Goal: Transaction & Acquisition: Purchase product/service

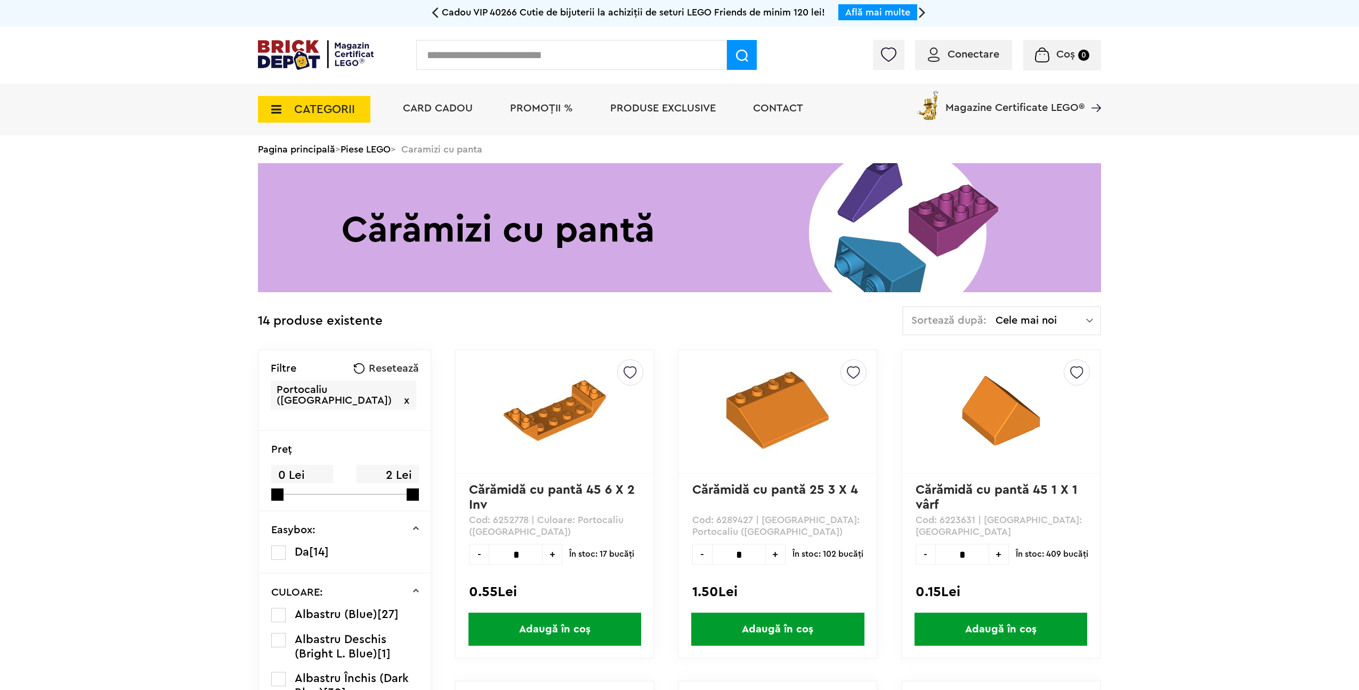
click at [984, 61] on div "Conectare" at bounding box center [963, 55] width 97 height 30
click at [956, 51] on span "Conectare" at bounding box center [973, 54] width 52 height 11
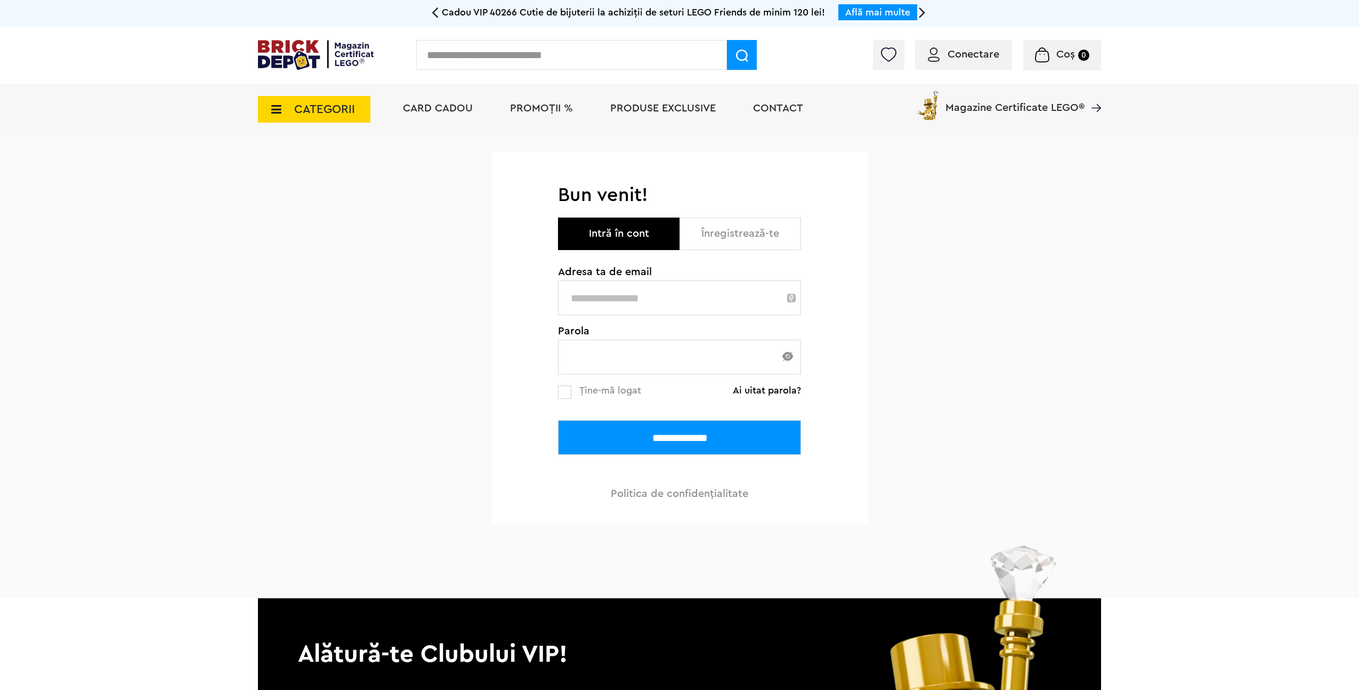
type input "**********"
click at [560, 397] on label at bounding box center [564, 391] width 13 height 13
click at [613, 435] on input "**********" at bounding box center [679, 437] width 243 height 35
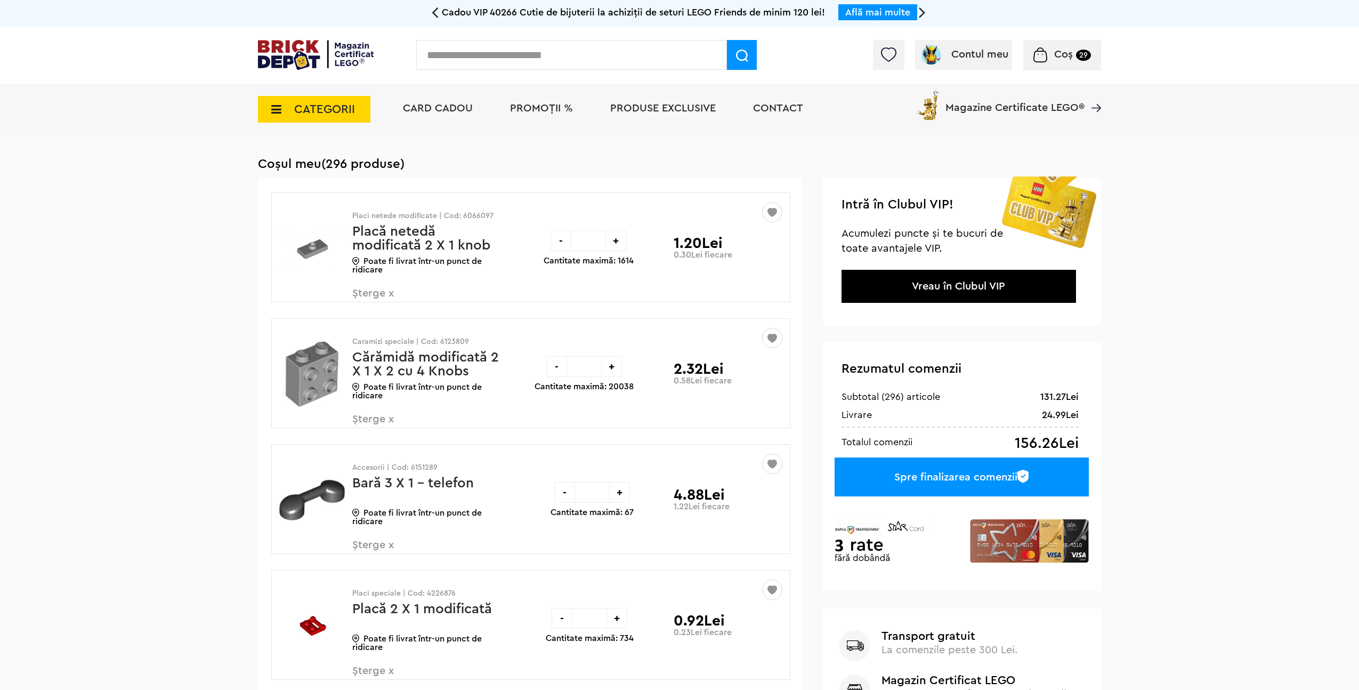
click at [328, 110] on span "CATEGORII" at bounding box center [324, 109] width 61 height 12
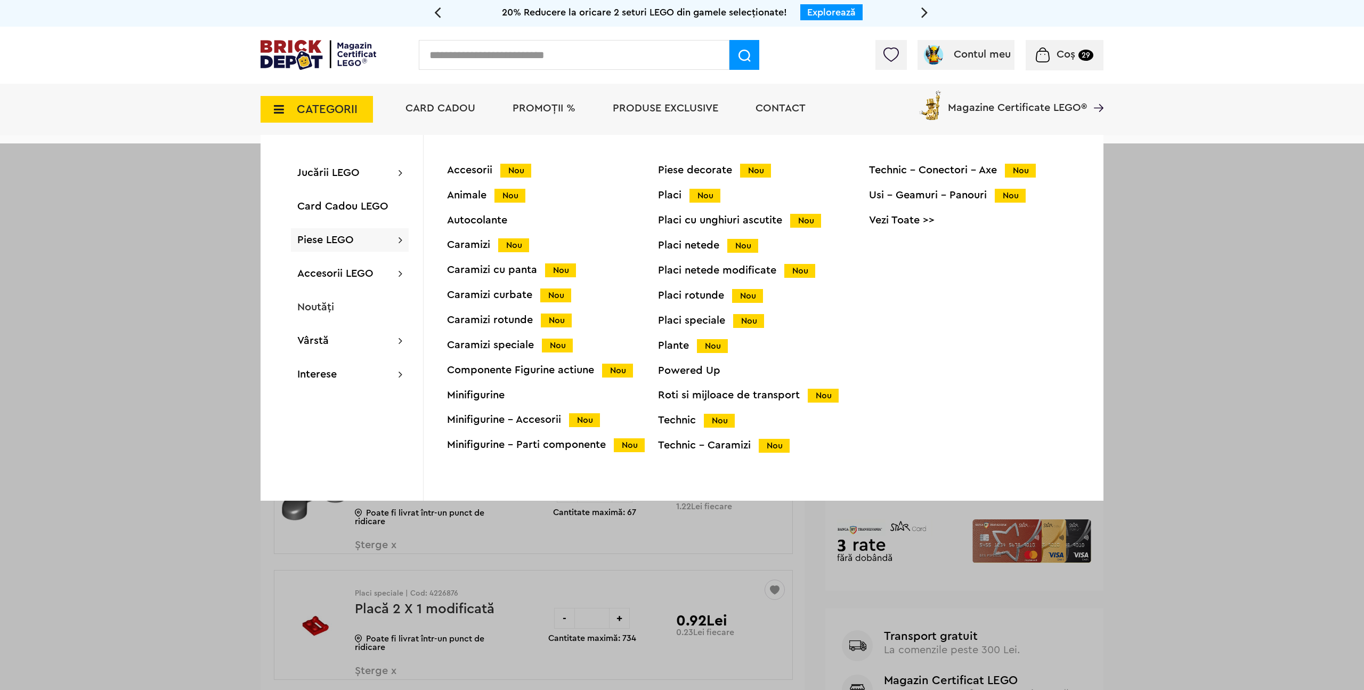
click at [683, 246] on div "Placi netede Nou" at bounding box center [763, 245] width 211 height 11
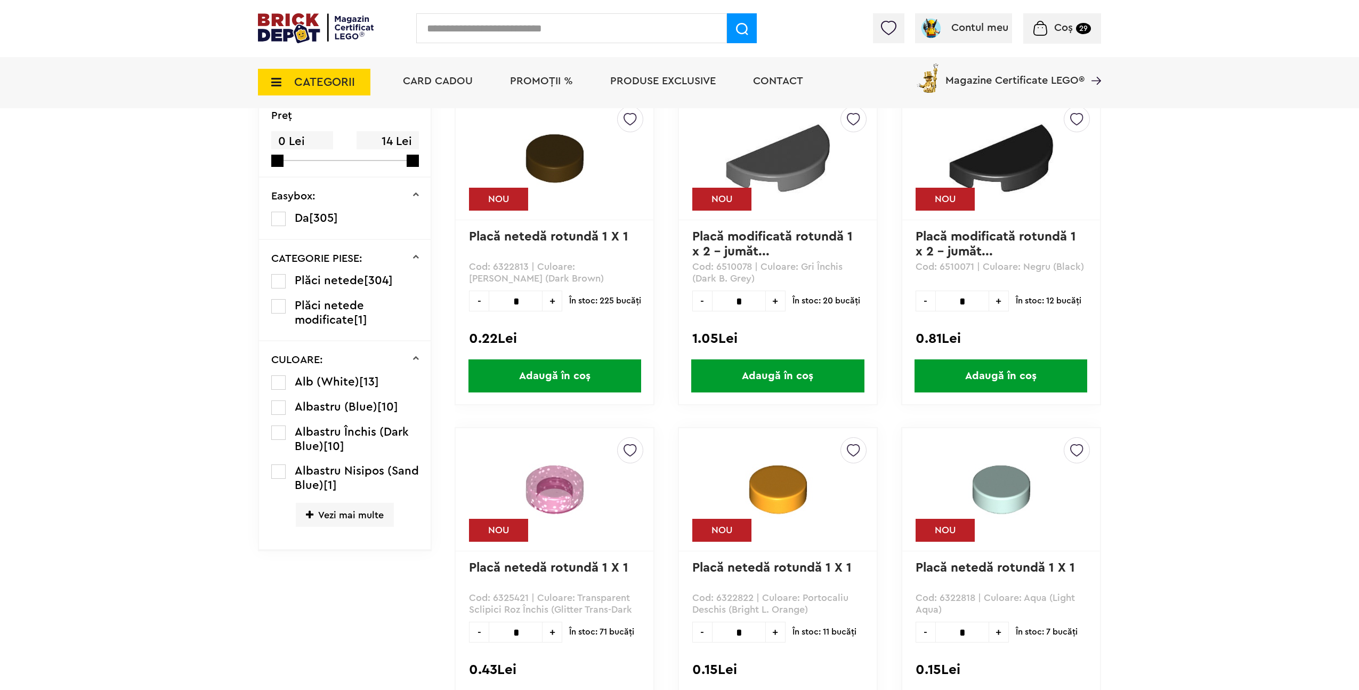
scroll to position [289, 0]
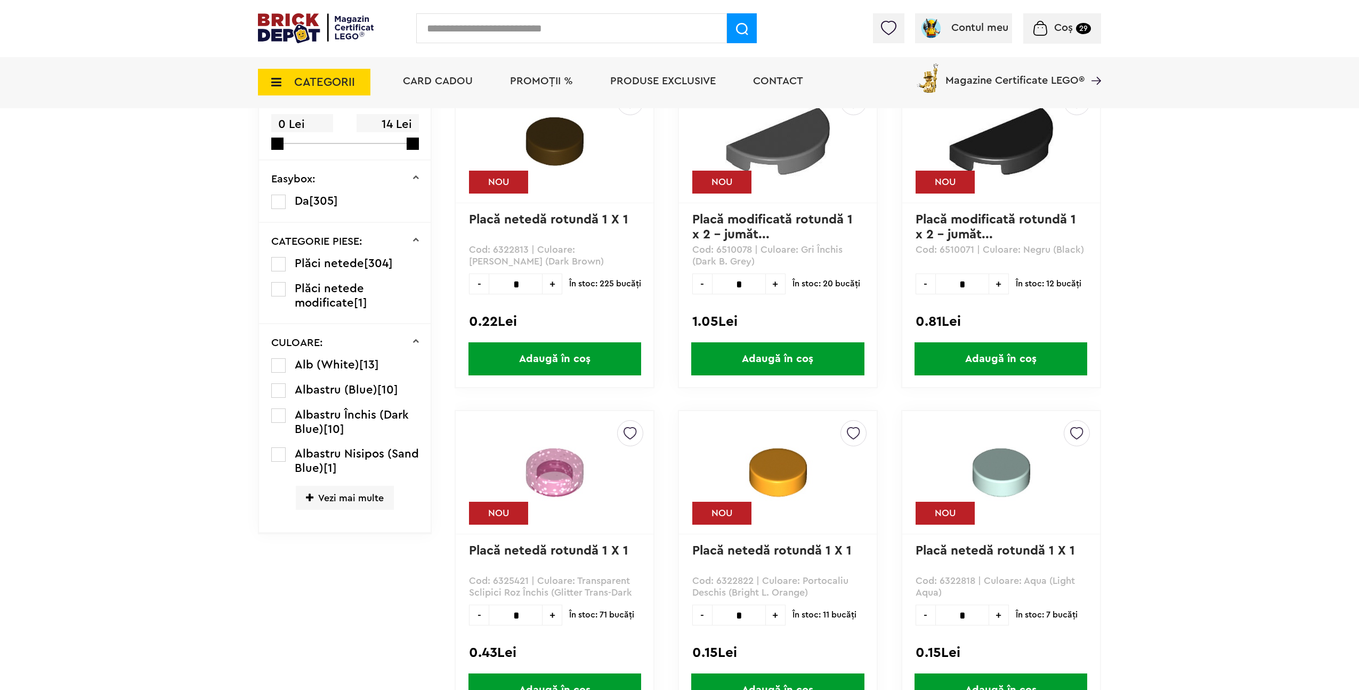
click at [331, 494] on span "Vezi mai multe" at bounding box center [345, 497] width 98 height 24
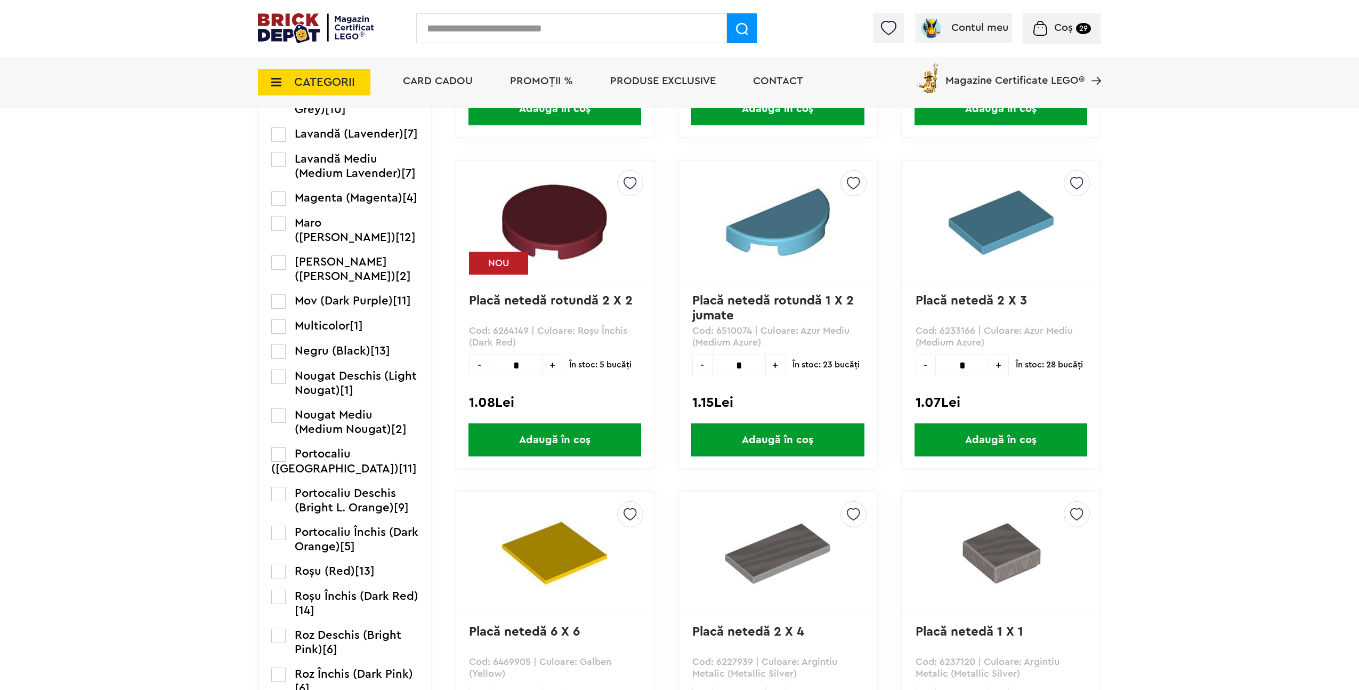
scroll to position [1212, 0]
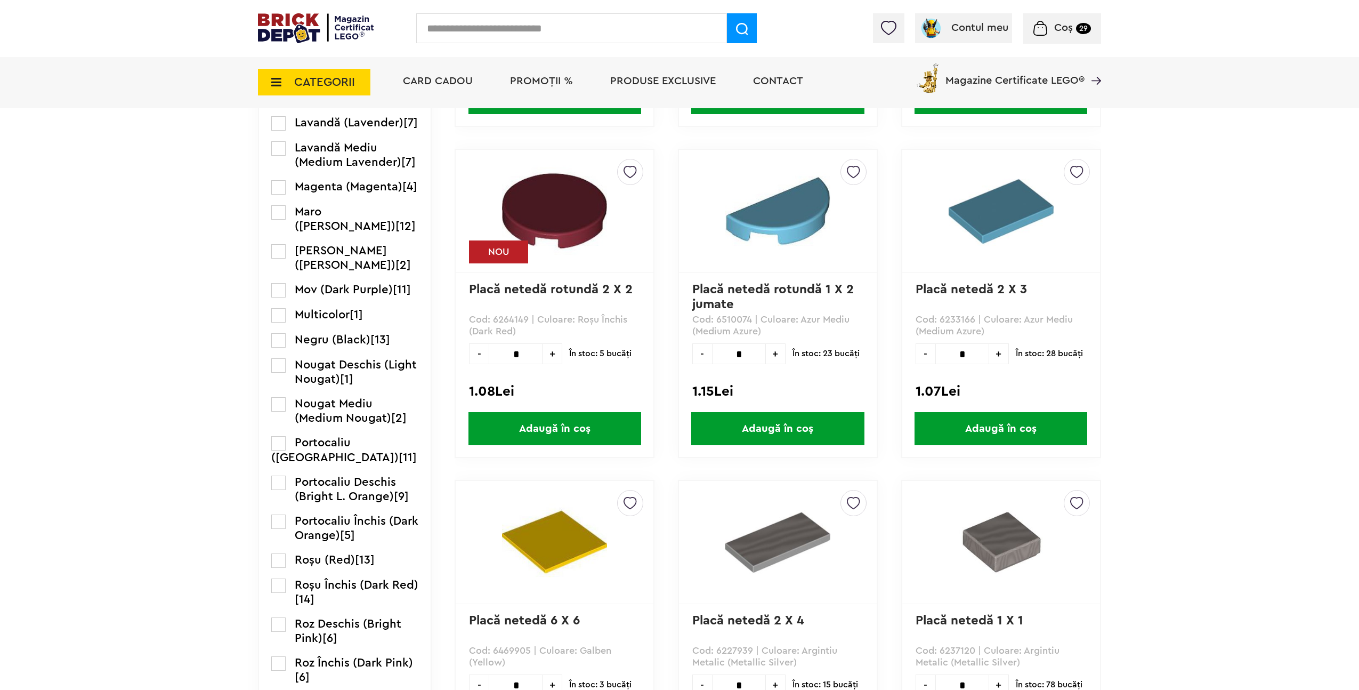
click at [279, 450] on label at bounding box center [278, 443] width 14 height 14
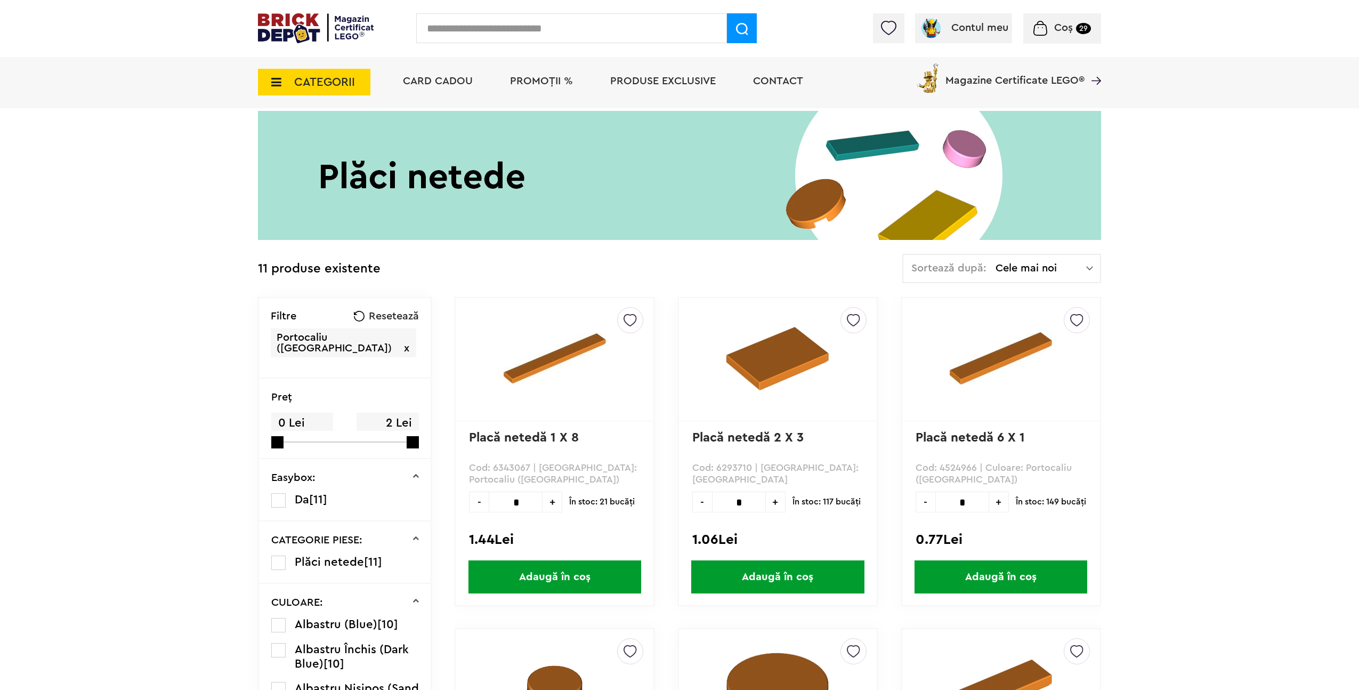
scroll to position [72, 0]
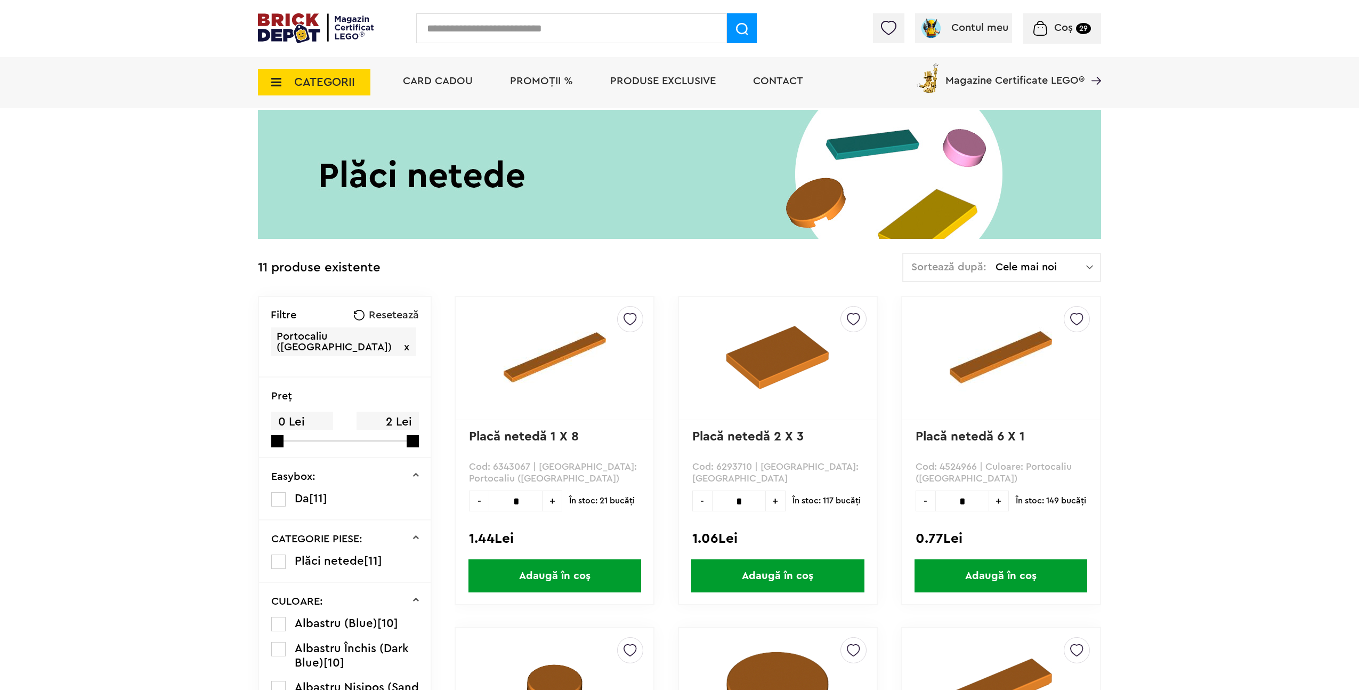
click at [803, 583] on span "Adaugă în coș" at bounding box center [777, 575] width 173 height 33
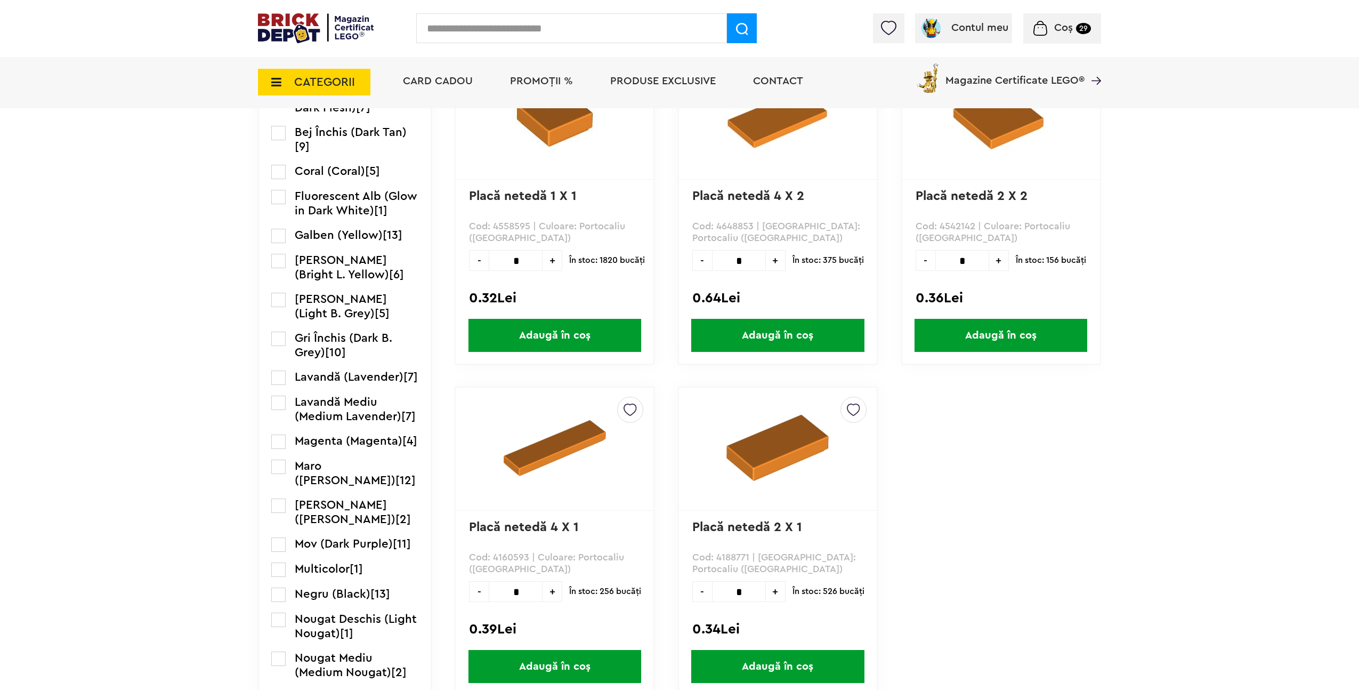
scroll to position [1014, 0]
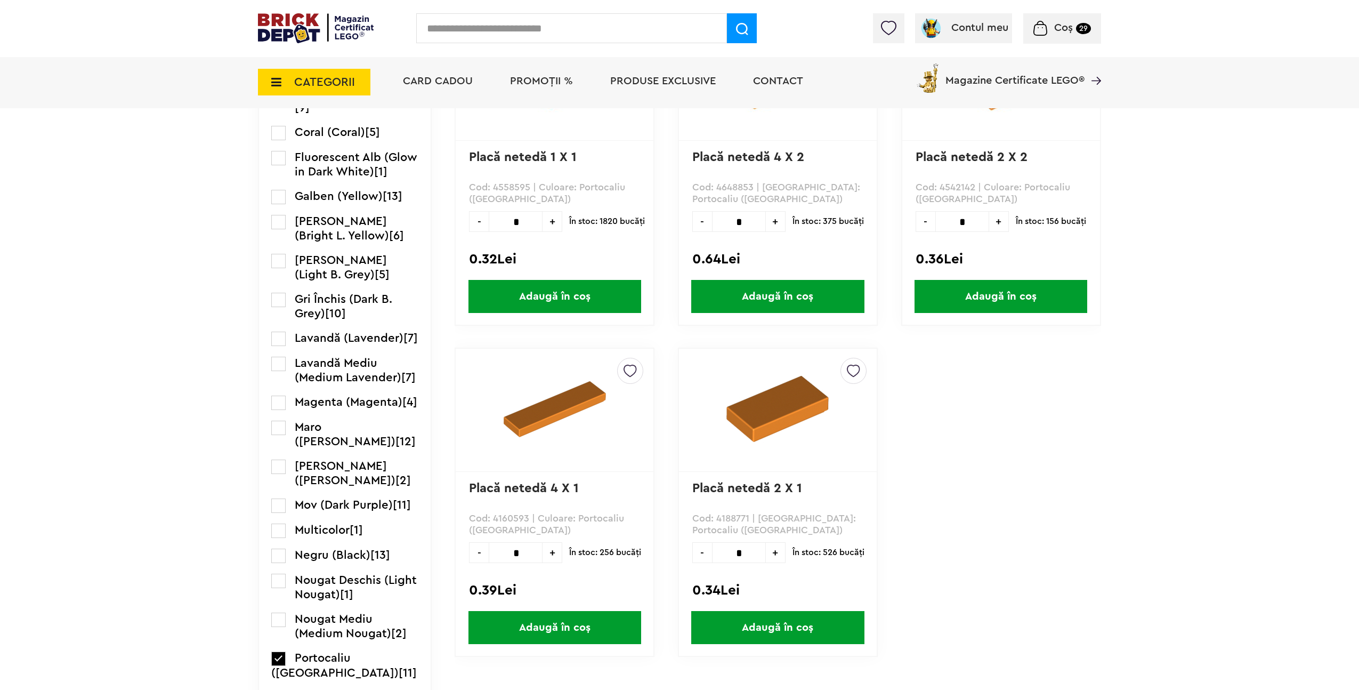
click at [336, 76] on span "CATEGORII" at bounding box center [324, 82] width 61 height 12
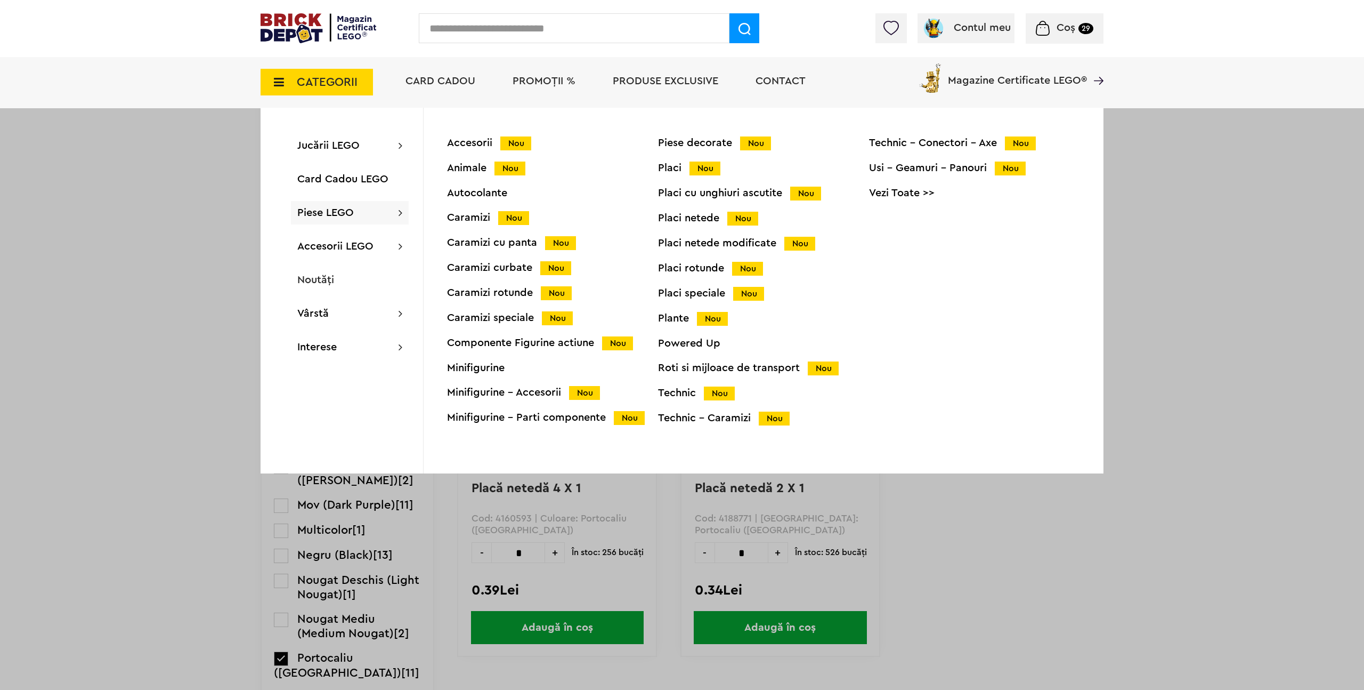
click at [917, 190] on link "Vezi Toate >>" at bounding box center [974, 193] width 211 height 11
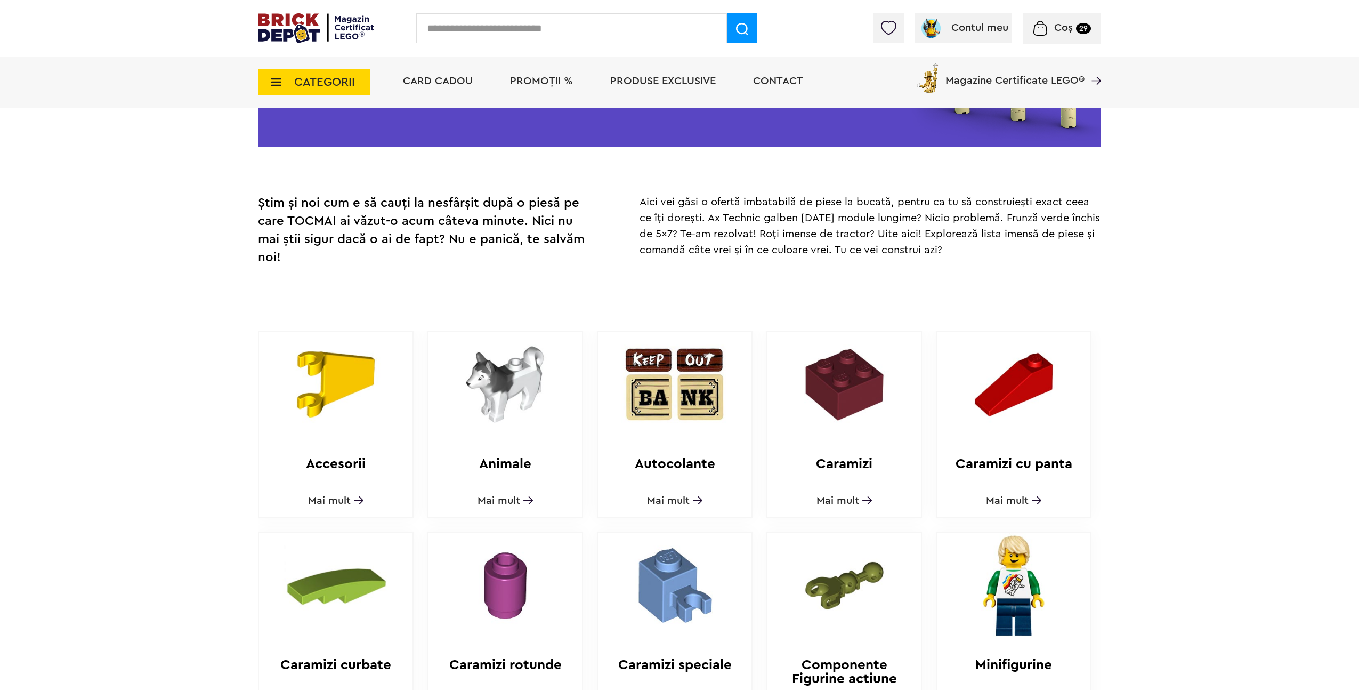
scroll to position [153, 0]
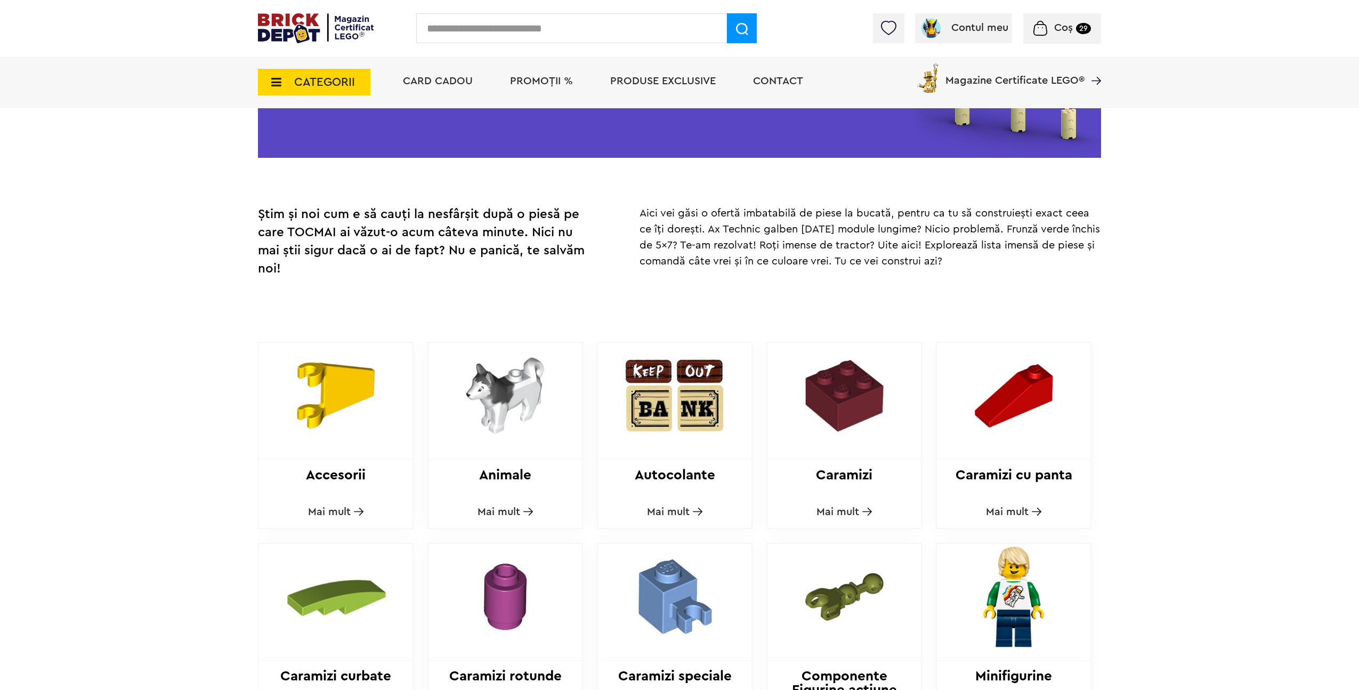
click at [327, 390] on img at bounding box center [335, 396] width 145 height 106
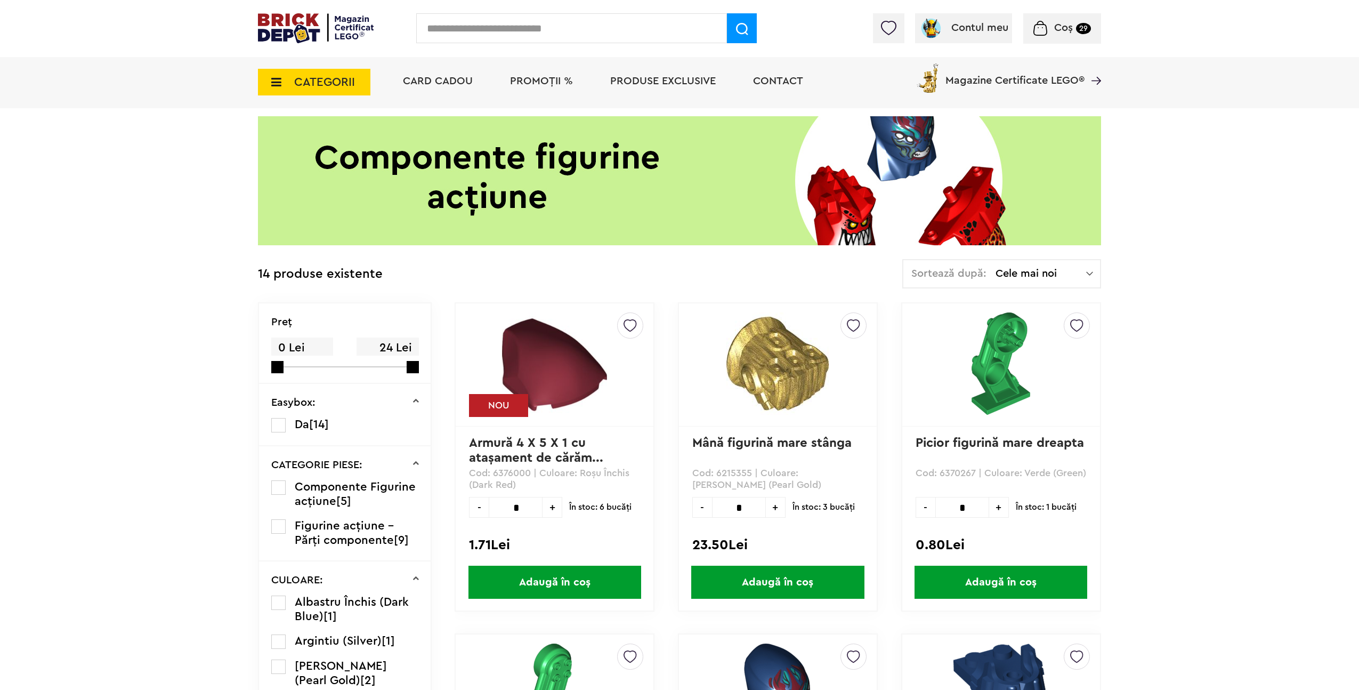
scroll to position [65, 0]
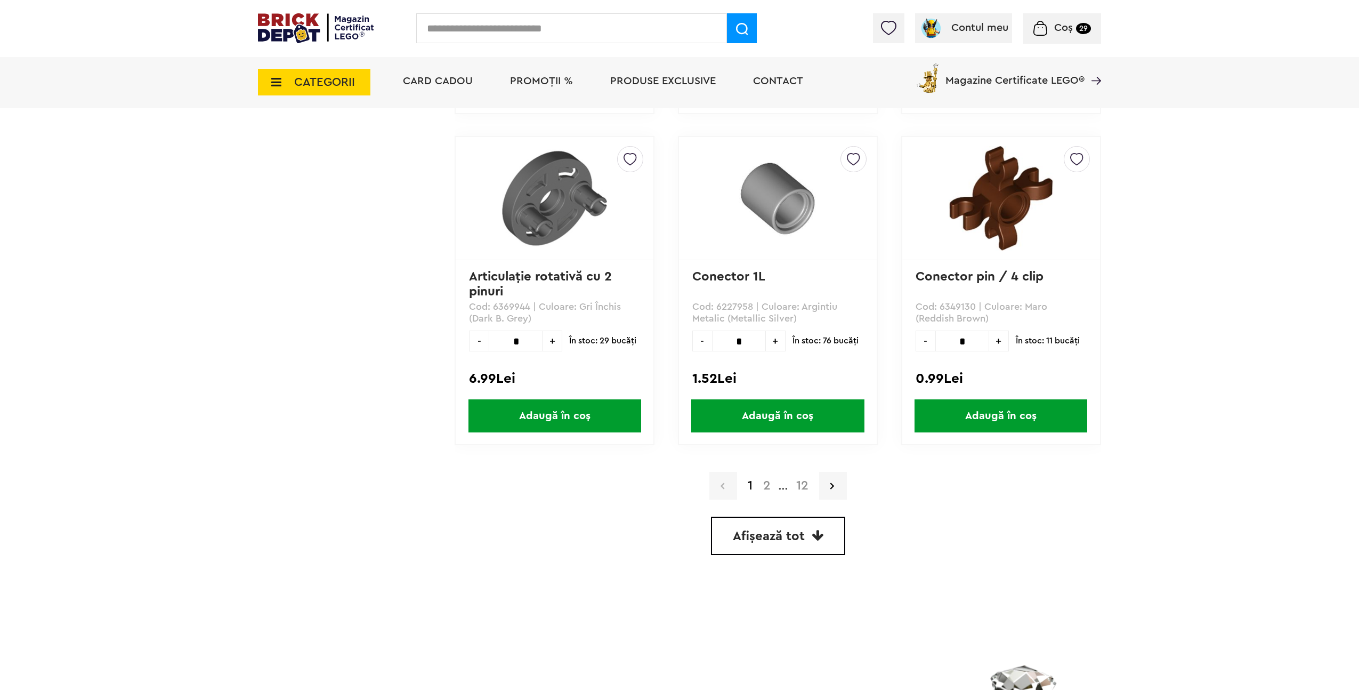
scroll to position [2905, 0]
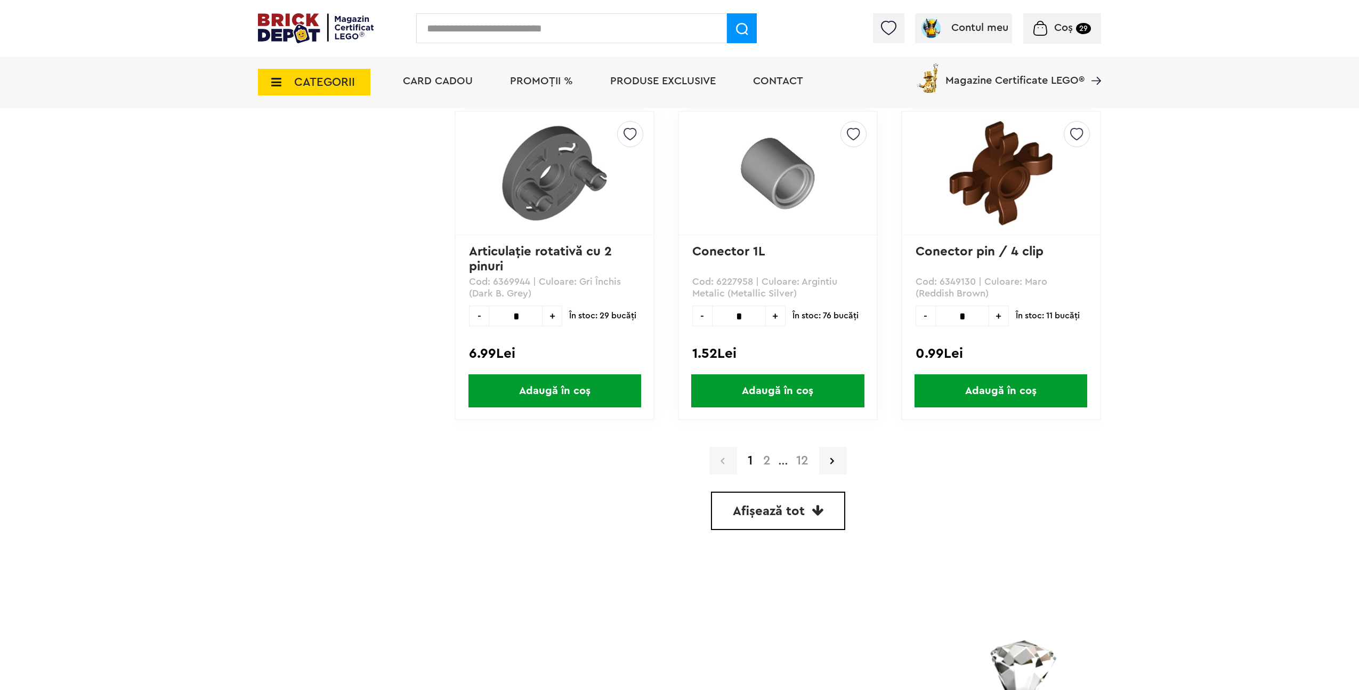
click at [744, 520] on link "Afișează tot" at bounding box center [778, 510] width 134 height 38
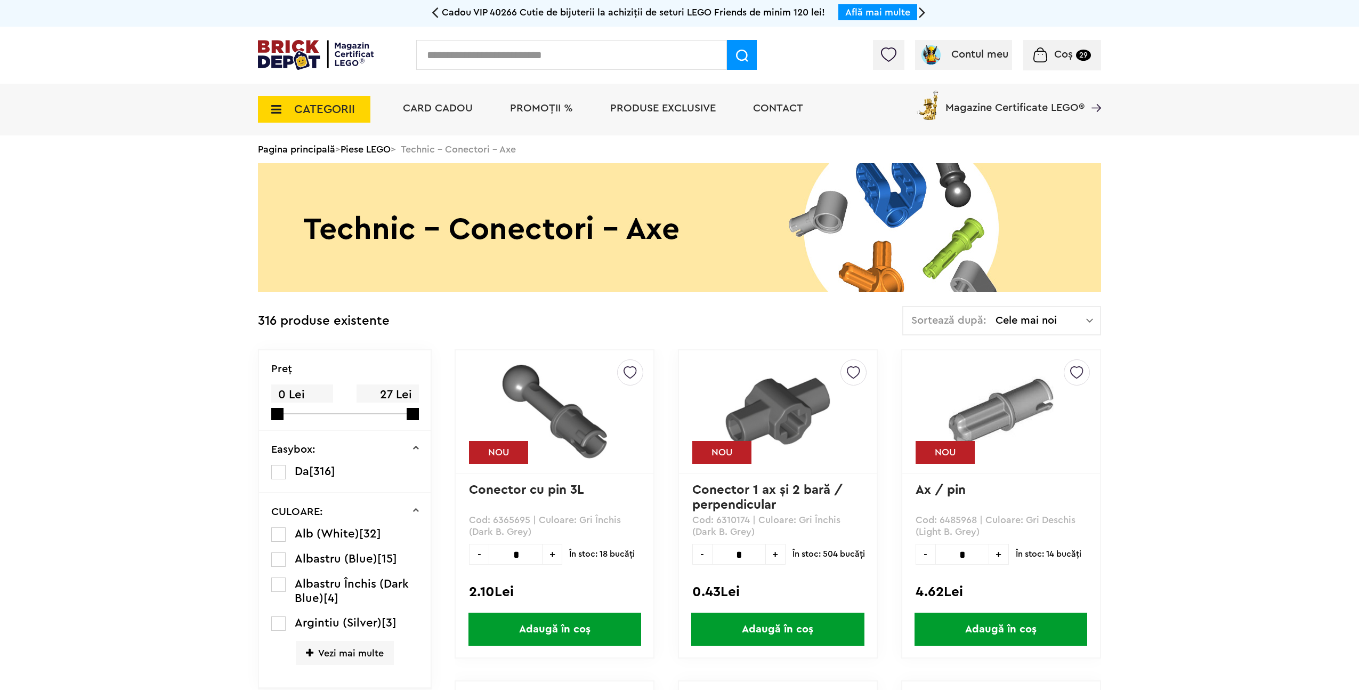
click at [1032, 327] on div "Sortează după: Cele mai noi Cele mai noi Cele mai vechi Cele mai ieftine Cele m…" at bounding box center [1001, 320] width 199 height 29
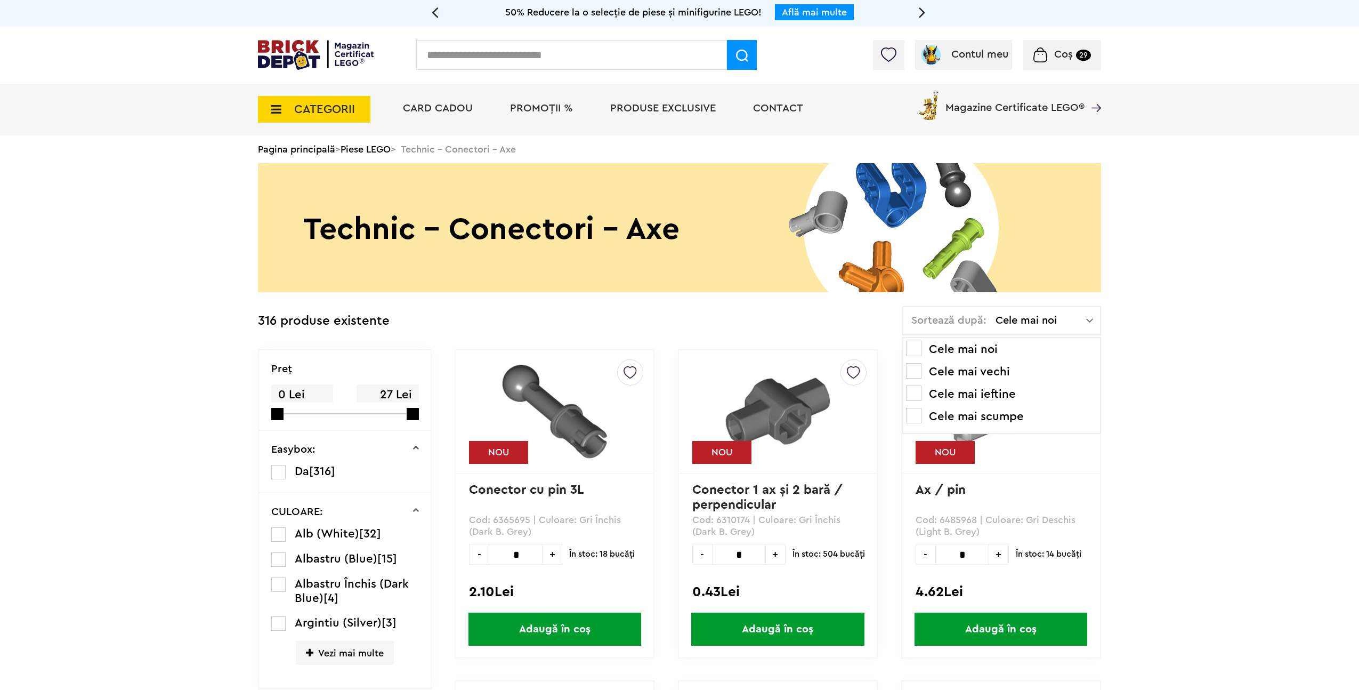
click at [1006, 419] on li "Cele mai scumpe" at bounding box center [1001, 416] width 191 height 17
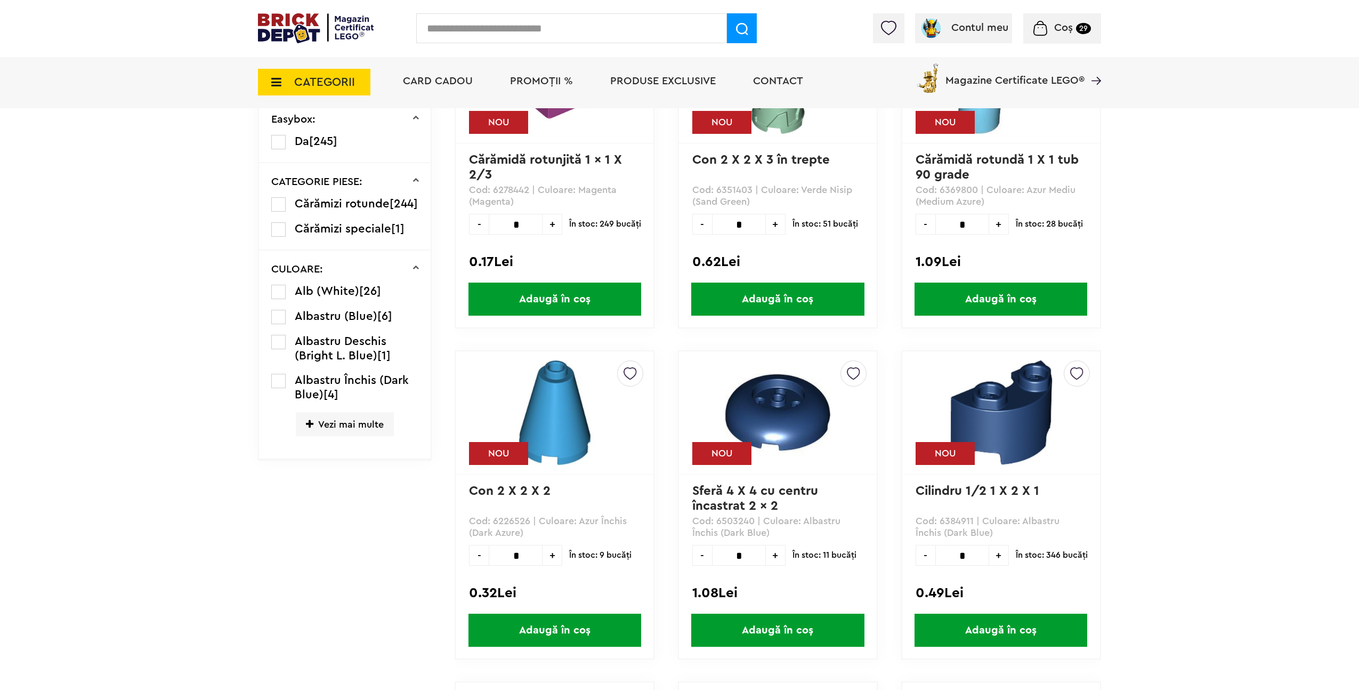
scroll to position [353, 0]
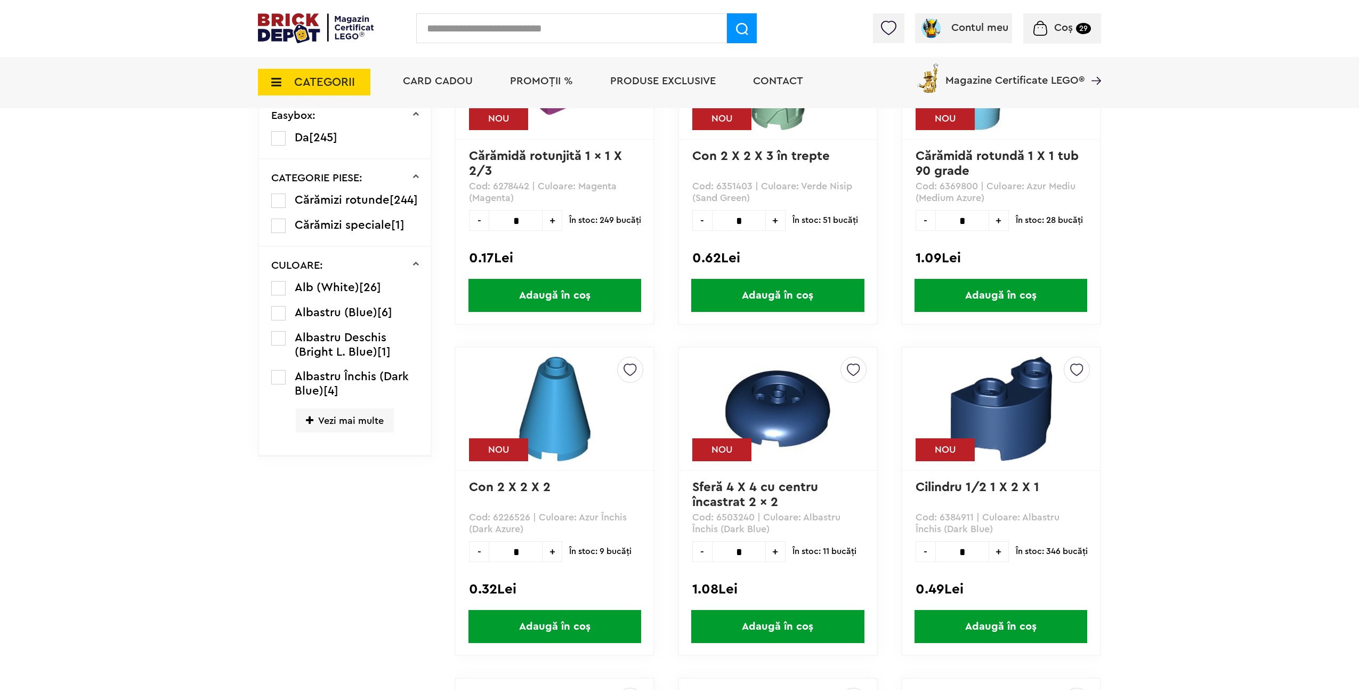
click at [367, 432] on span "Vezi mai multe" at bounding box center [345, 420] width 98 height 24
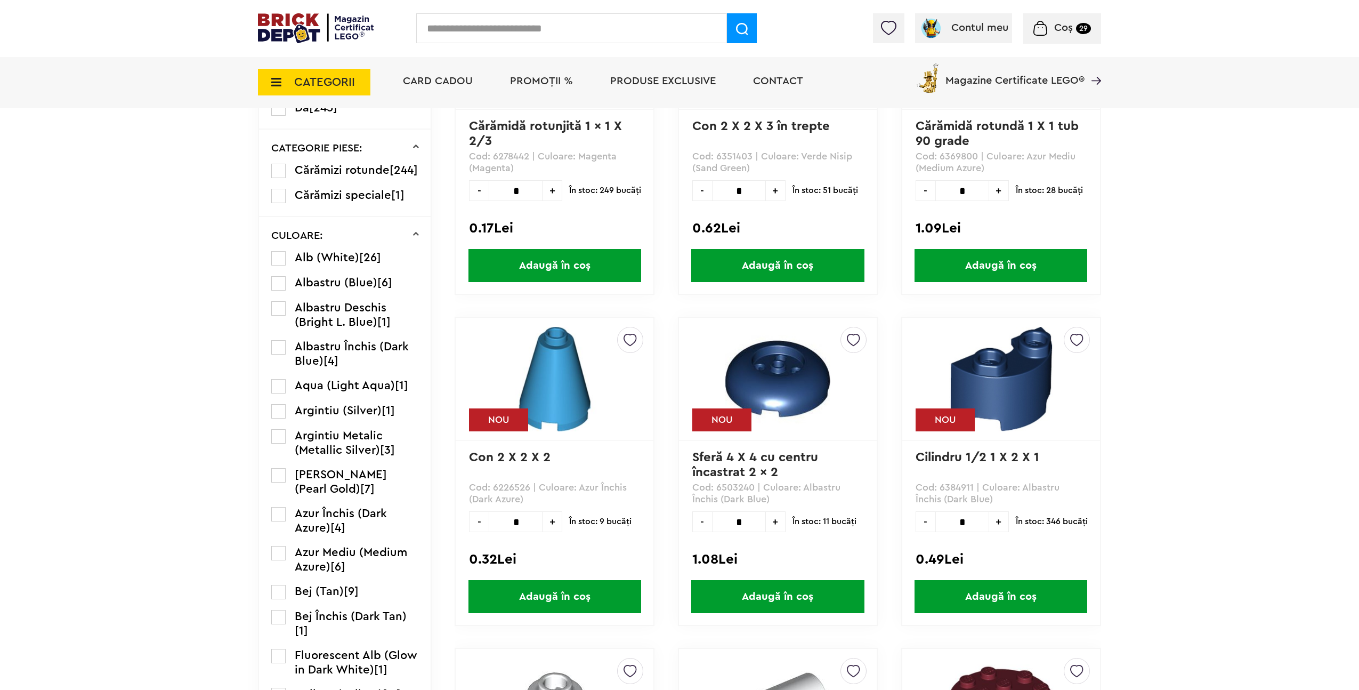
scroll to position [673, 0]
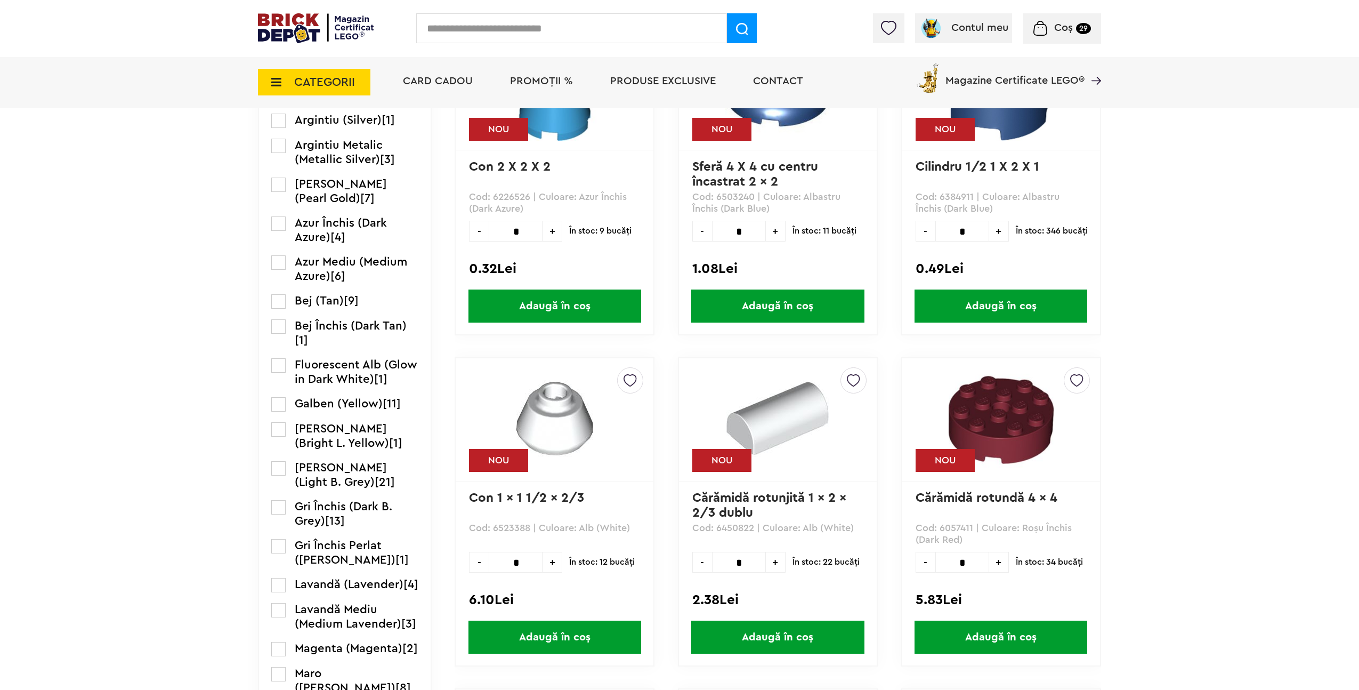
click at [280, 475] on label at bounding box center [278, 468] width 14 height 14
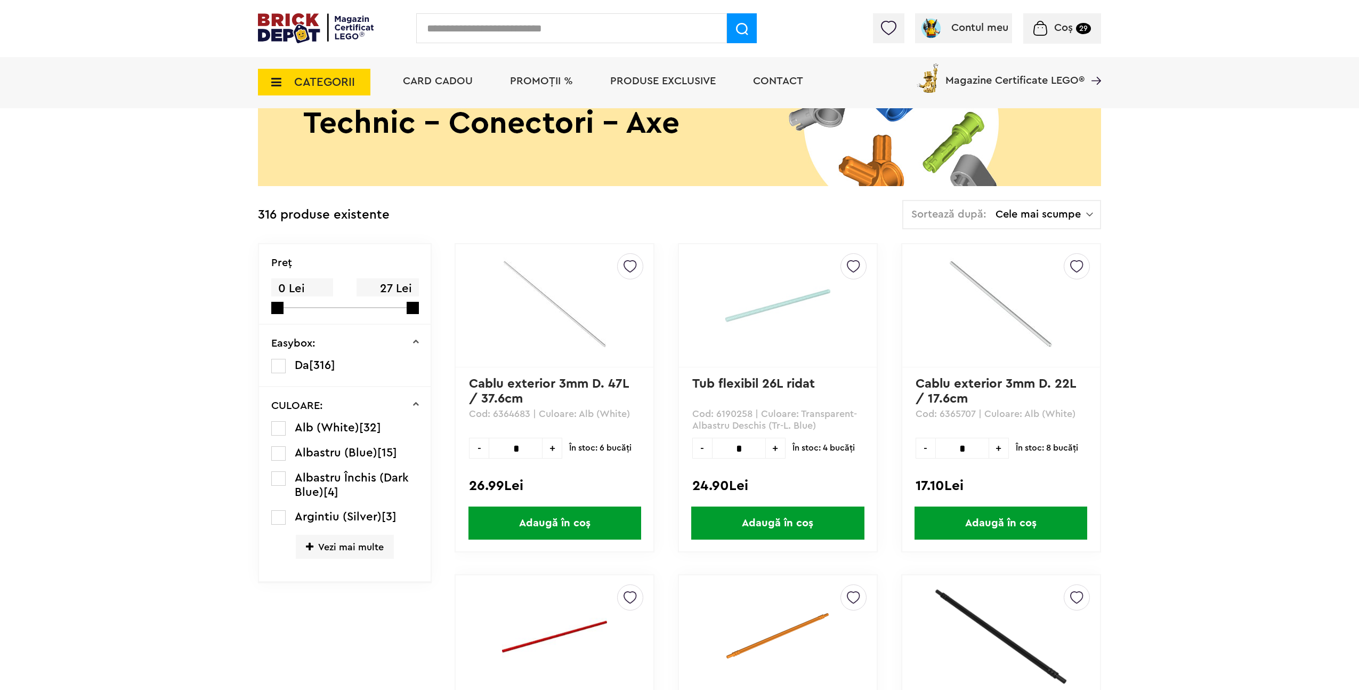
scroll to position [360, 0]
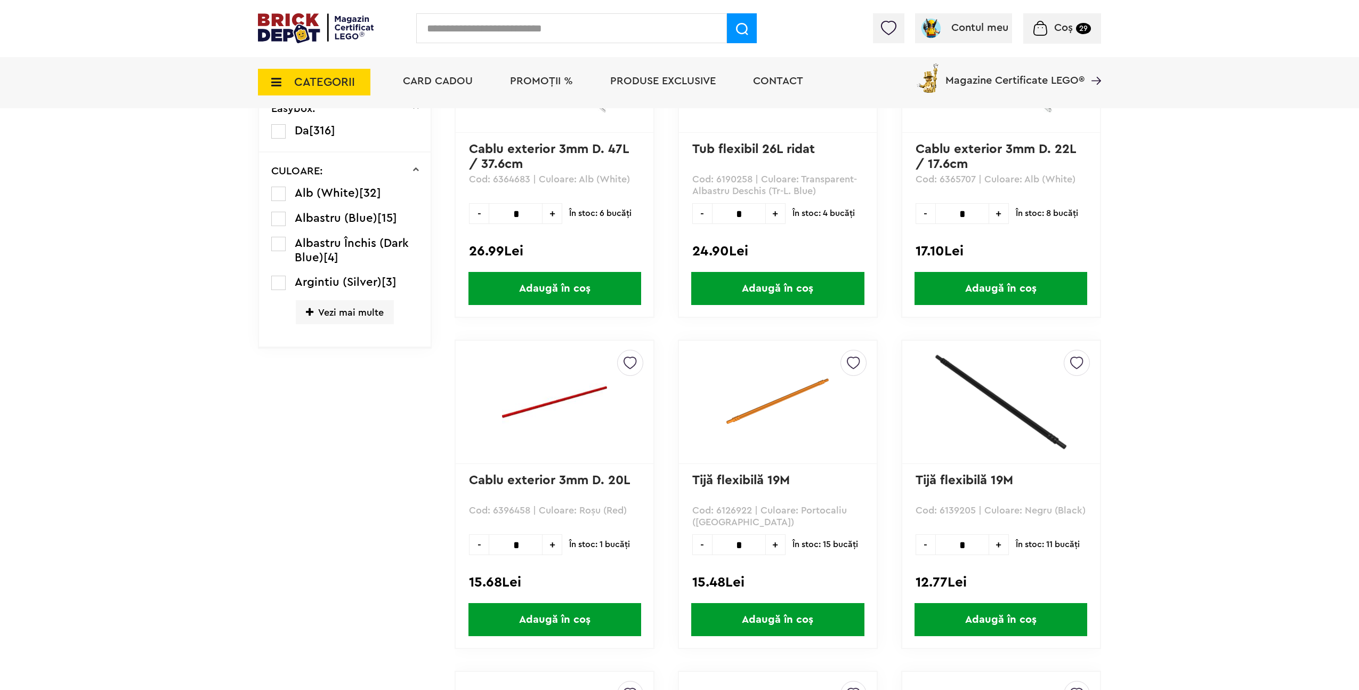
click at [345, 316] on span "Vezi mai multe" at bounding box center [345, 312] width 98 height 24
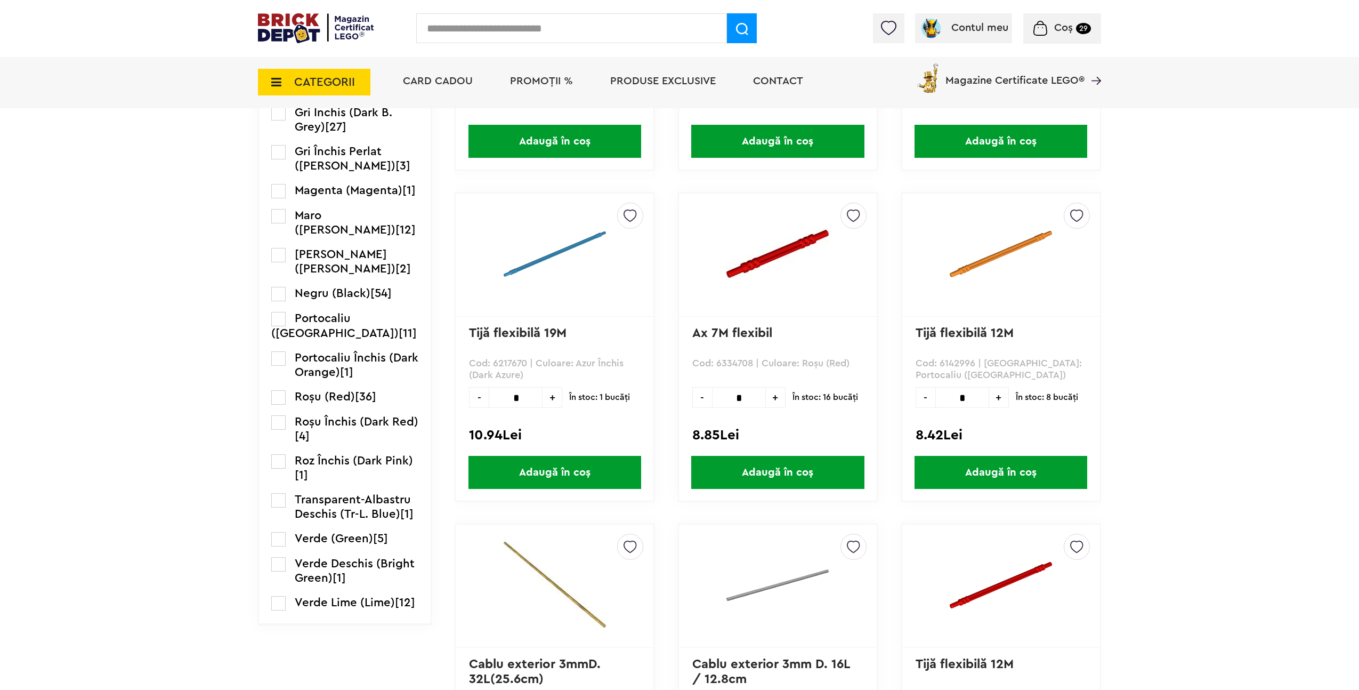
scroll to position [828, 0]
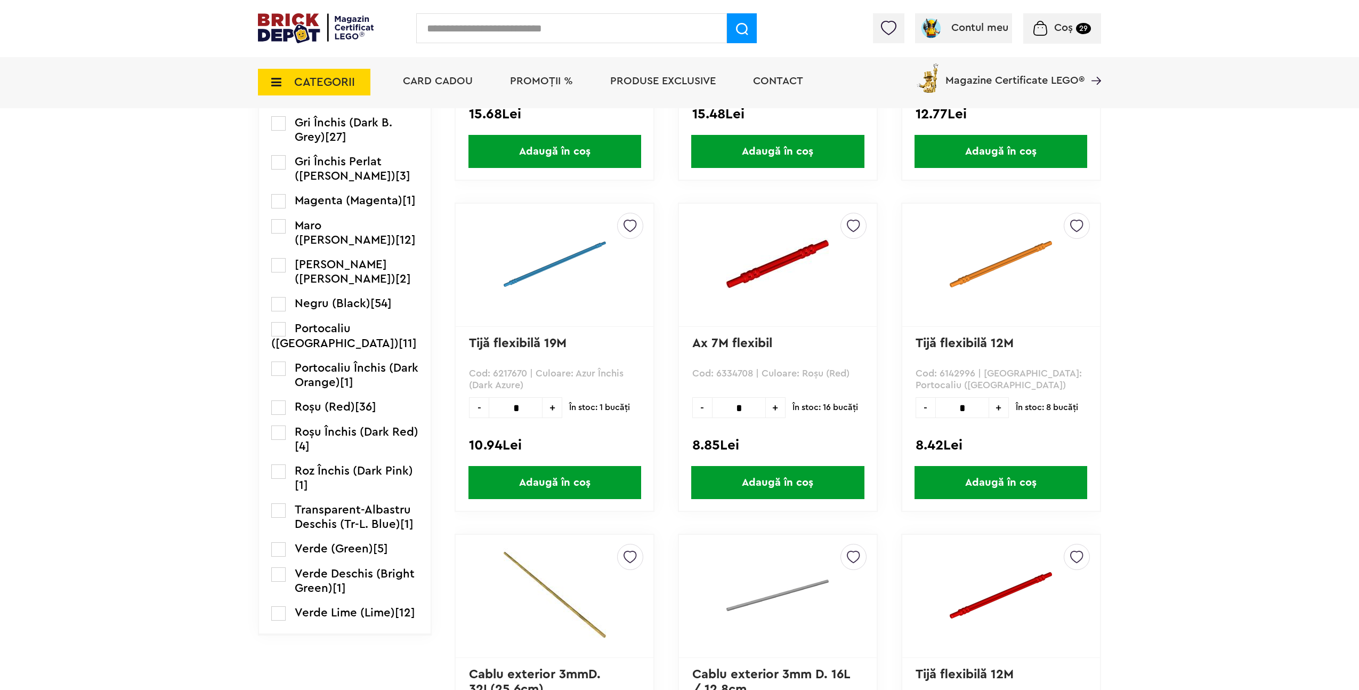
click at [280, 304] on label at bounding box center [278, 304] width 14 height 14
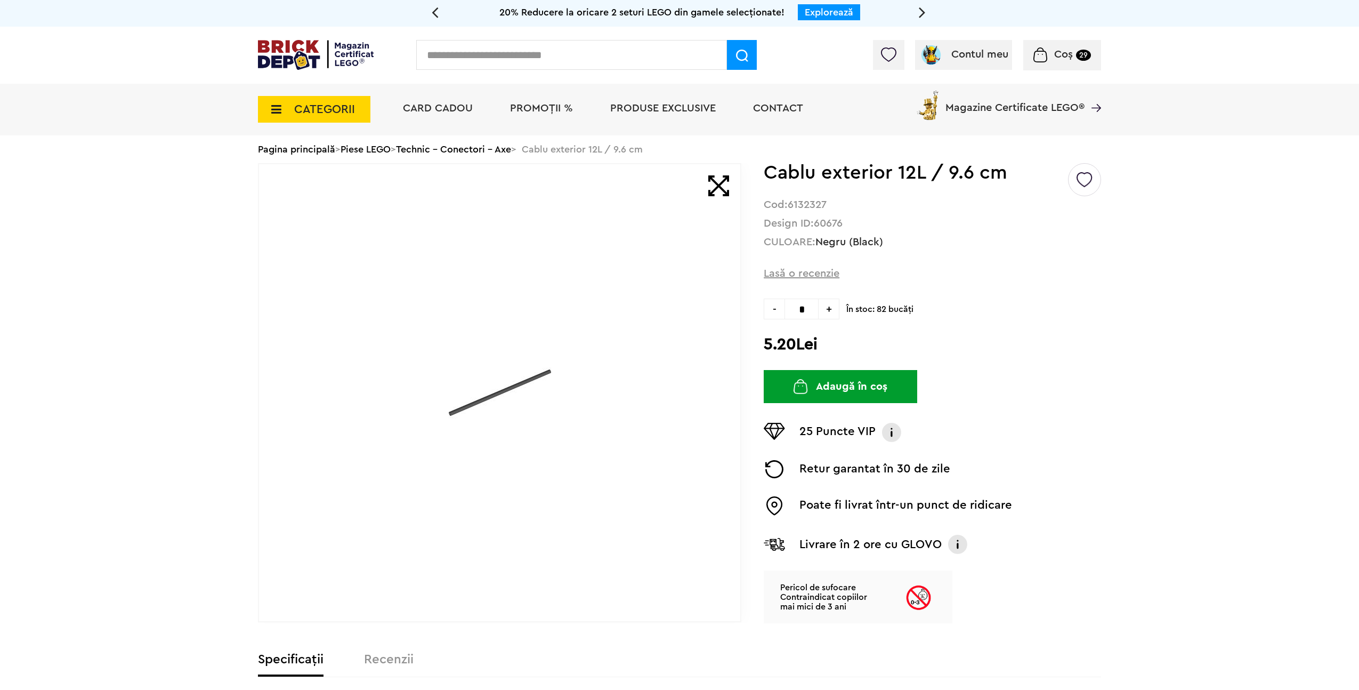
click at [493, 60] on input "text" at bounding box center [571, 55] width 311 height 30
paste input "*******"
type input "*******"
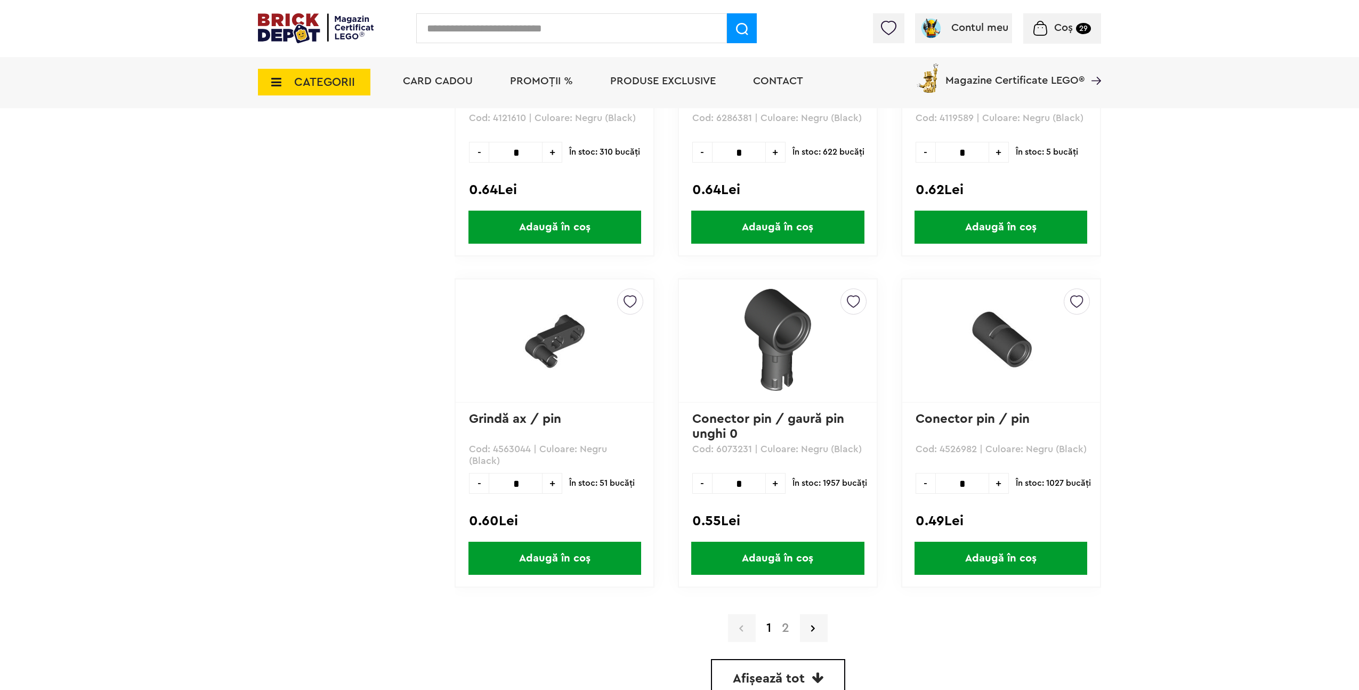
scroll to position [2752, 0]
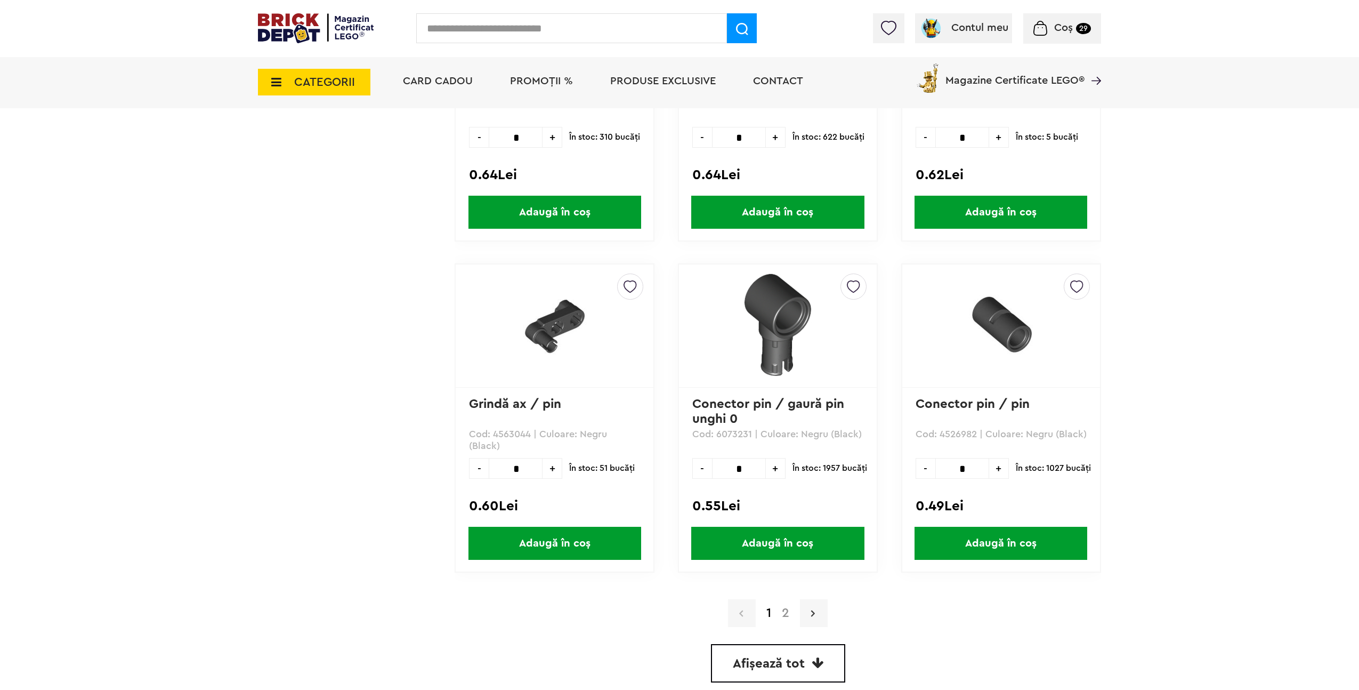
click at [817, 618] on link at bounding box center [814, 613] width 28 height 28
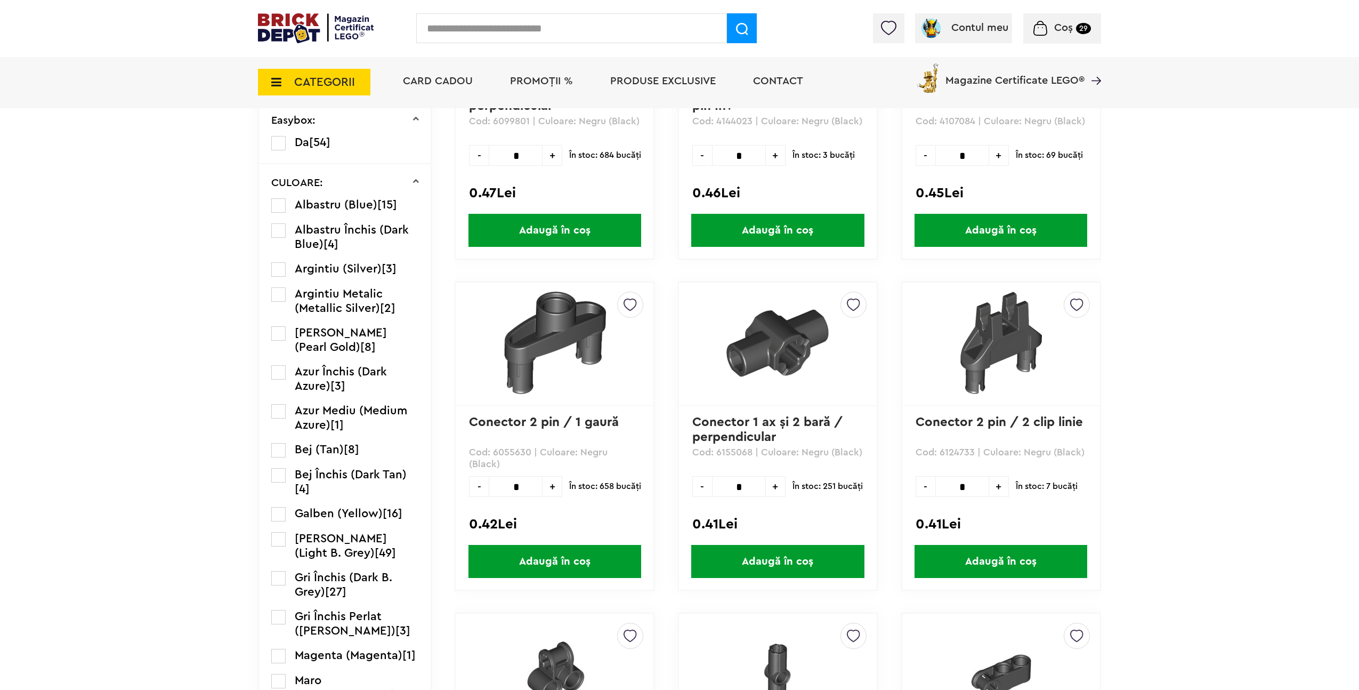
scroll to position [333, 0]
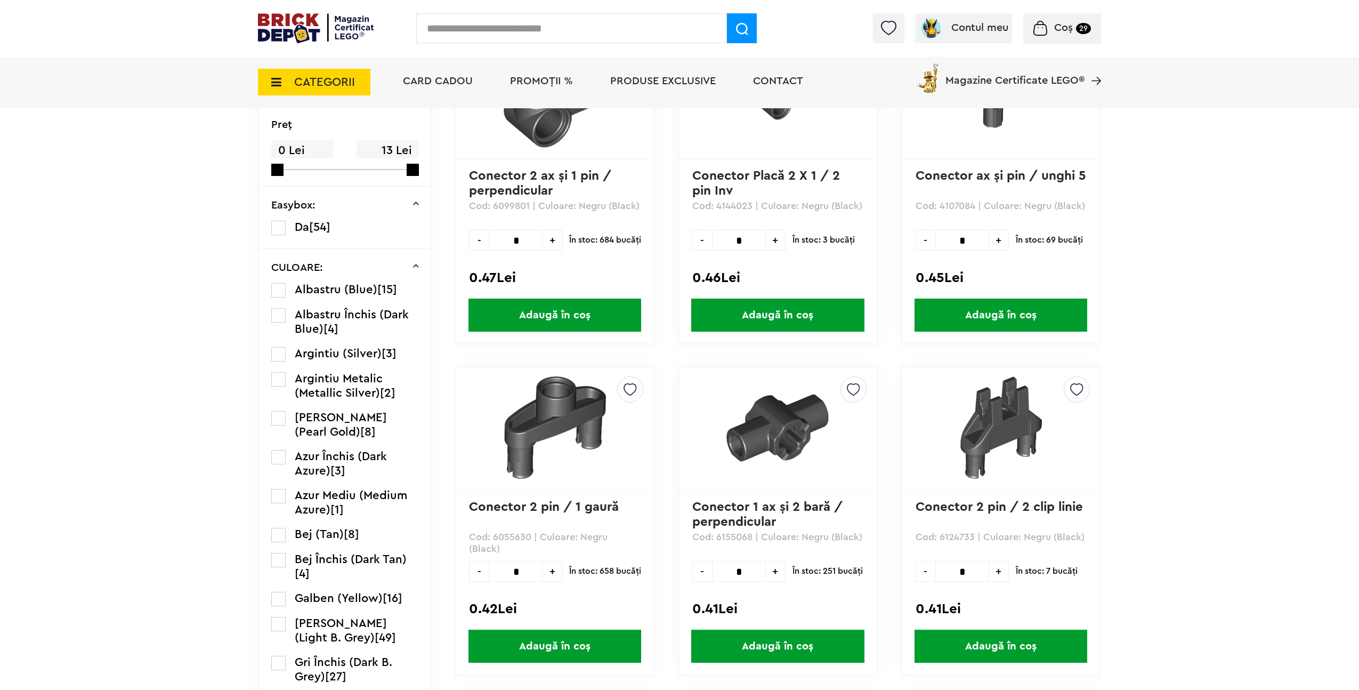
click at [487, 39] on input "text" at bounding box center [571, 28] width 311 height 30
type input "*****"
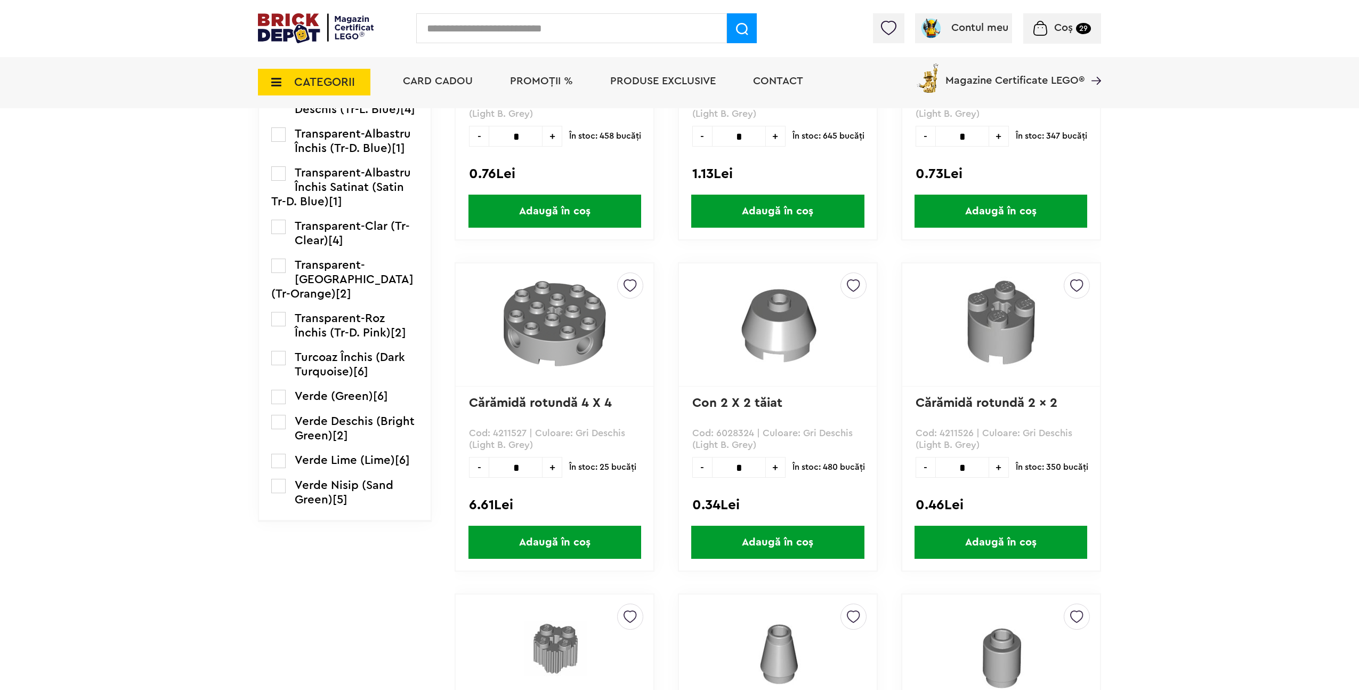
scroll to position [1795, 0]
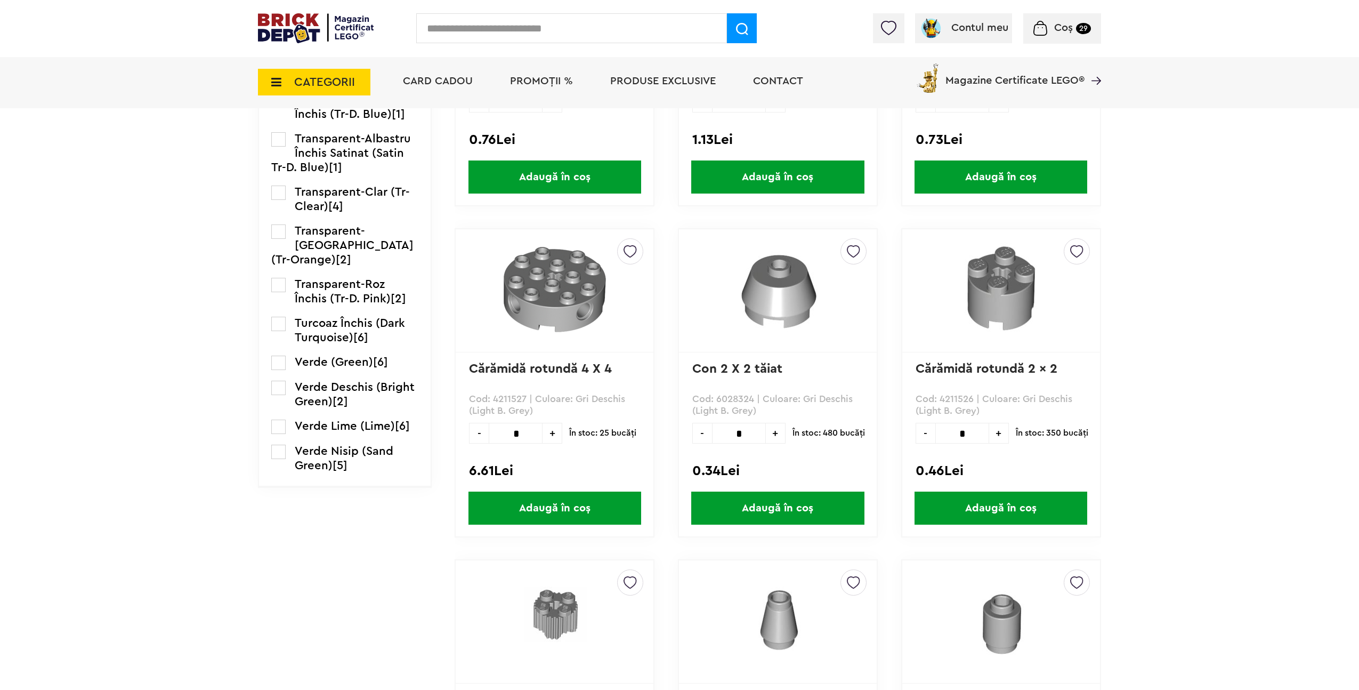
click at [824, 511] on span "Adaugă în coș" at bounding box center [777, 507] width 173 height 33
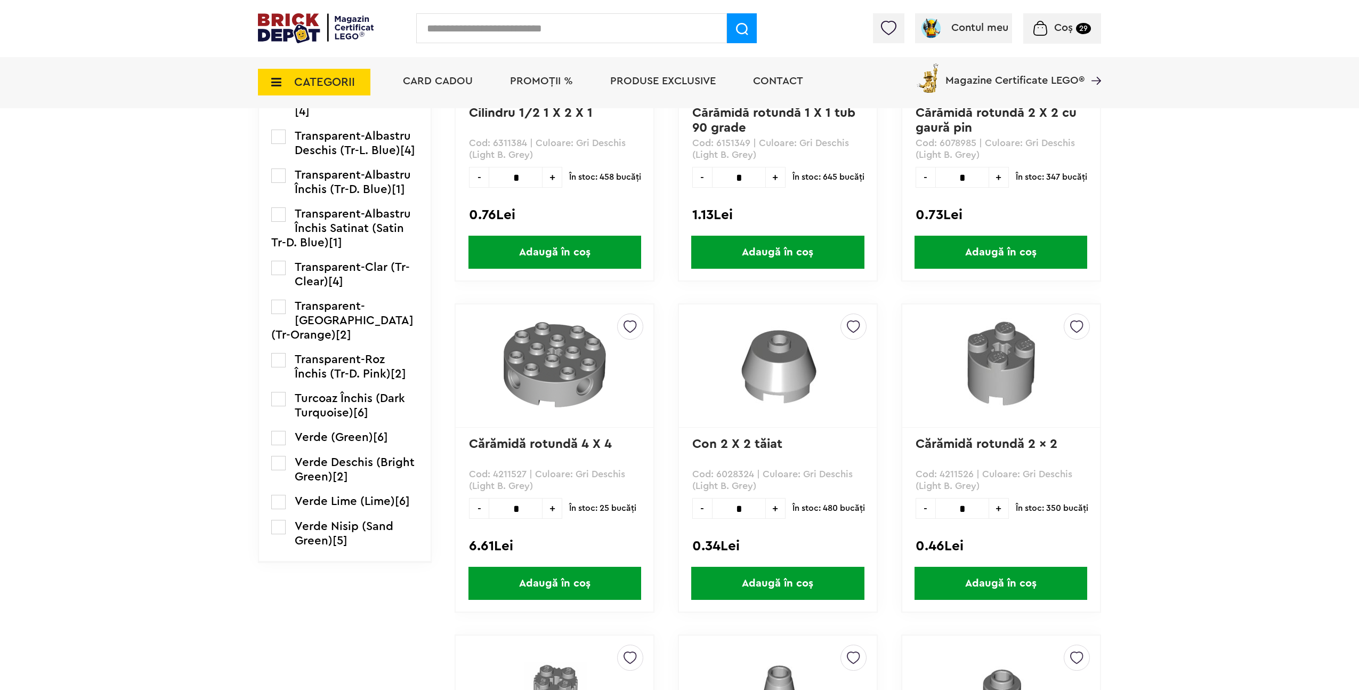
scroll to position [1307, 0]
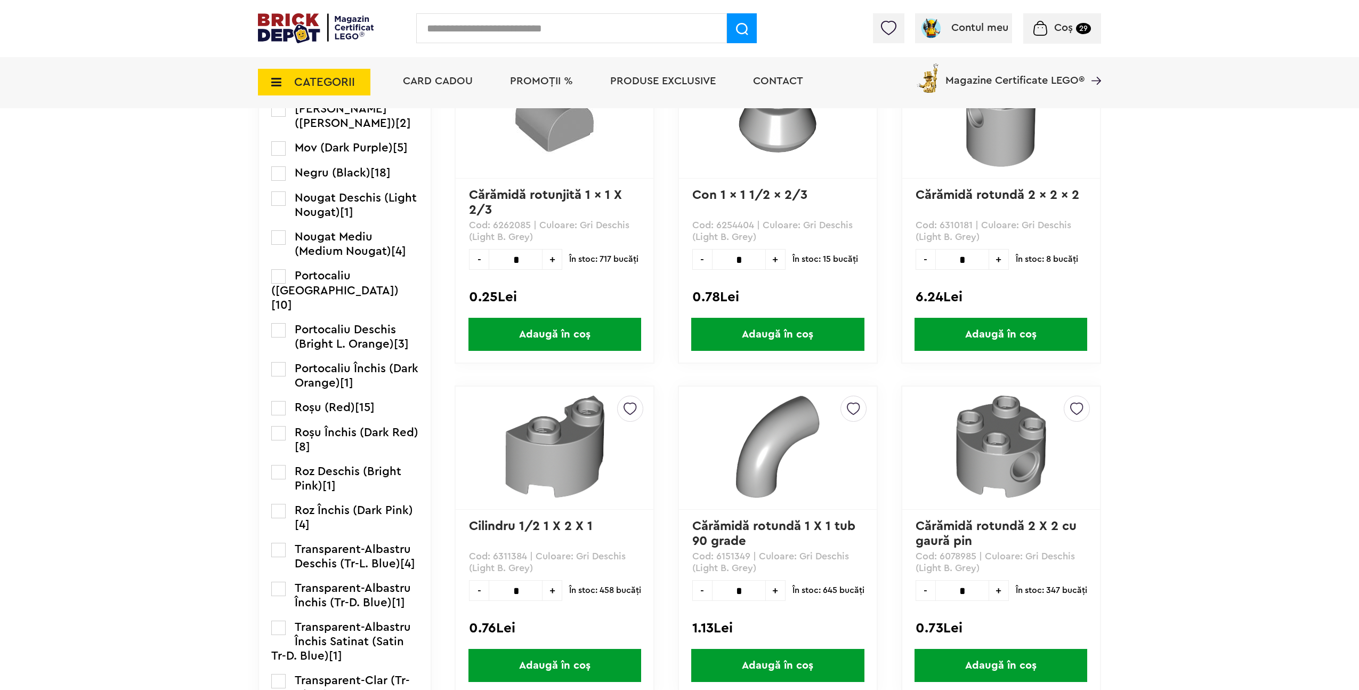
click at [330, 89] on span "CATEGORII" at bounding box center [314, 82] width 112 height 27
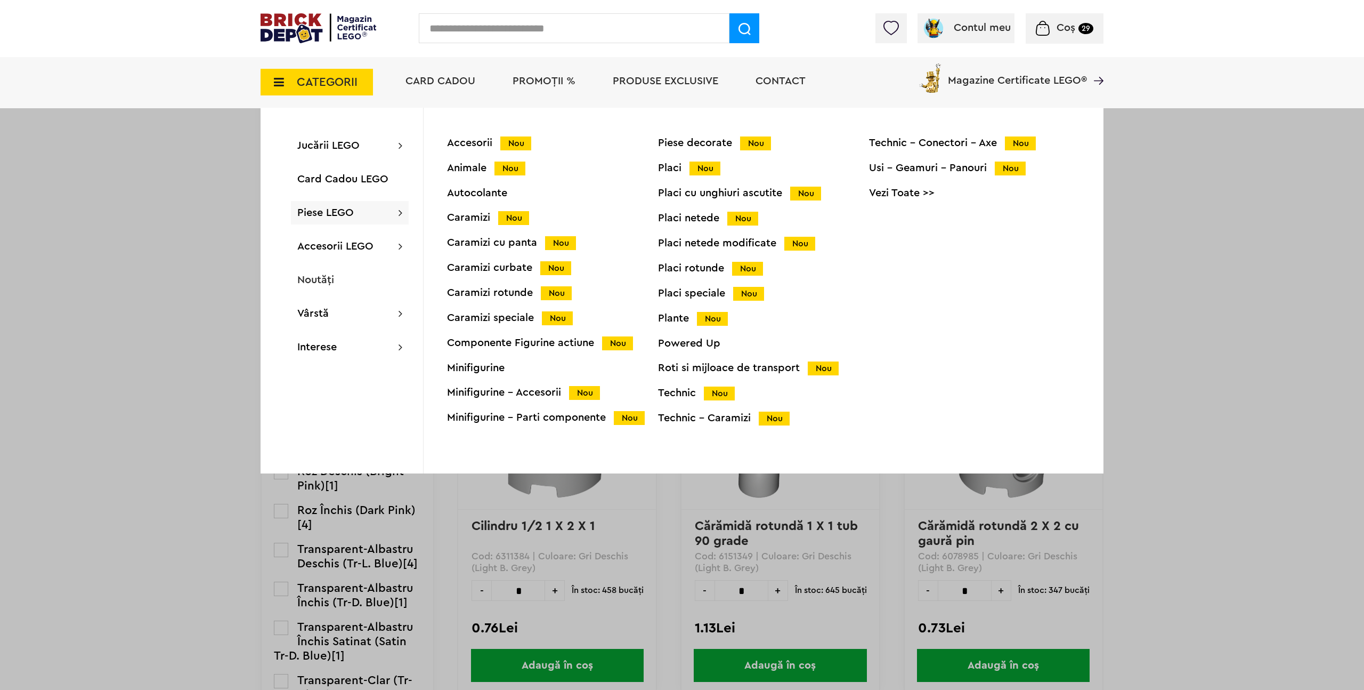
click at [480, 265] on div "Caramizi curbate Nou" at bounding box center [552, 267] width 211 height 11
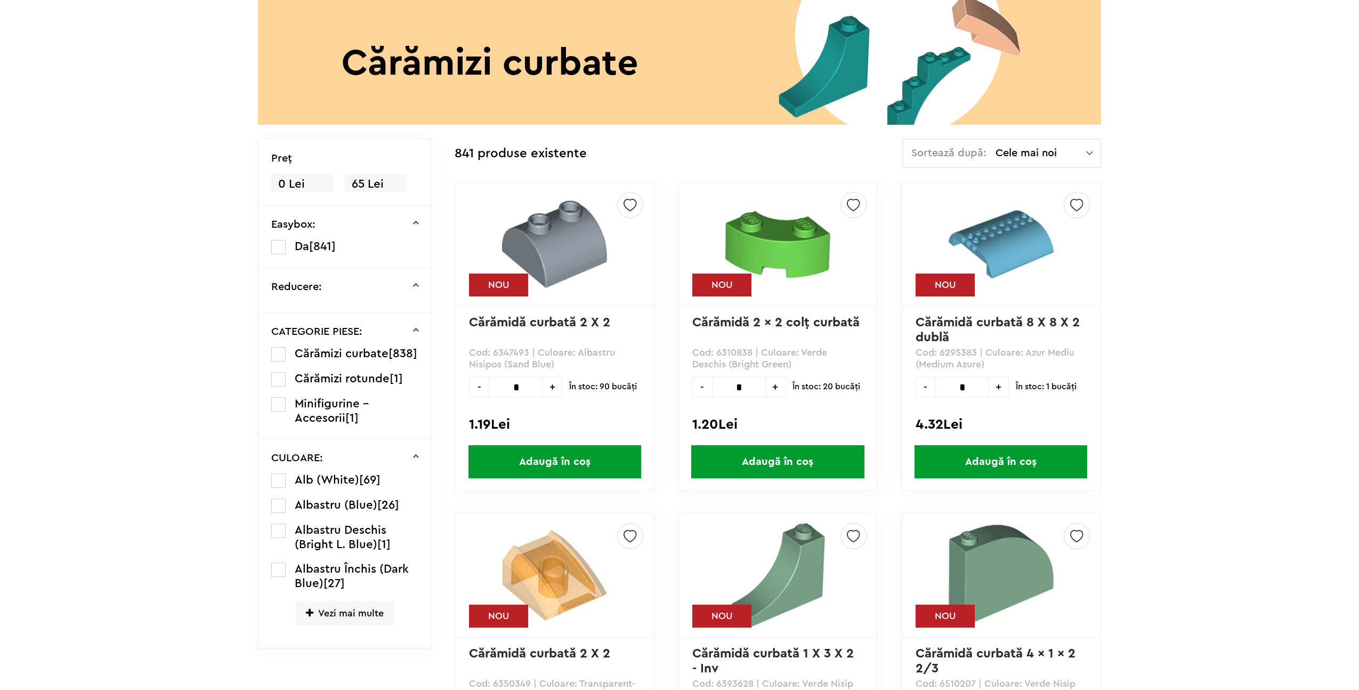
scroll to position [167, 0]
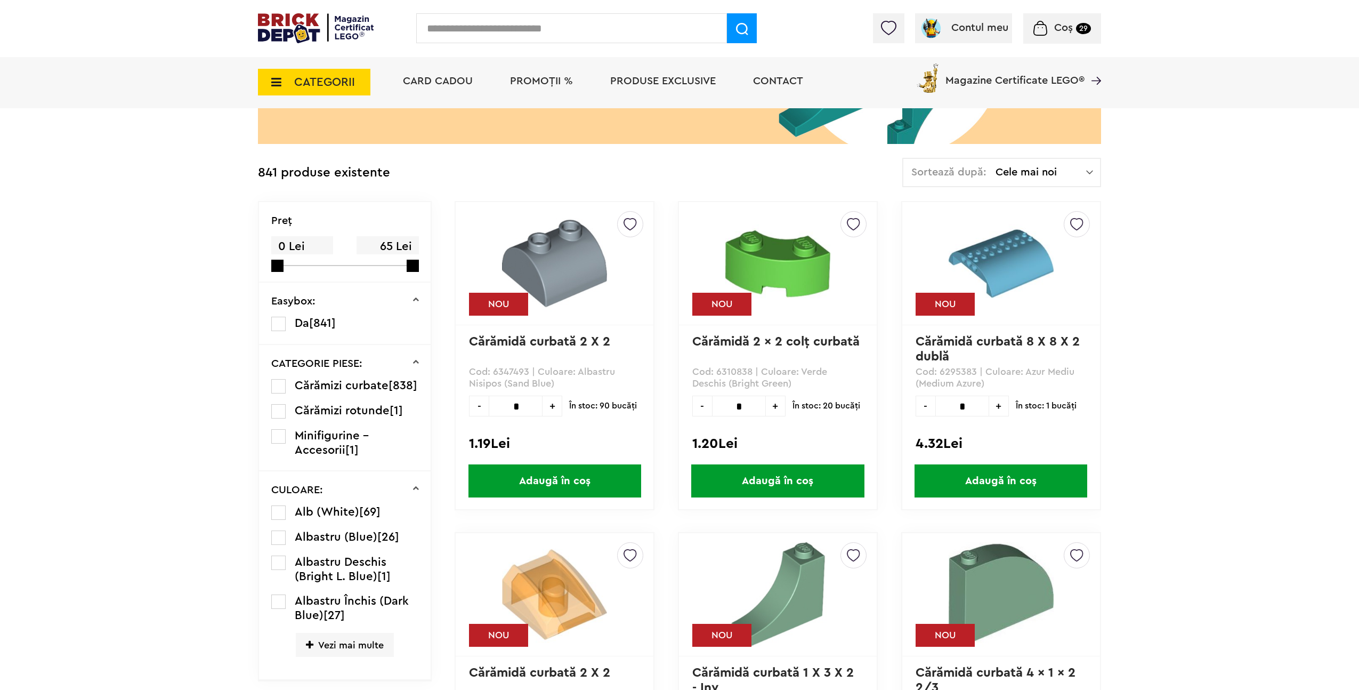
click at [277, 520] on label at bounding box center [278, 512] width 14 height 14
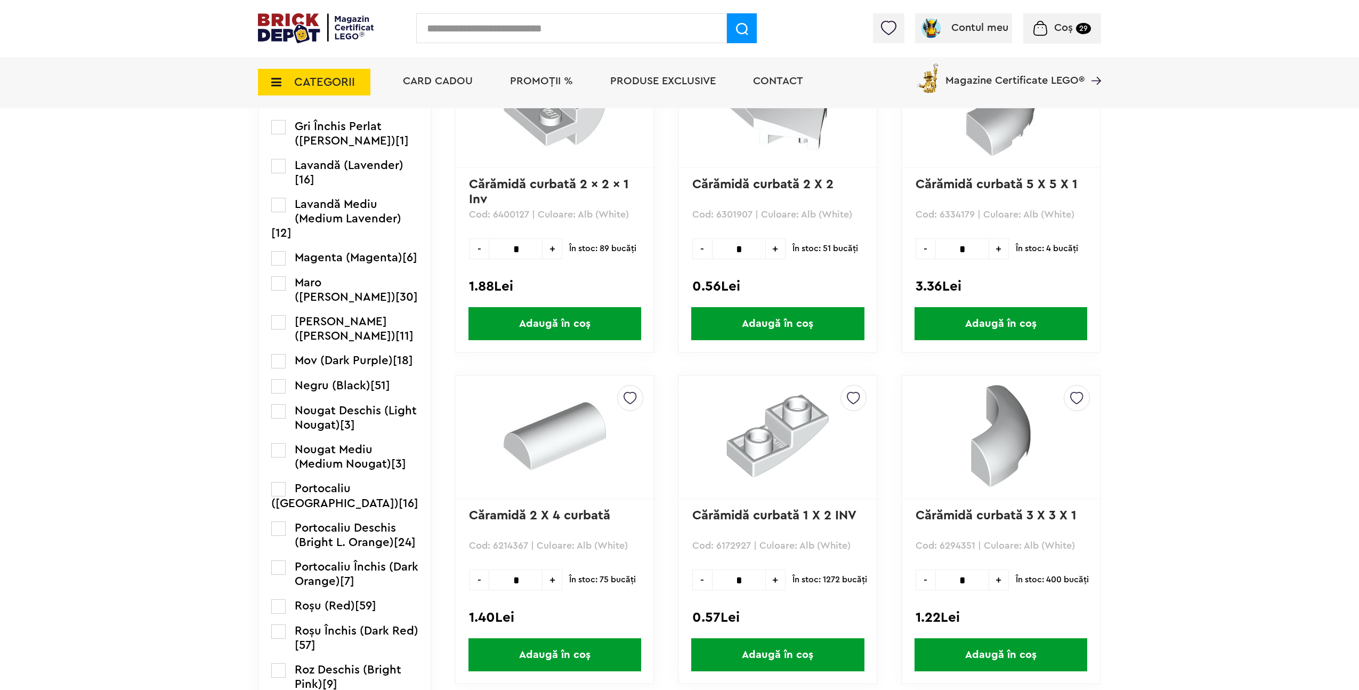
scroll to position [1783, 0]
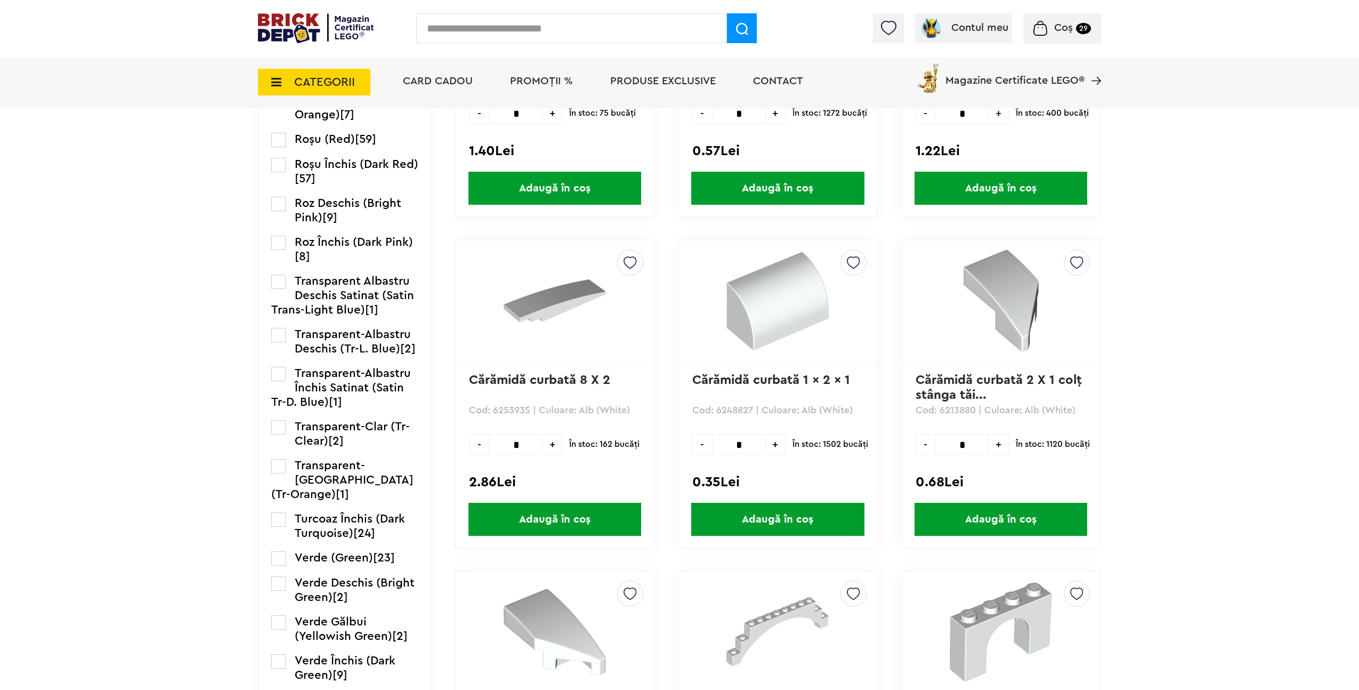
click at [776, 524] on span "Adaugă în coș" at bounding box center [777, 518] width 173 height 33
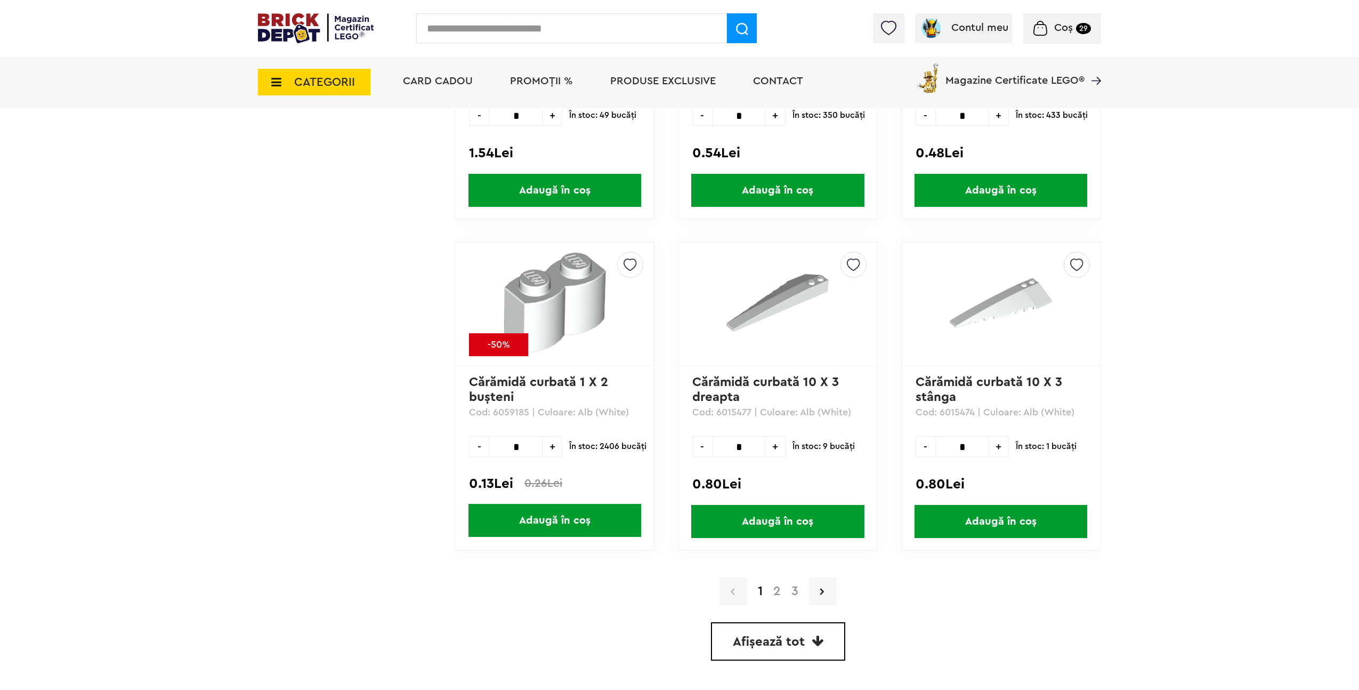
scroll to position [2775, 0]
click at [804, 652] on link "Afișează tot" at bounding box center [778, 640] width 134 height 38
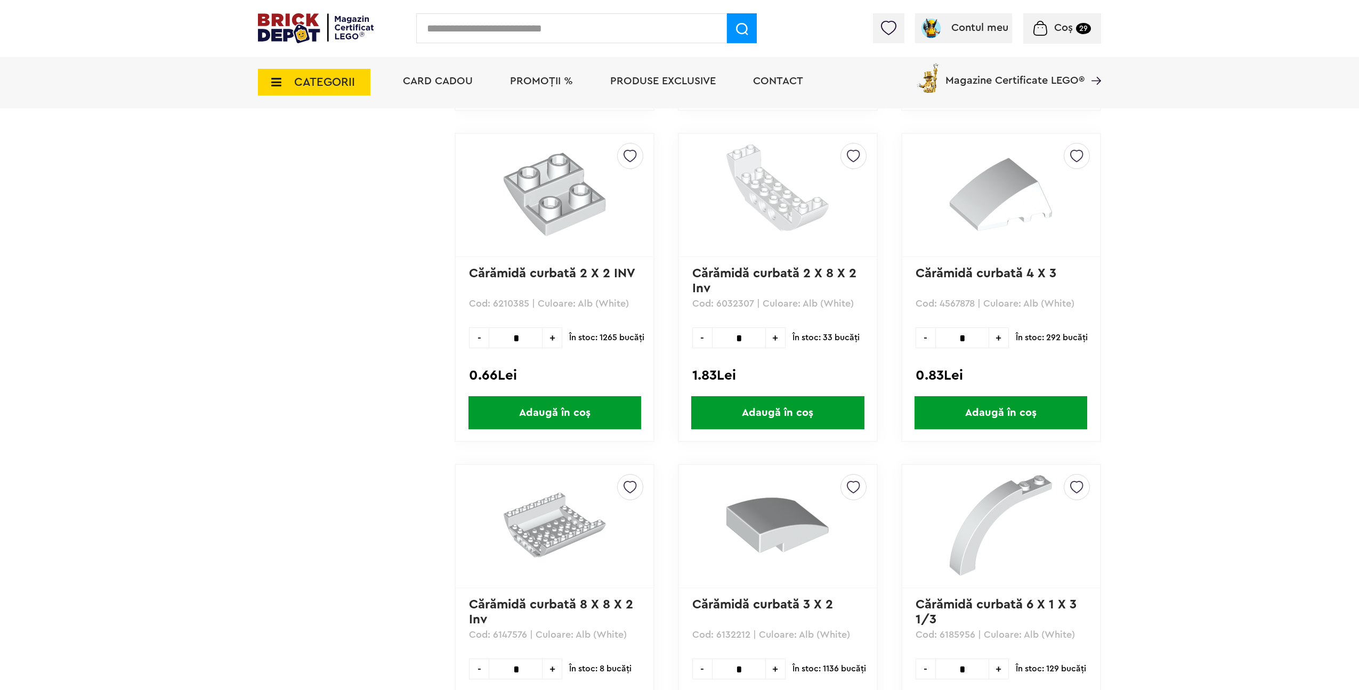
scroll to position [7226, 0]
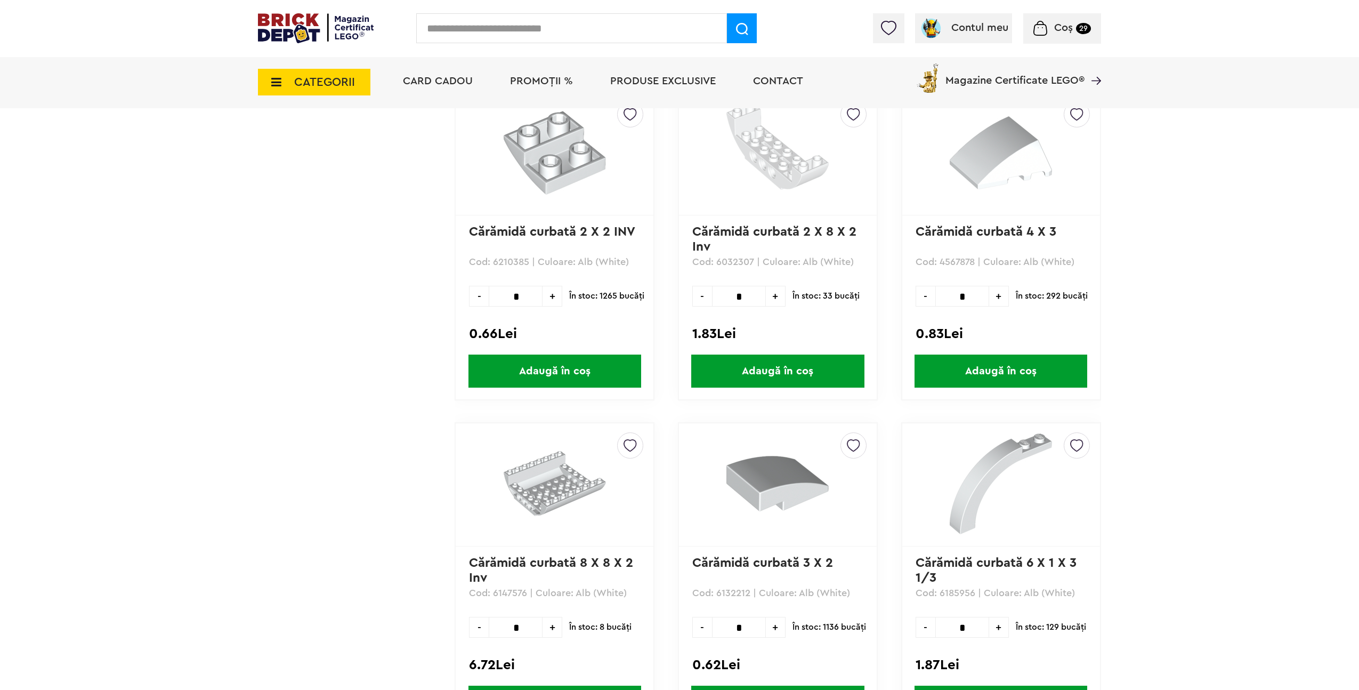
click at [310, 86] on span "CATEGORII" at bounding box center [324, 82] width 61 height 12
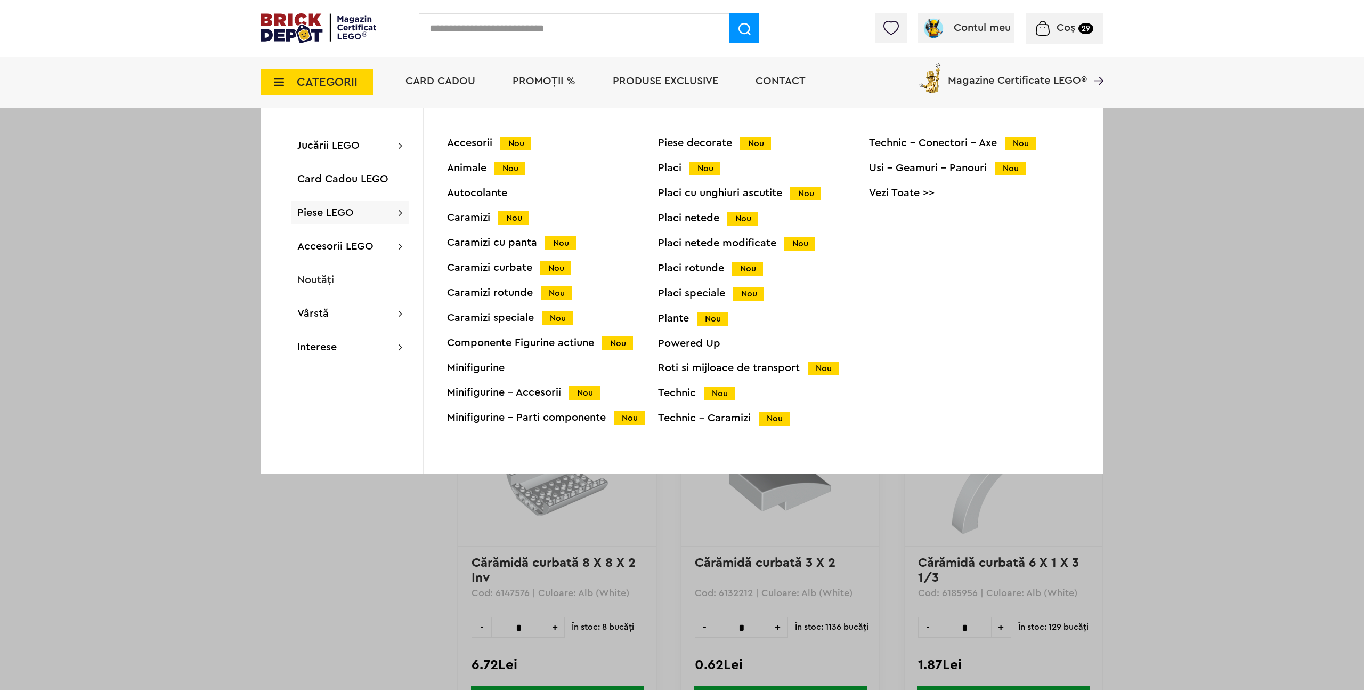
click at [707, 242] on div "Placi netede modificate Nou" at bounding box center [763, 243] width 211 height 11
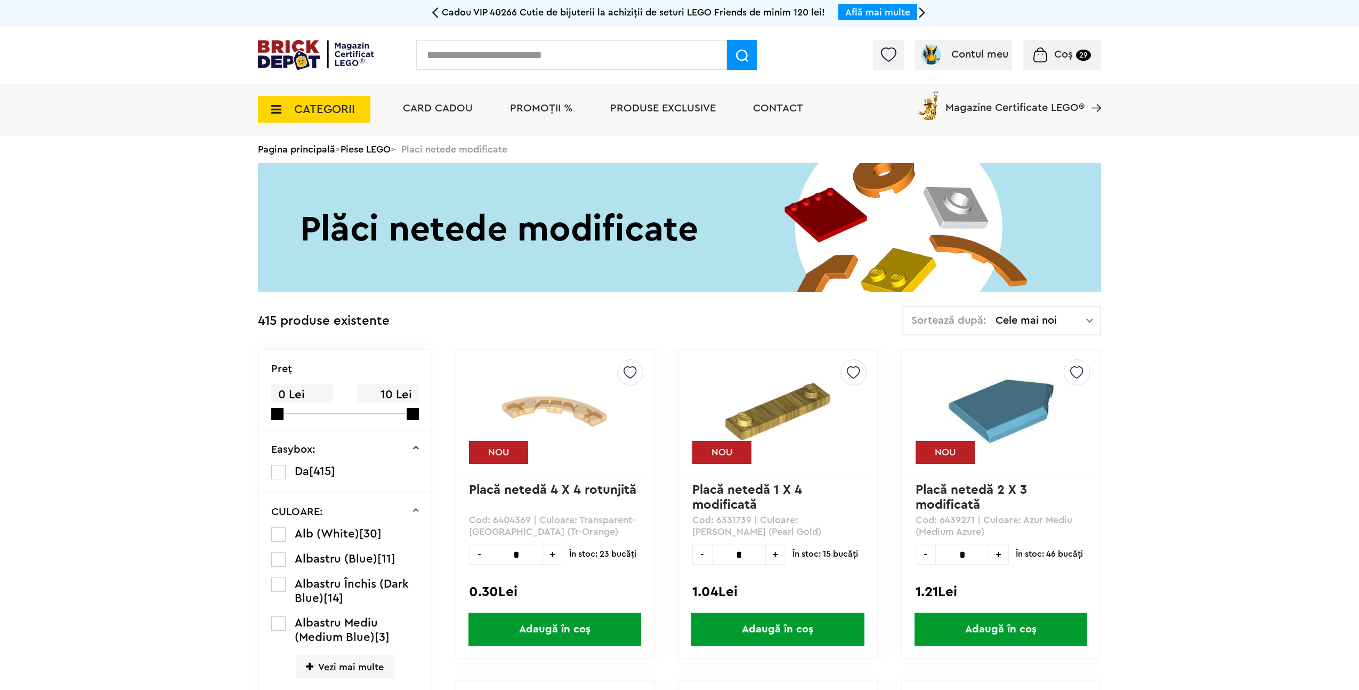
scroll to position [355, 0]
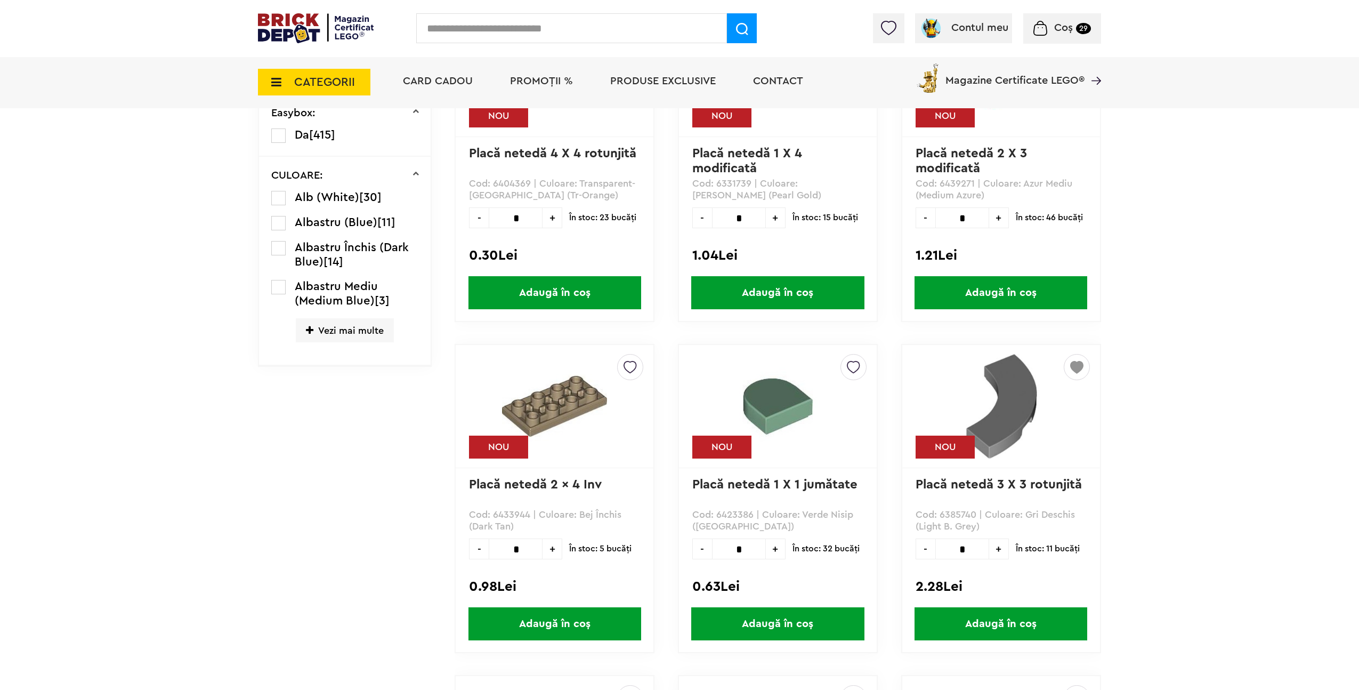
click at [362, 330] on span "Vezi mai multe" at bounding box center [345, 330] width 98 height 24
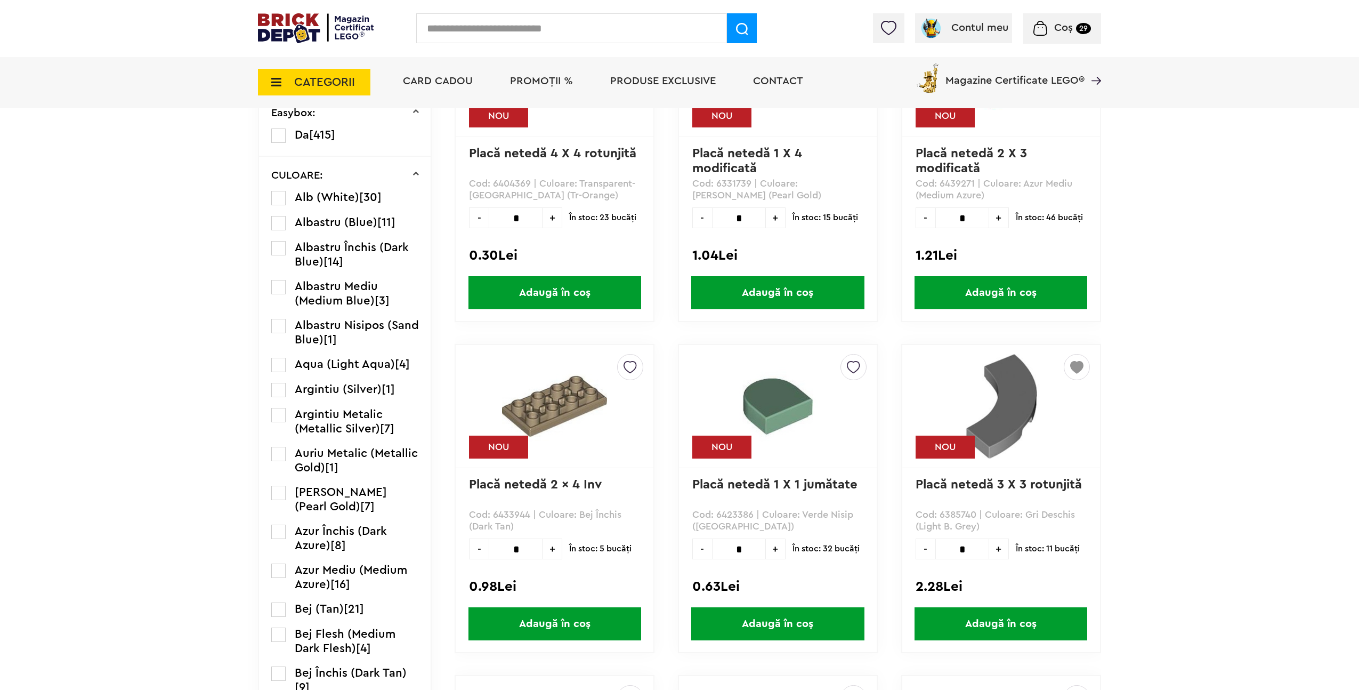
click at [278, 250] on label at bounding box center [278, 248] width 14 height 14
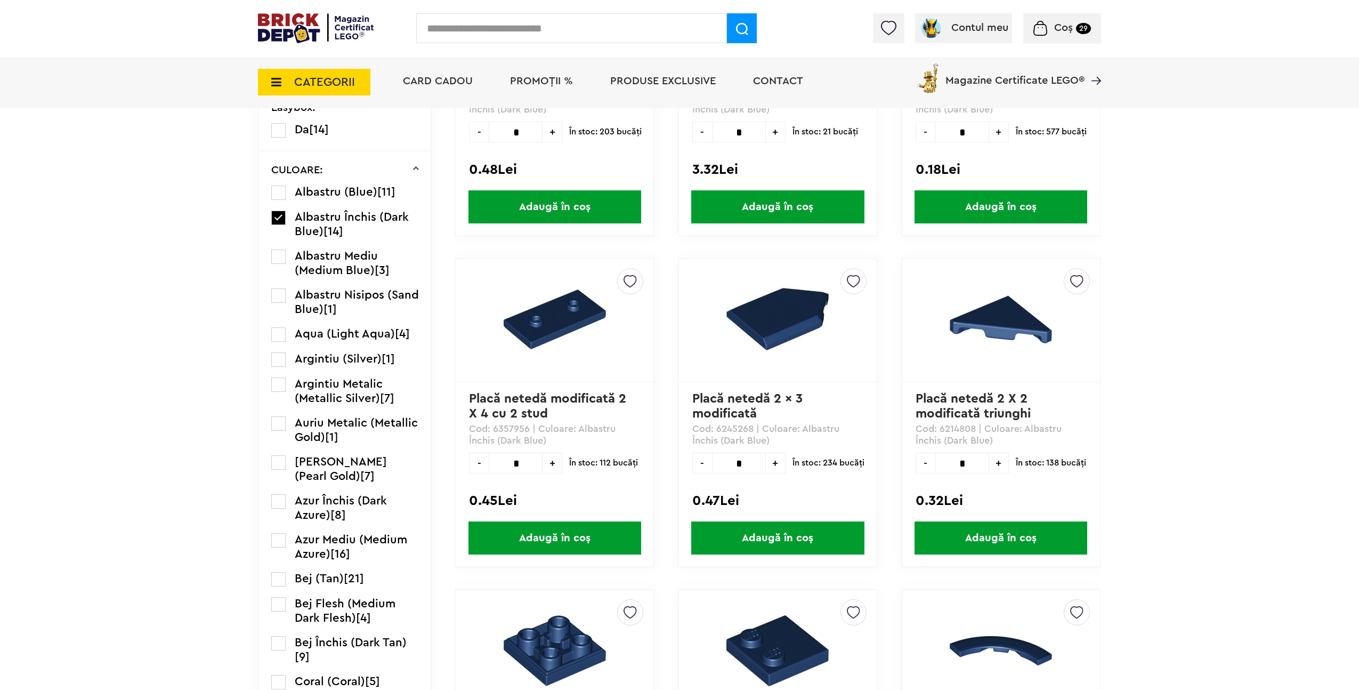
scroll to position [513, 0]
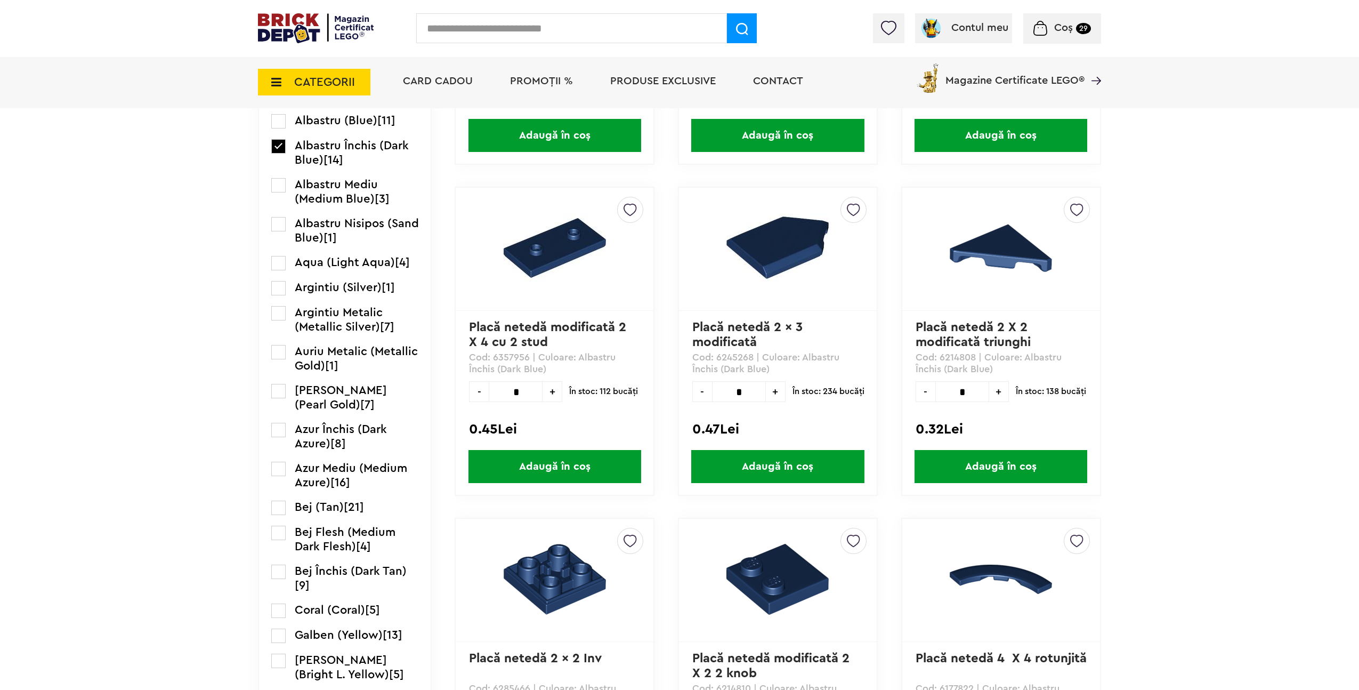
click at [1039, 473] on span "Adaugă în coș" at bounding box center [1000, 466] width 173 height 33
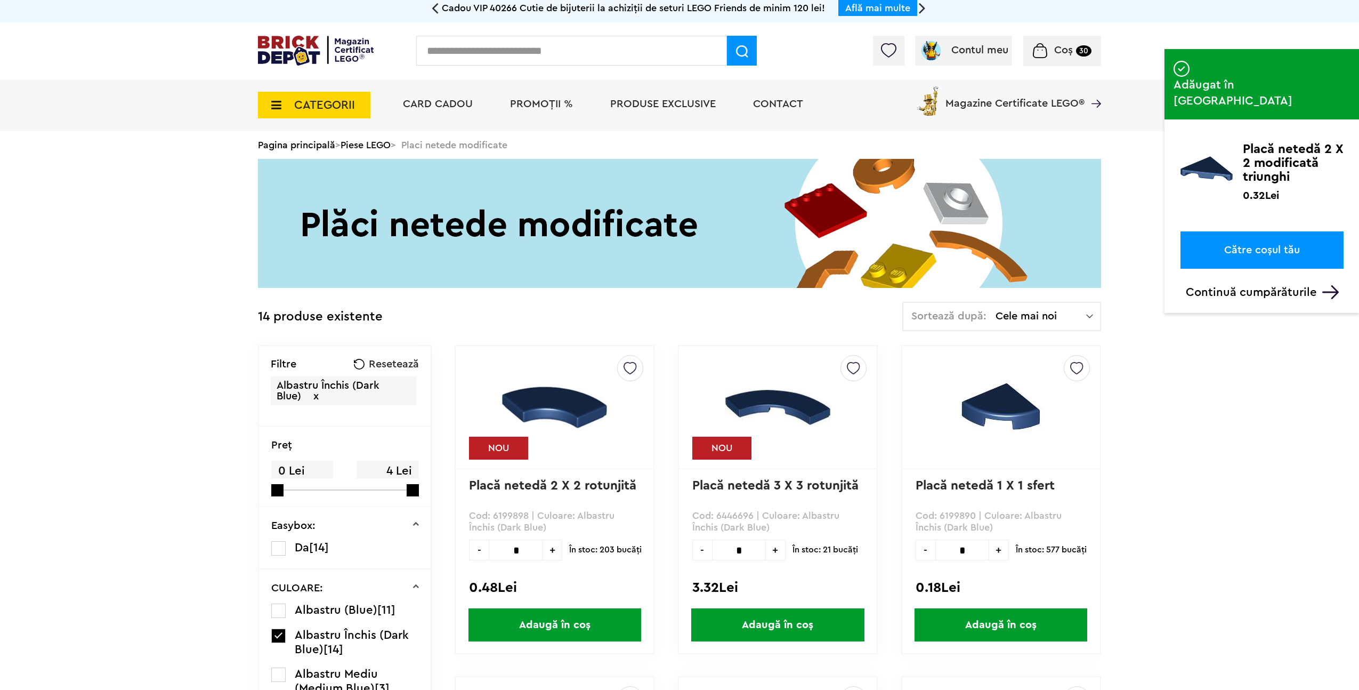
scroll to position [0, 0]
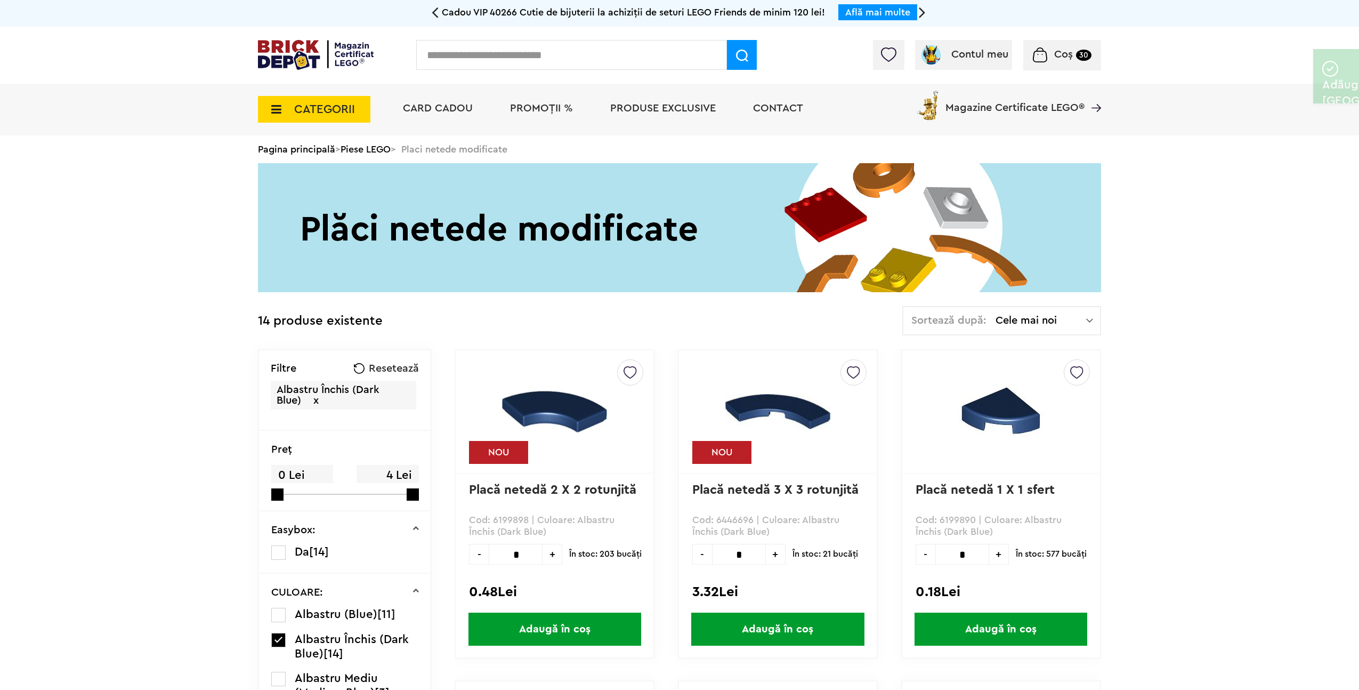
click at [319, 111] on span "CATEGORII" at bounding box center [324, 109] width 61 height 12
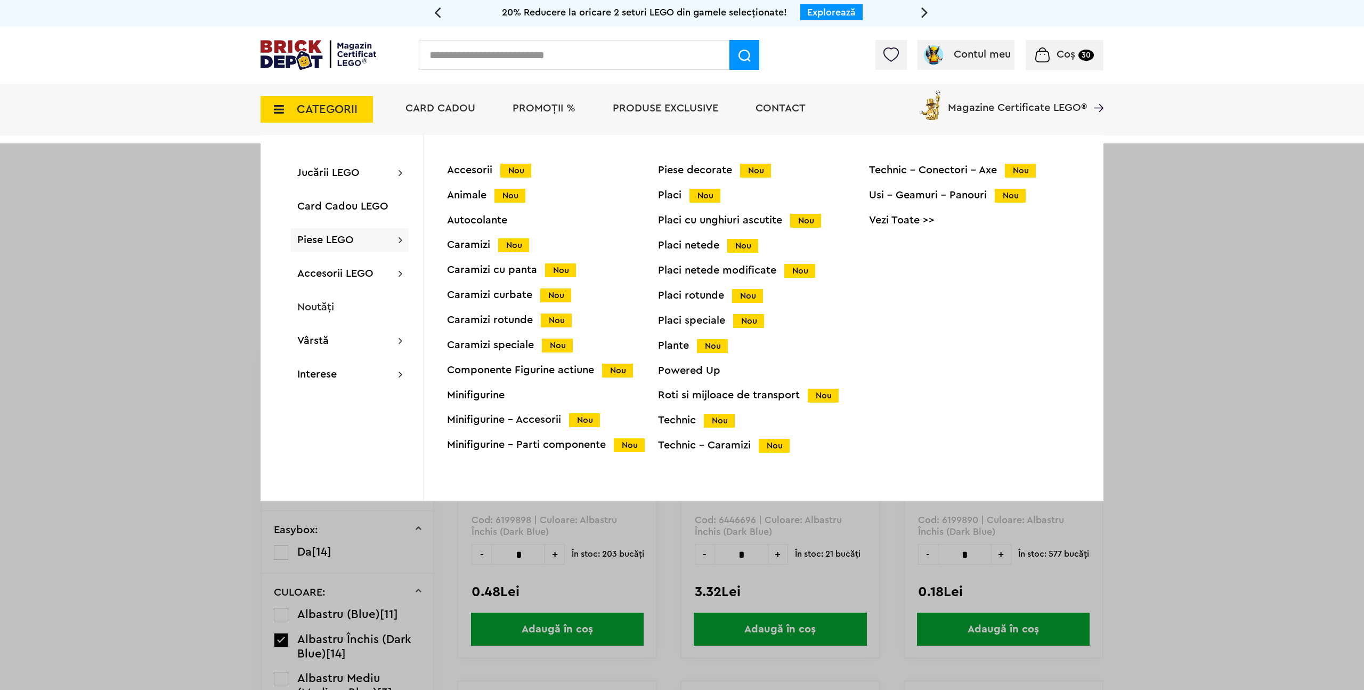
click at [694, 296] on div "Placi rotunde Nou" at bounding box center [763, 295] width 211 height 11
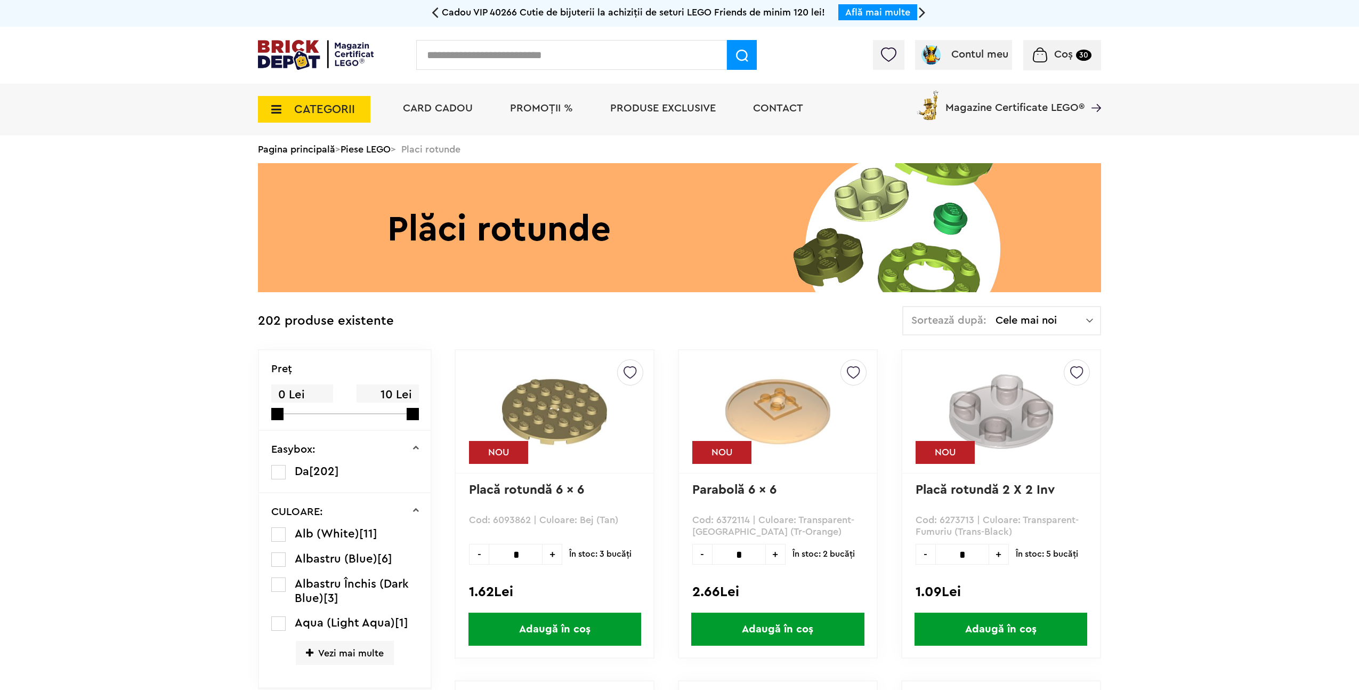
click at [279, 537] on label at bounding box center [278, 534] width 14 height 14
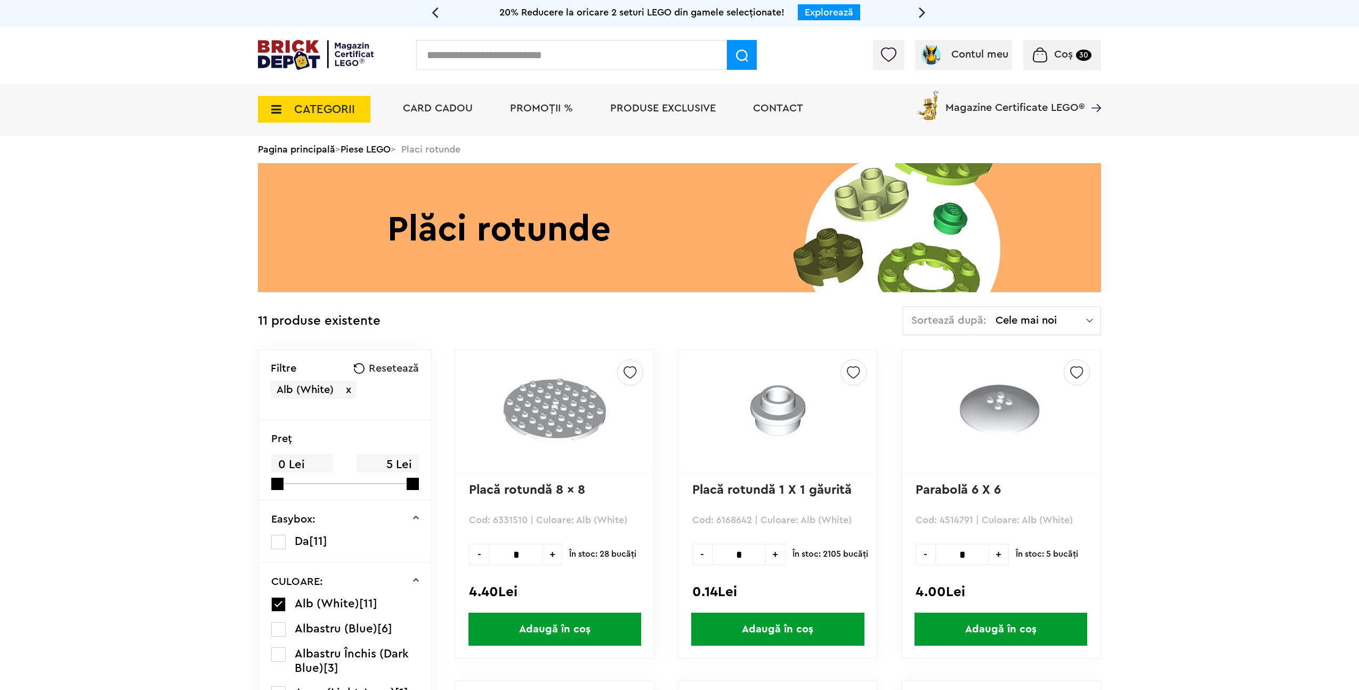
click at [301, 111] on span "CATEGORII" at bounding box center [324, 109] width 61 height 12
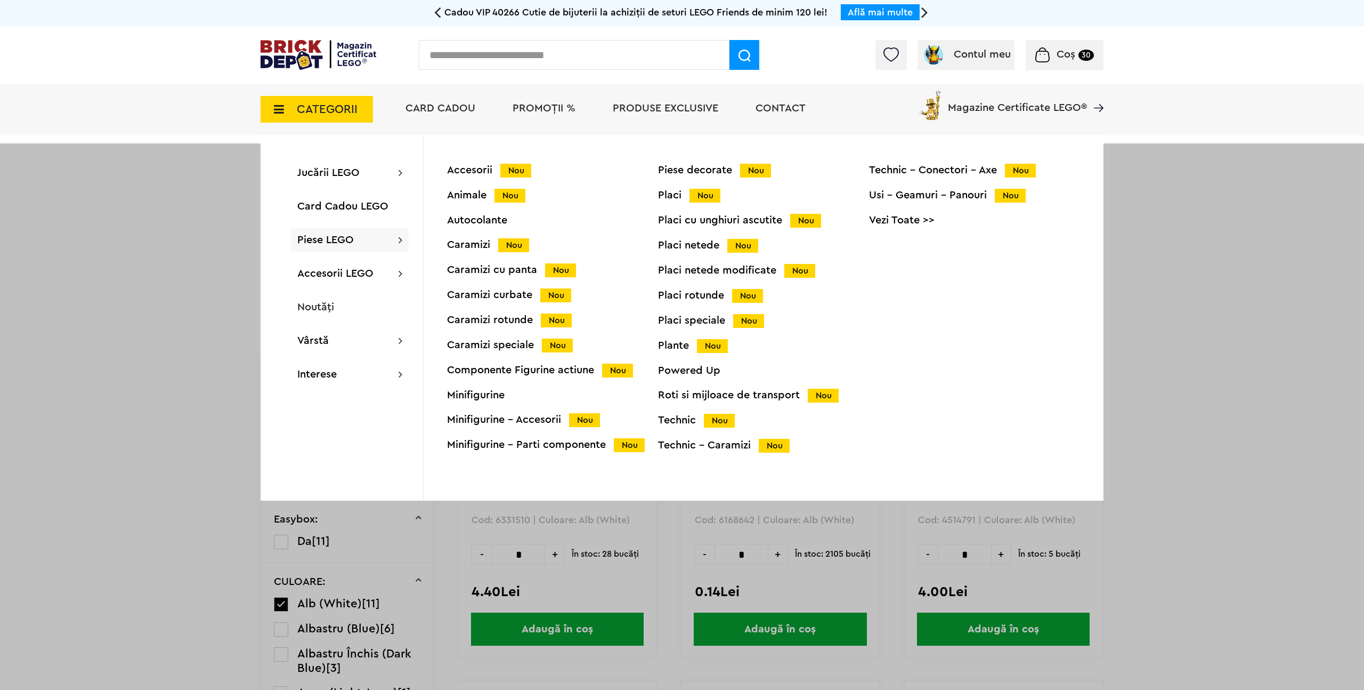
click at [705, 218] on div "Placi cu unghiuri ascutite Nou" at bounding box center [763, 220] width 211 height 11
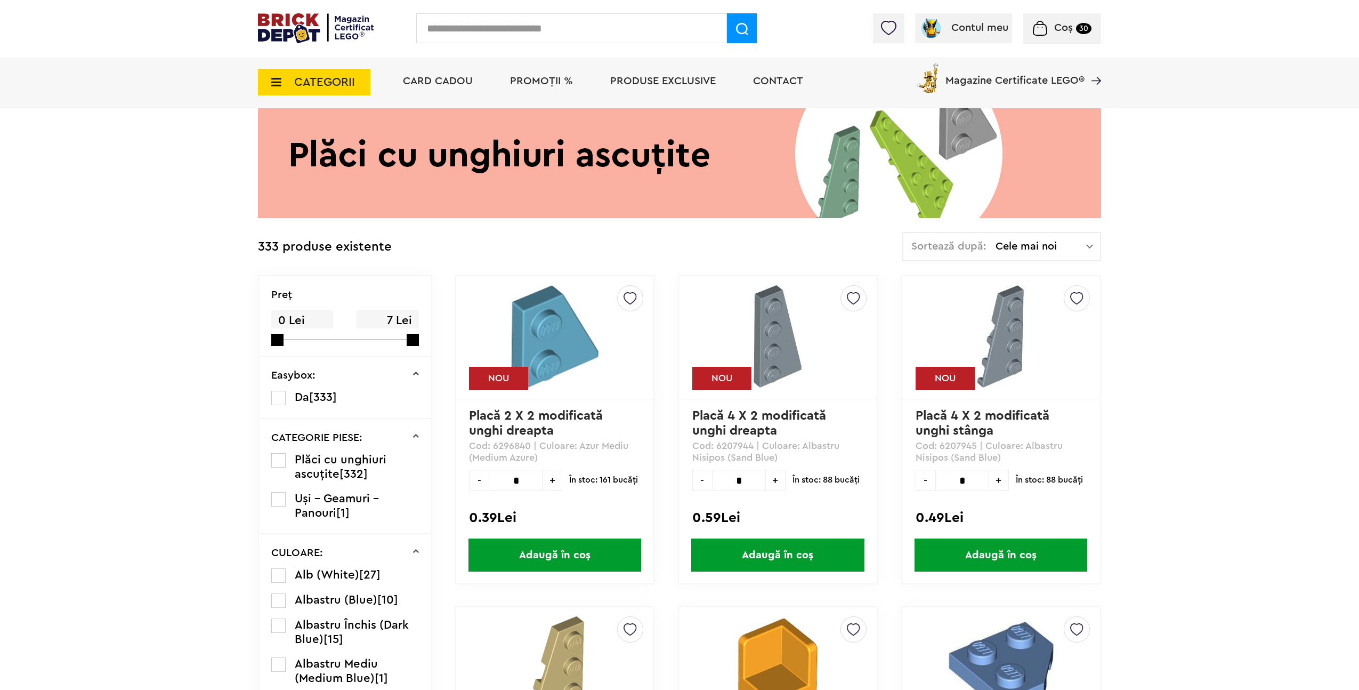
scroll to position [122, 0]
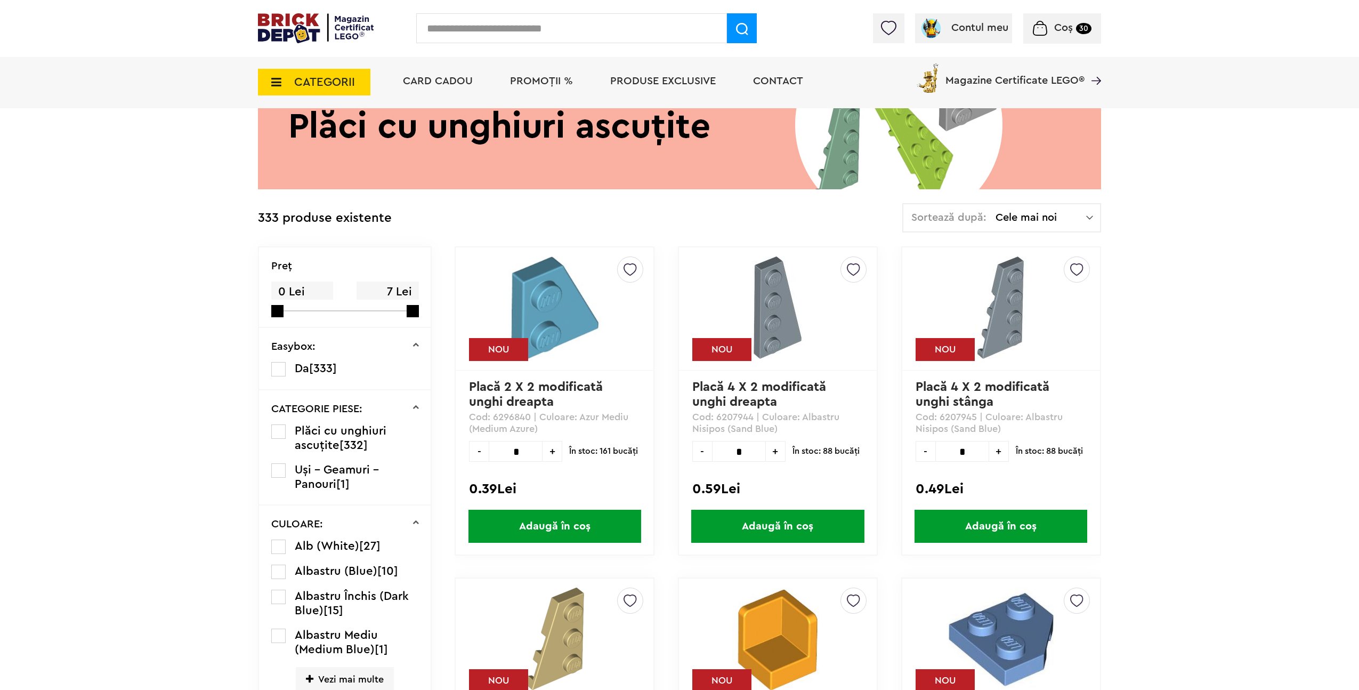
click at [278, 545] on label at bounding box center [278, 546] width 14 height 14
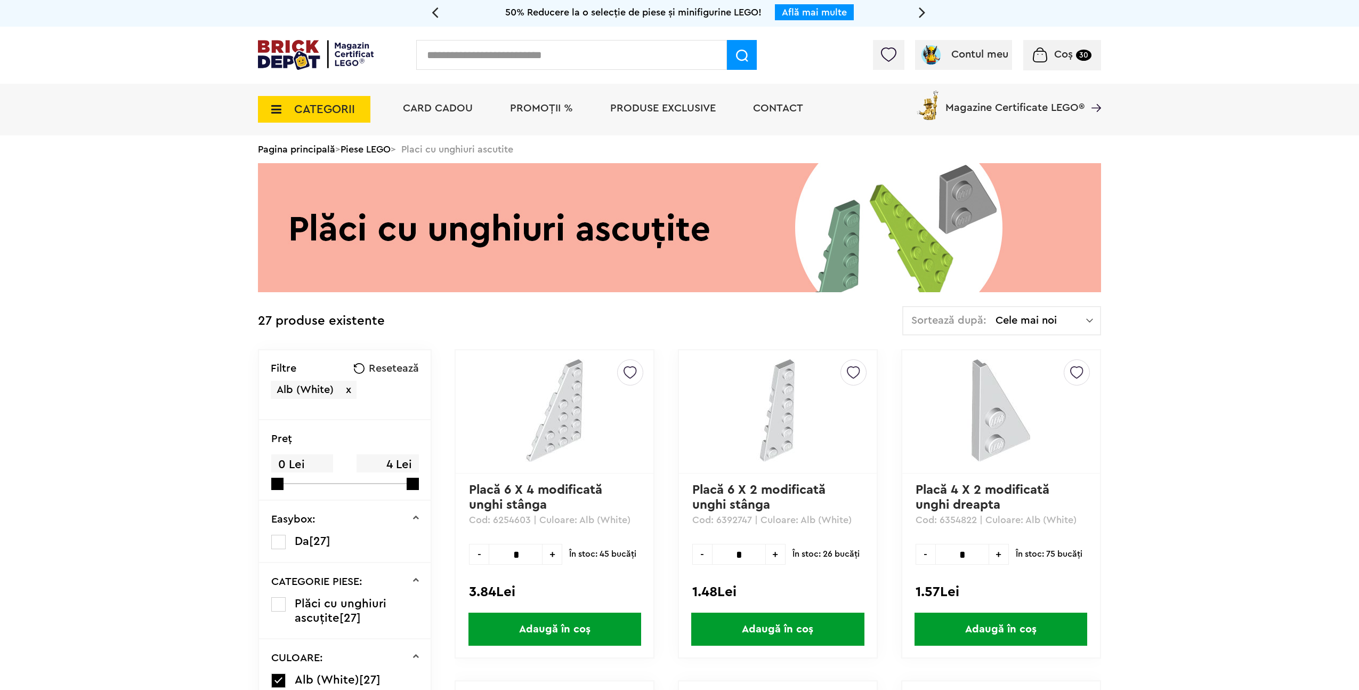
click at [295, 111] on span "CATEGORII" at bounding box center [324, 109] width 61 height 12
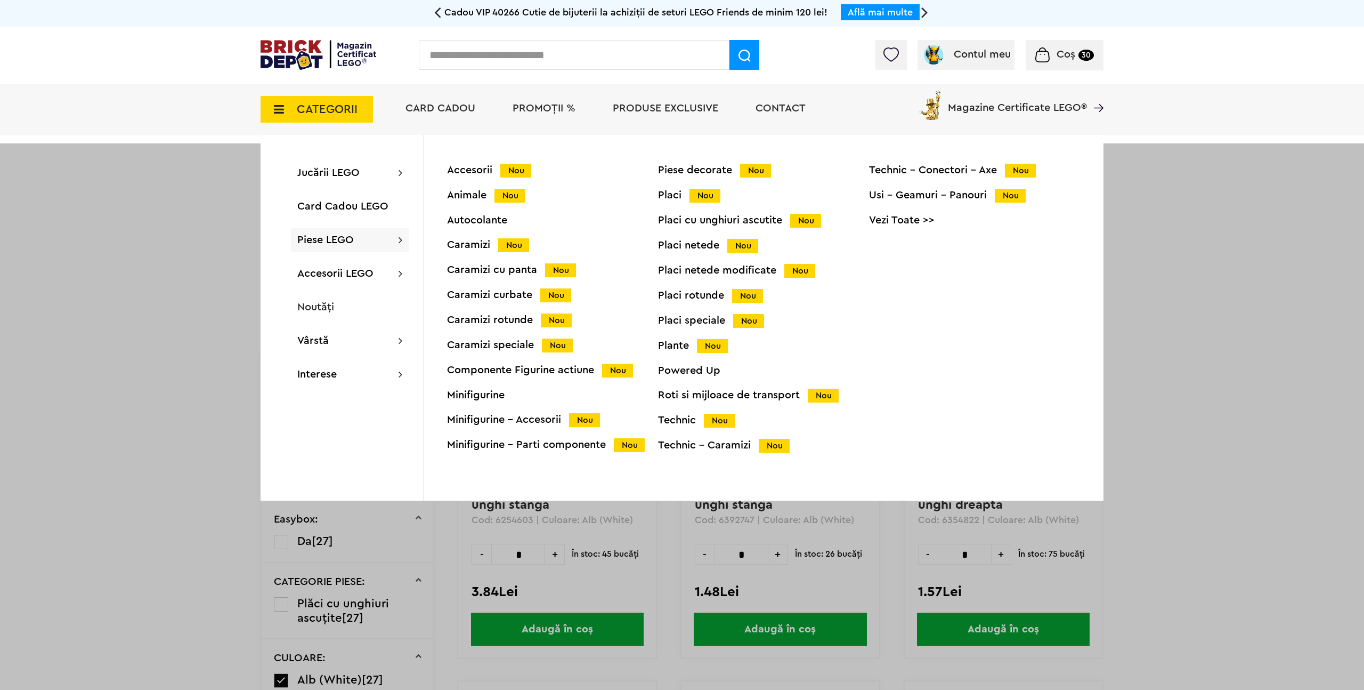
click at [692, 318] on div "Placi speciale Nou" at bounding box center [763, 320] width 211 height 11
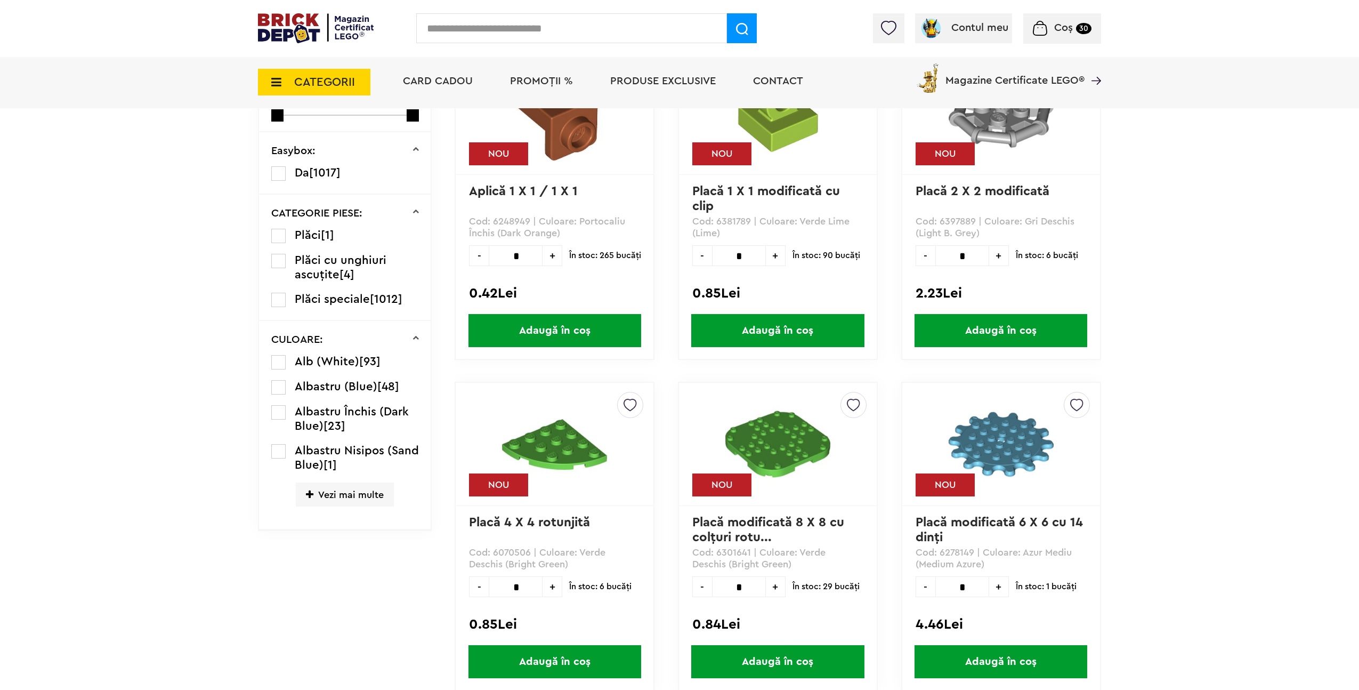
scroll to position [329, 0]
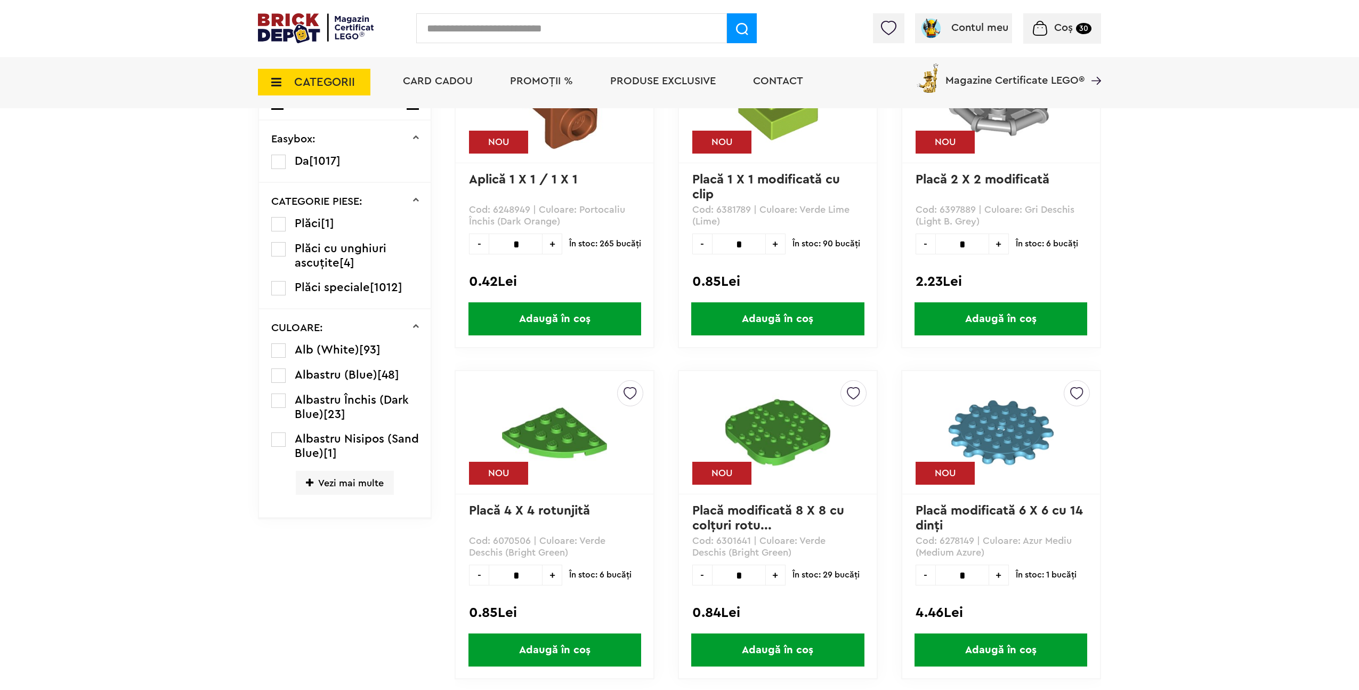
click at [277, 352] on label at bounding box center [278, 350] width 14 height 14
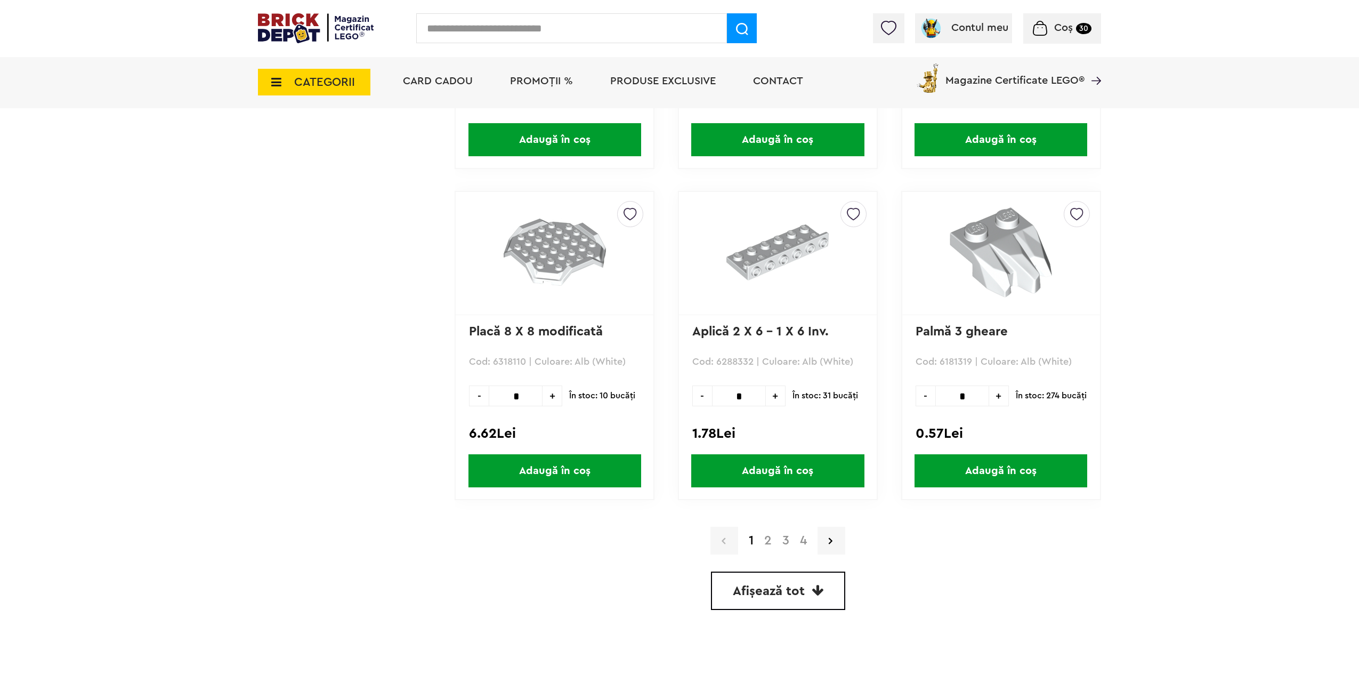
scroll to position [2825, 0]
click at [741, 592] on span "Afișează tot" at bounding box center [769, 590] width 72 height 13
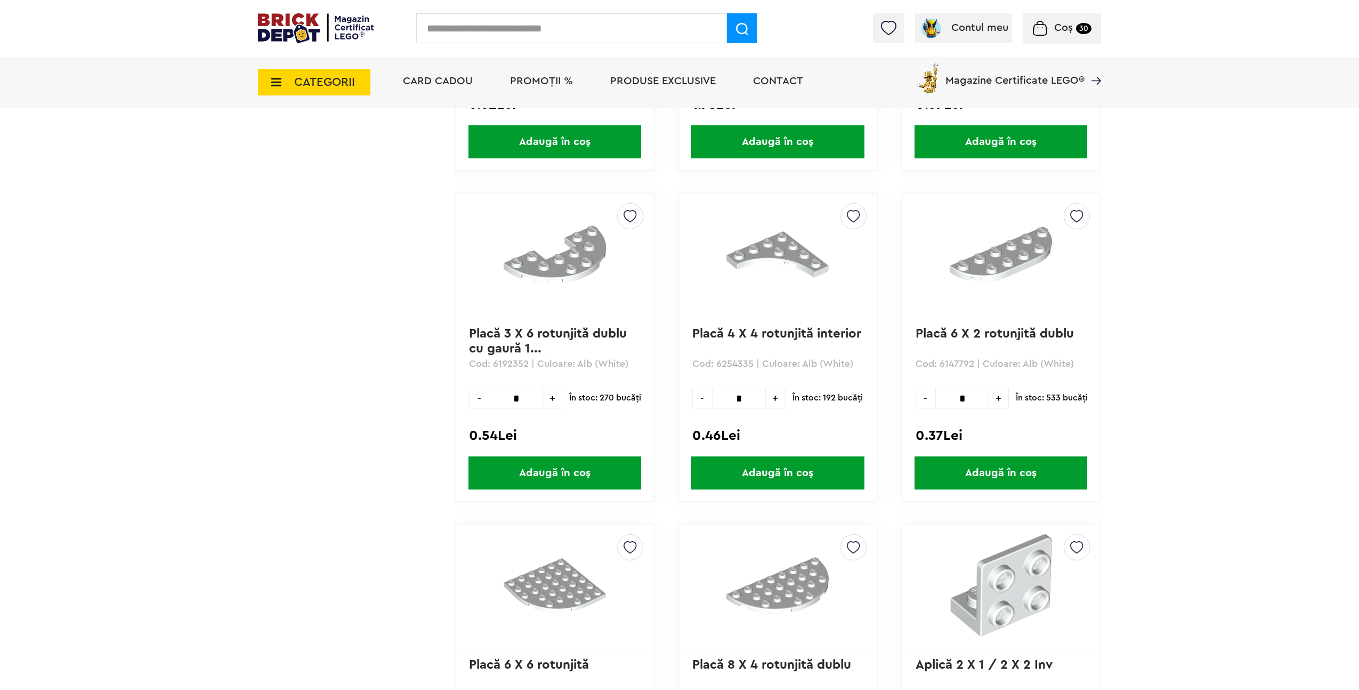
scroll to position [3104, 0]
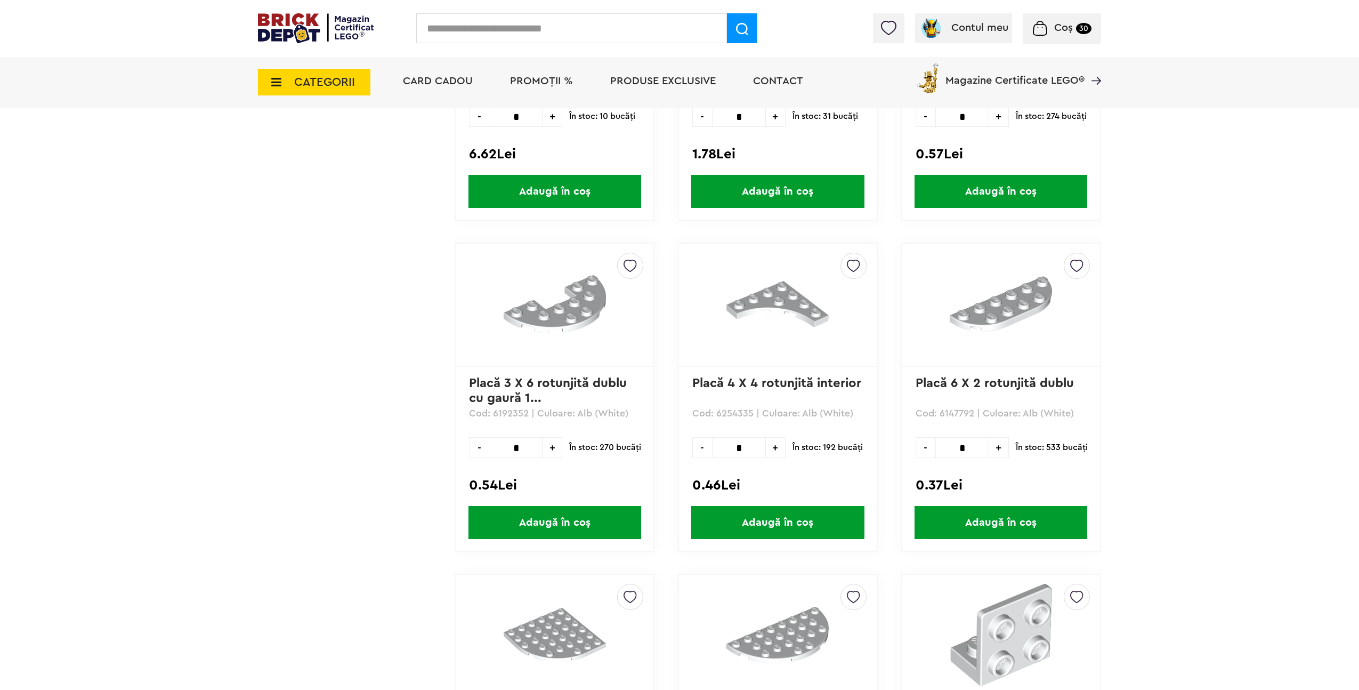
click at [1047, 528] on span "Adaugă în coș" at bounding box center [1000, 522] width 173 height 33
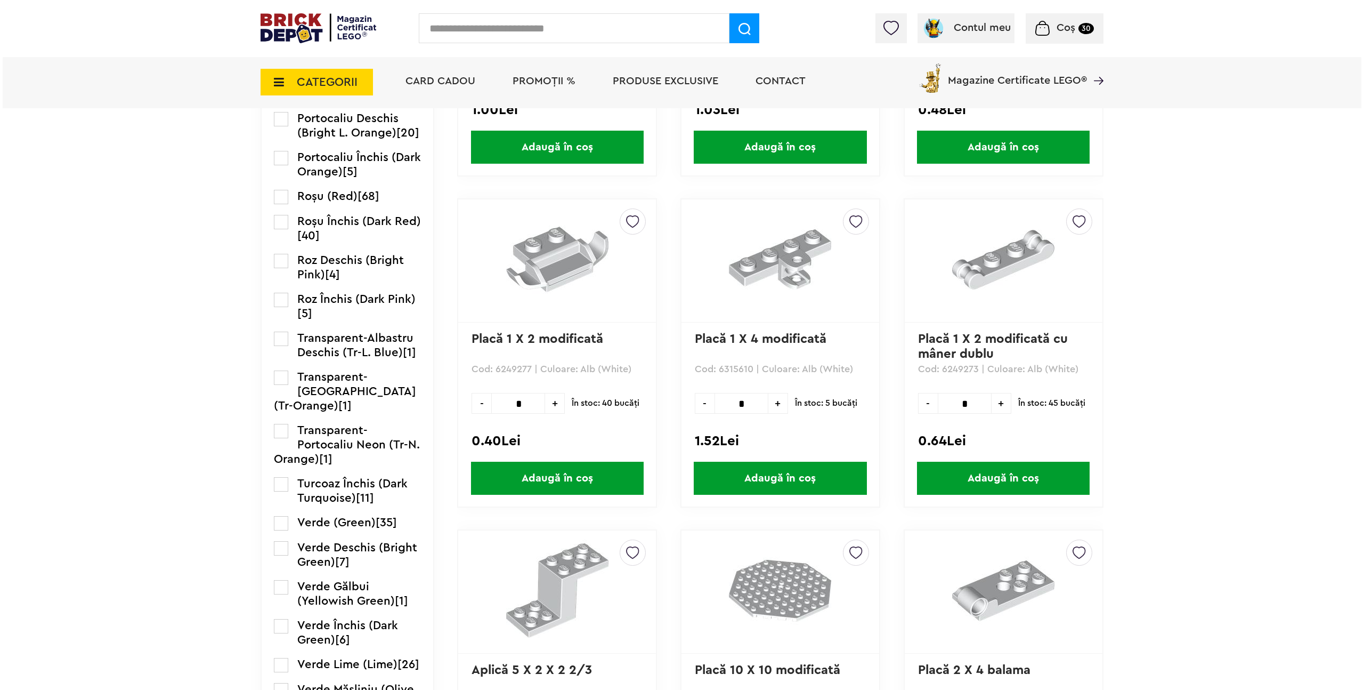
scroll to position [1323, 0]
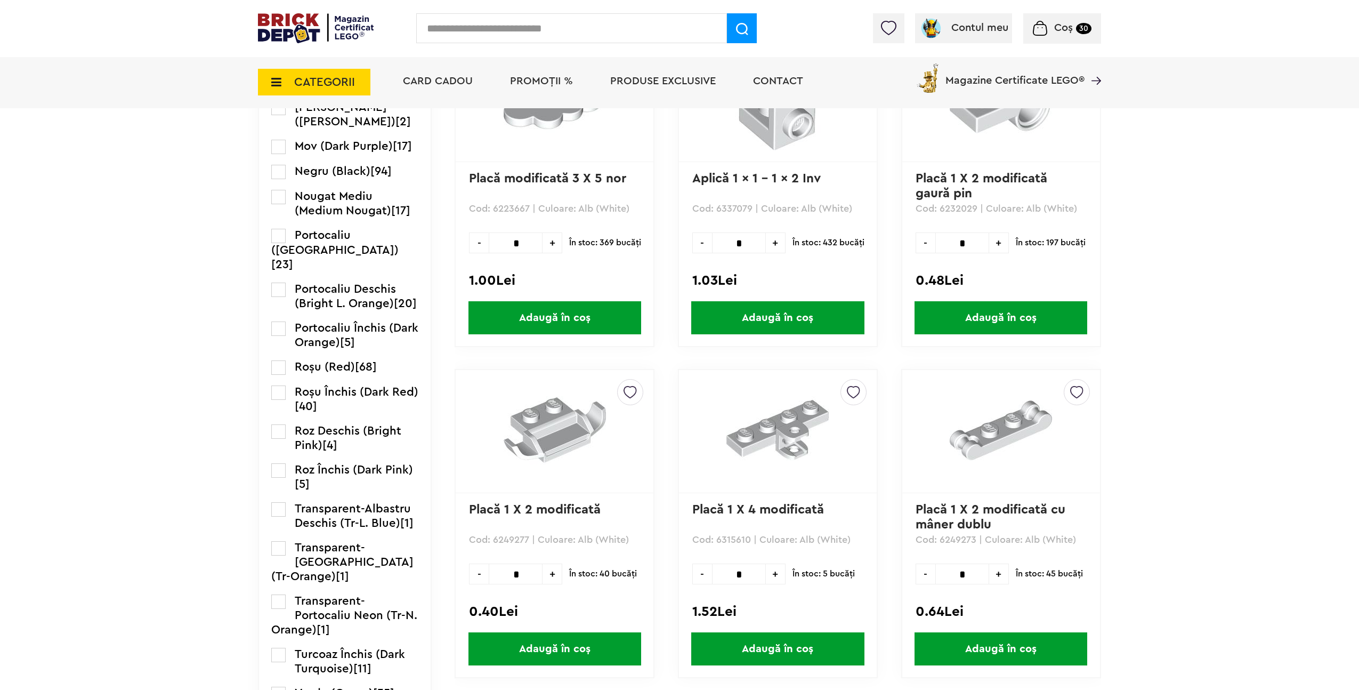
click at [439, 28] on input "text" at bounding box center [571, 28] width 311 height 30
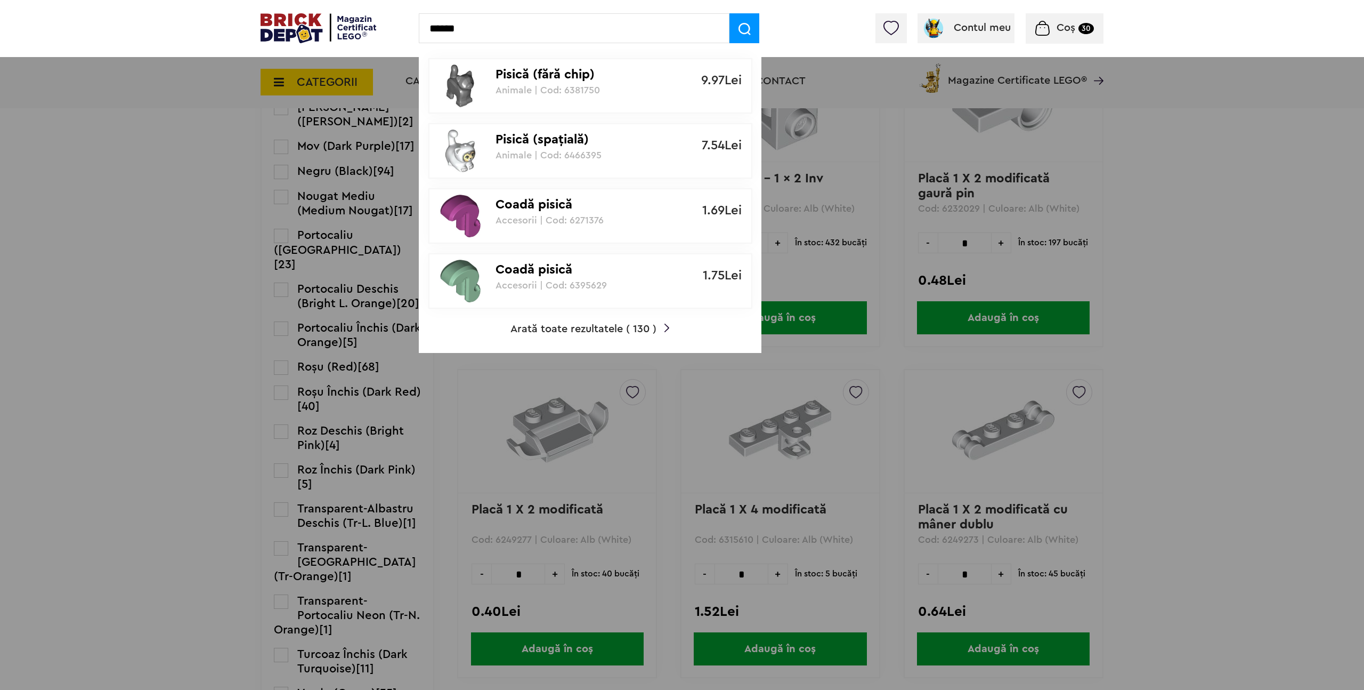
type input "******"
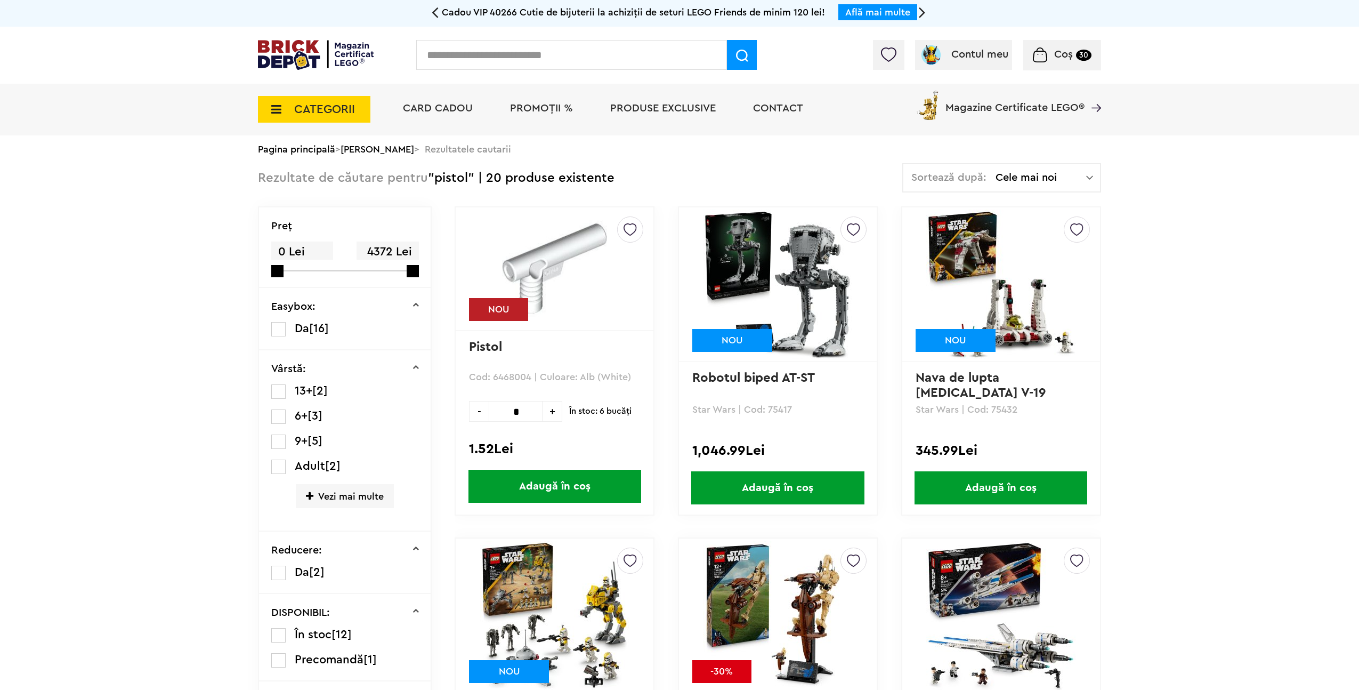
click at [1025, 176] on span "Cele mai noi" at bounding box center [1040, 177] width 91 height 11
click at [989, 248] on li "Cele mai ieftine" at bounding box center [1001, 250] width 191 height 17
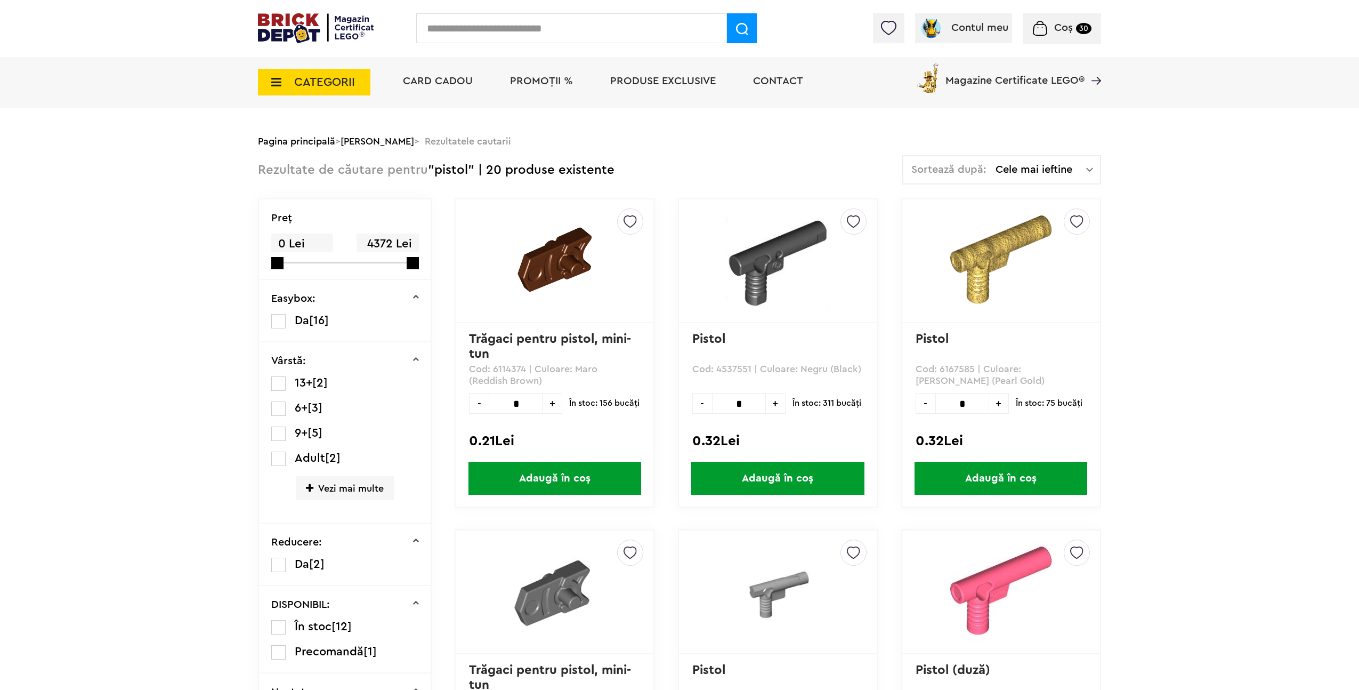
scroll to position [204, 0]
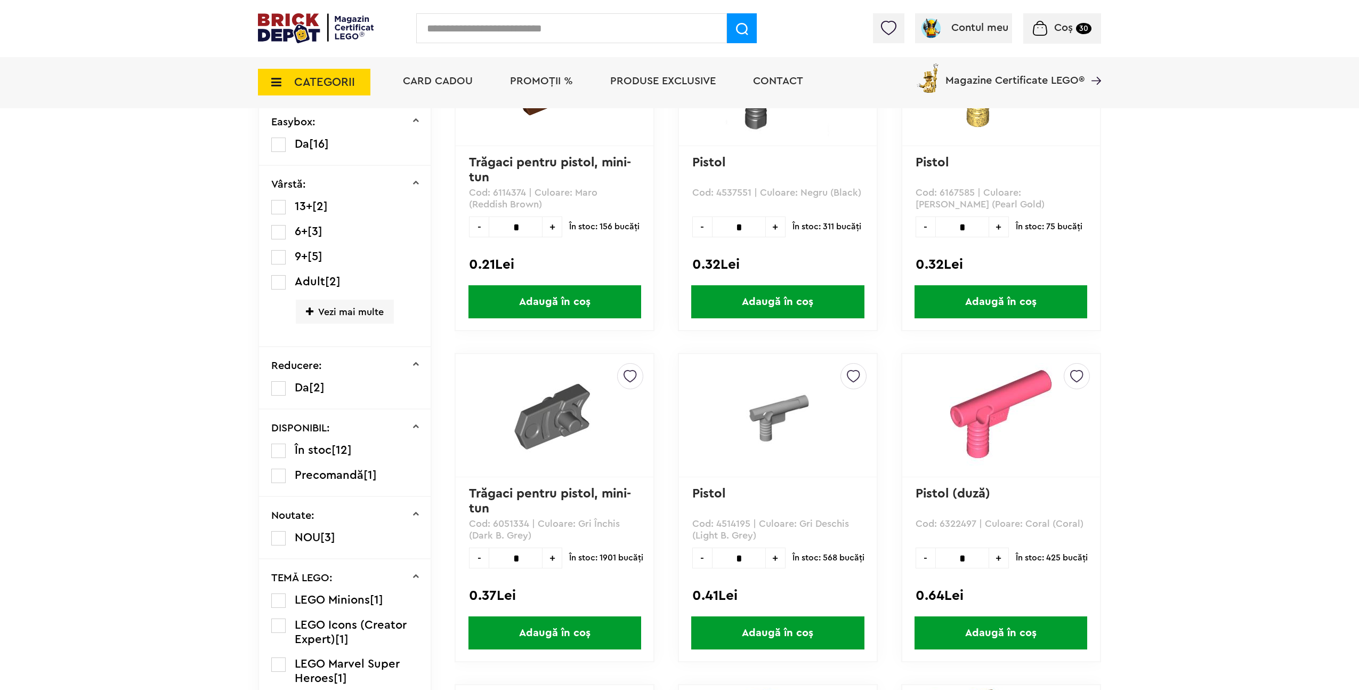
click at [781, 563] on span "+" at bounding box center [776, 557] width 20 height 21
type input "*"
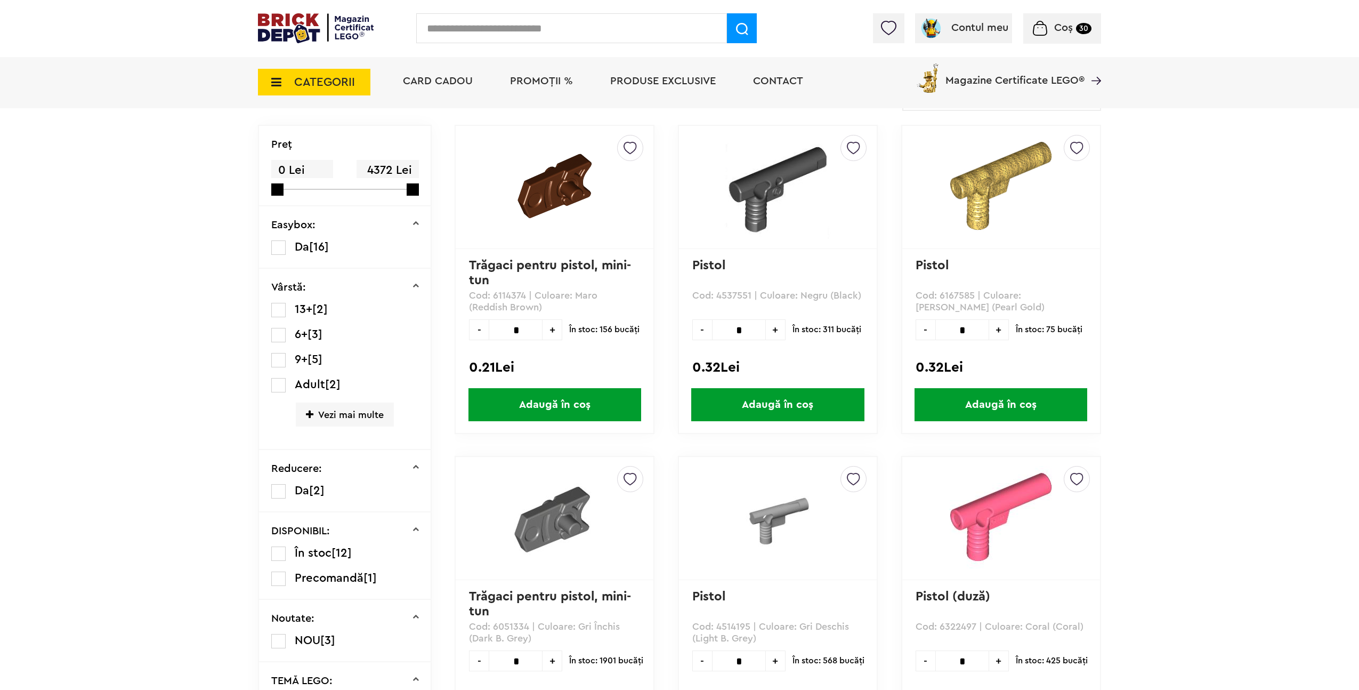
scroll to position [28, 0]
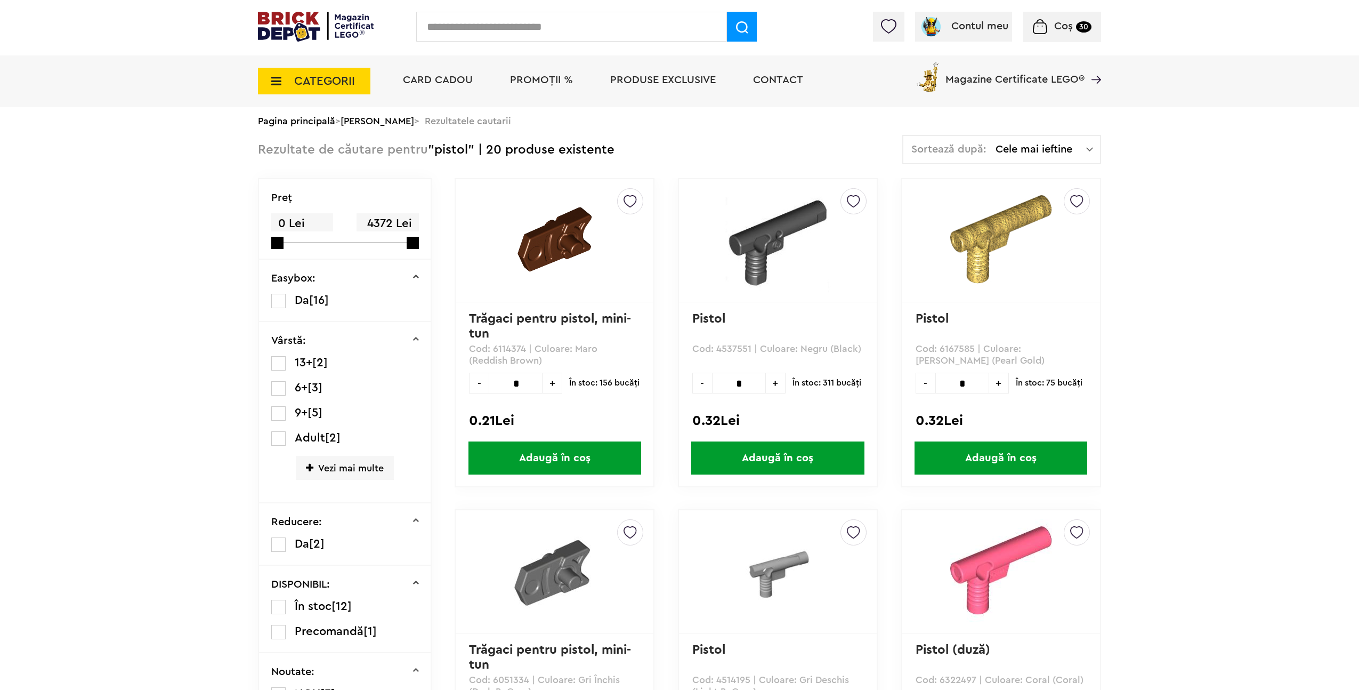
click at [776, 384] on span "+" at bounding box center [776, 382] width 20 height 21
click at [701, 382] on span "-" at bounding box center [702, 382] width 20 height 21
type input "*"
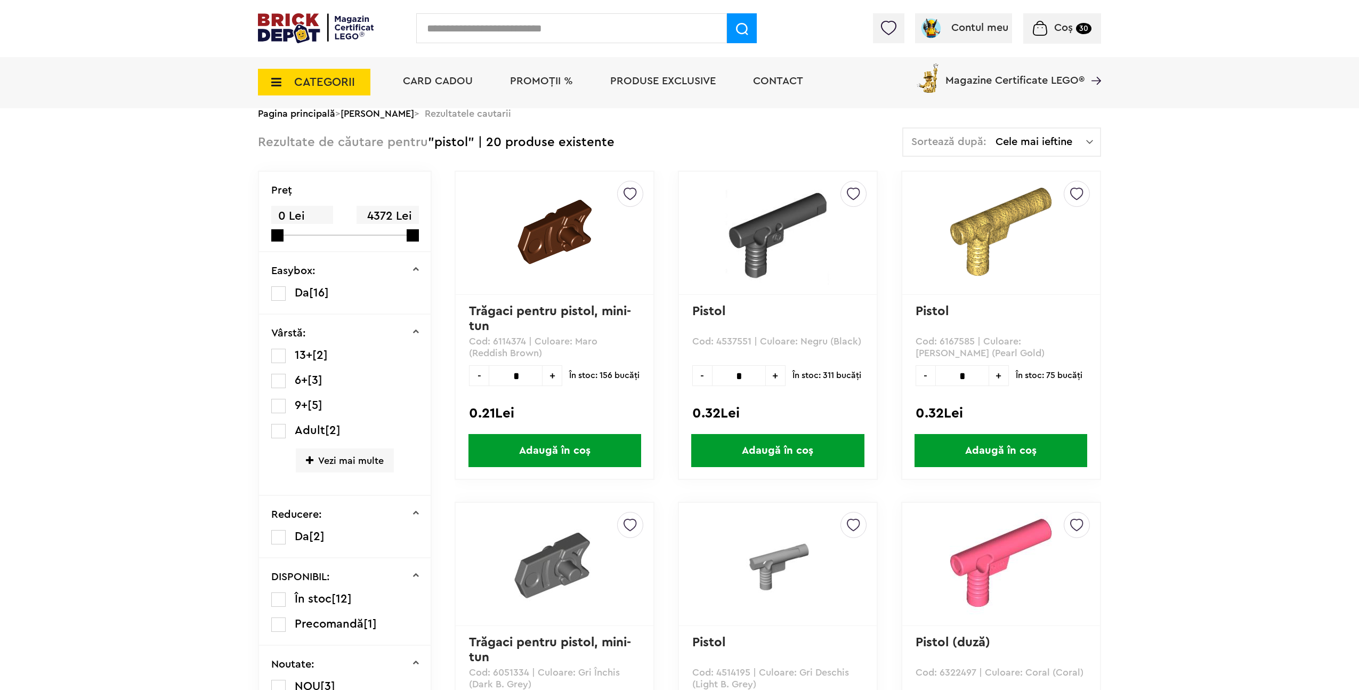
scroll to position [226, 0]
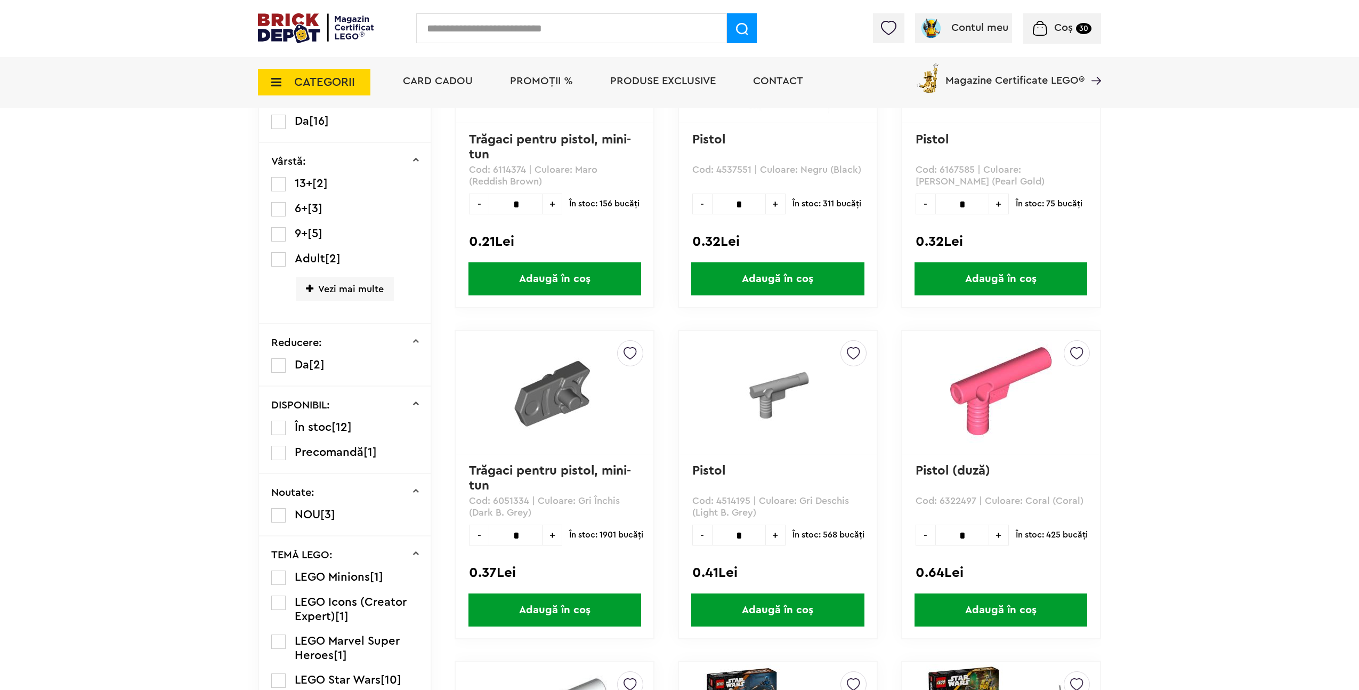
click at [800, 283] on span "Adaugă în coș" at bounding box center [777, 278] width 173 height 33
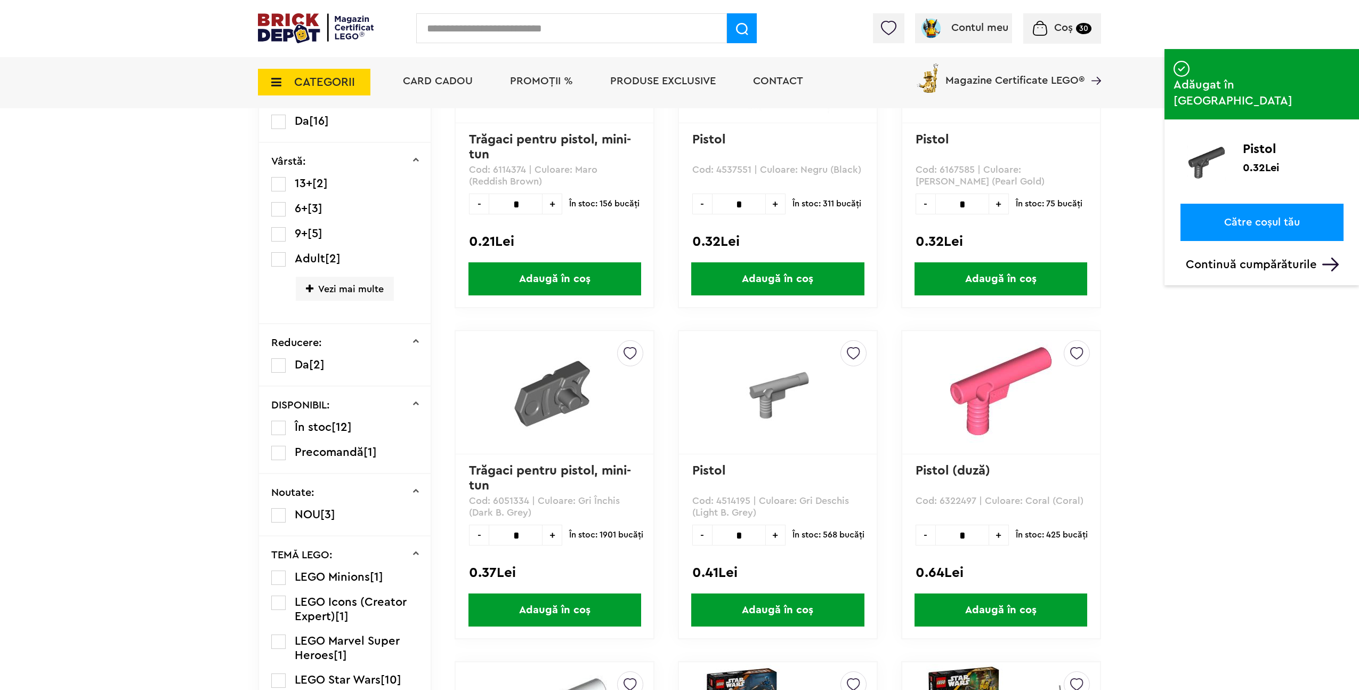
click at [810, 607] on span "Adaugă în coș" at bounding box center [777, 609] width 173 height 33
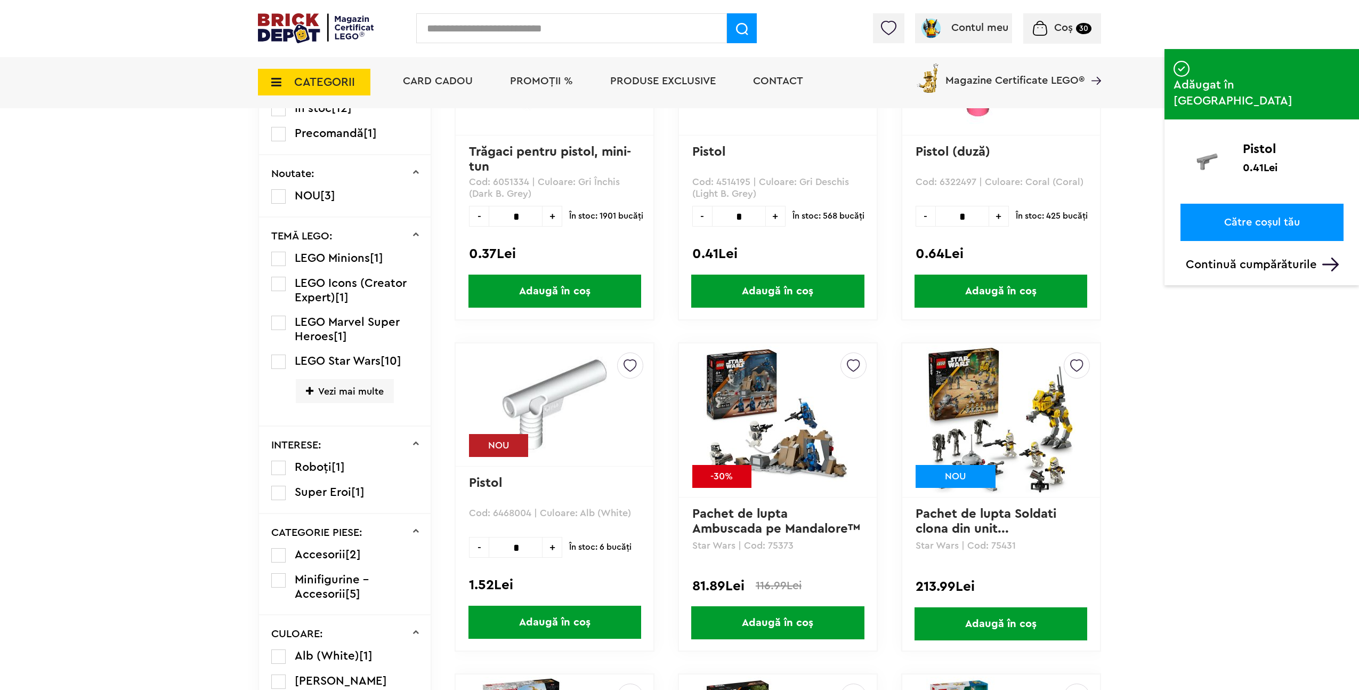
scroll to position [567, 0]
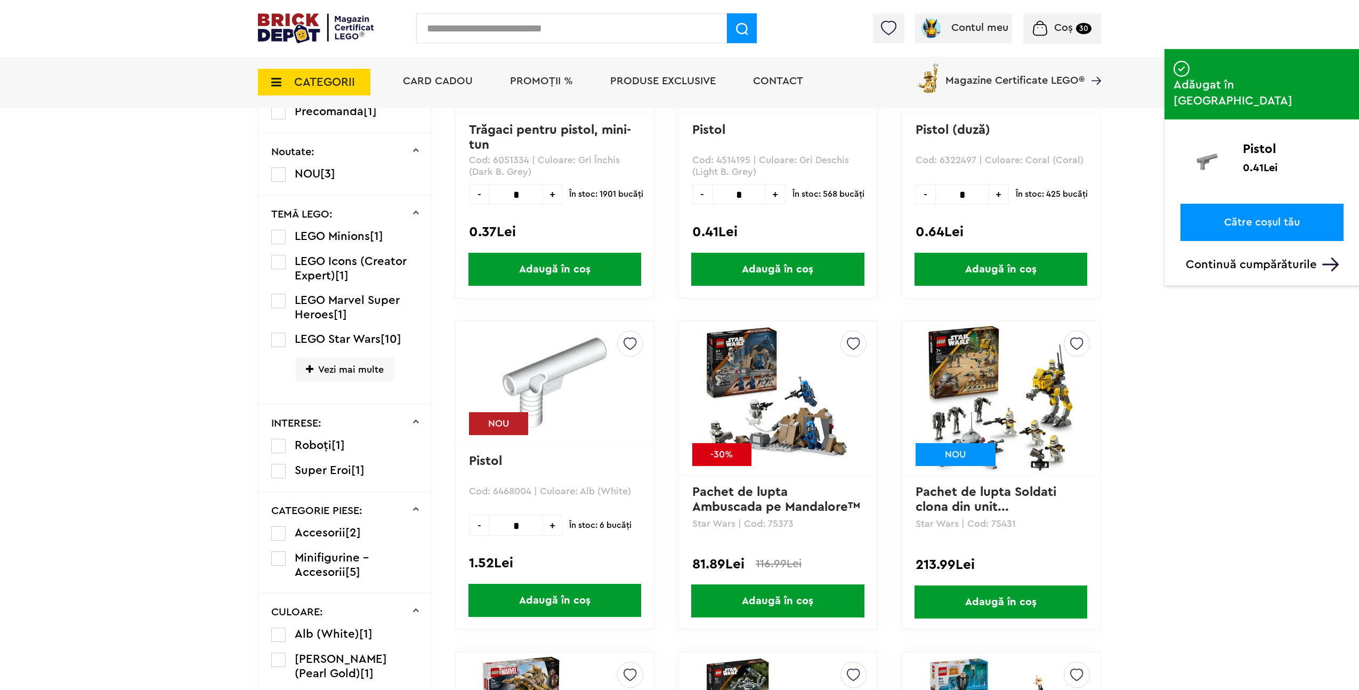
click at [549, 524] on span "+" at bounding box center [552, 525] width 20 height 21
type input "*"
click at [575, 586] on span "Adaugă în coș" at bounding box center [554, 599] width 173 height 33
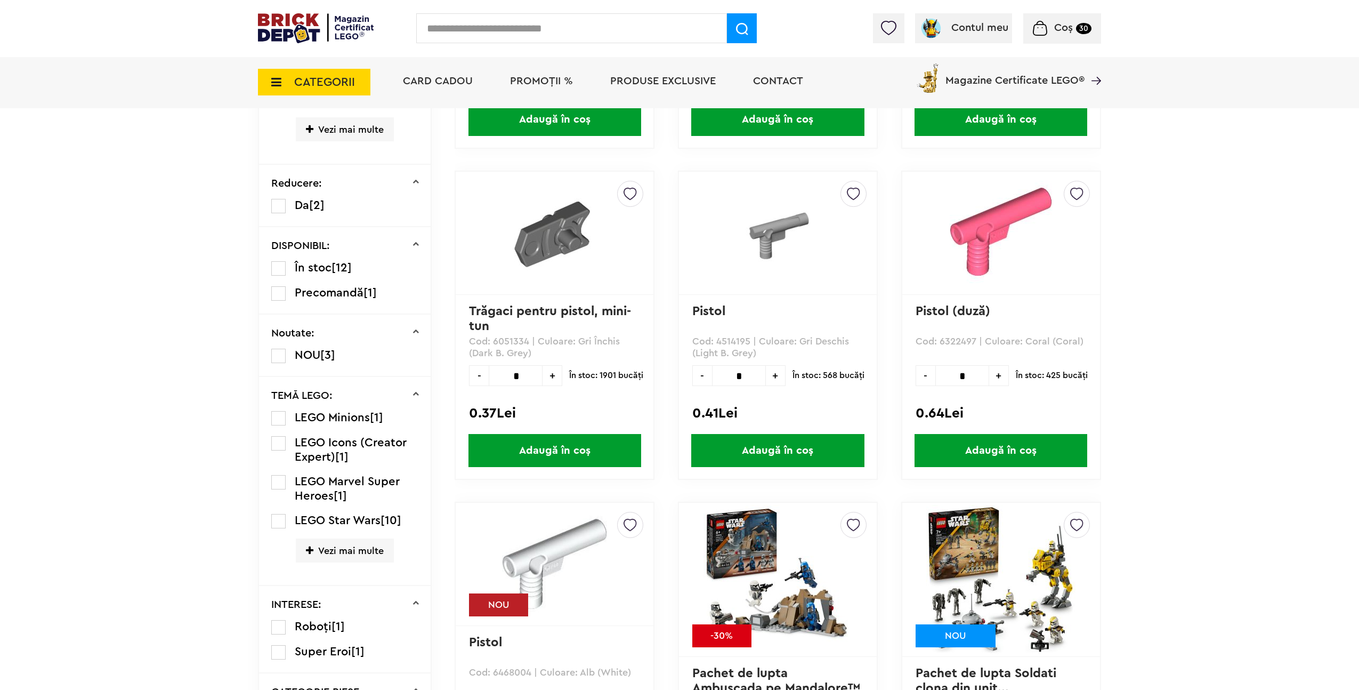
scroll to position [0, 0]
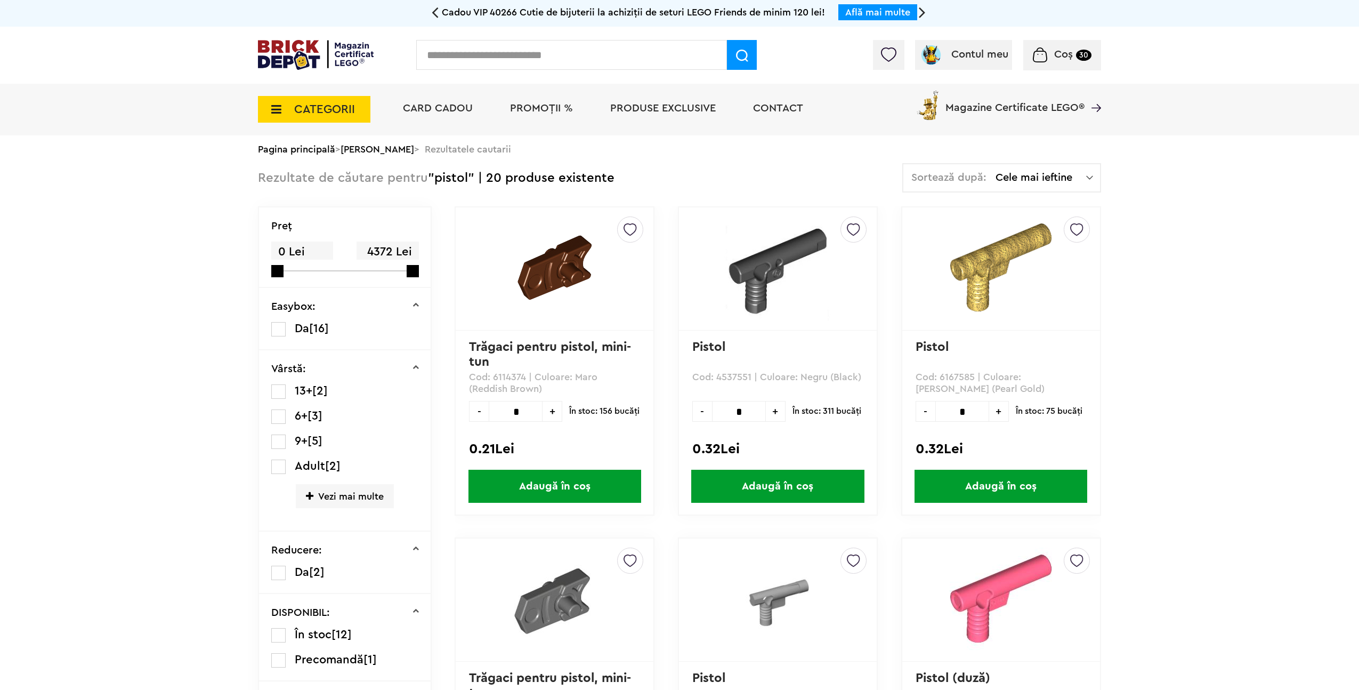
click at [291, 103] on span "CATEGORII" at bounding box center [314, 109] width 112 height 27
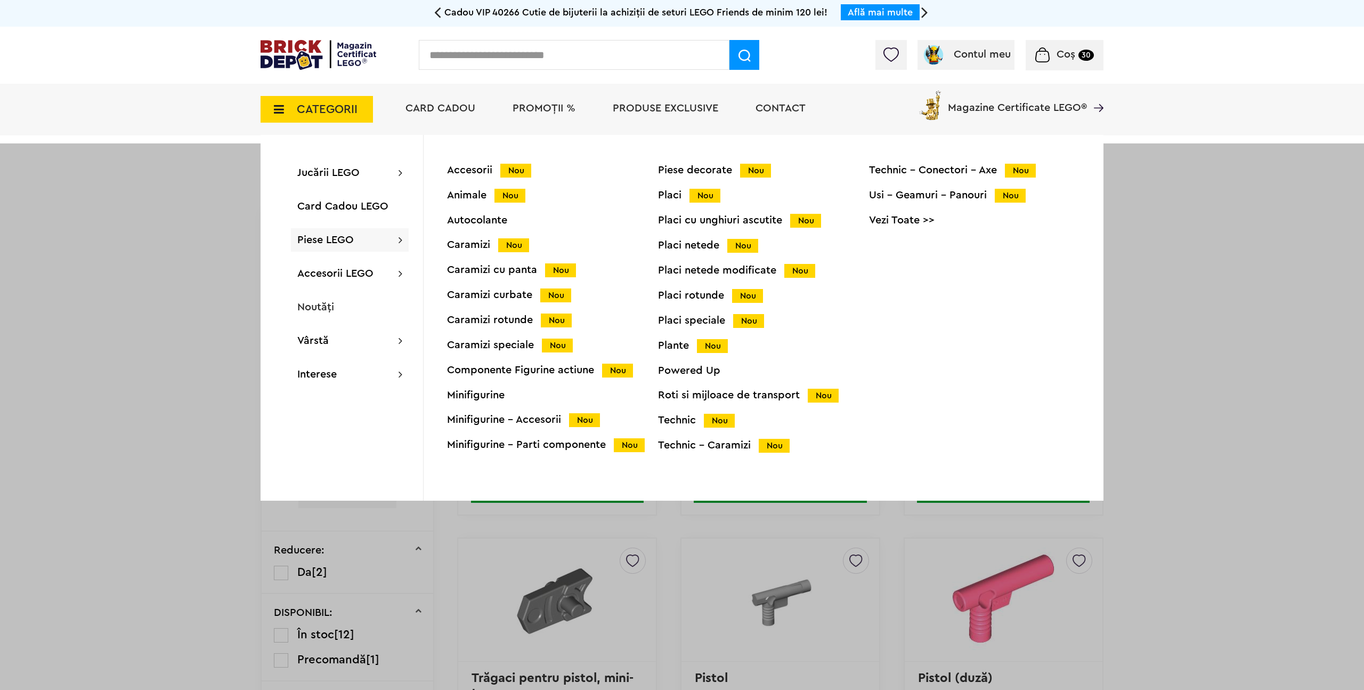
click at [472, 245] on div "Caramizi Nou" at bounding box center [552, 244] width 211 height 11
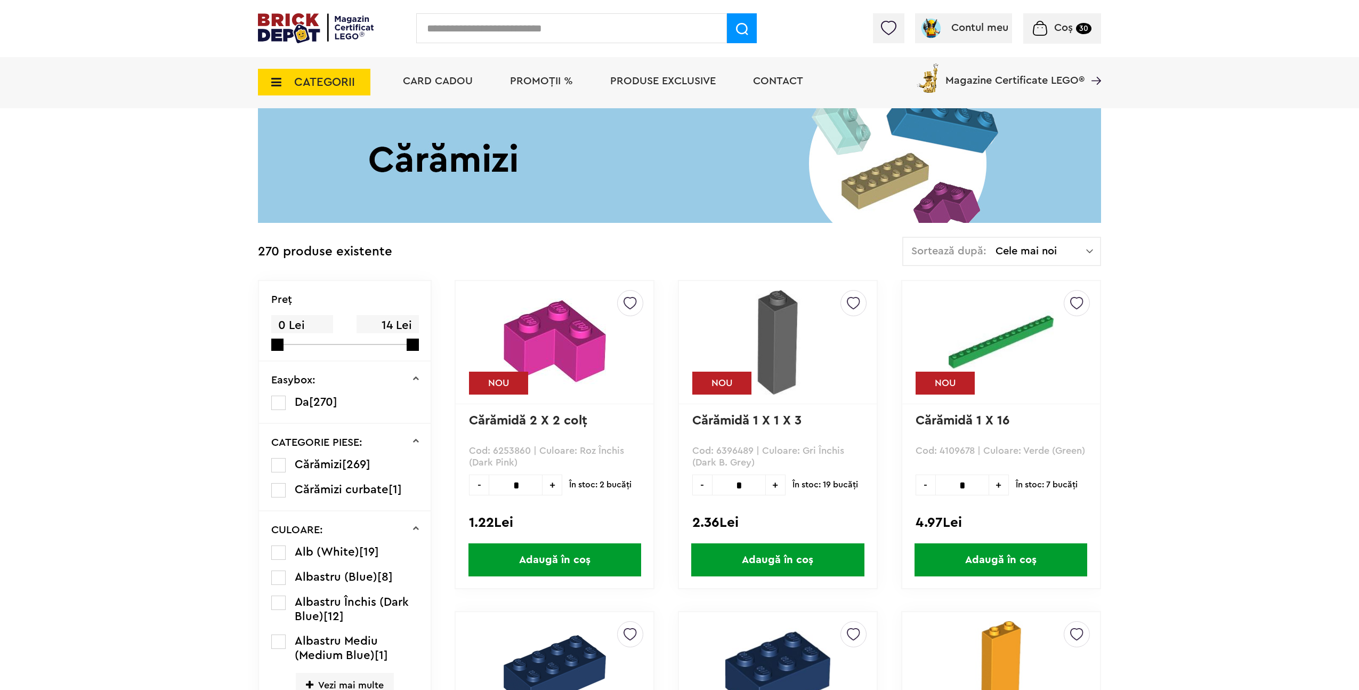
scroll to position [89, 0]
click at [282, 550] on label at bounding box center [278, 552] width 14 height 14
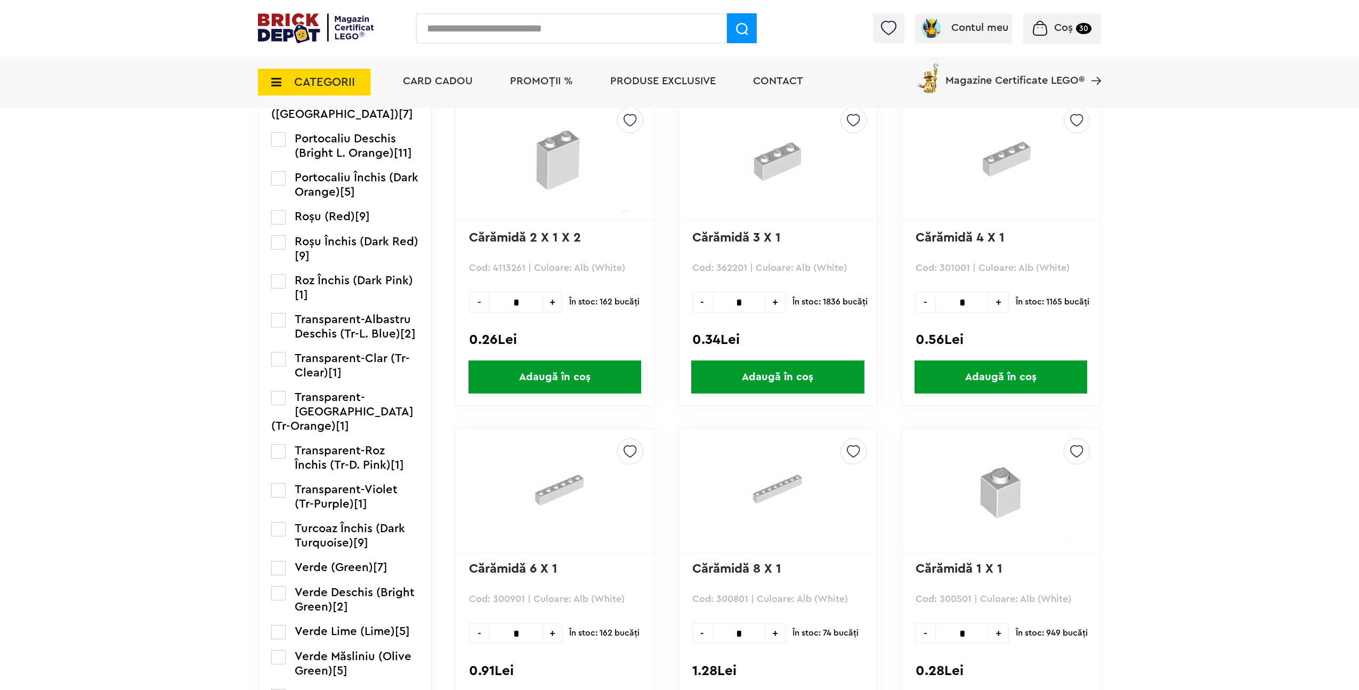
scroll to position [1363, 0]
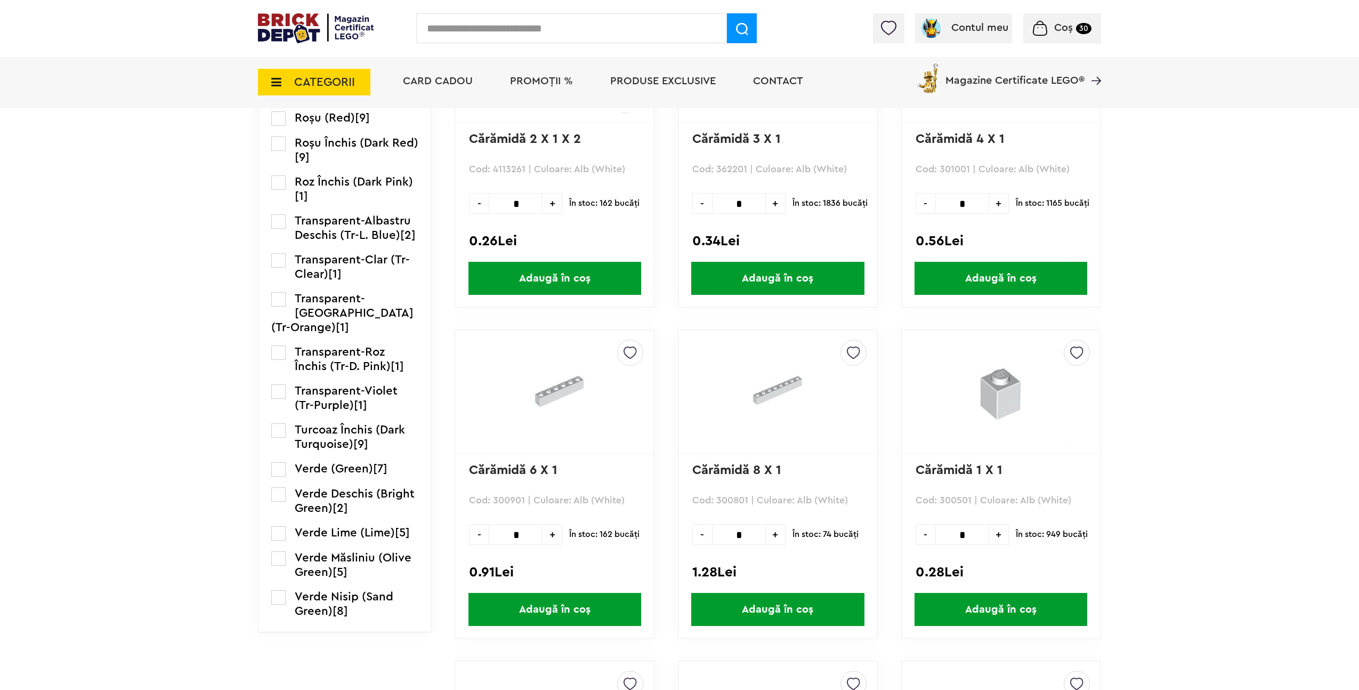
click at [1058, 613] on span "Adaugă în coș" at bounding box center [1000, 609] width 173 height 33
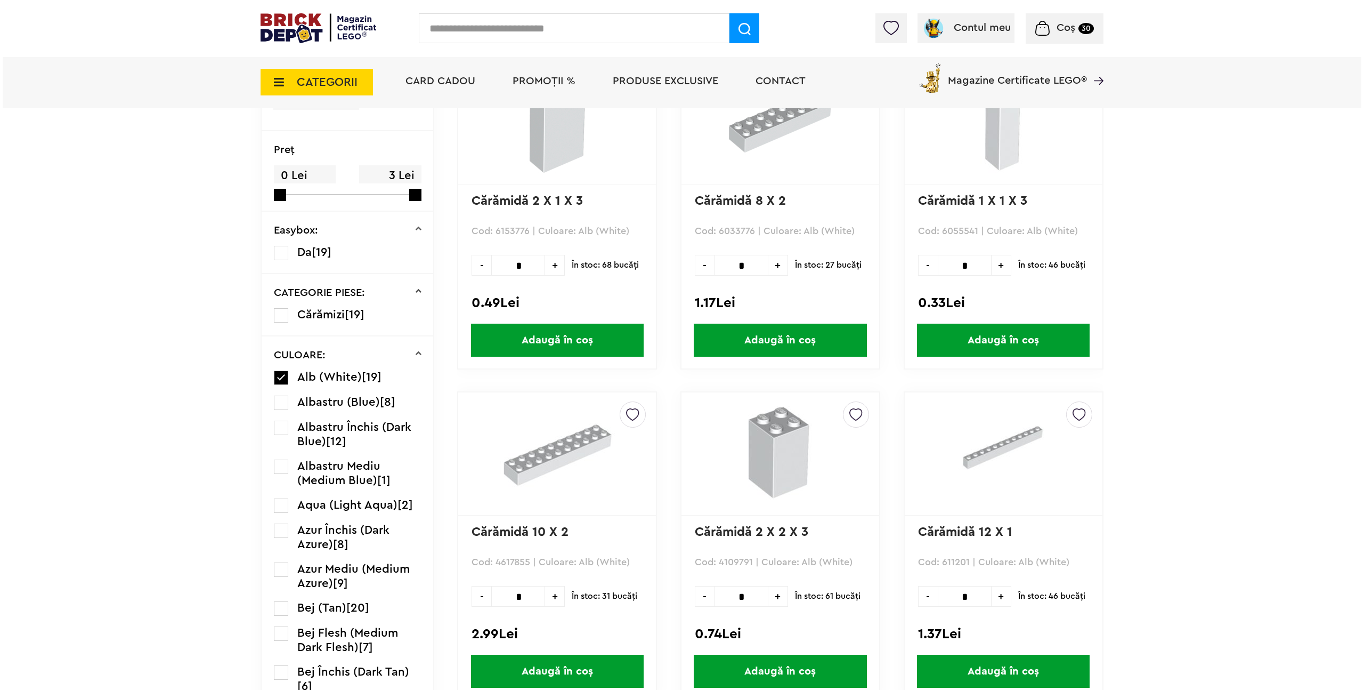
scroll to position [0, 0]
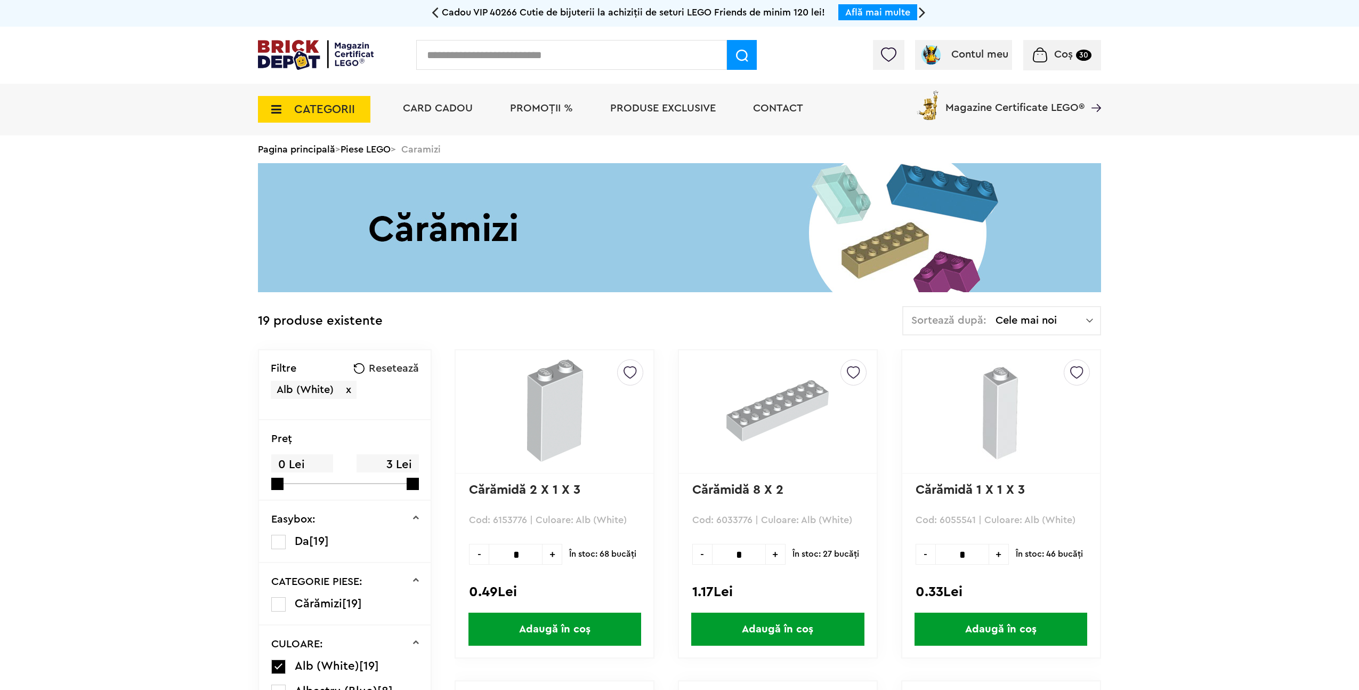
click at [461, 50] on input "text" at bounding box center [571, 55] width 311 height 30
type input "*****"
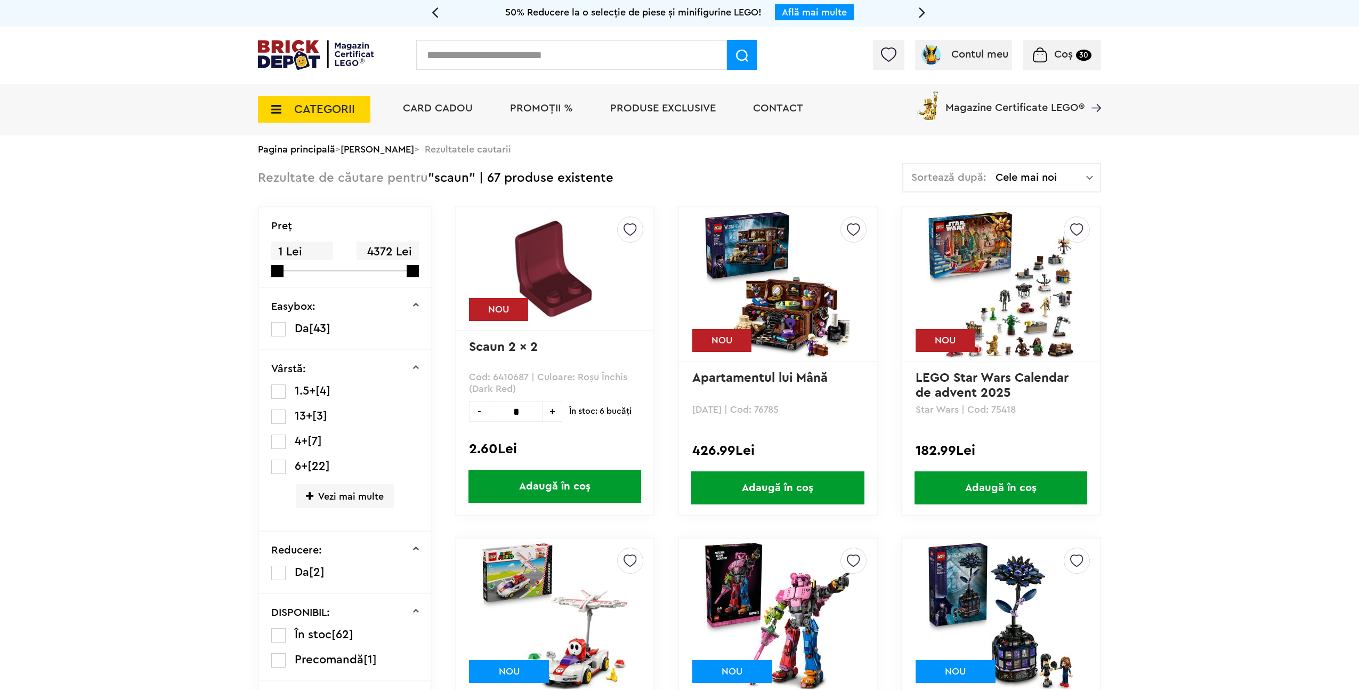
click at [541, 261] on img at bounding box center [554, 268] width 133 height 104
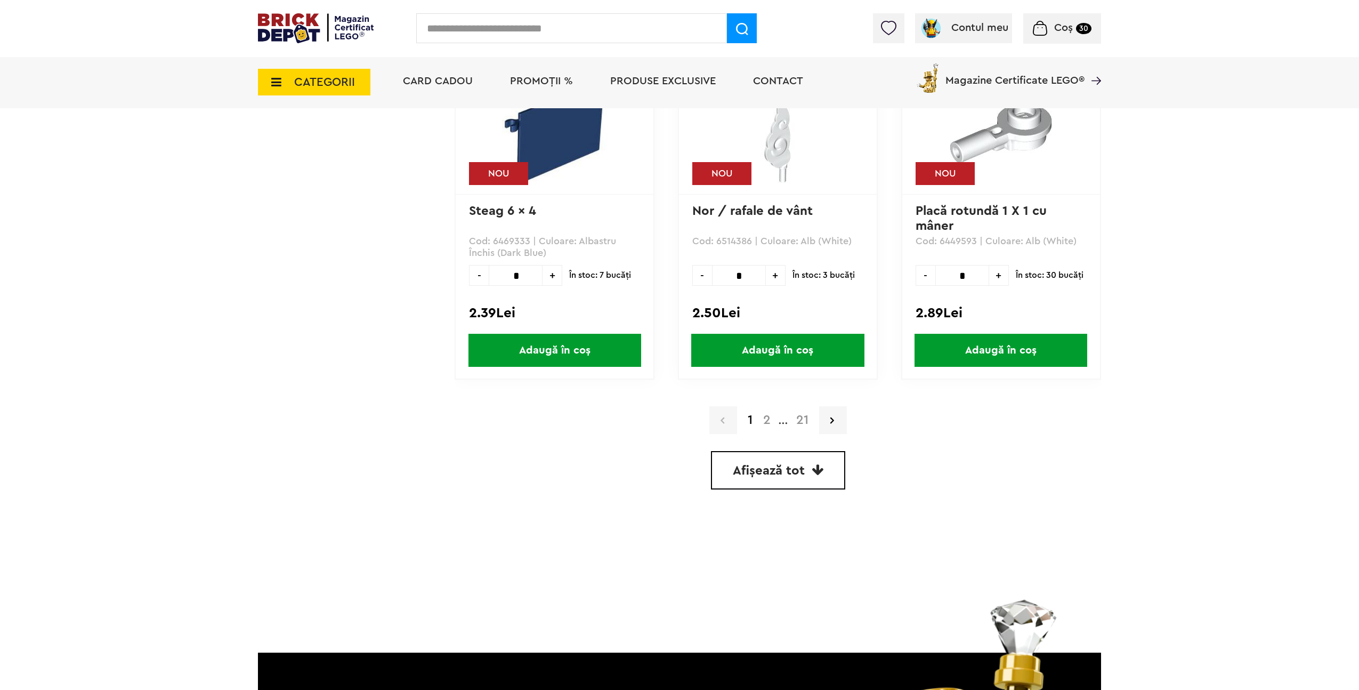
scroll to position [3039, 0]
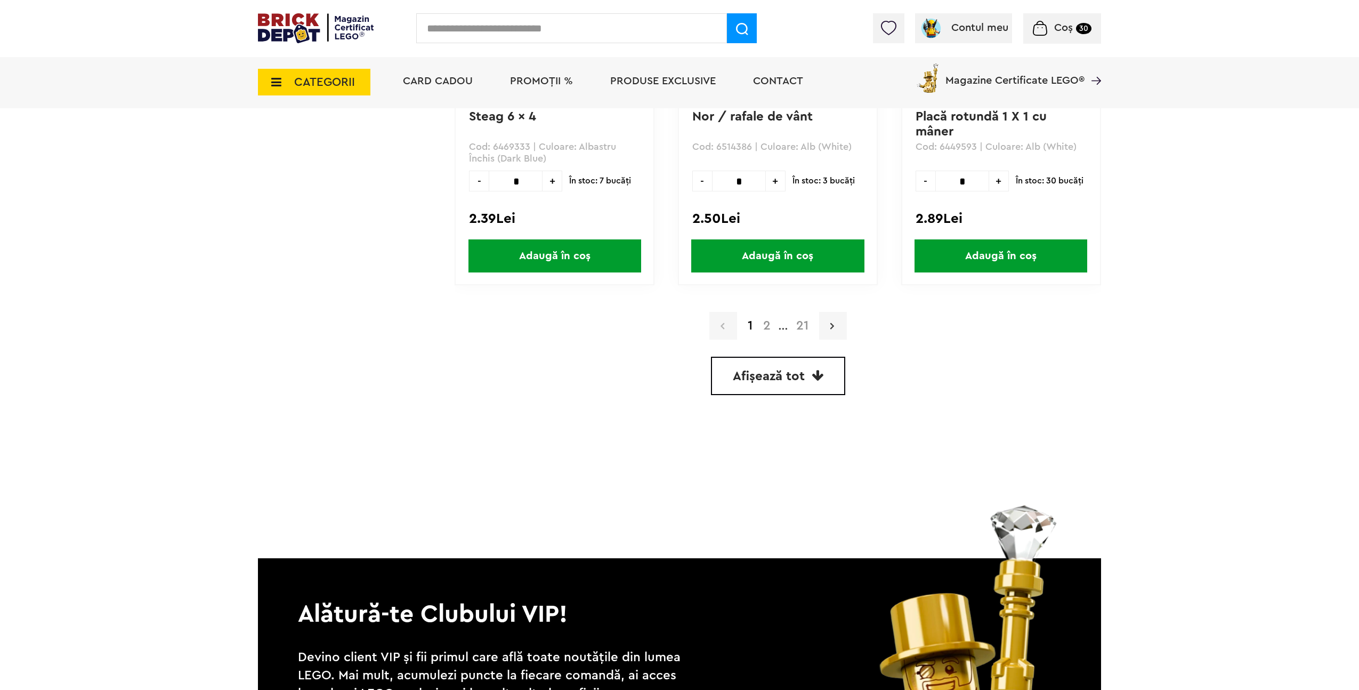
click at [840, 319] on link at bounding box center [833, 326] width 28 height 28
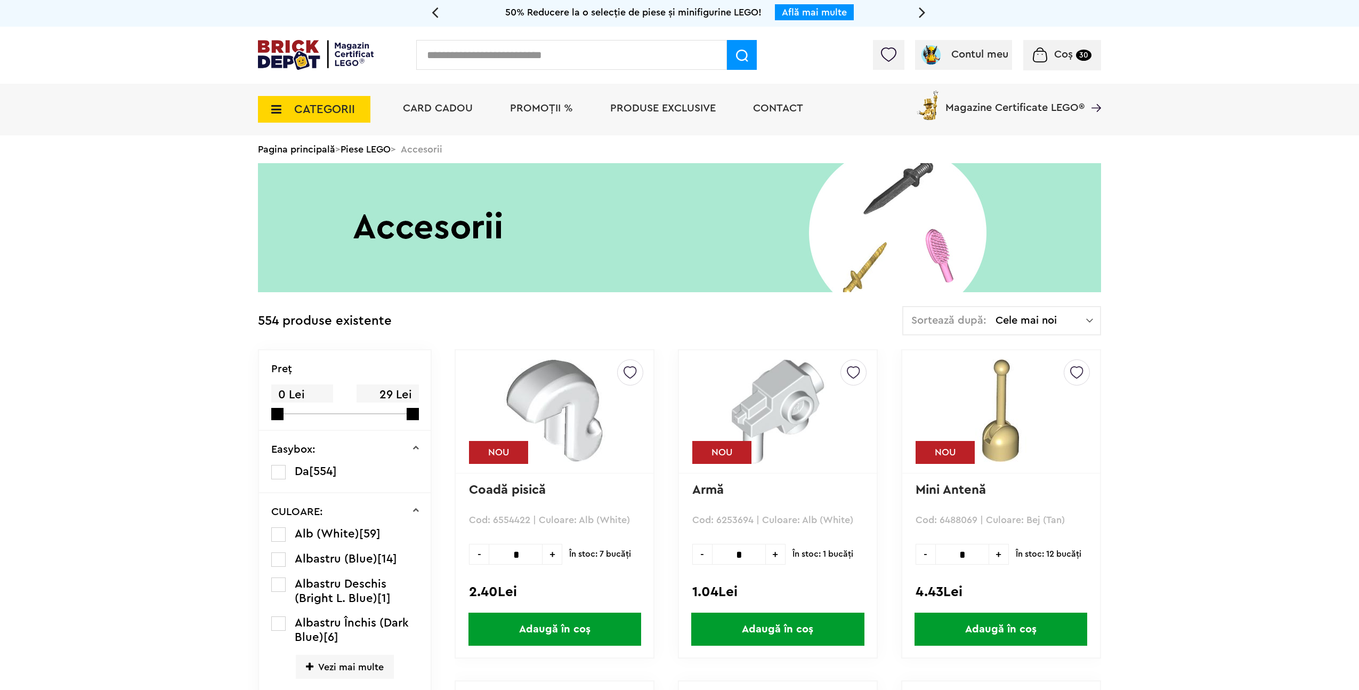
click at [526, 27] on div "Contul meu Contul meu Comenzile mele Date personale Adrese Parolă Listă dorințe…" at bounding box center [679, 55] width 1359 height 57
click at [512, 46] on input "text" at bounding box center [571, 55] width 311 height 30
type input "*****"
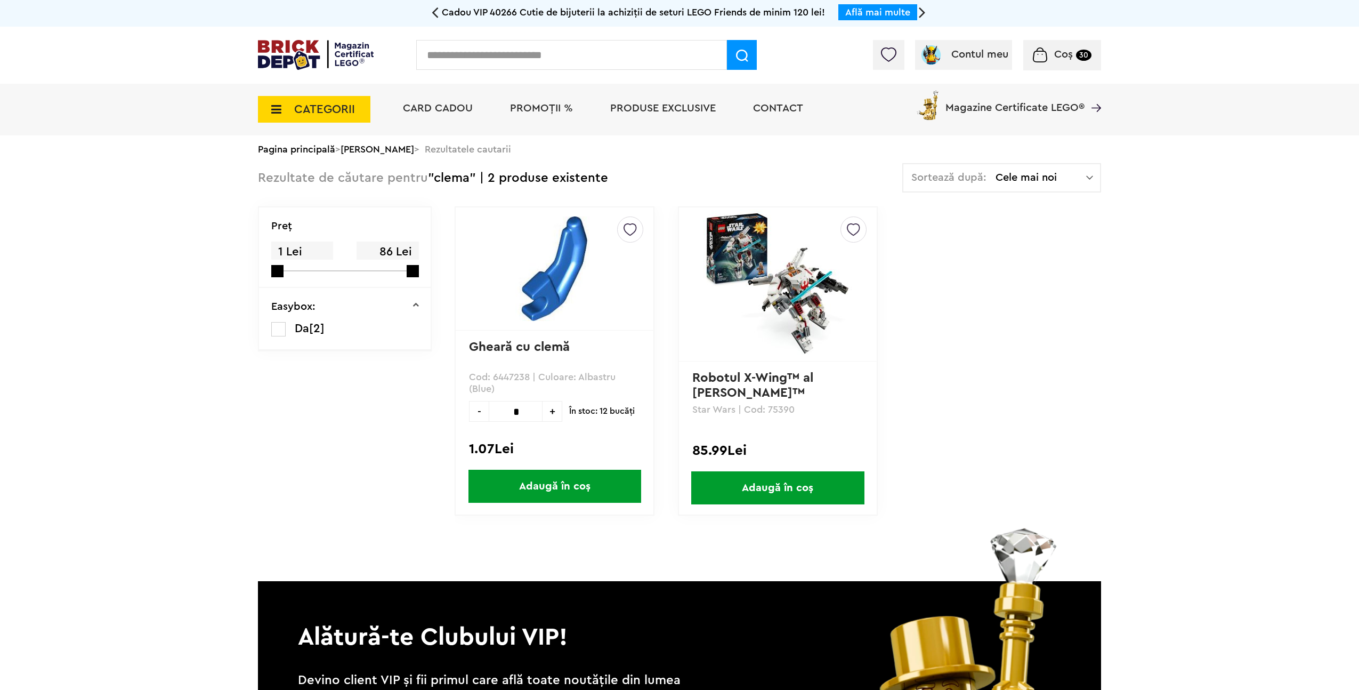
click at [322, 117] on span "CATEGORII" at bounding box center [314, 109] width 112 height 27
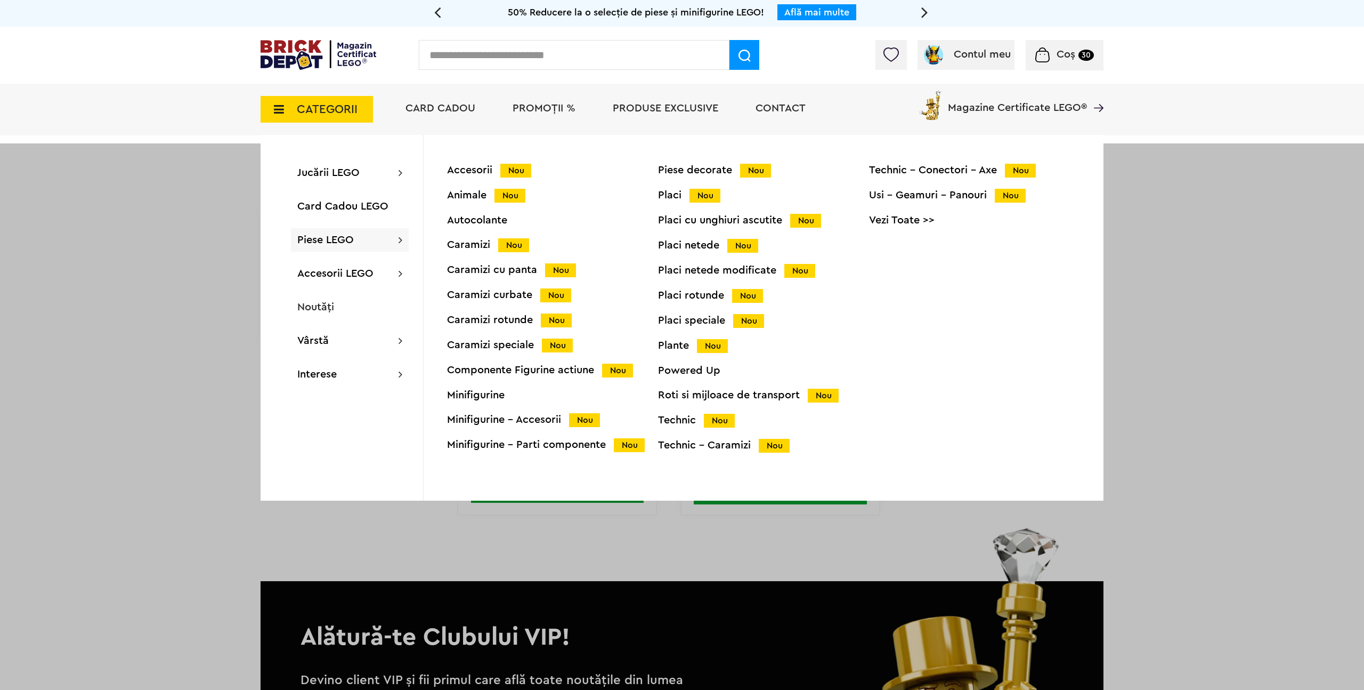
click at [914, 218] on link "Vezi Toate >>" at bounding box center [974, 220] width 211 height 11
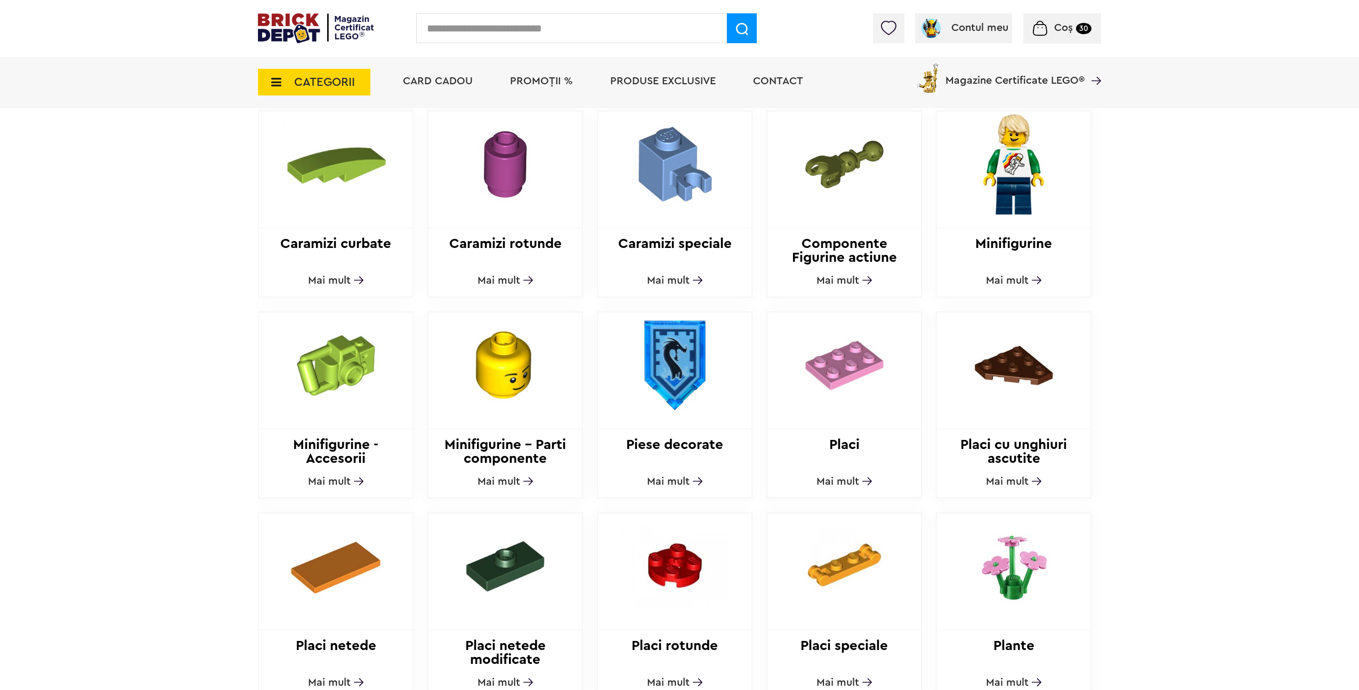
scroll to position [596, 0]
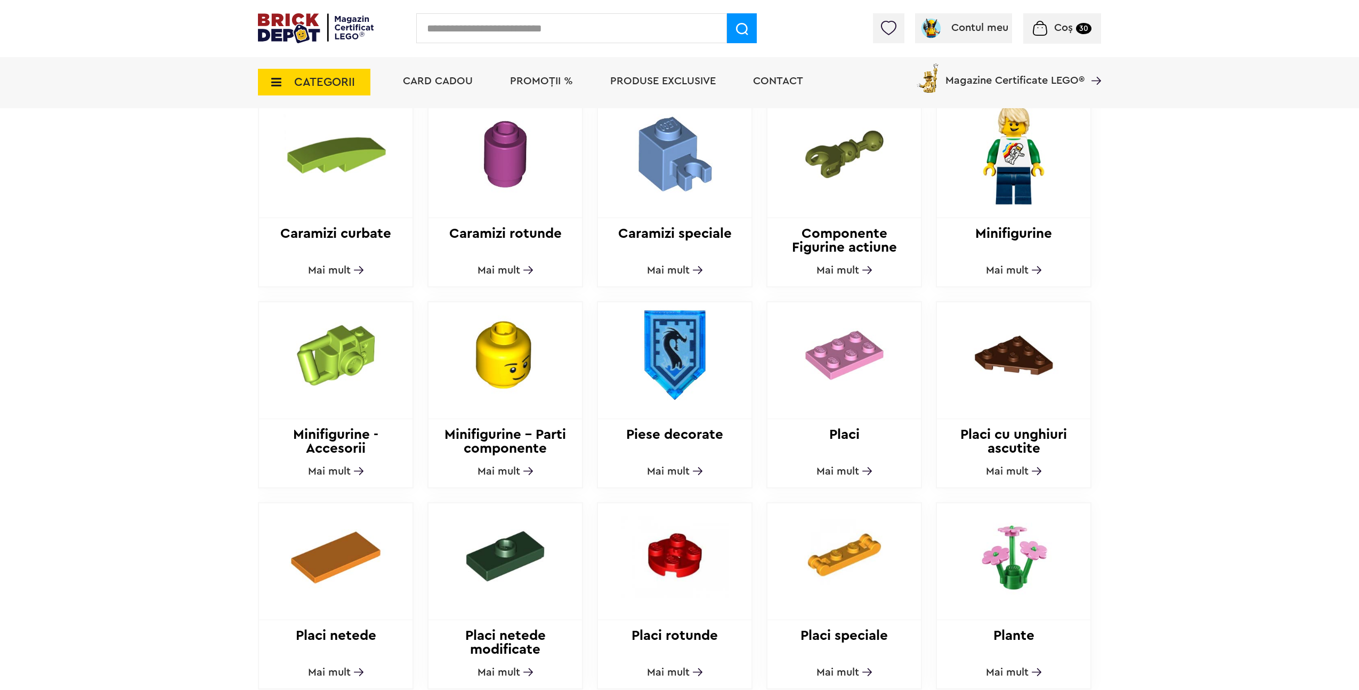
click at [690, 161] on img at bounding box center [674, 154] width 145 height 106
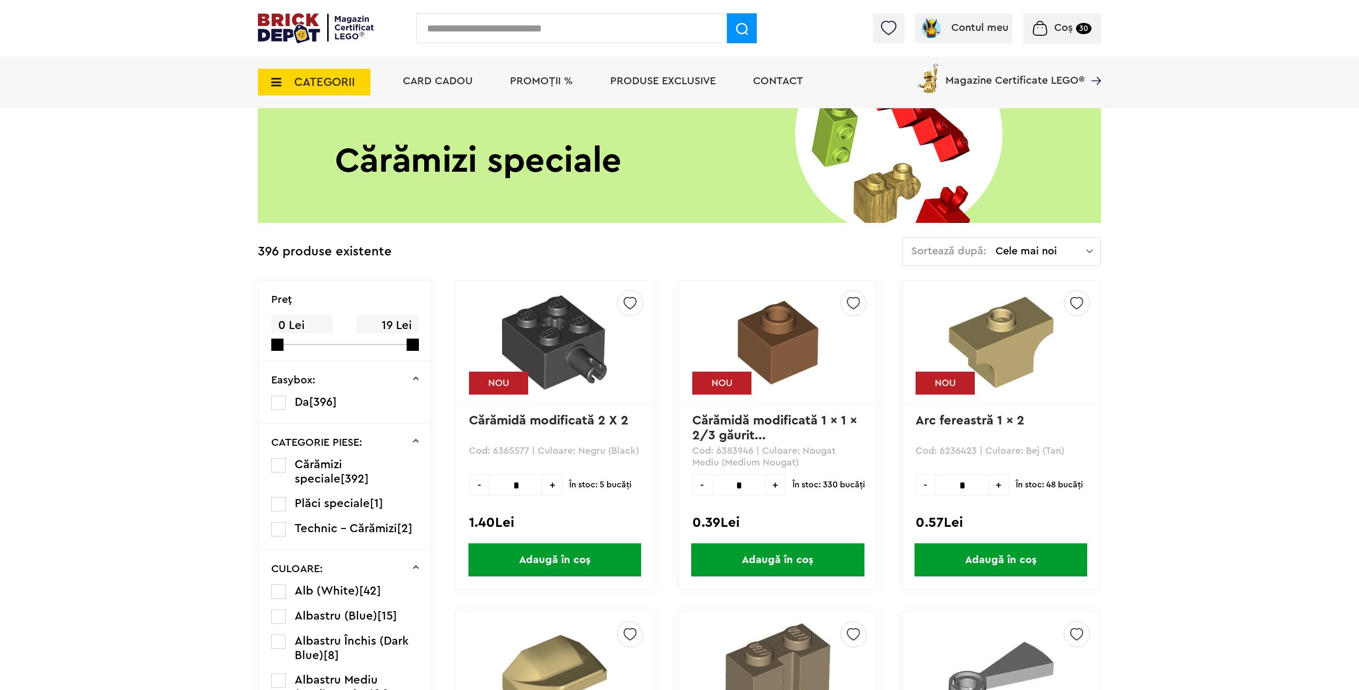
scroll to position [224, 0]
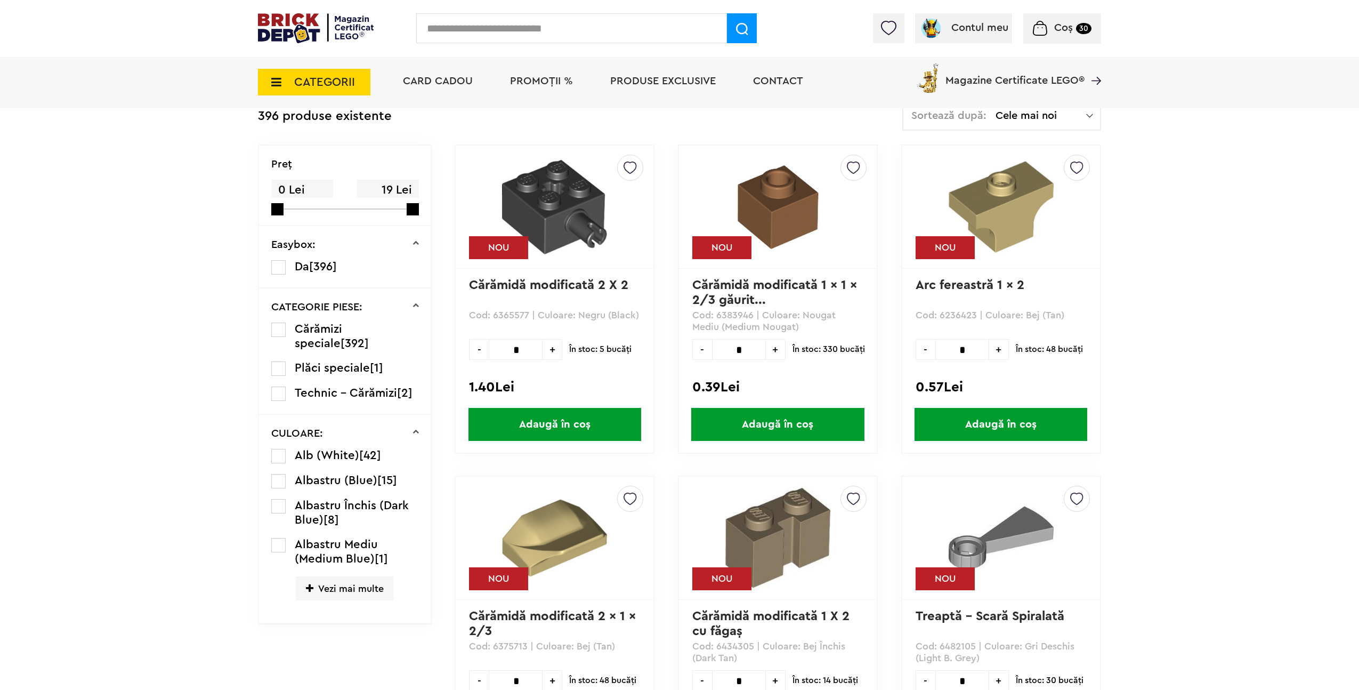
click at [281, 485] on label at bounding box center [278, 481] width 14 height 14
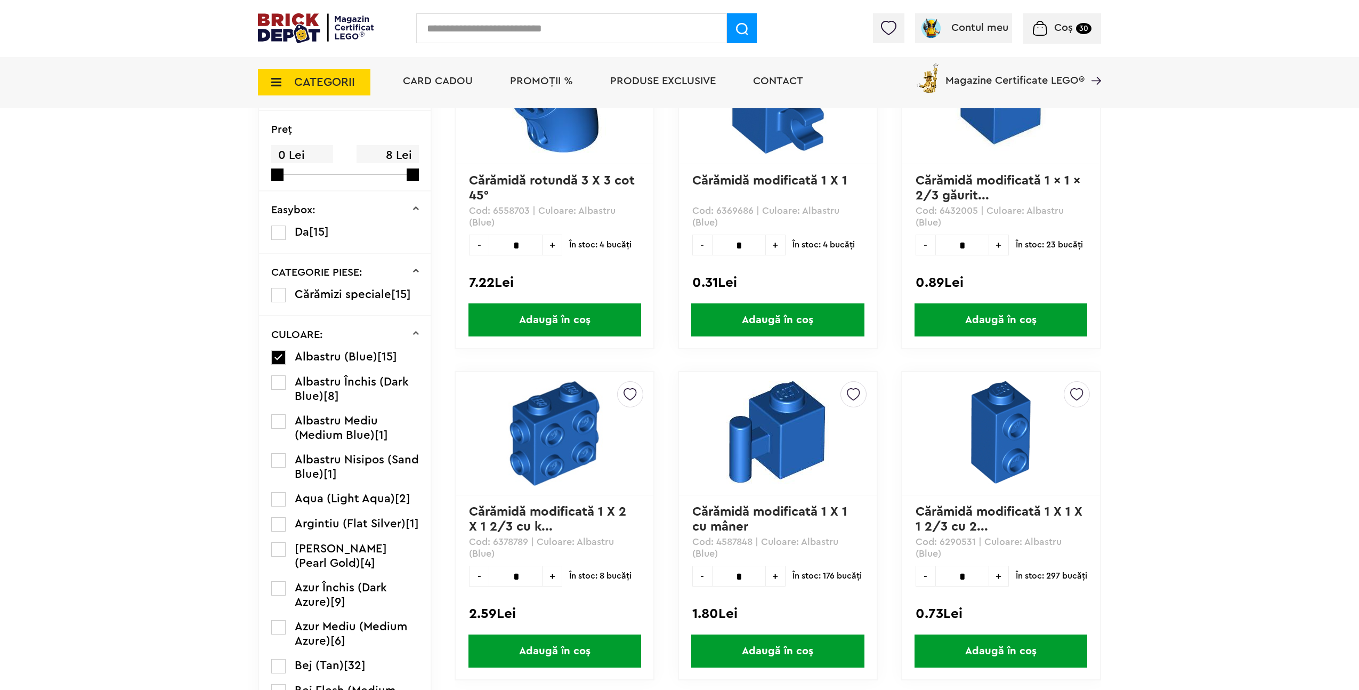
scroll to position [339, 0]
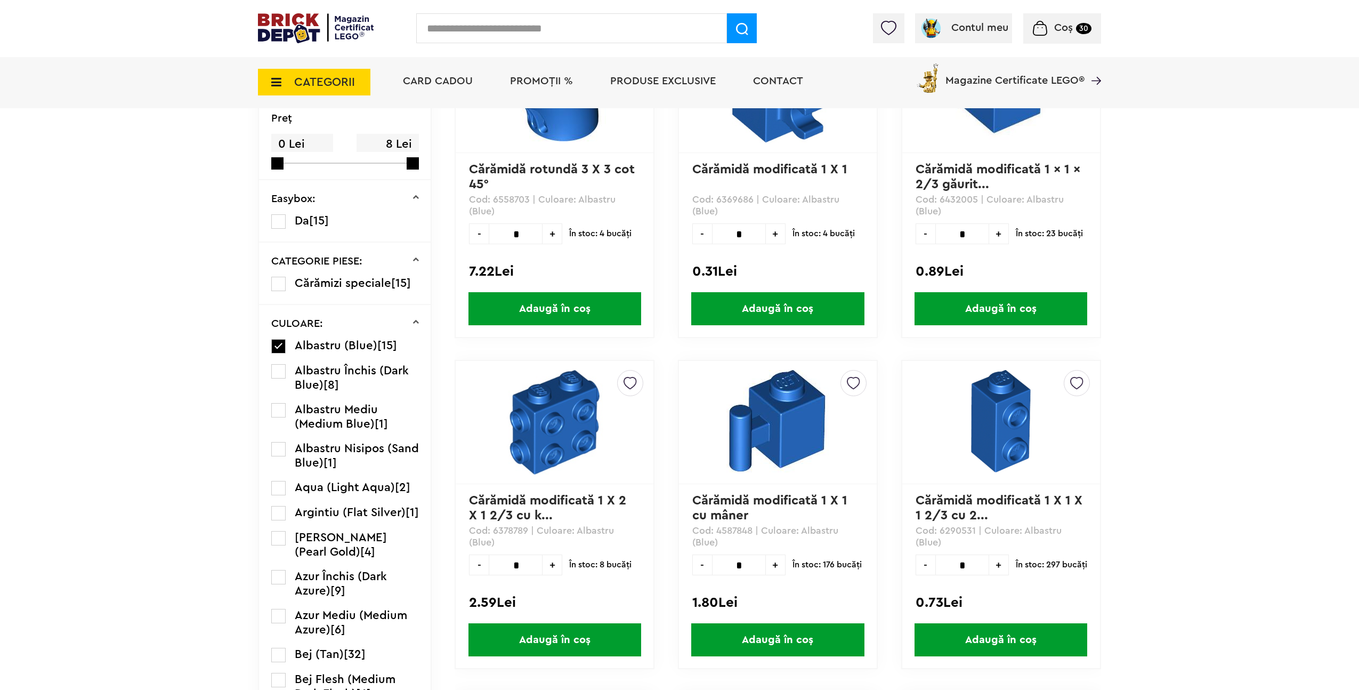
click at [1025, 646] on span "Adaugă în coș" at bounding box center [1000, 639] width 173 height 33
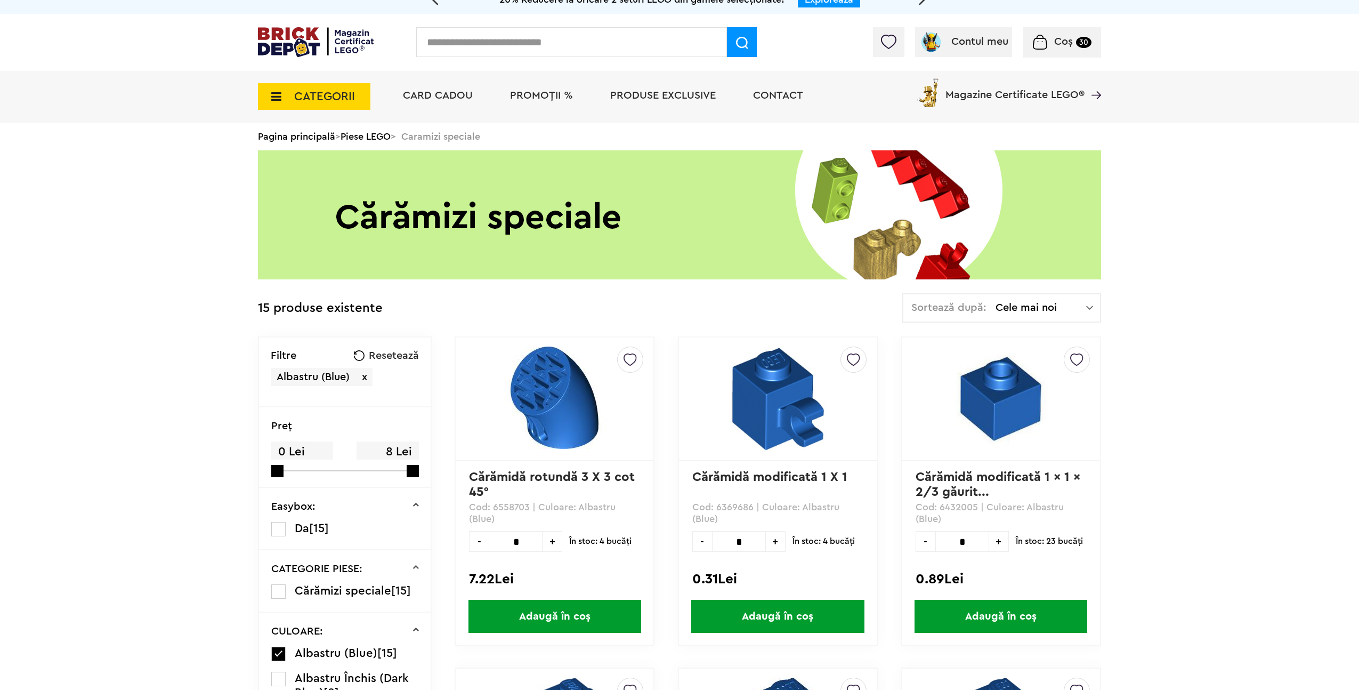
scroll to position [0, 0]
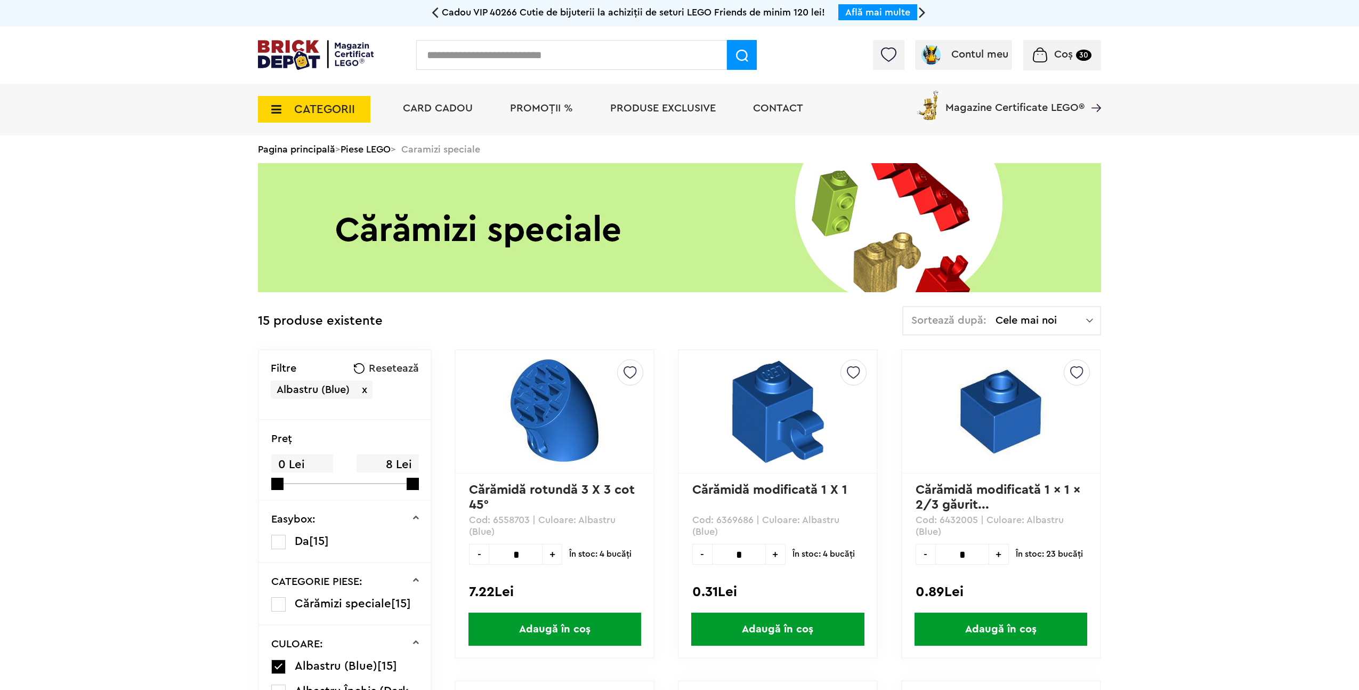
click at [305, 108] on span "CATEGORII" at bounding box center [324, 109] width 61 height 12
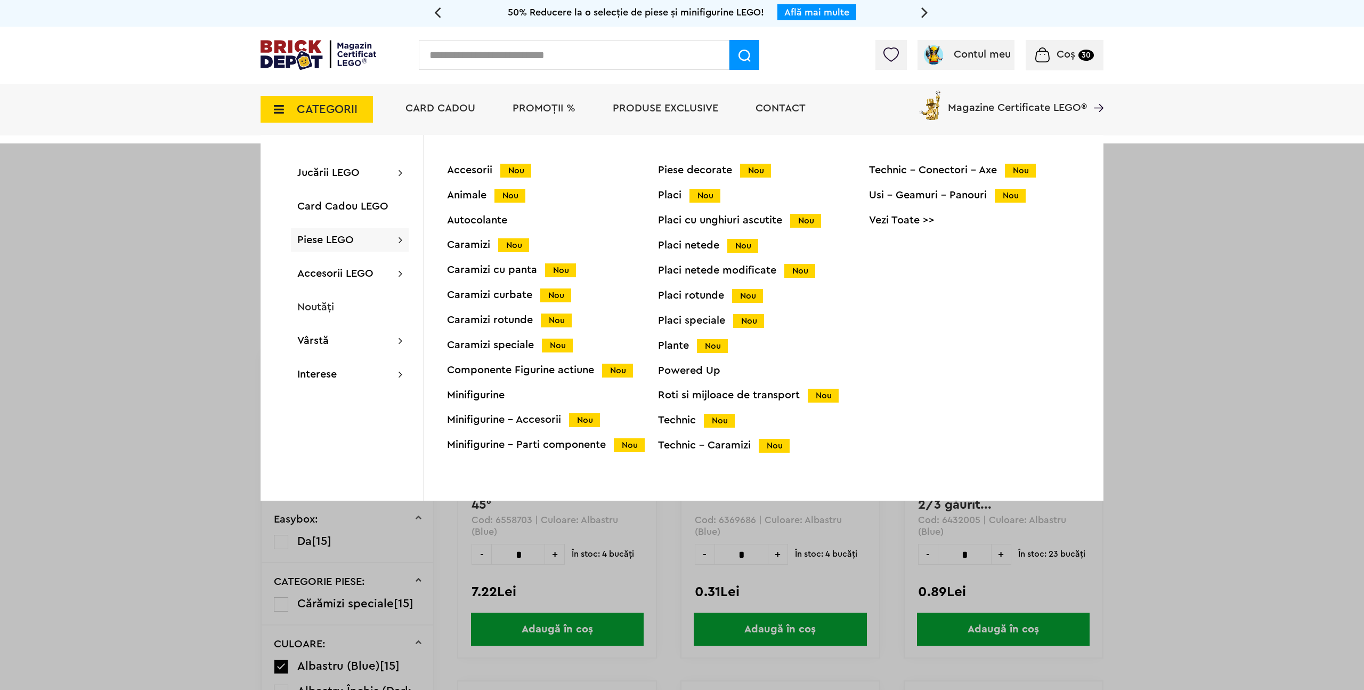
click at [905, 222] on link "Vezi Toate >>" at bounding box center [974, 220] width 211 height 11
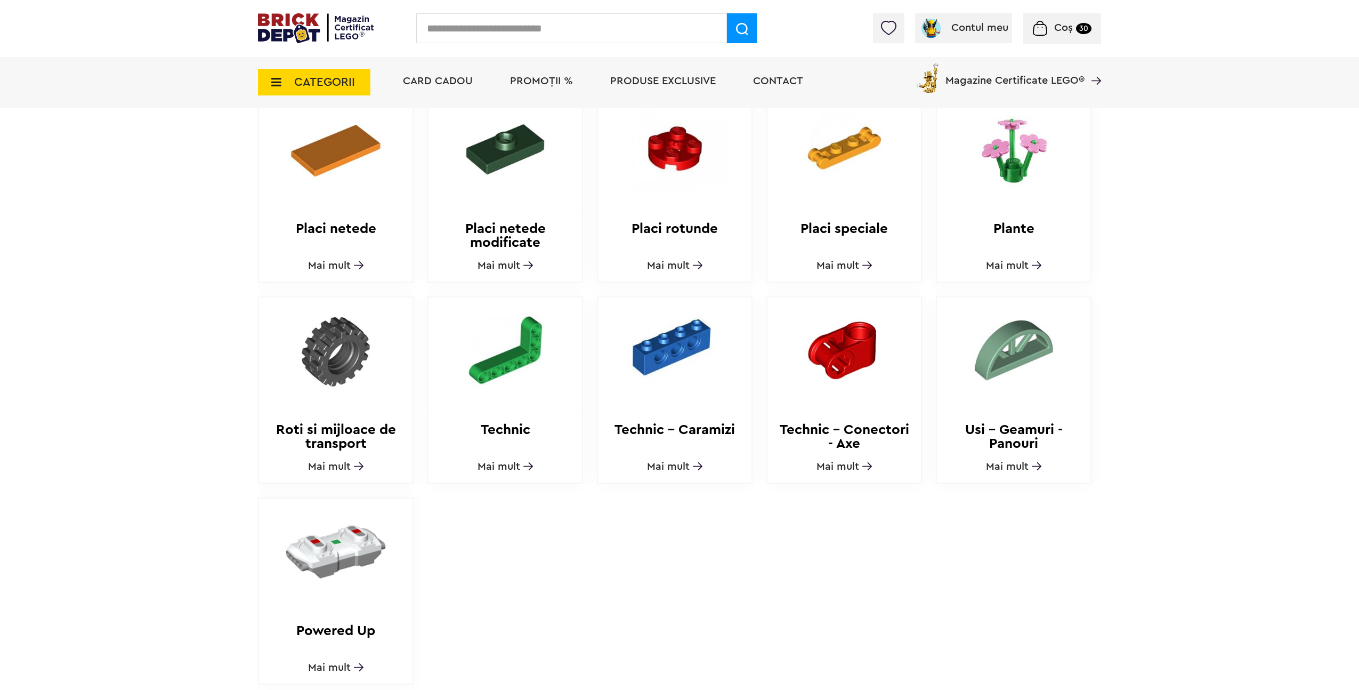
scroll to position [991, 0]
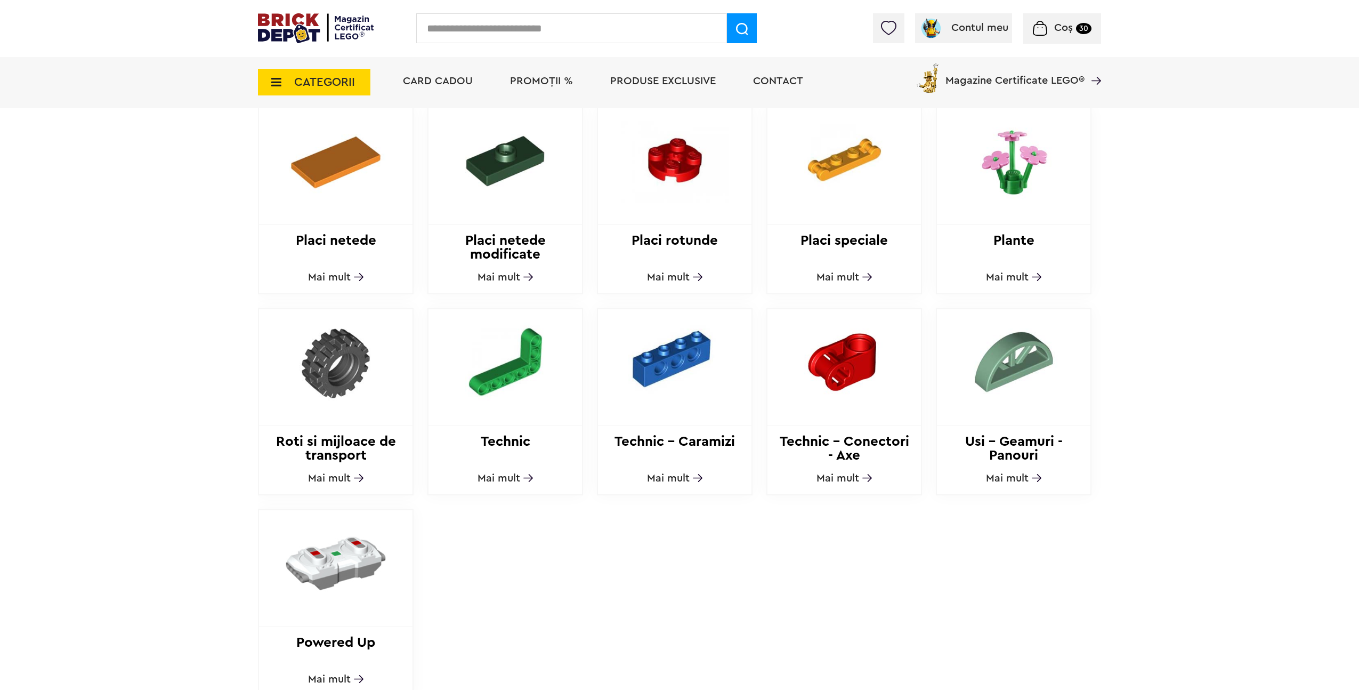
click at [1029, 362] on img at bounding box center [1013, 362] width 145 height 106
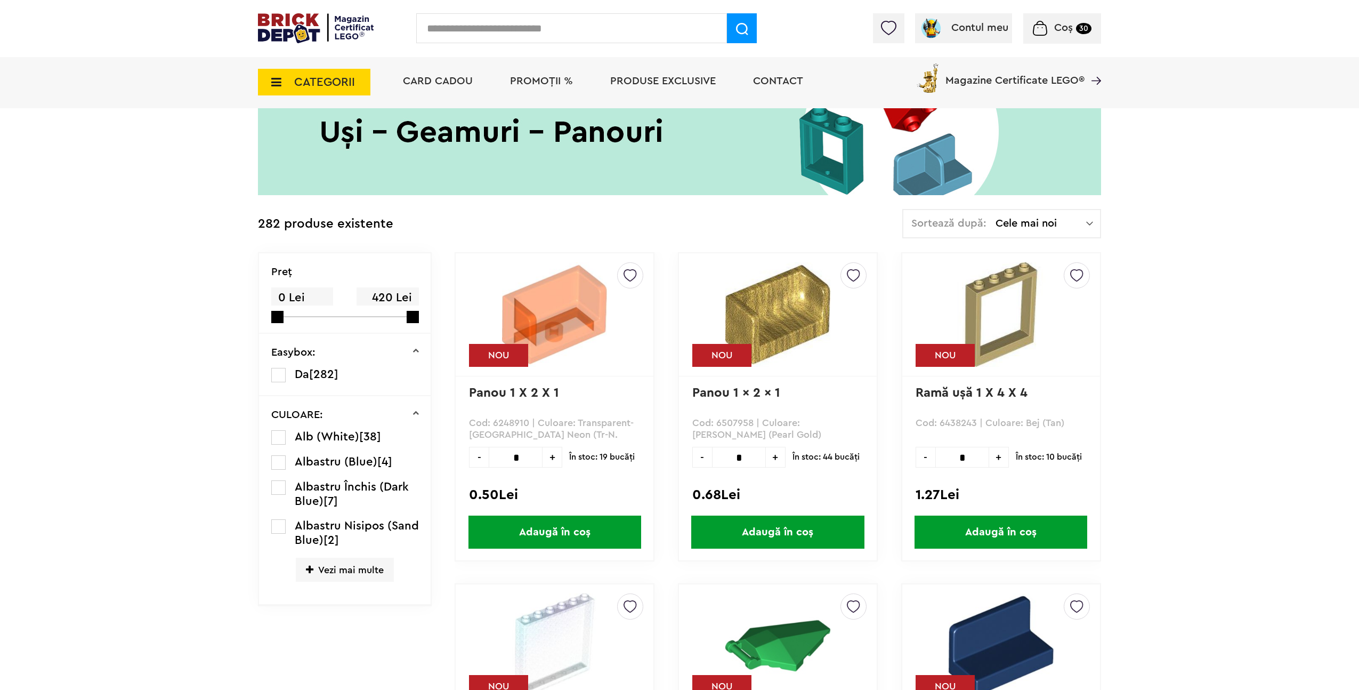
scroll to position [186, 0]
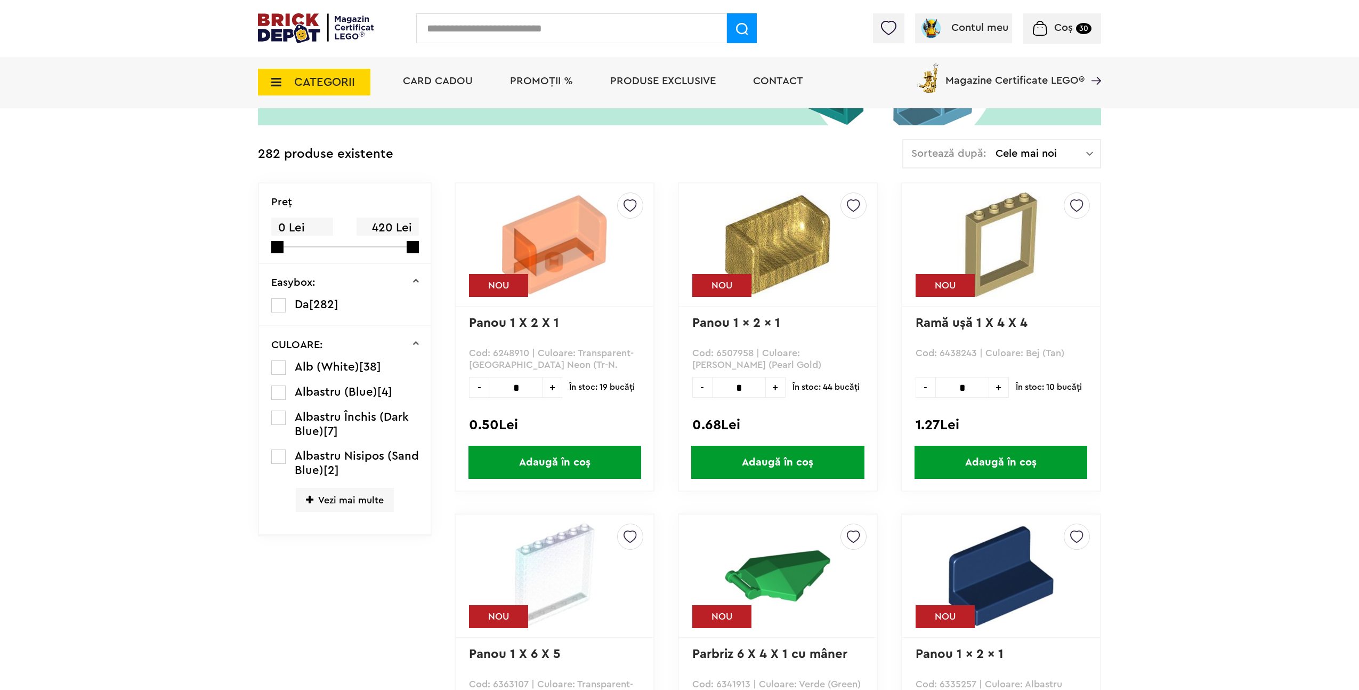
click at [350, 504] on span "Vezi mai multe" at bounding box center [345, 500] width 98 height 24
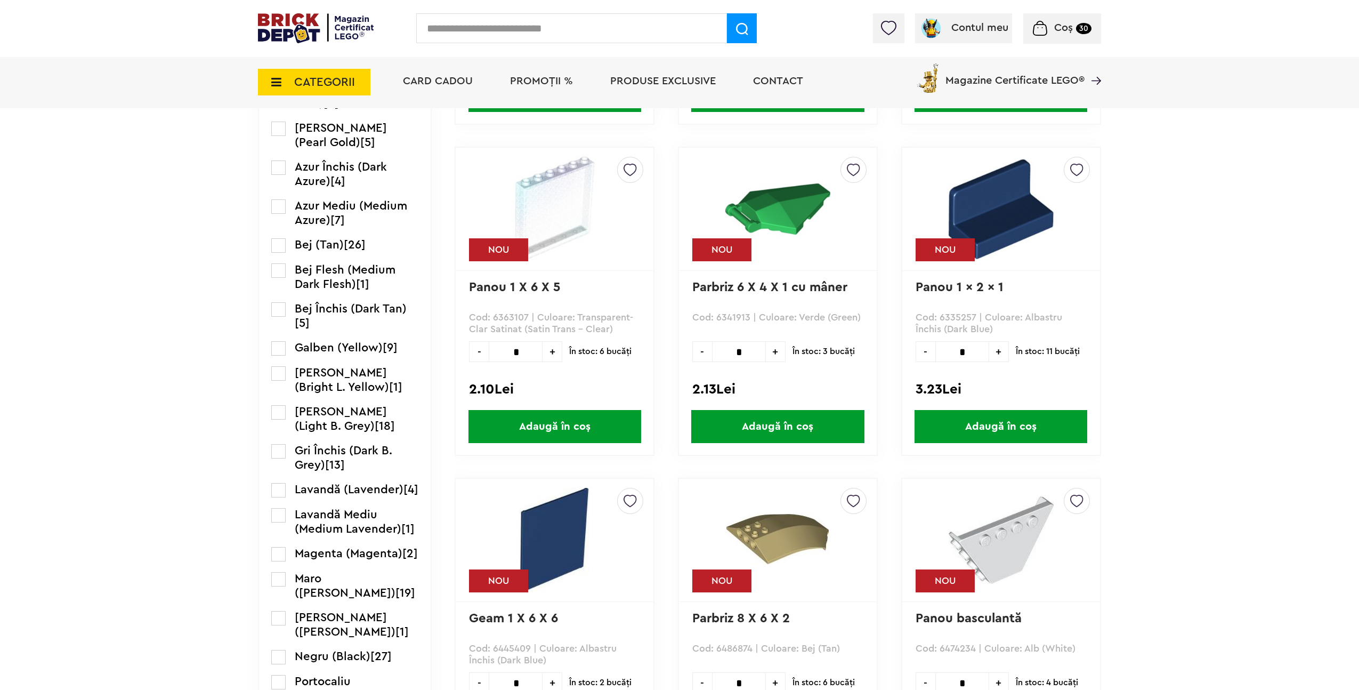
scroll to position [512, 0]
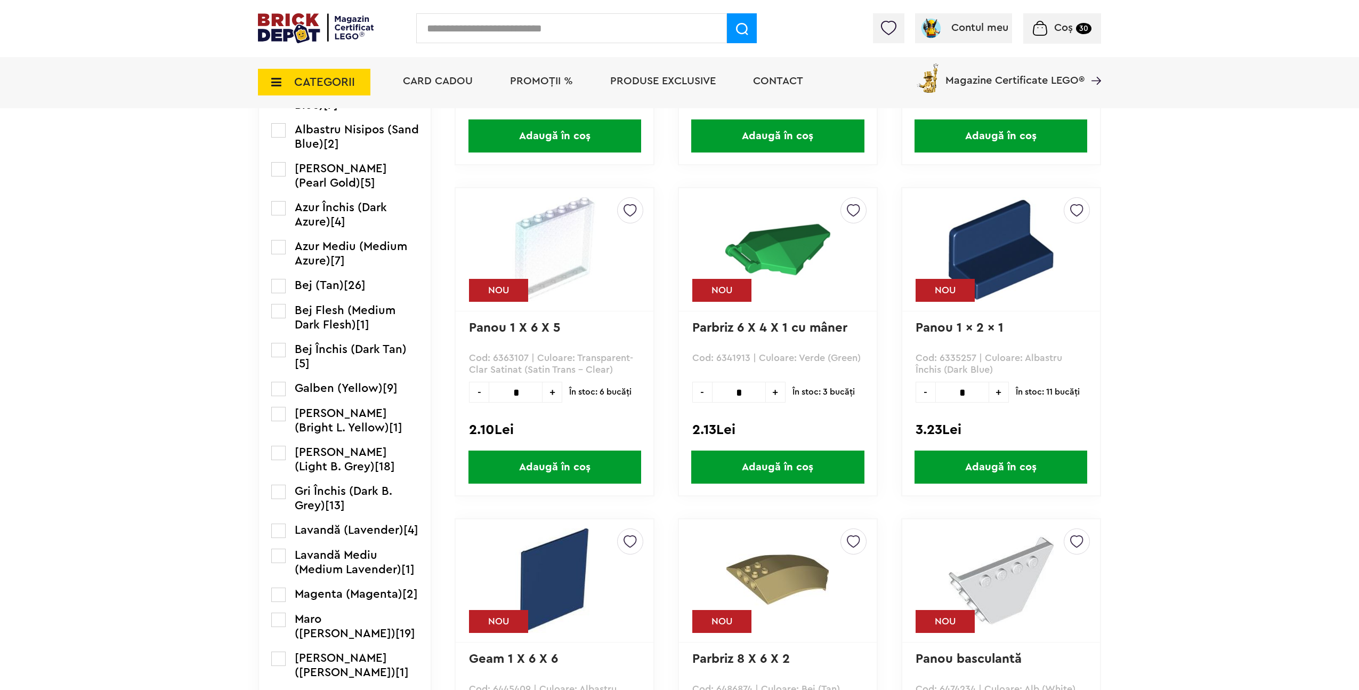
click at [283, 457] on label at bounding box center [278, 452] width 14 height 14
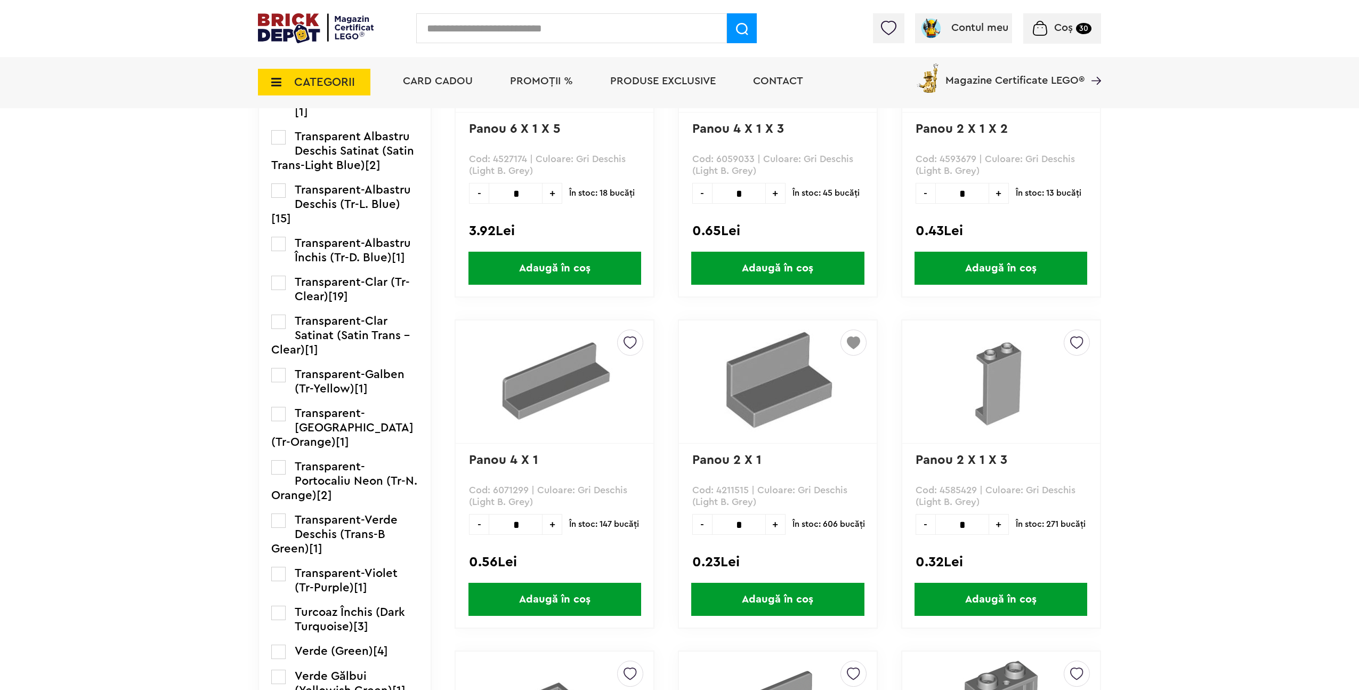
scroll to position [1374, 0]
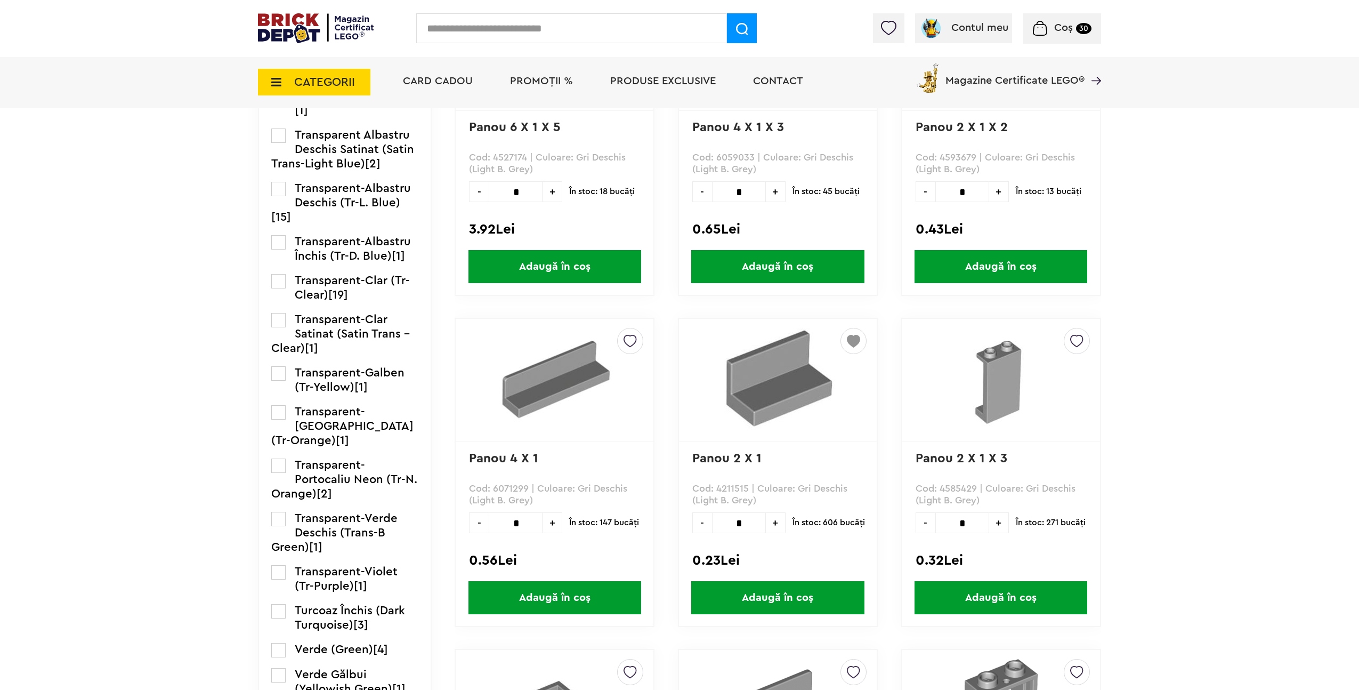
click at [1048, 589] on span "Adaugă în coș" at bounding box center [1000, 597] width 173 height 33
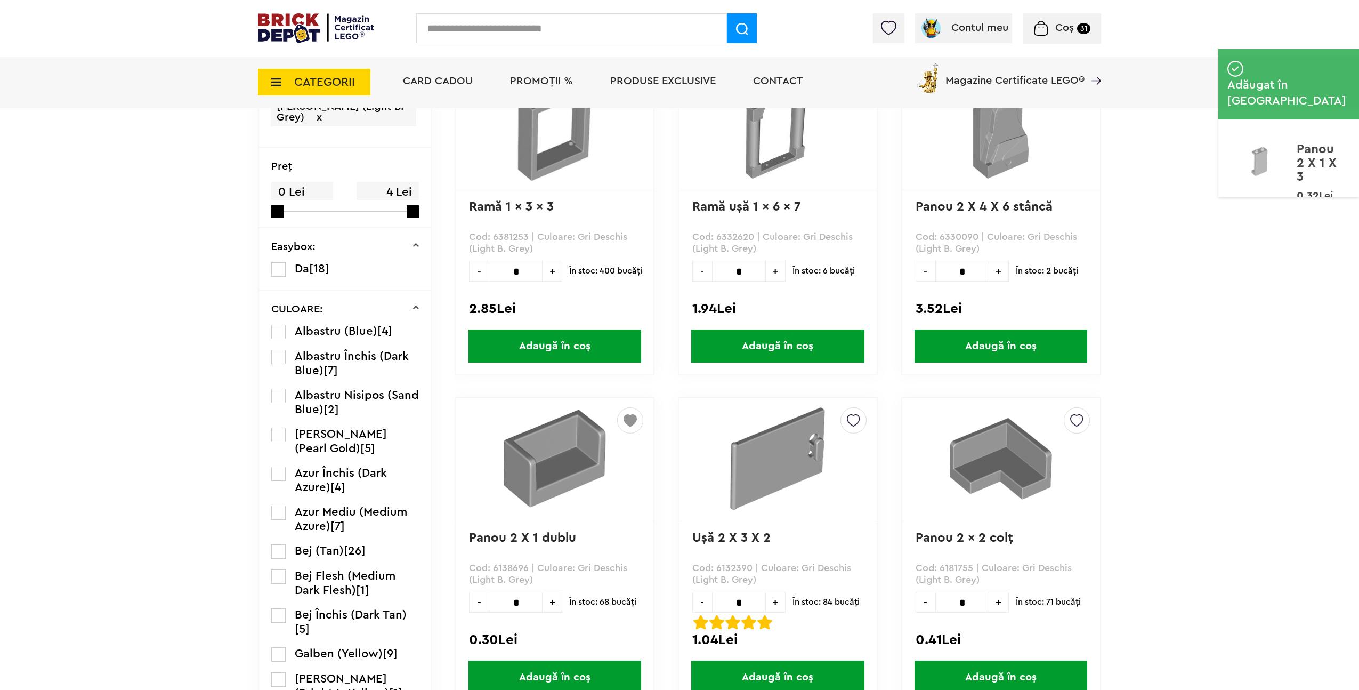
scroll to position [0, 0]
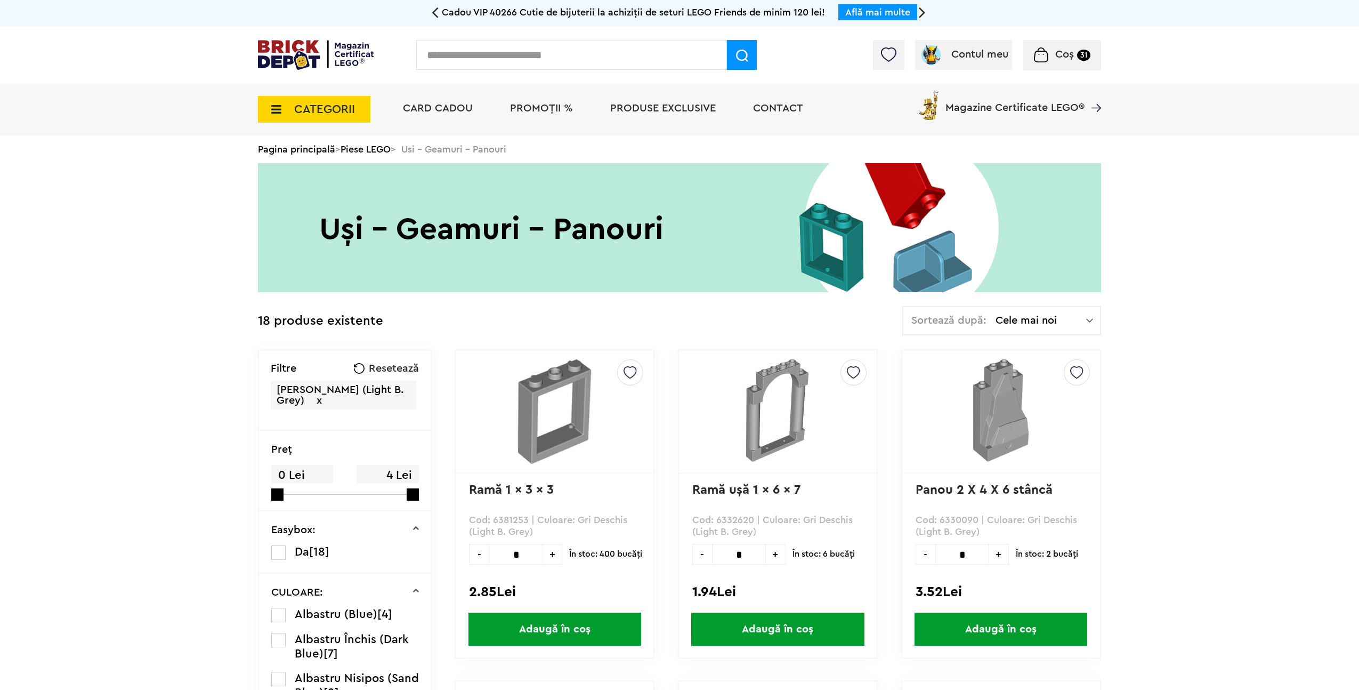
click at [295, 112] on span "CATEGORII" at bounding box center [324, 109] width 61 height 12
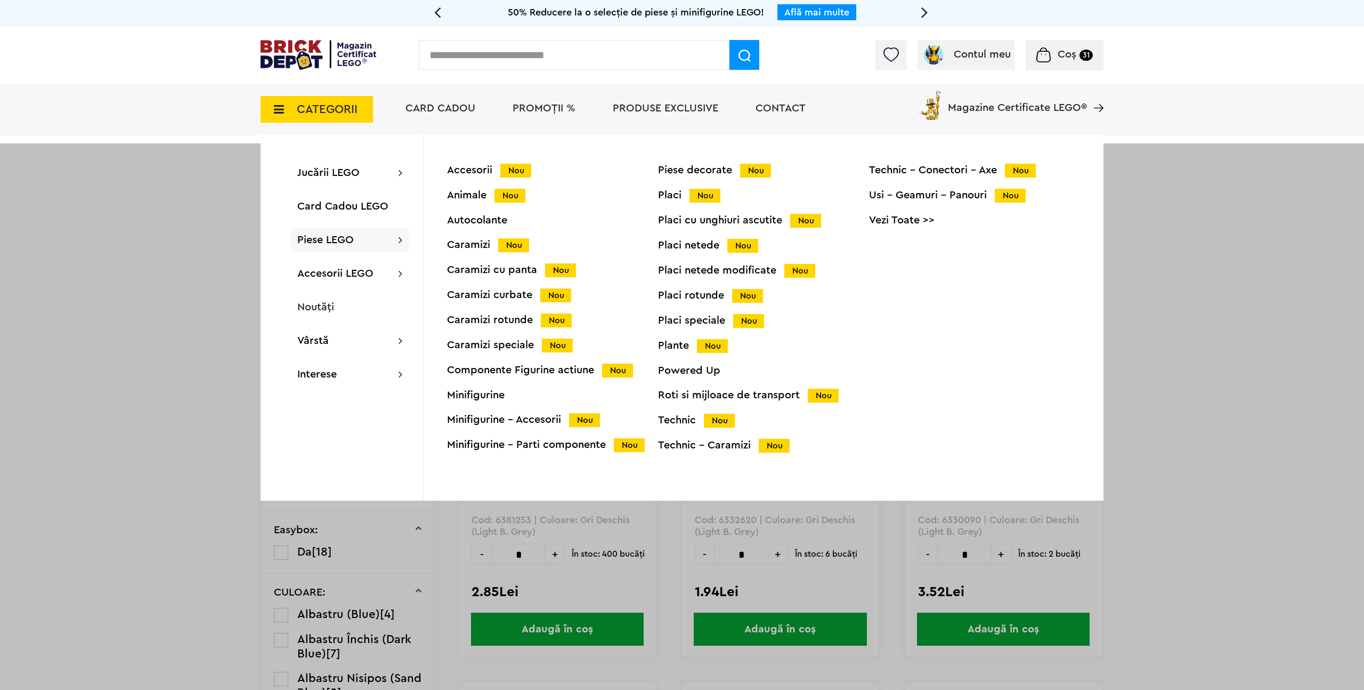
click at [508, 345] on div "Caramizi speciale Nou" at bounding box center [552, 344] width 211 height 11
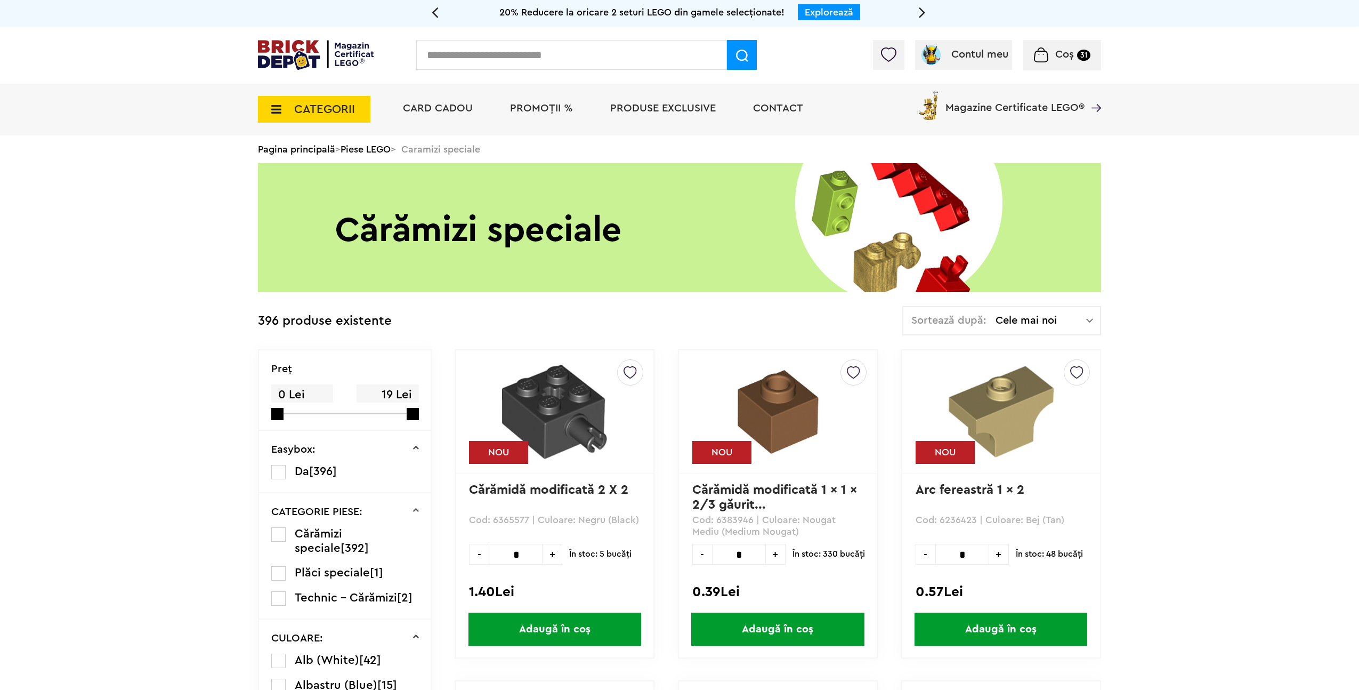
click at [331, 109] on span "CATEGORII" at bounding box center [324, 109] width 61 height 12
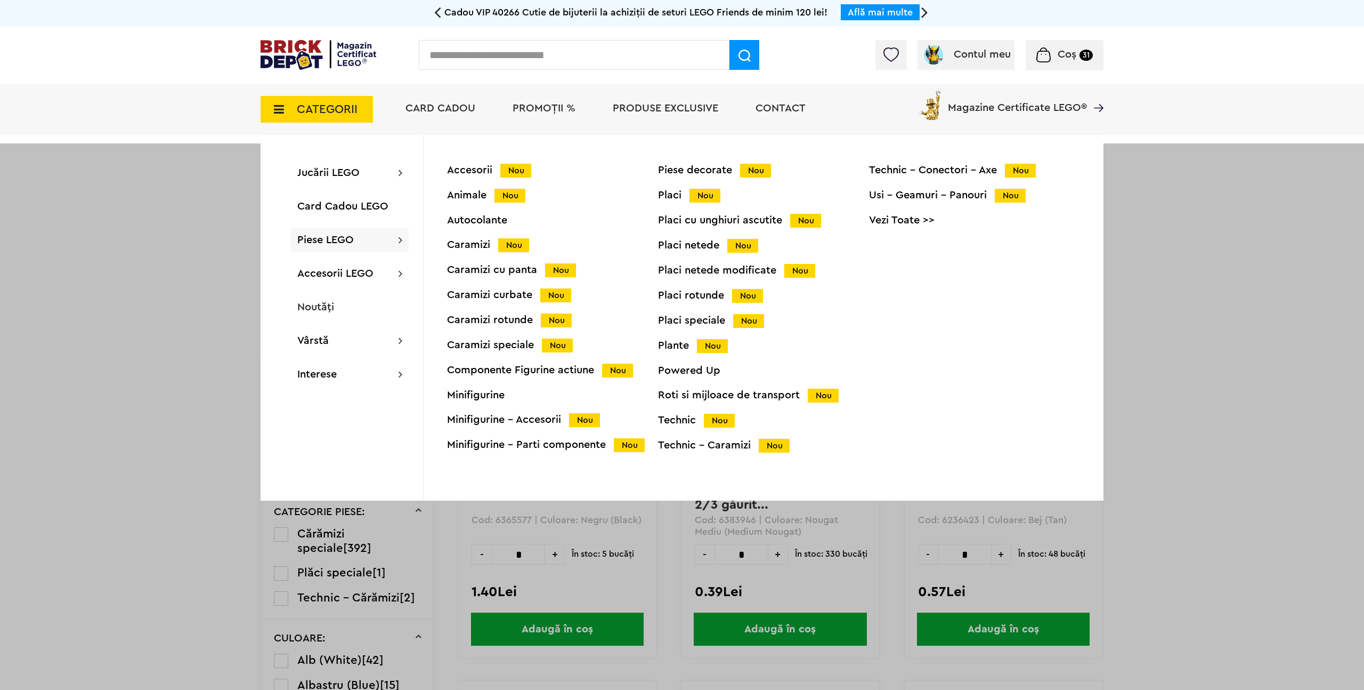
click at [1229, 432] on div at bounding box center [682, 488] width 1364 height 690
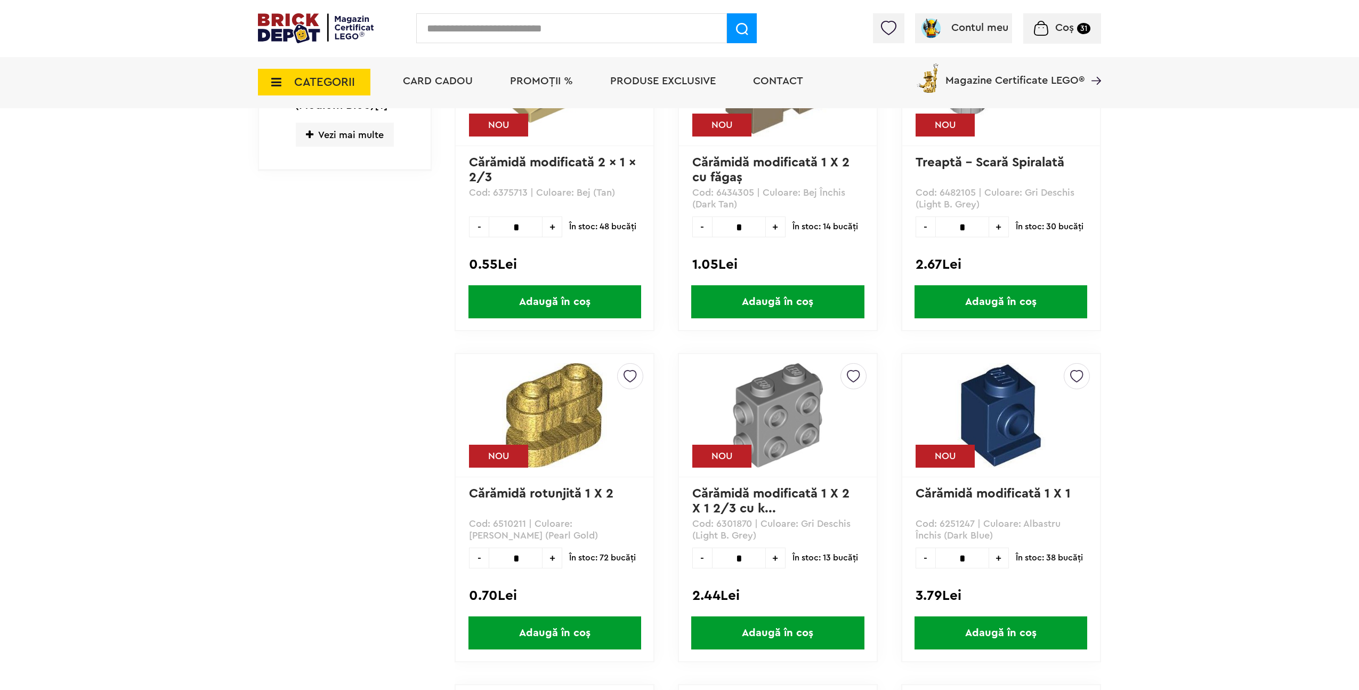
scroll to position [248, 0]
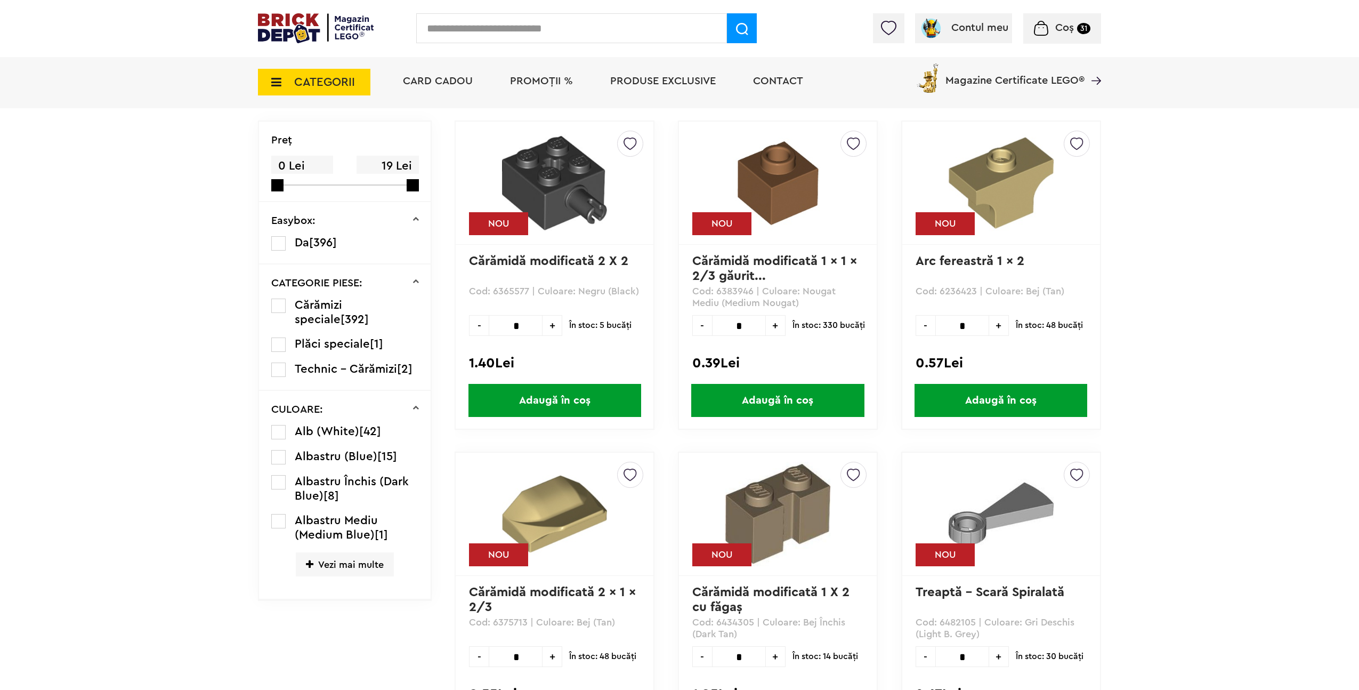
click at [350, 565] on span "Vezi mai multe" at bounding box center [345, 564] width 98 height 24
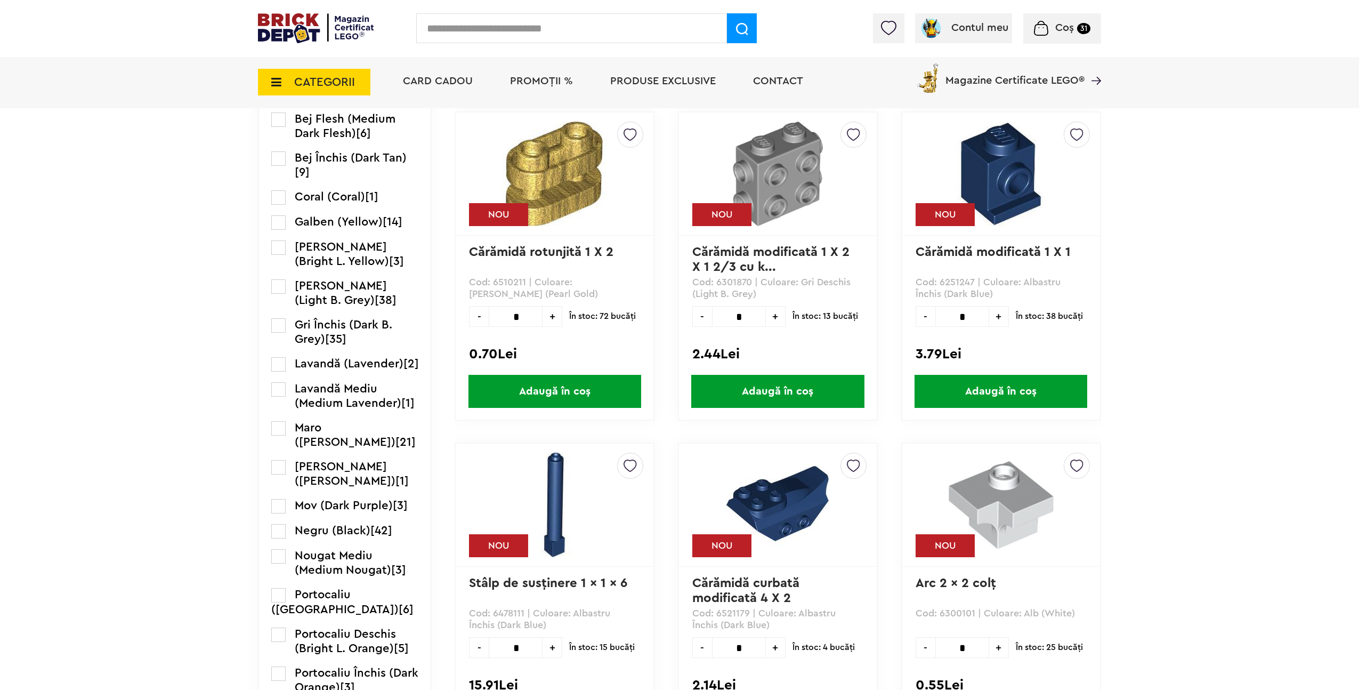
scroll to position [920, 0]
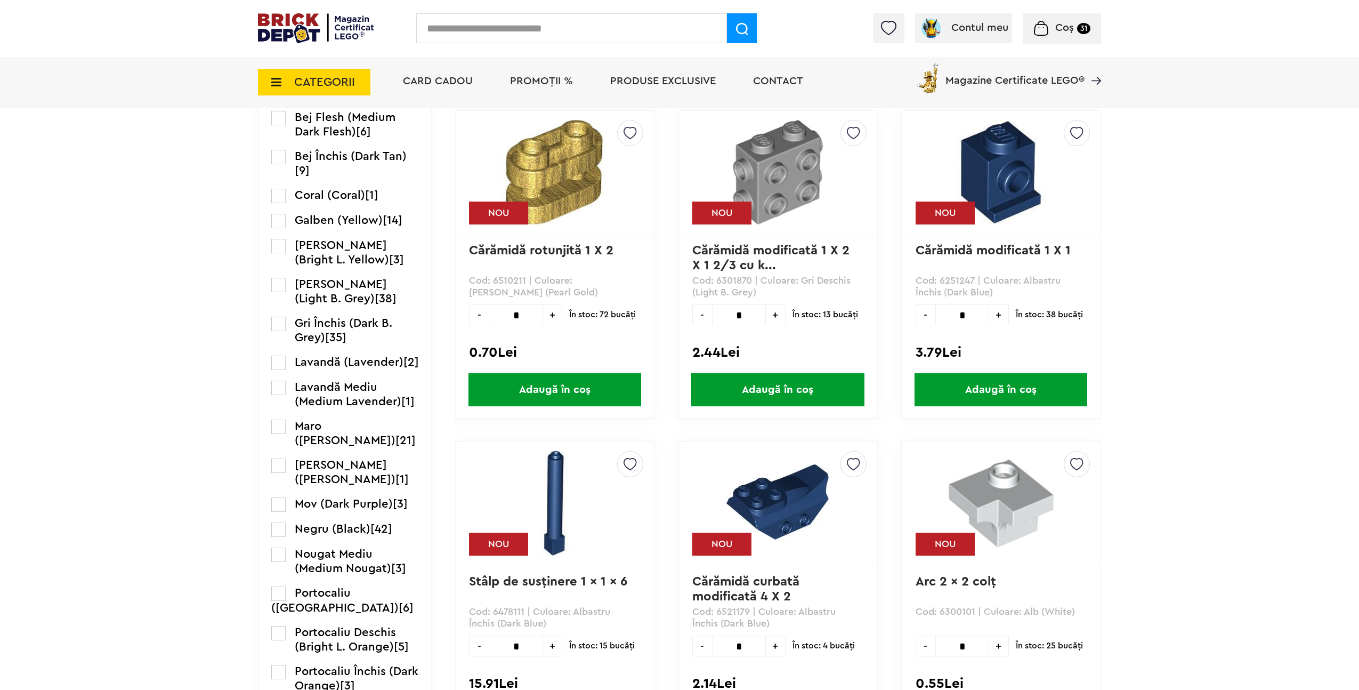
click at [280, 331] on label at bounding box center [278, 324] width 14 height 14
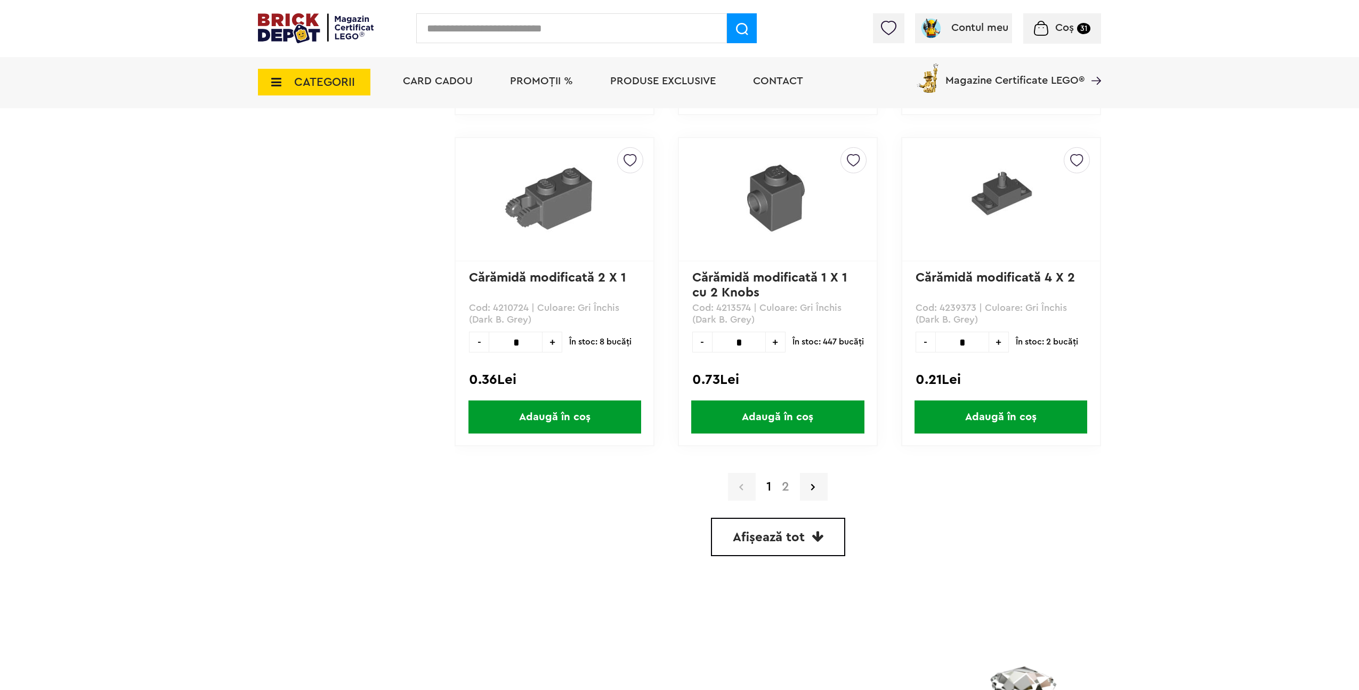
scroll to position [2905, 0]
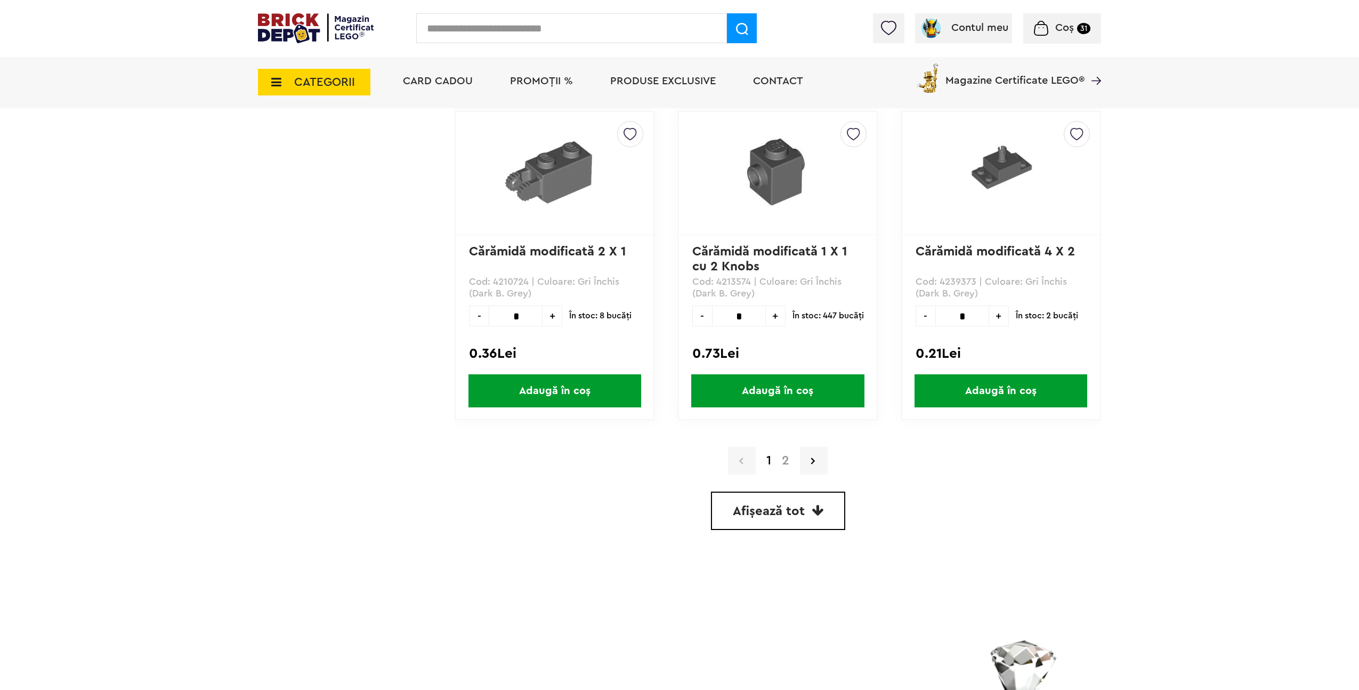
click at [802, 511] on span "Afișează tot" at bounding box center [769, 511] width 72 height 13
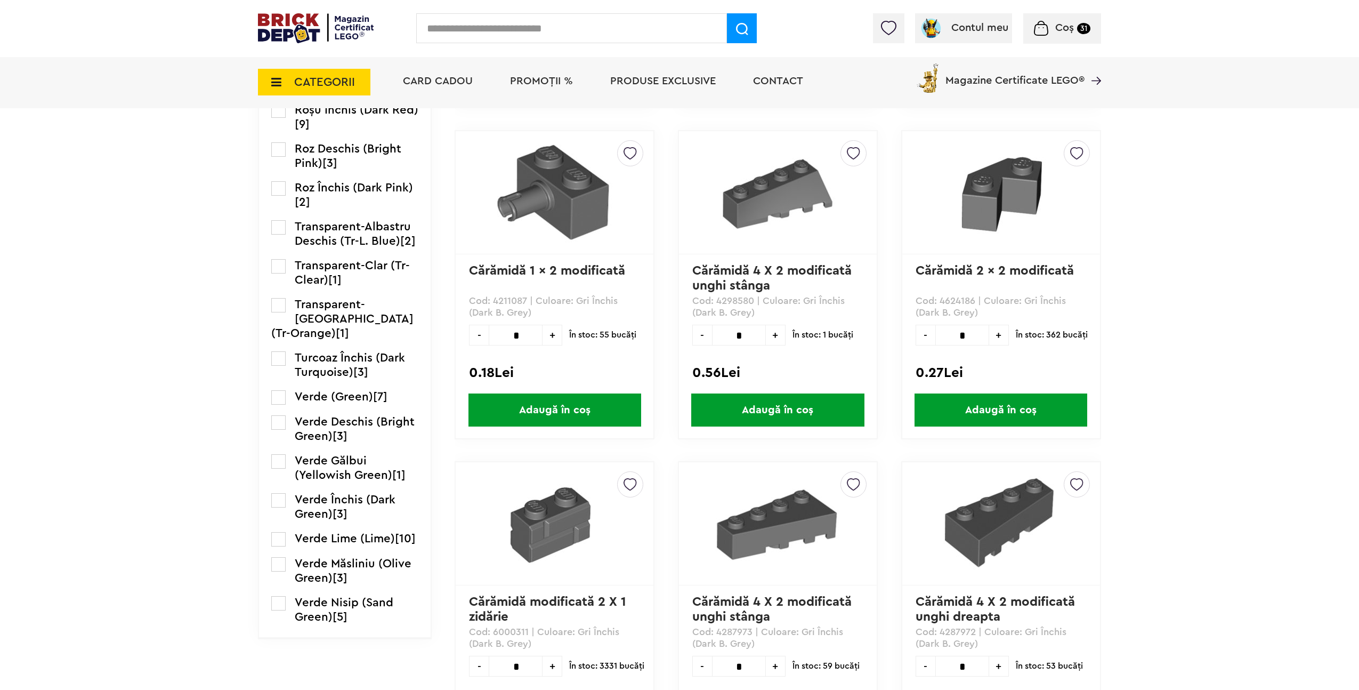
scroll to position [1010, 0]
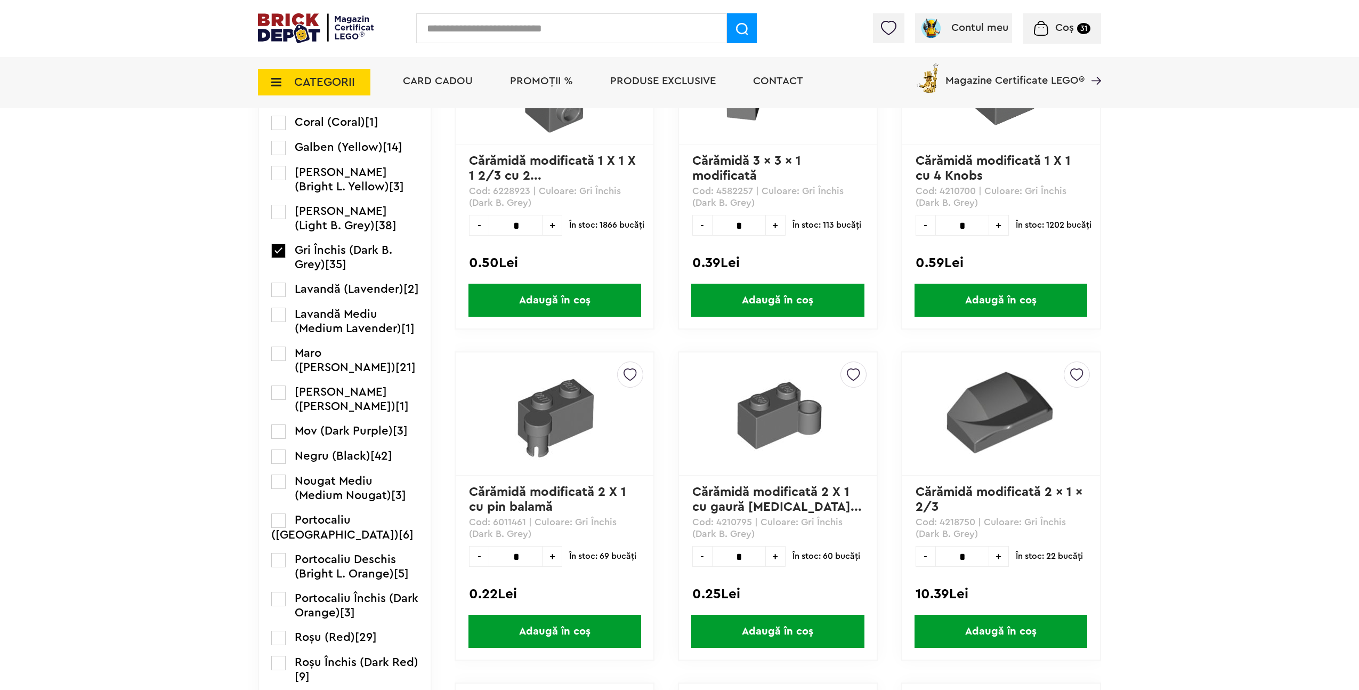
click at [337, 80] on span "CATEGORII" at bounding box center [324, 82] width 61 height 12
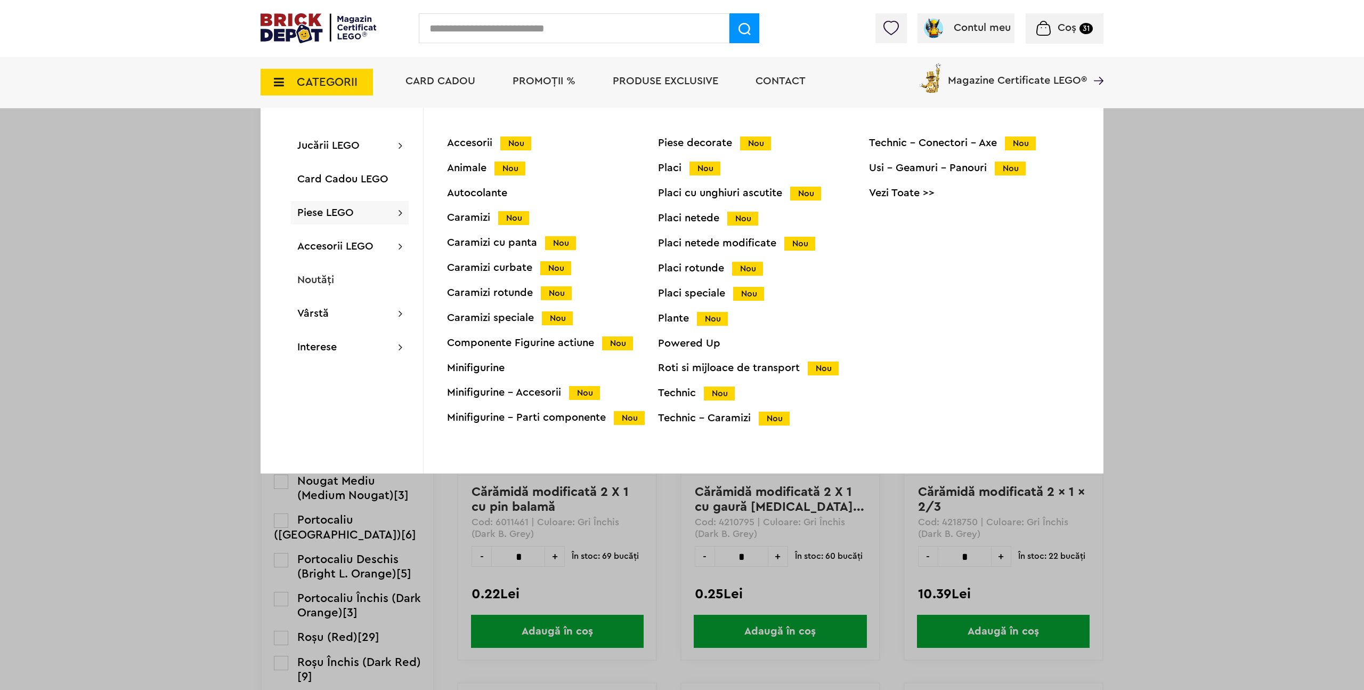
click at [684, 415] on div "Technic - Caramizi Nou" at bounding box center [763, 417] width 211 height 11
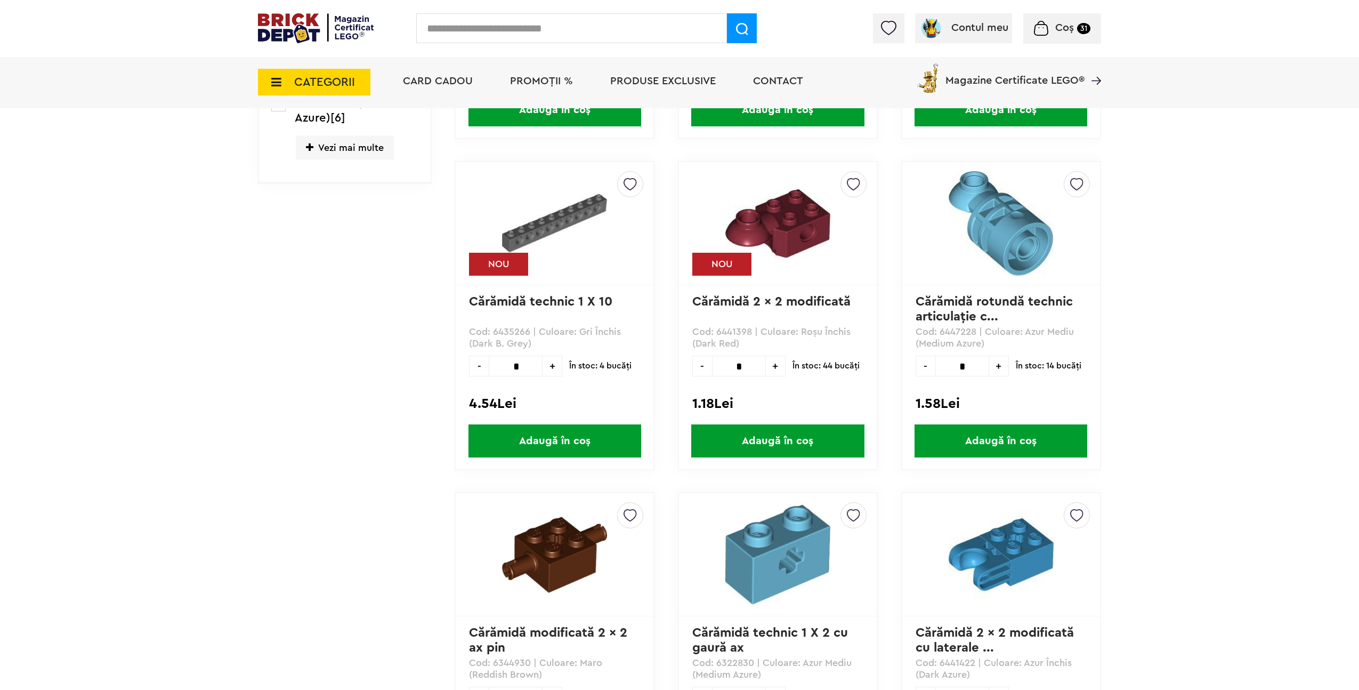
scroll to position [181, 0]
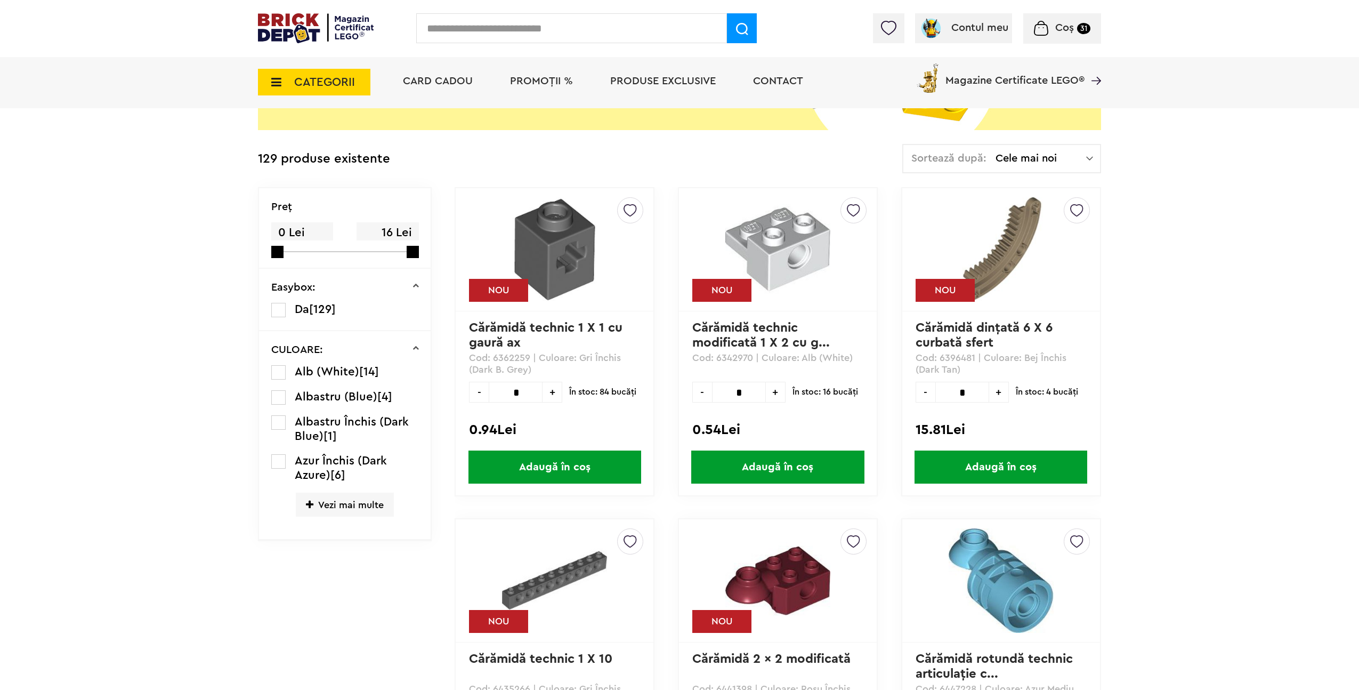
click at [328, 508] on span "Vezi mai multe" at bounding box center [345, 504] width 98 height 24
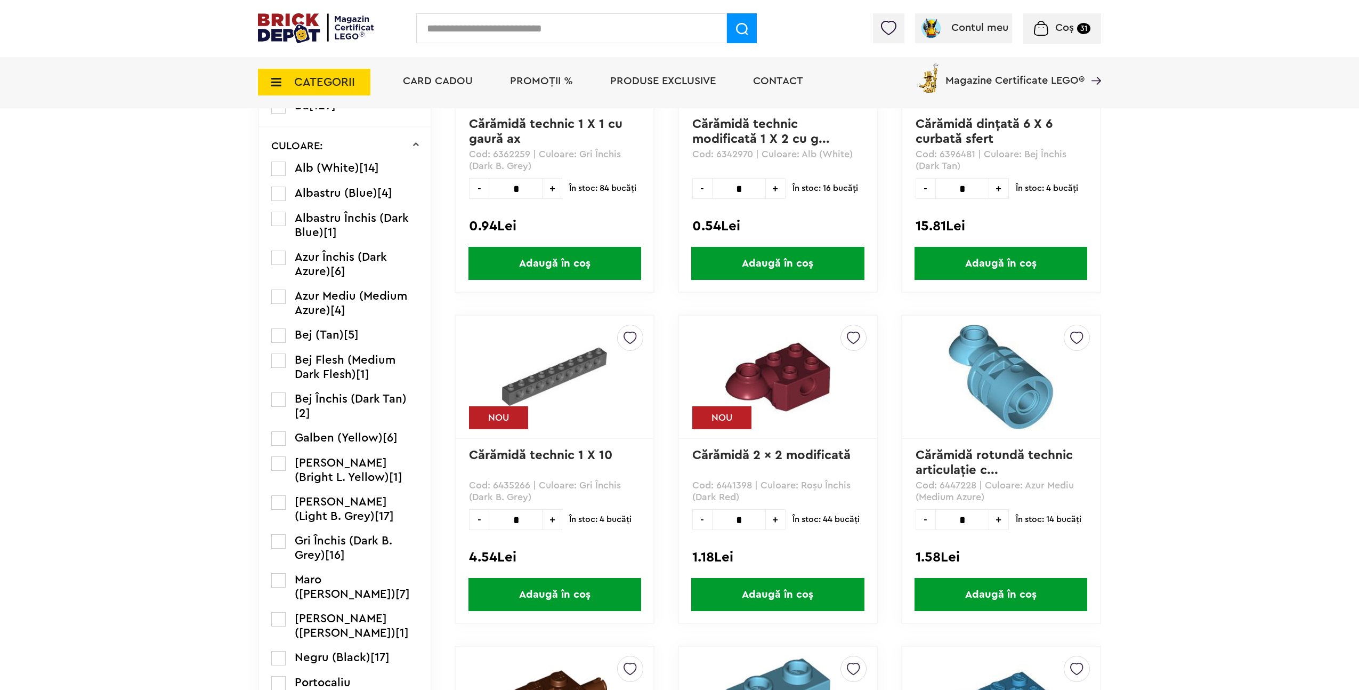
scroll to position [387, 0]
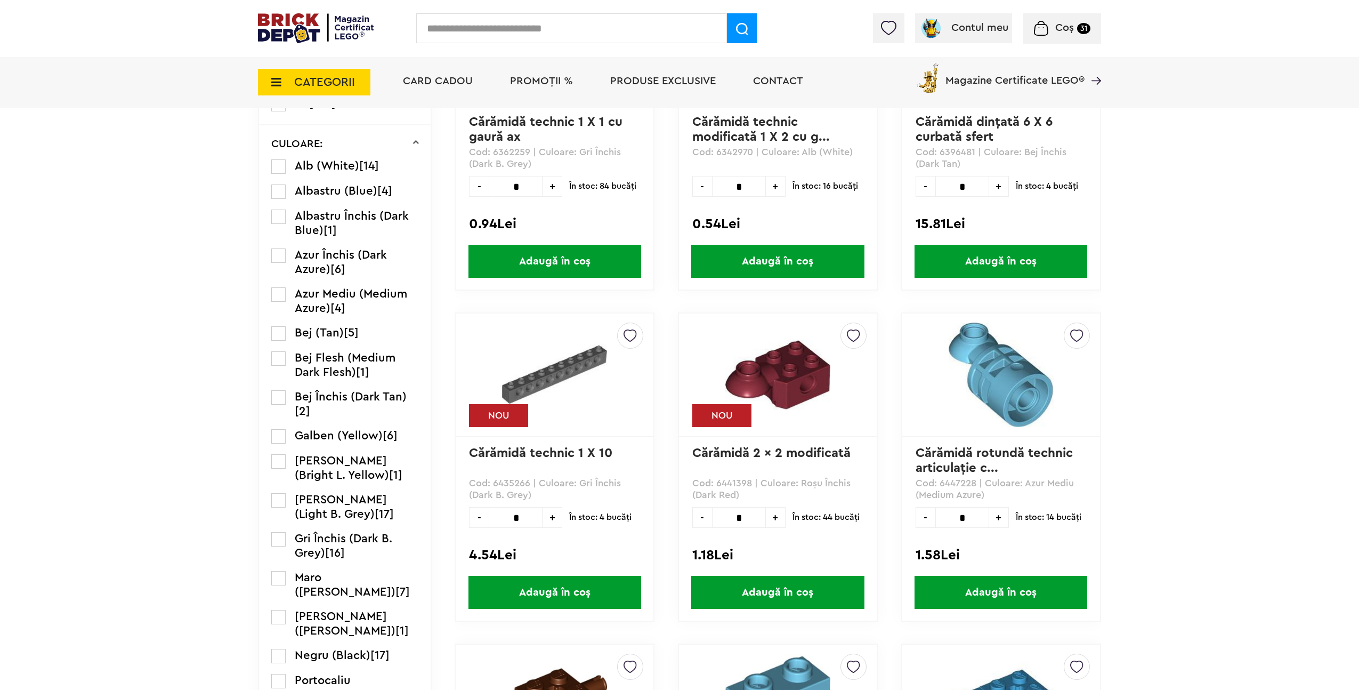
click at [280, 542] on label at bounding box center [278, 539] width 14 height 14
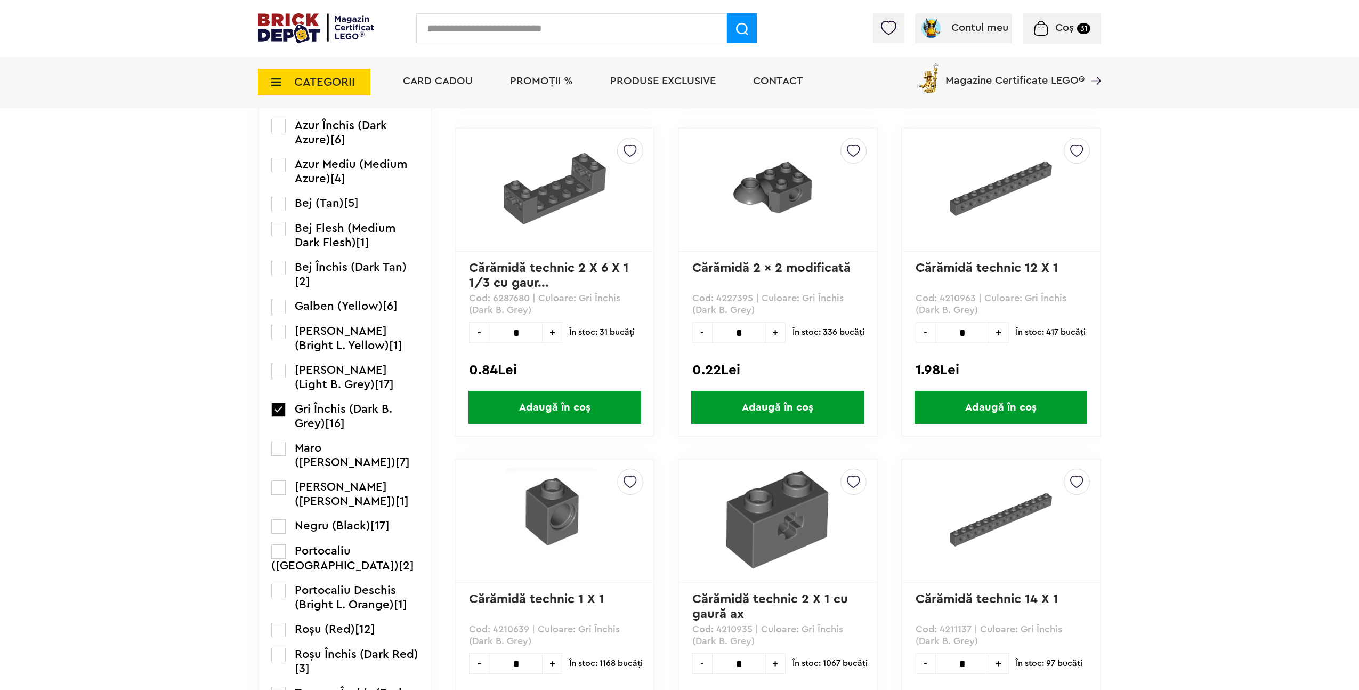
scroll to position [755, 0]
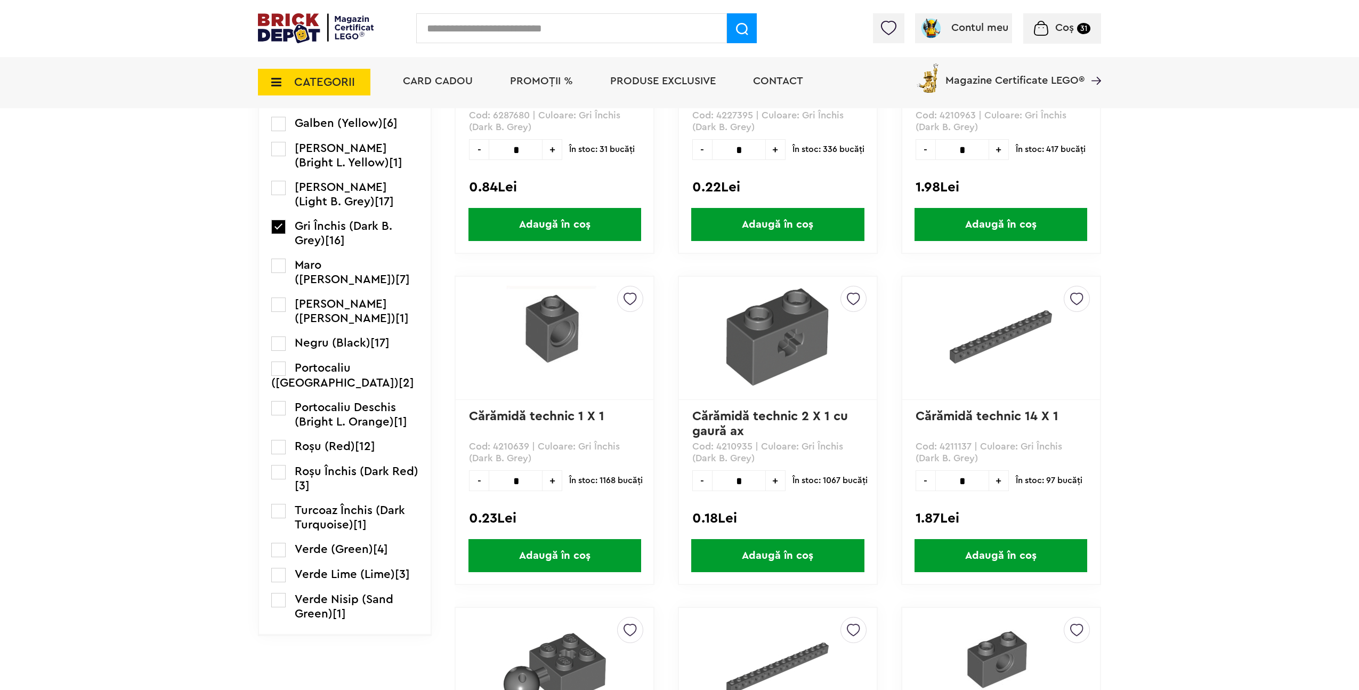
click at [774, 482] on span "+" at bounding box center [776, 480] width 20 height 21
click at [776, 482] on span "+" at bounding box center [776, 480] width 20 height 21
type input "*"
click at [826, 554] on span "Adaugă în coș" at bounding box center [777, 555] width 173 height 33
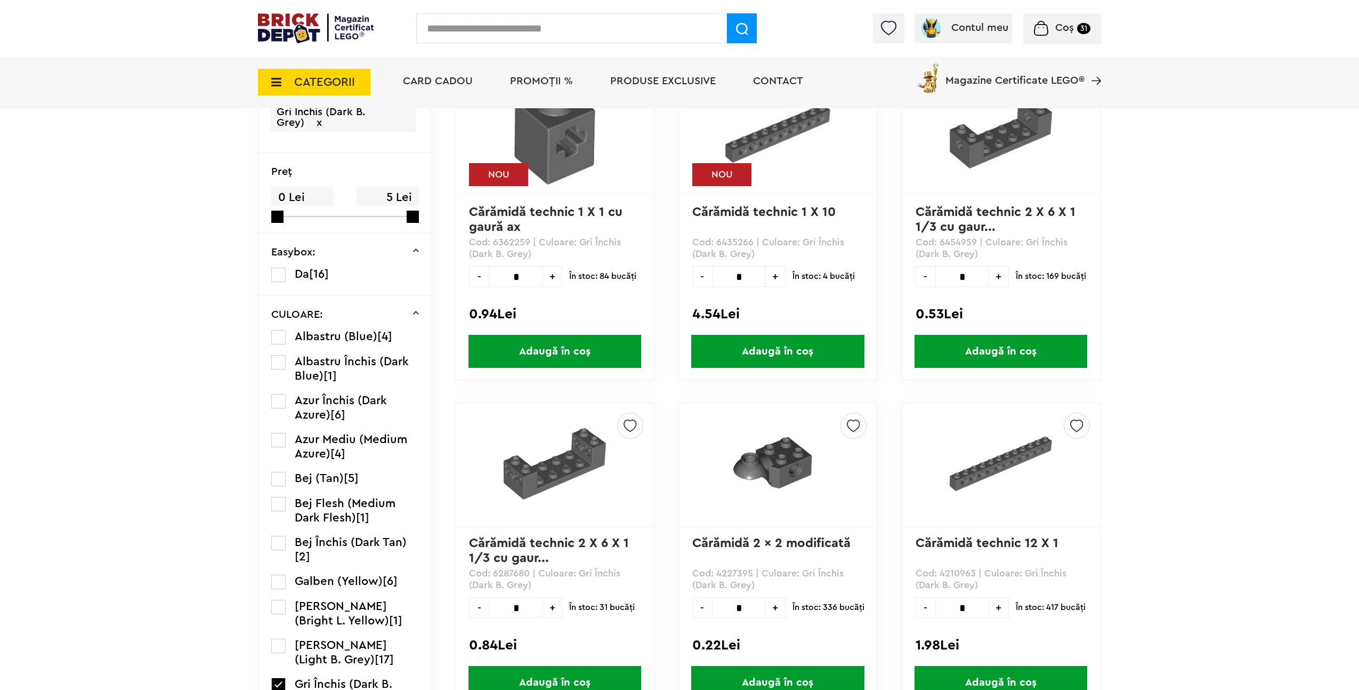
scroll to position [0, 0]
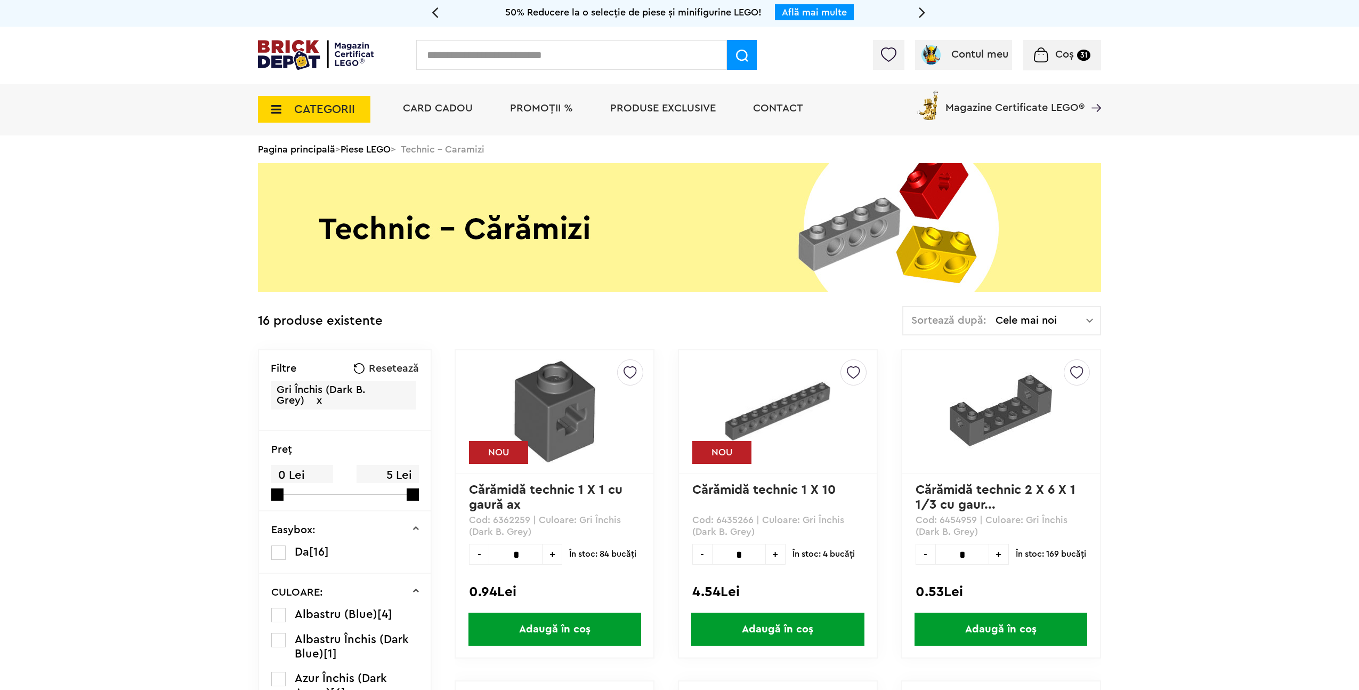
click at [355, 147] on link "Piese LEGO" at bounding box center [365, 149] width 50 height 10
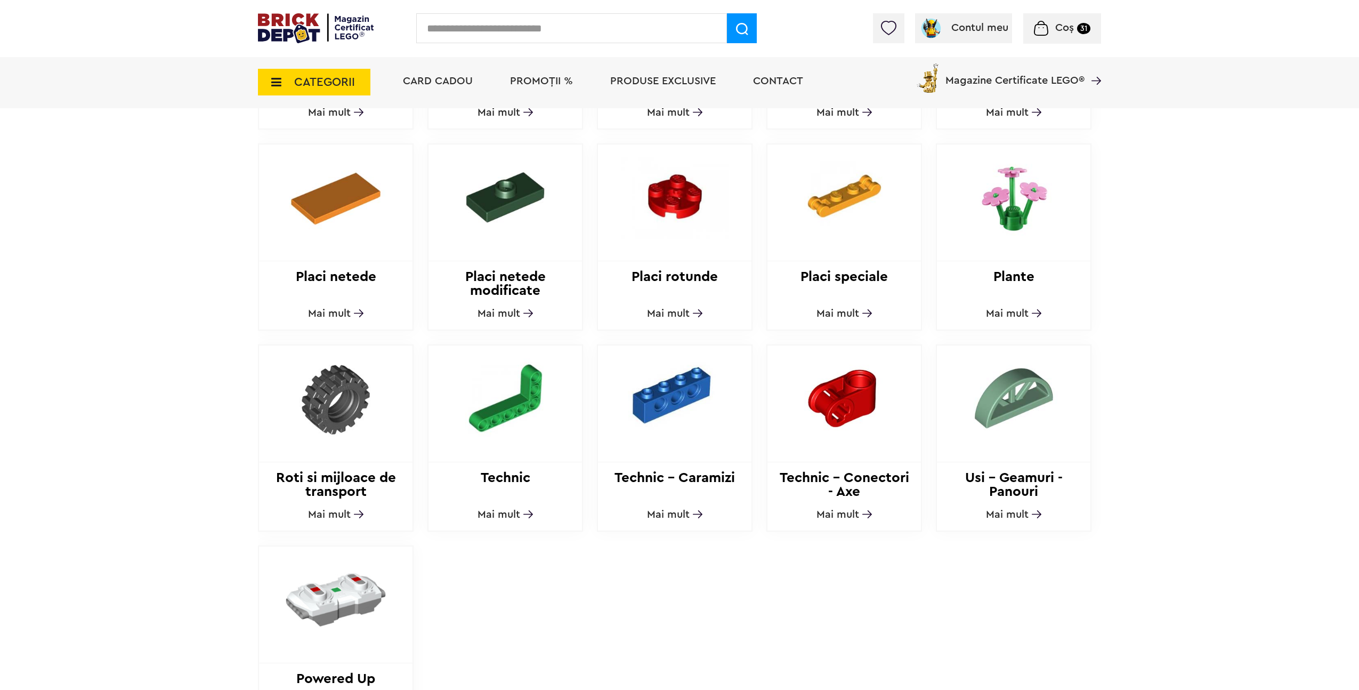
scroll to position [1017, 0]
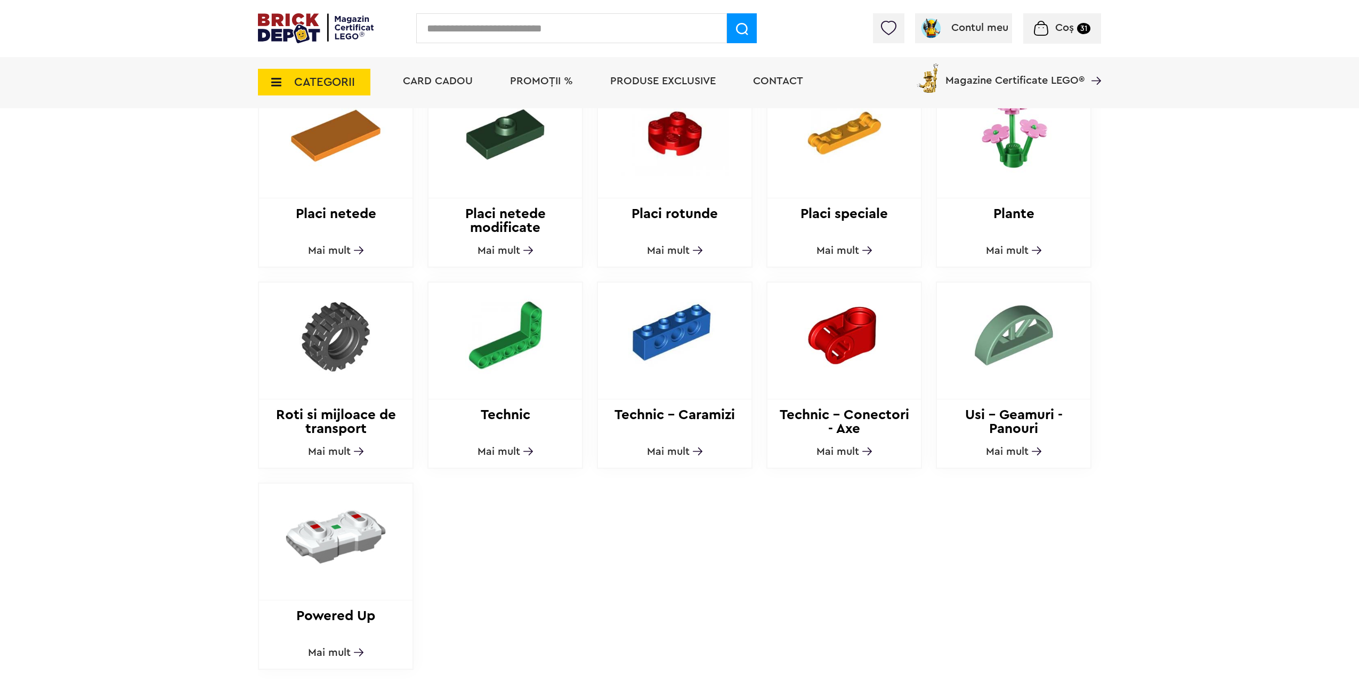
click at [531, 339] on img at bounding box center [505, 335] width 145 height 106
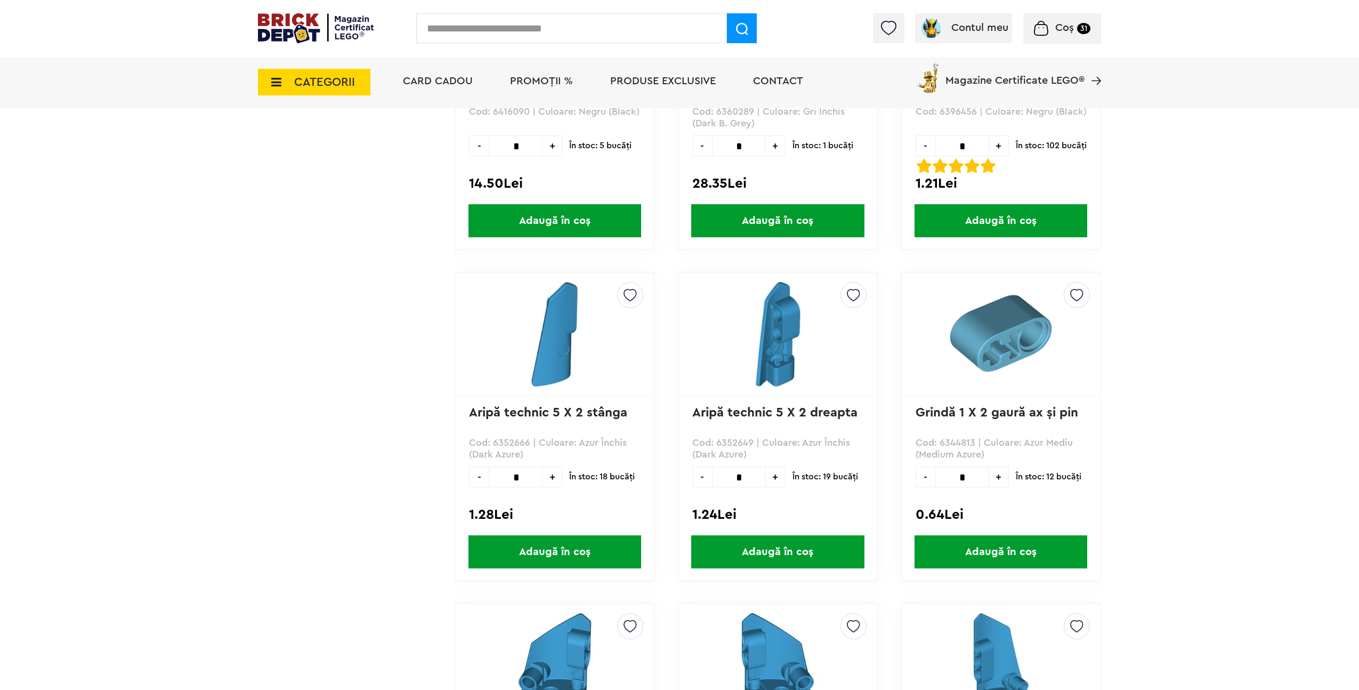
scroll to position [2506, 0]
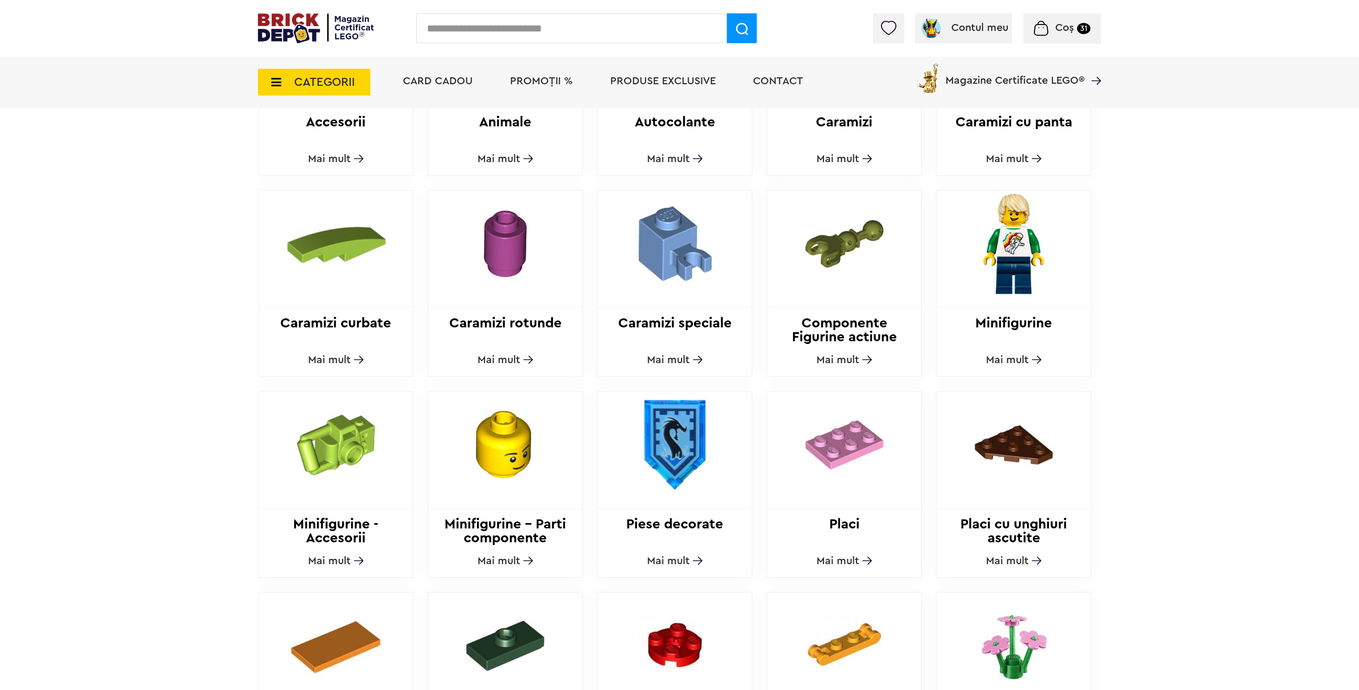
scroll to position [325, 0]
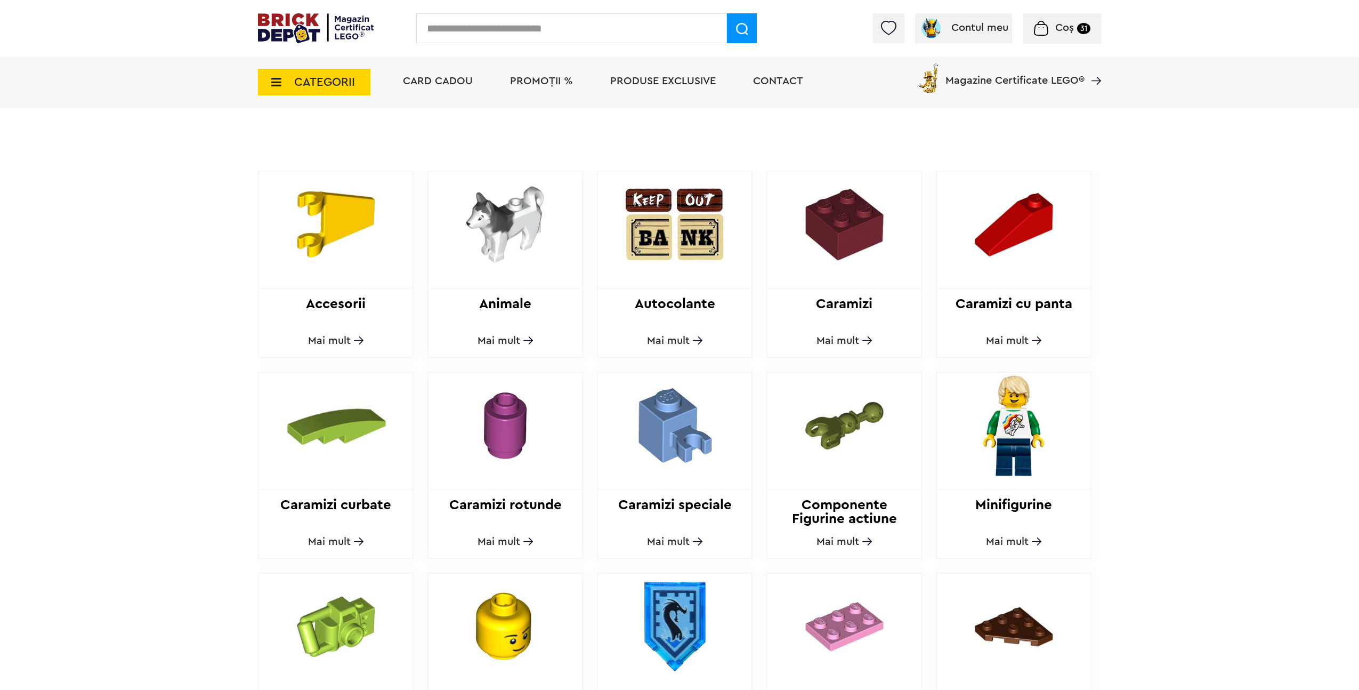
click at [852, 400] on img at bounding box center [844, 425] width 145 height 106
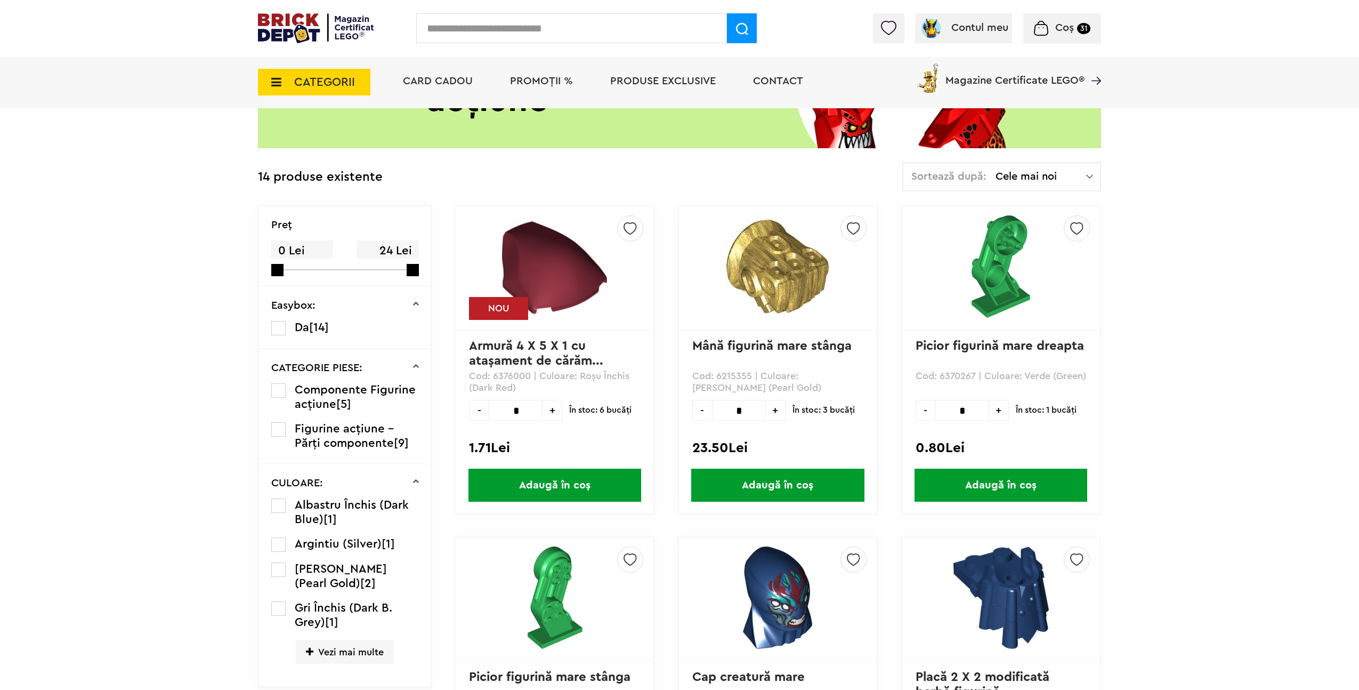
scroll to position [136, 0]
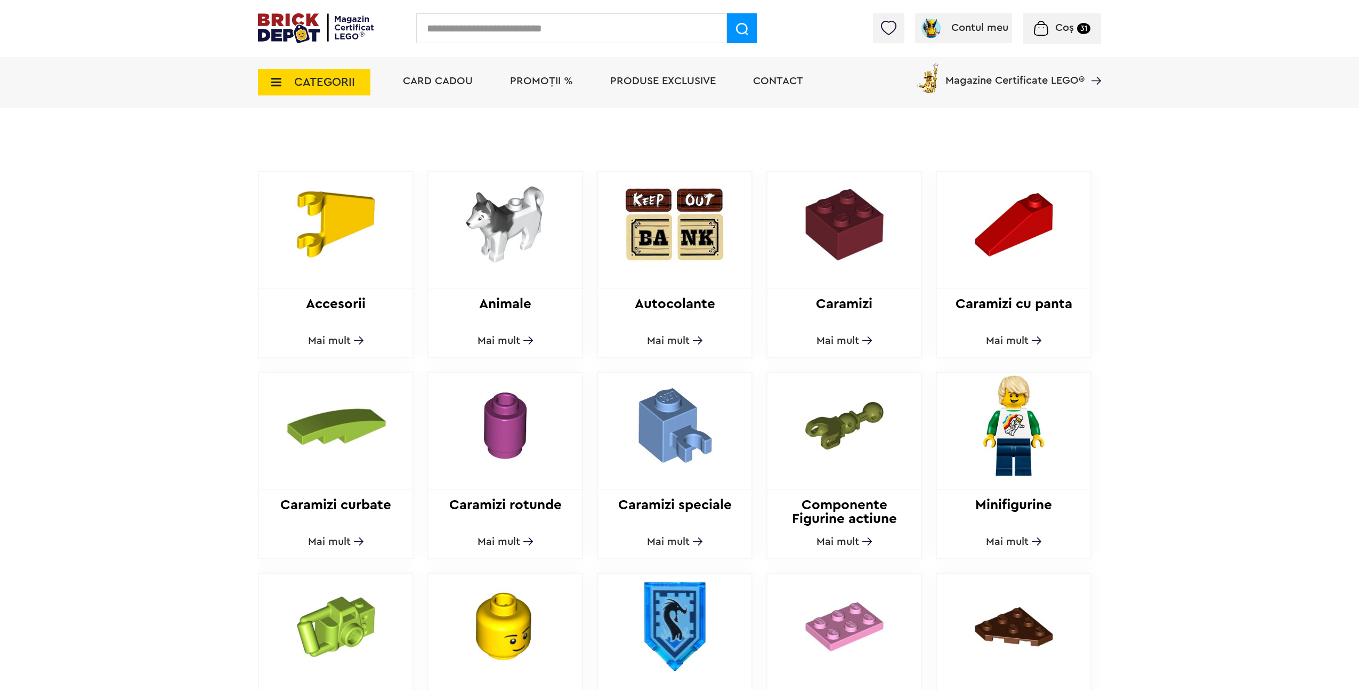
click at [323, 216] on img at bounding box center [335, 225] width 145 height 106
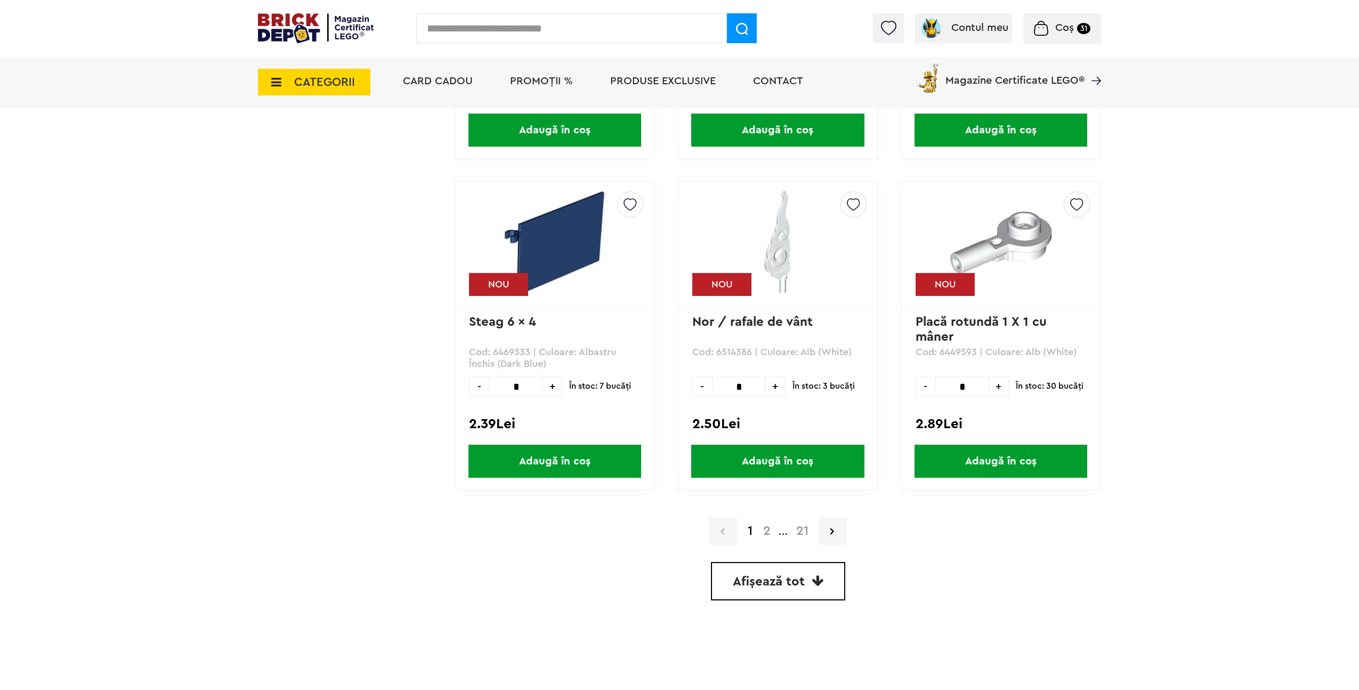
scroll to position [2848, 0]
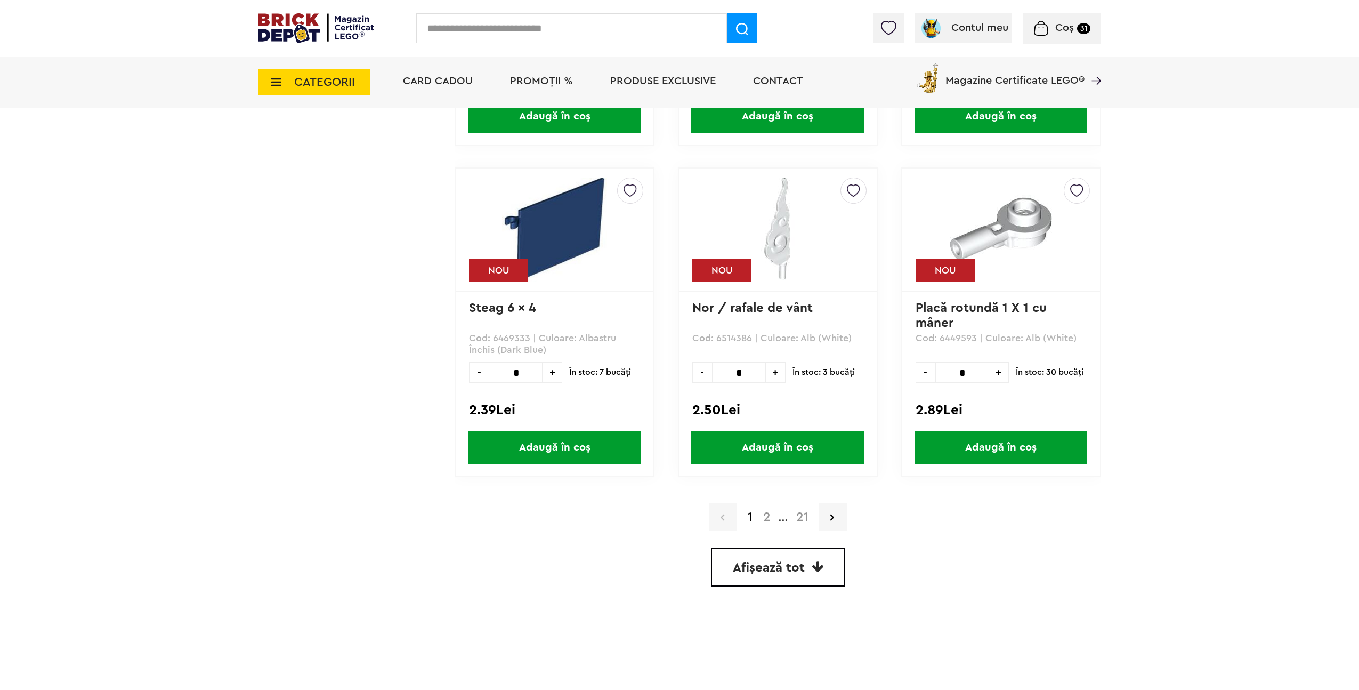
click at [787, 570] on span "Afișează tot" at bounding box center [769, 567] width 72 height 13
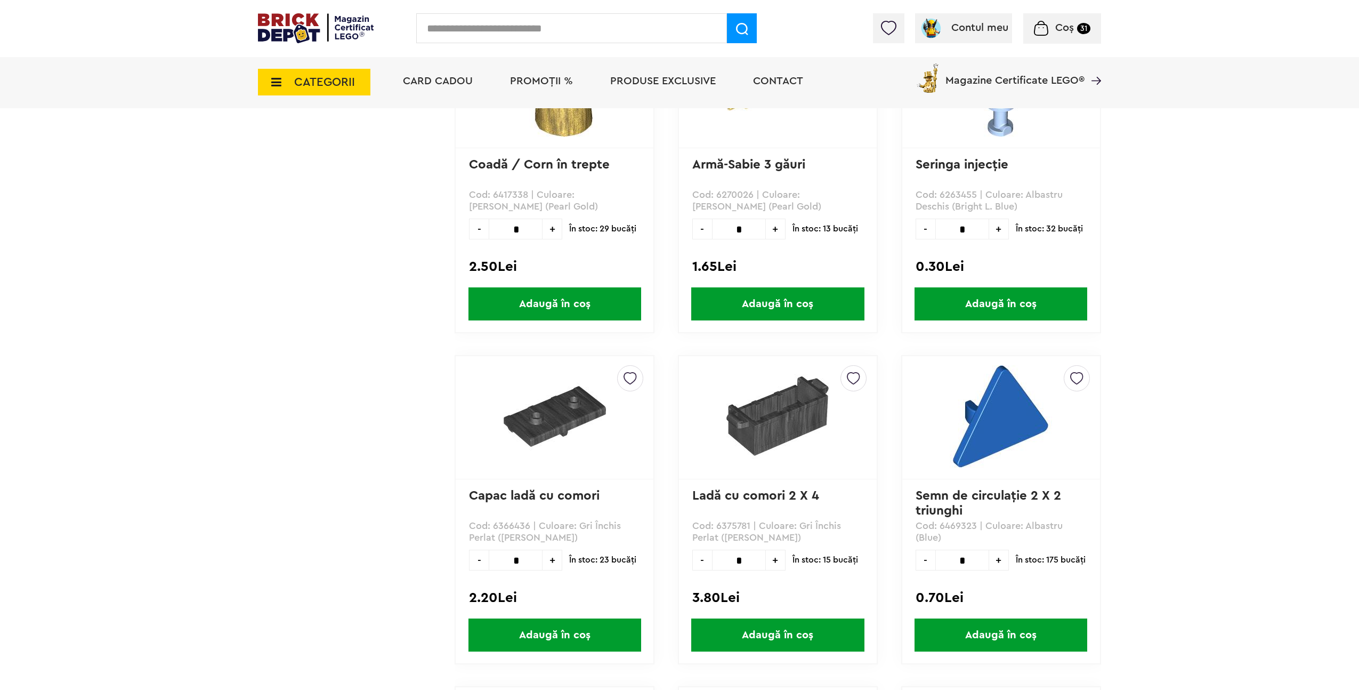
scroll to position [13649, 0]
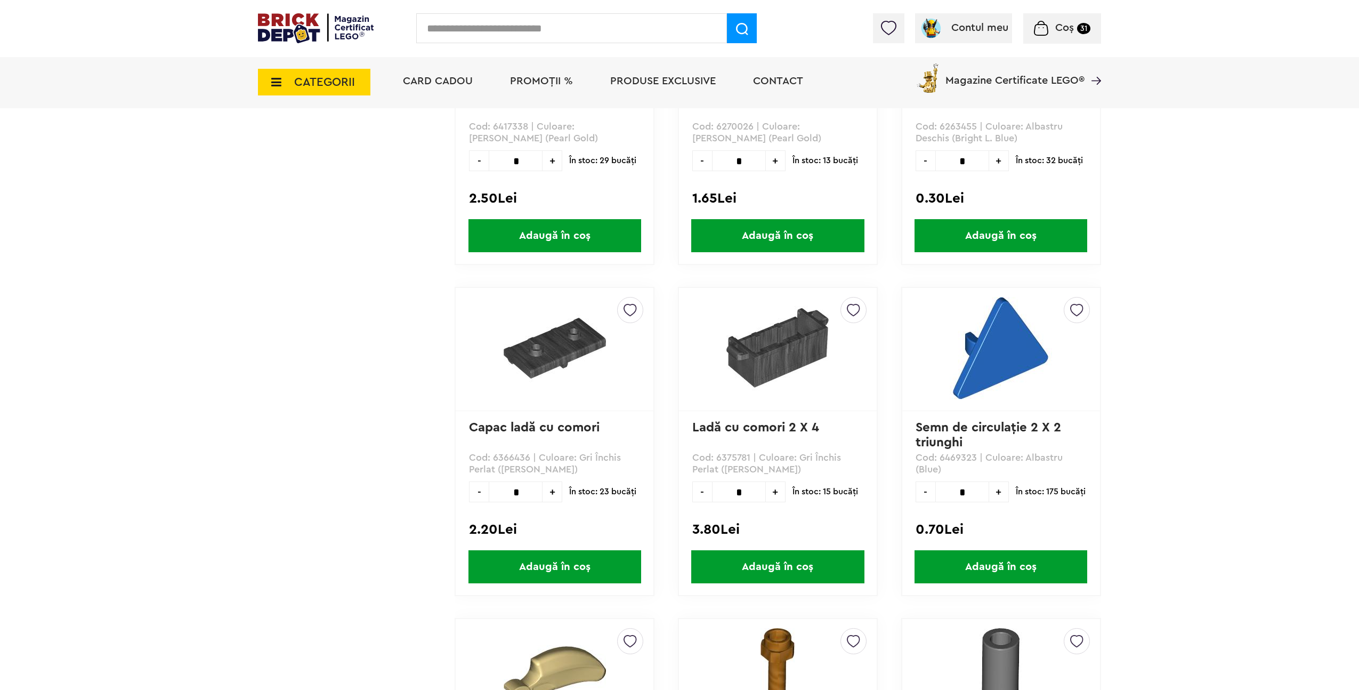
click at [586, 565] on span "Adaugă în coș" at bounding box center [554, 566] width 173 height 33
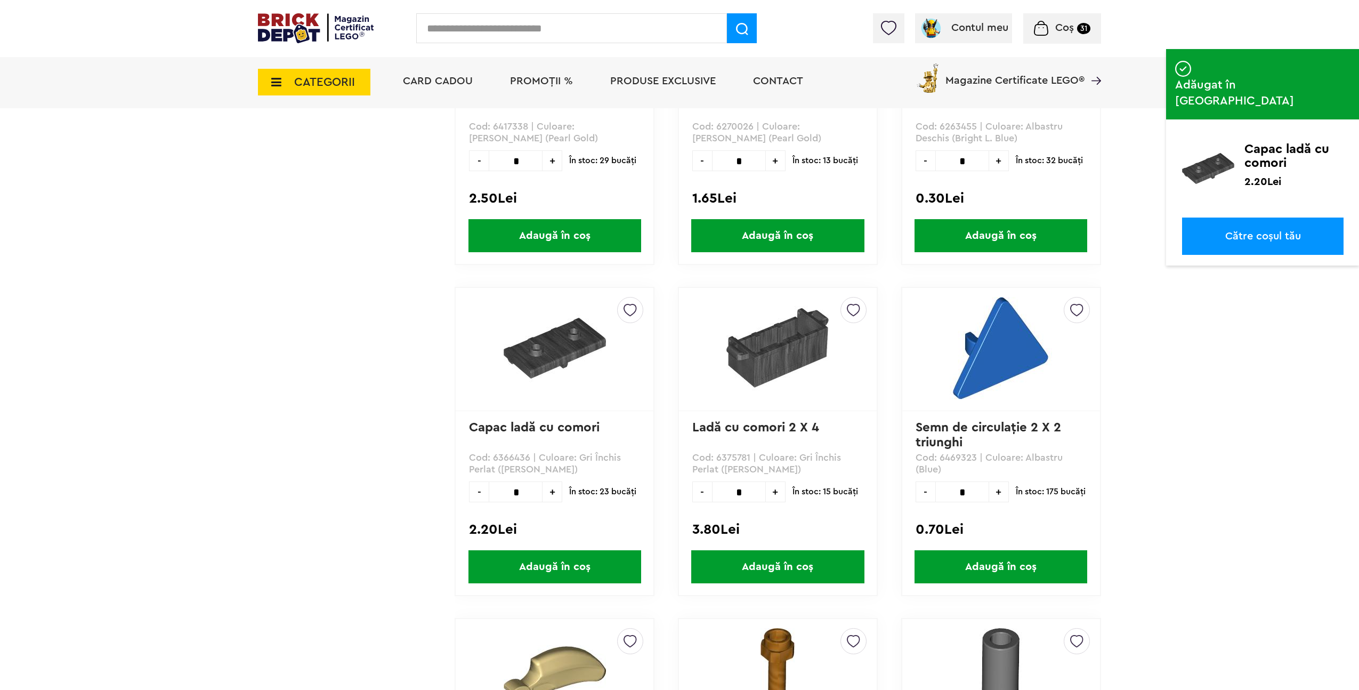
click at [772, 571] on span "Adaugă în coș" at bounding box center [777, 566] width 173 height 33
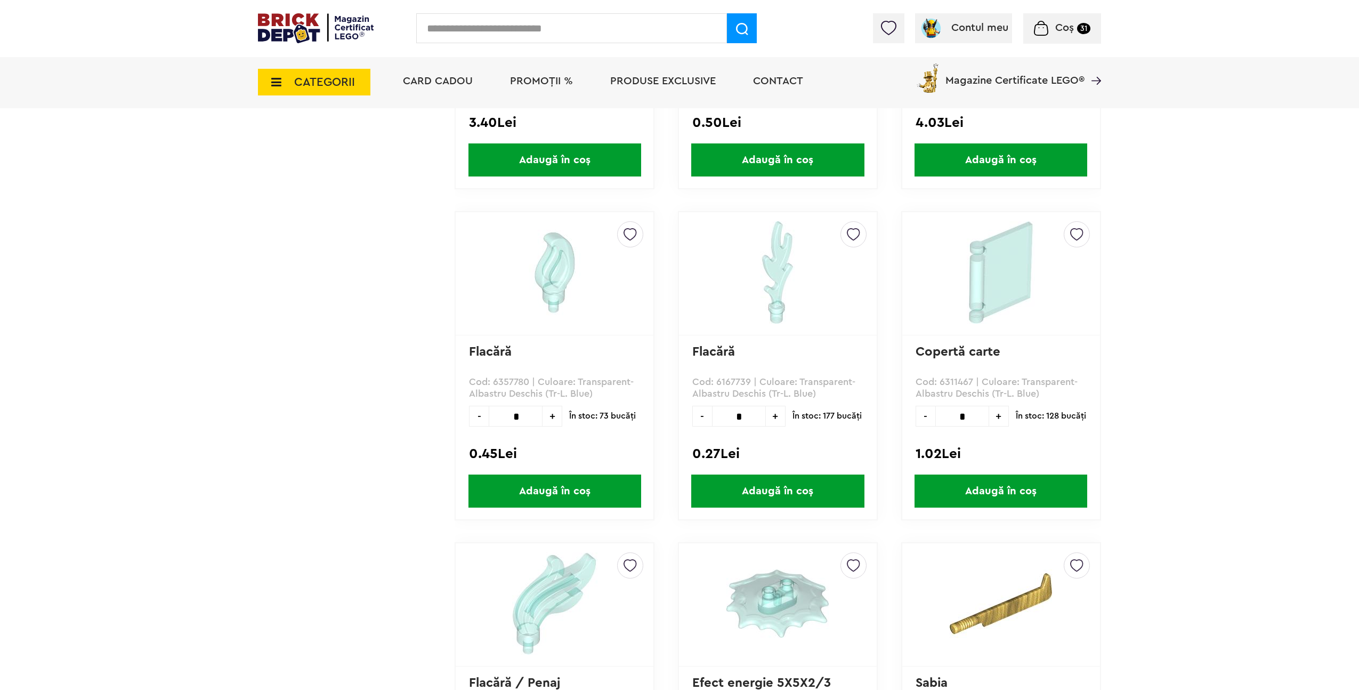
scroll to position [19370, 0]
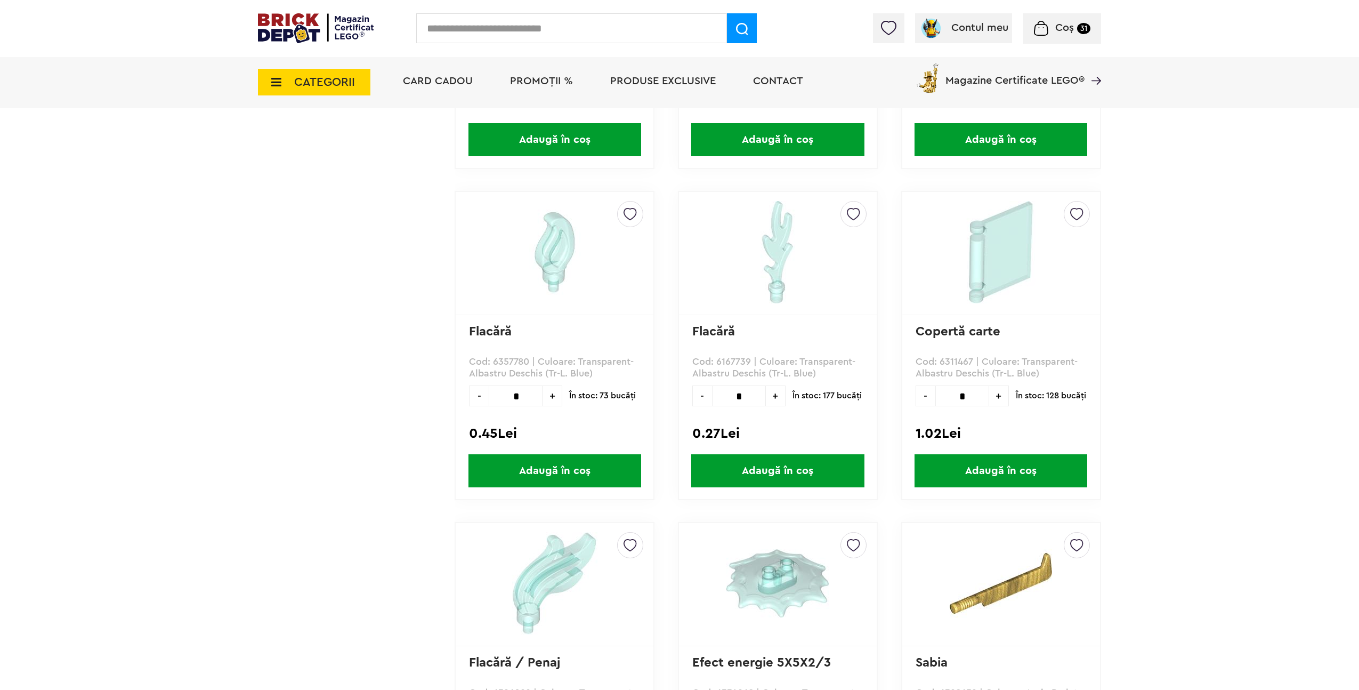
click at [1064, 468] on span "Adaugă în coș" at bounding box center [1000, 470] width 173 height 33
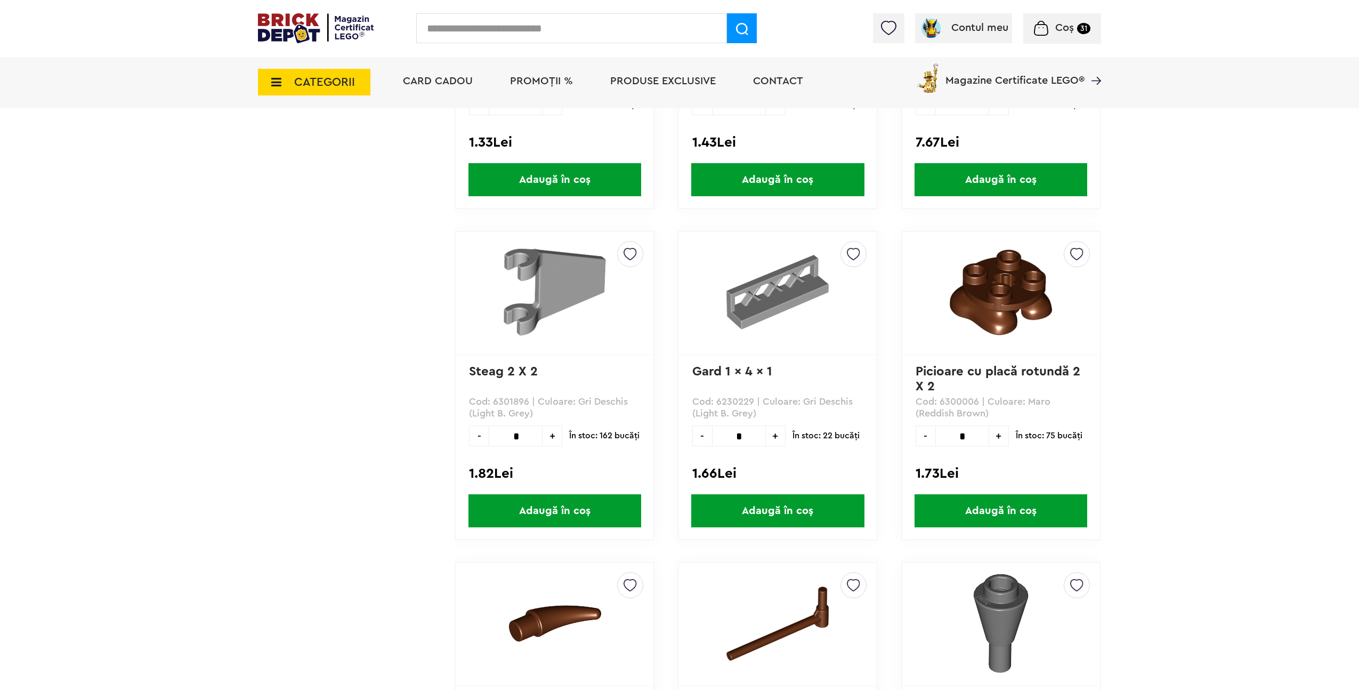
scroll to position [28280, 0]
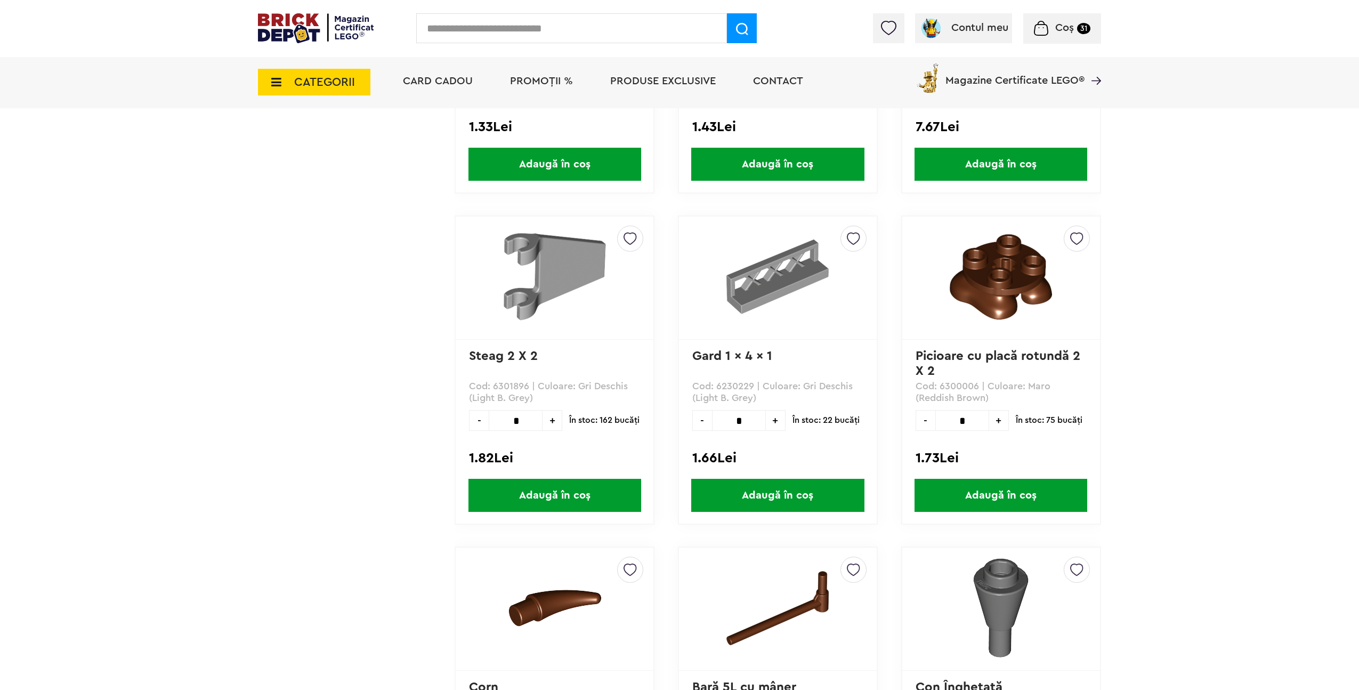
click at [778, 427] on span "+" at bounding box center [776, 420] width 20 height 21
type input "*"
click at [814, 501] on span "Adaugă în coș" at bounding box center [777, 495] width 173 height 33
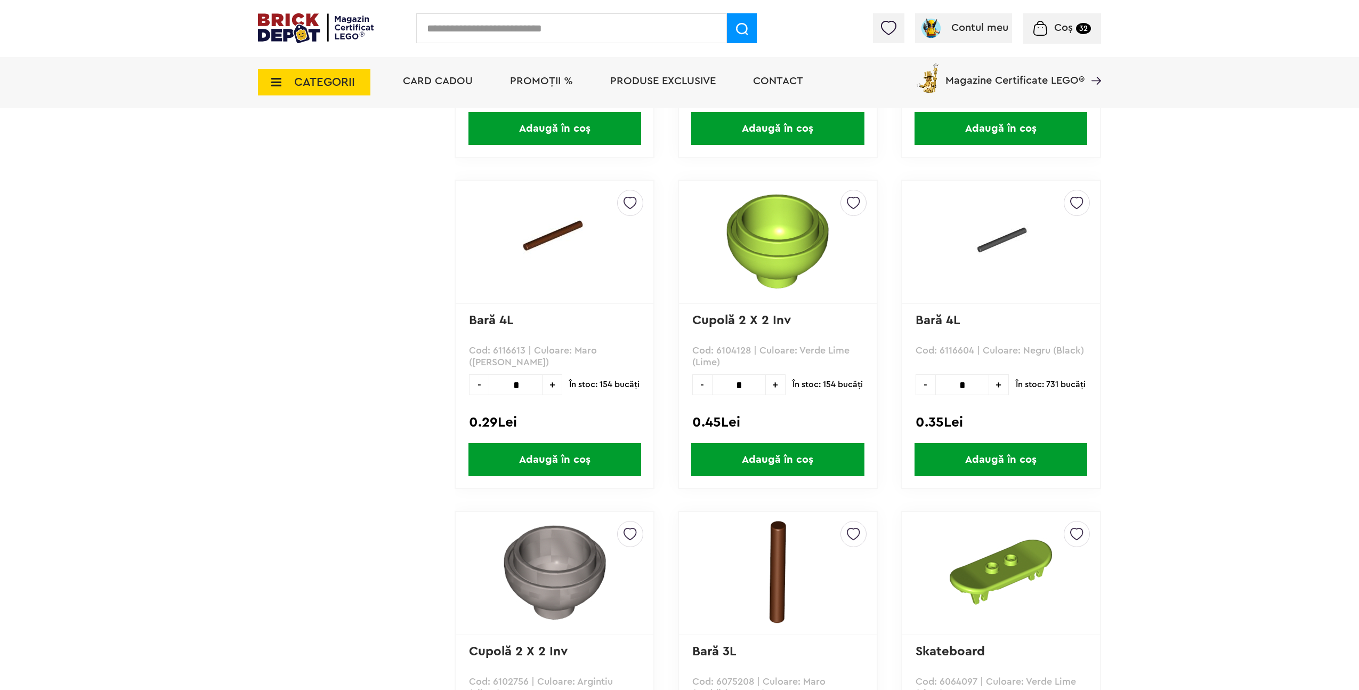
scroll to position [43227, 0]
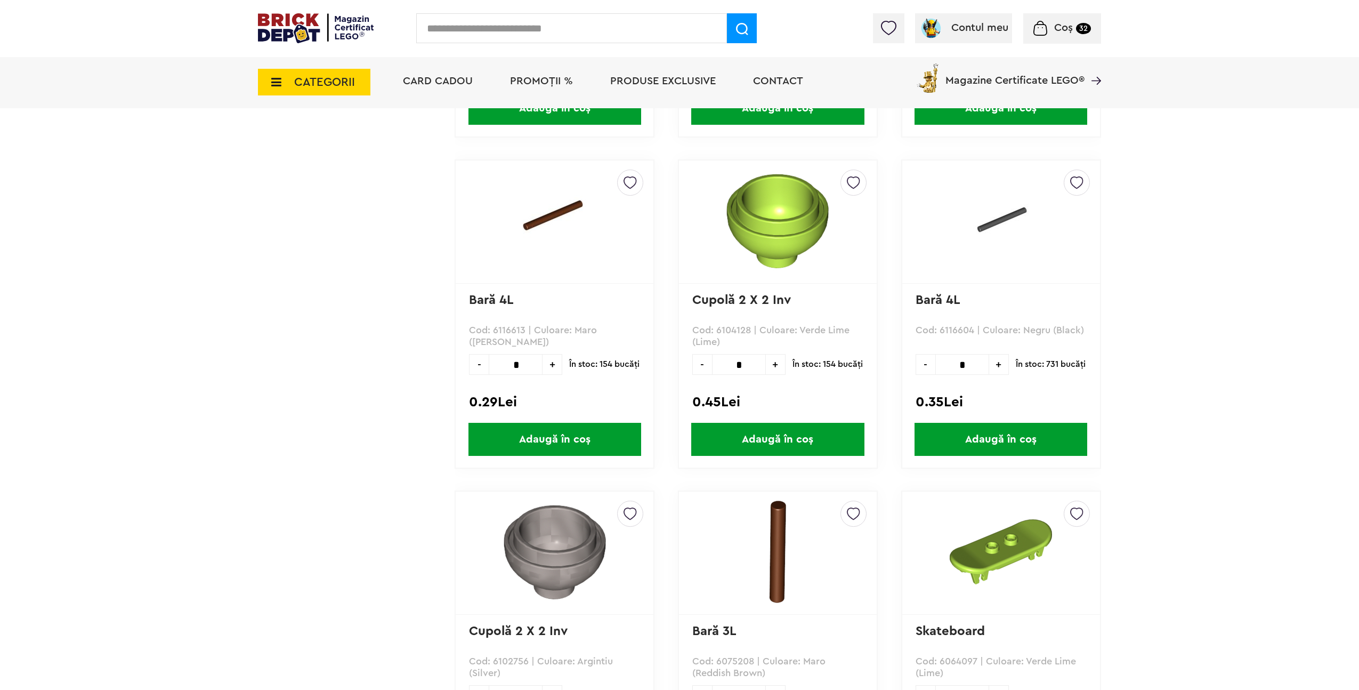
click at [1001, 369] on span "+" at bounding box center [999, 364] width 20 height 21
type input "*"
click at [1034, 431] on span "Adaugă în coș" at bounding box center [1000, 439] width 173 height 33
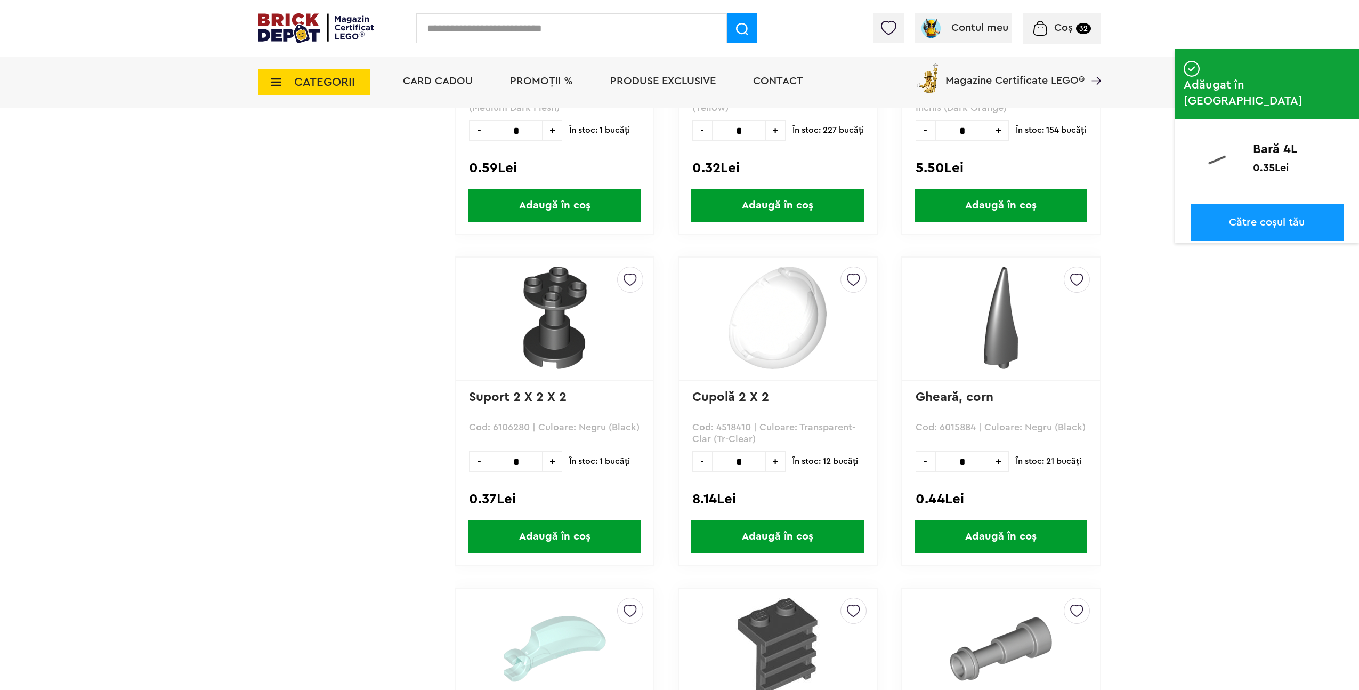
scroll to position [44795, 0]
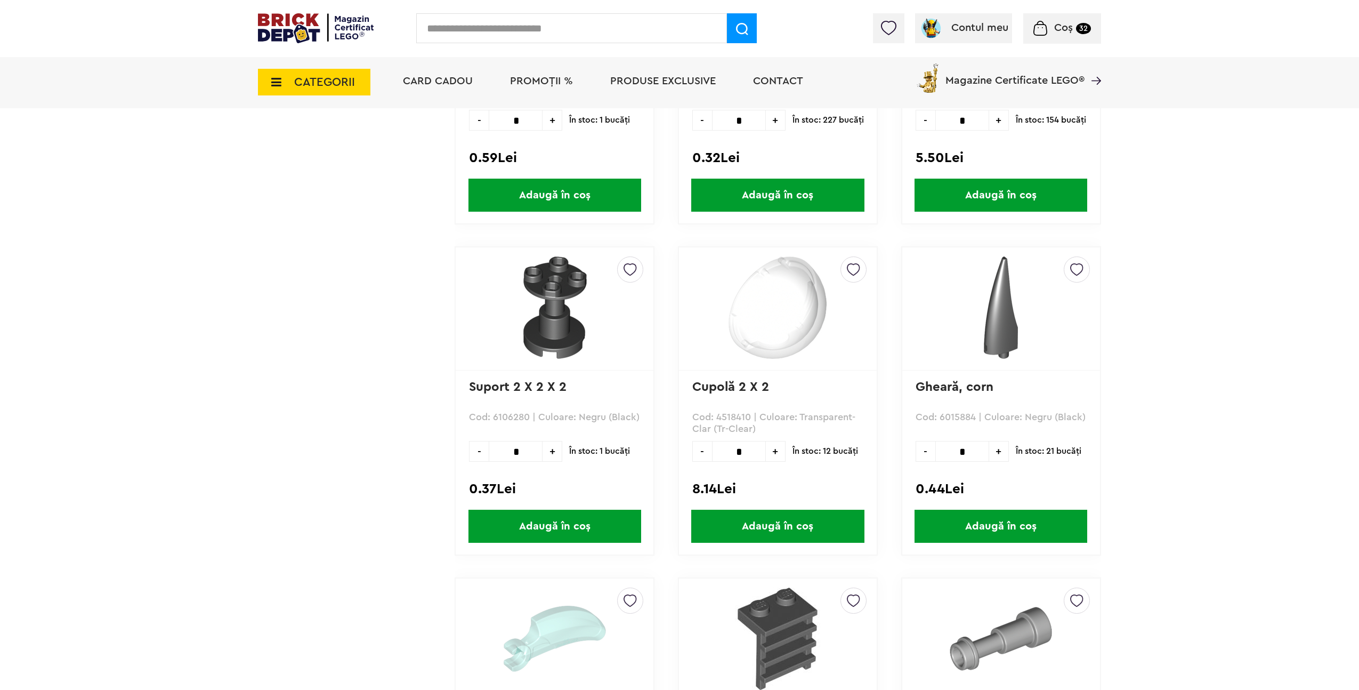
click at [1002, 456] on span "+" at bounding box center [999, 451] width 20 height 21
type input "*"
click at [1009, 518] on span "Adaugă în coș" at bounding box center [1000, 525] width 173 height 33
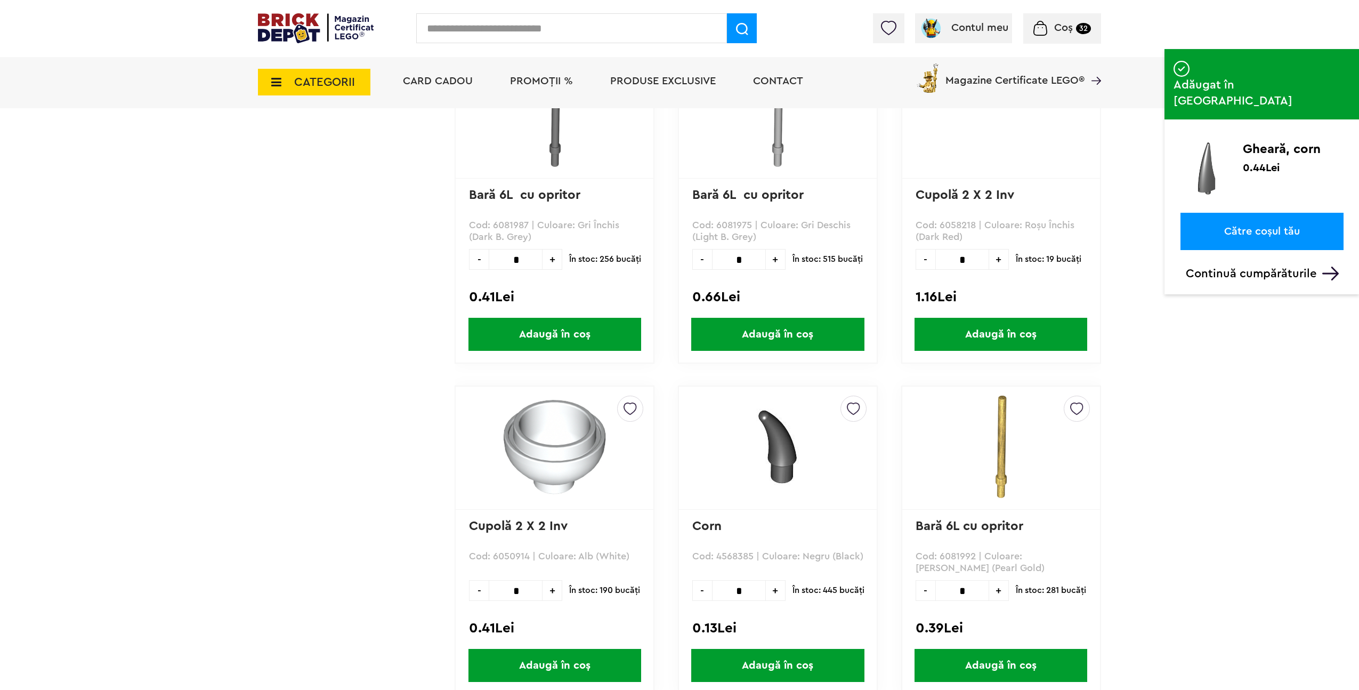
scroll to position [45669, 0]
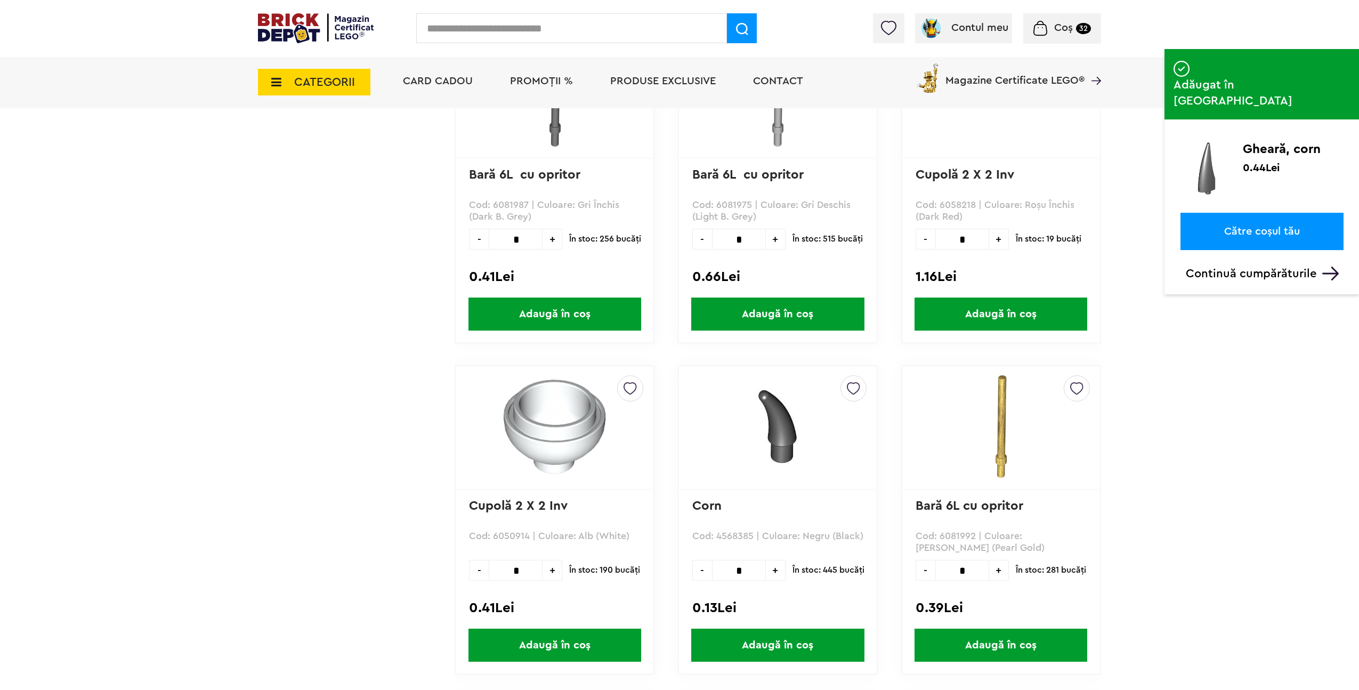
click at [777, 574] on span "+" at bounding box center [776, 570] width 20 height 21
click at [776, 574] on span "+" at bounding box center [776, 570] width 20 height 21
type input "*"
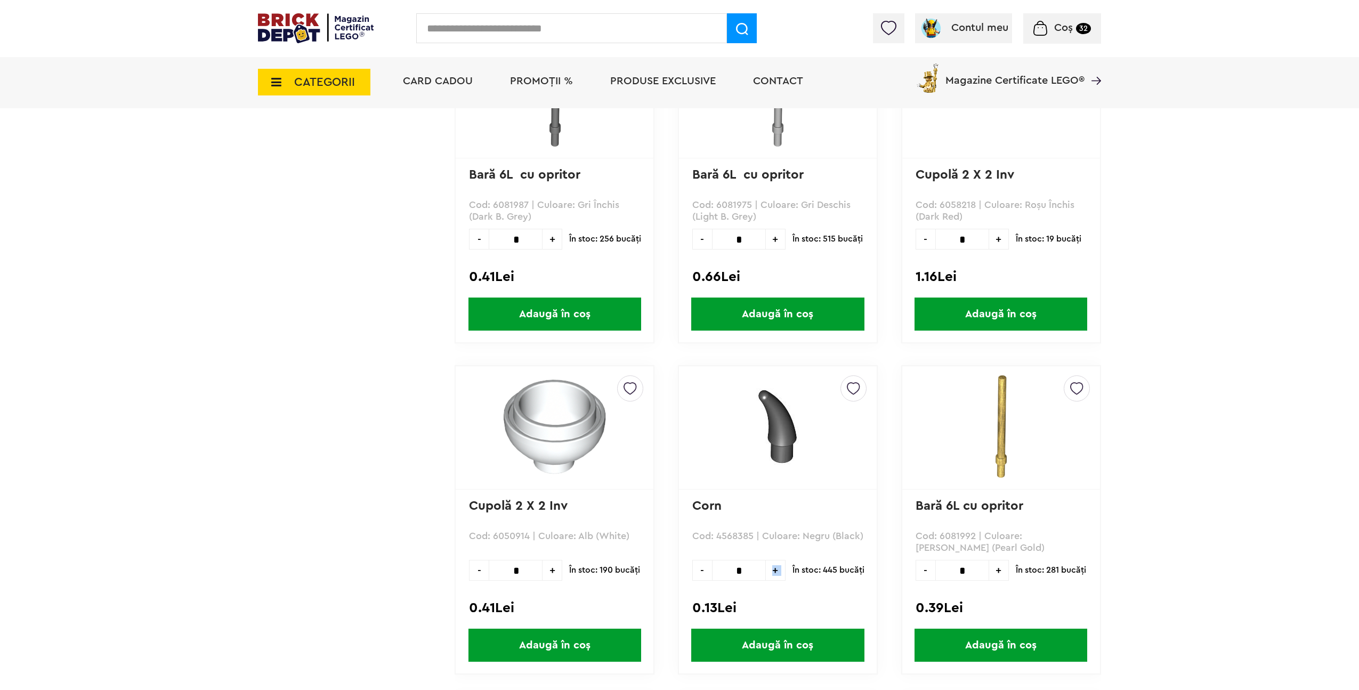
click at [813, 643] on span "Adaugă în coș" at bounding box center [777, 644] width 173 height 33
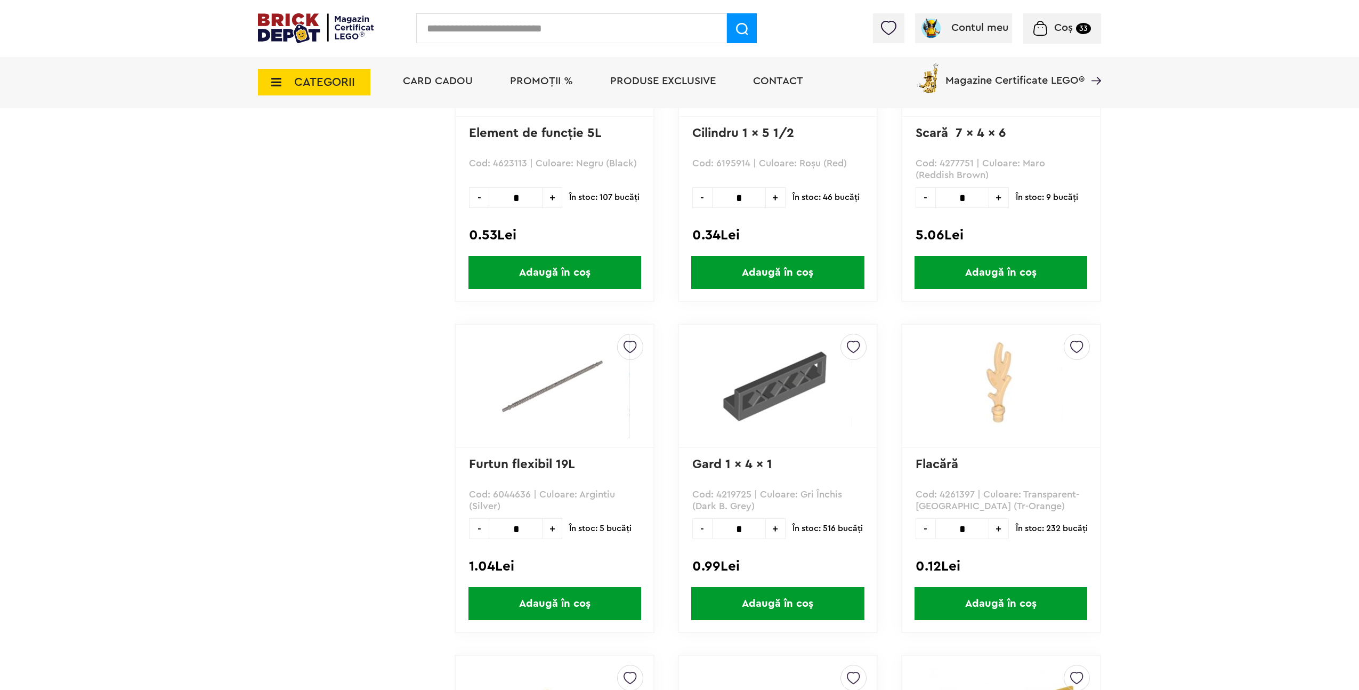
scroll to position [48411, 0]
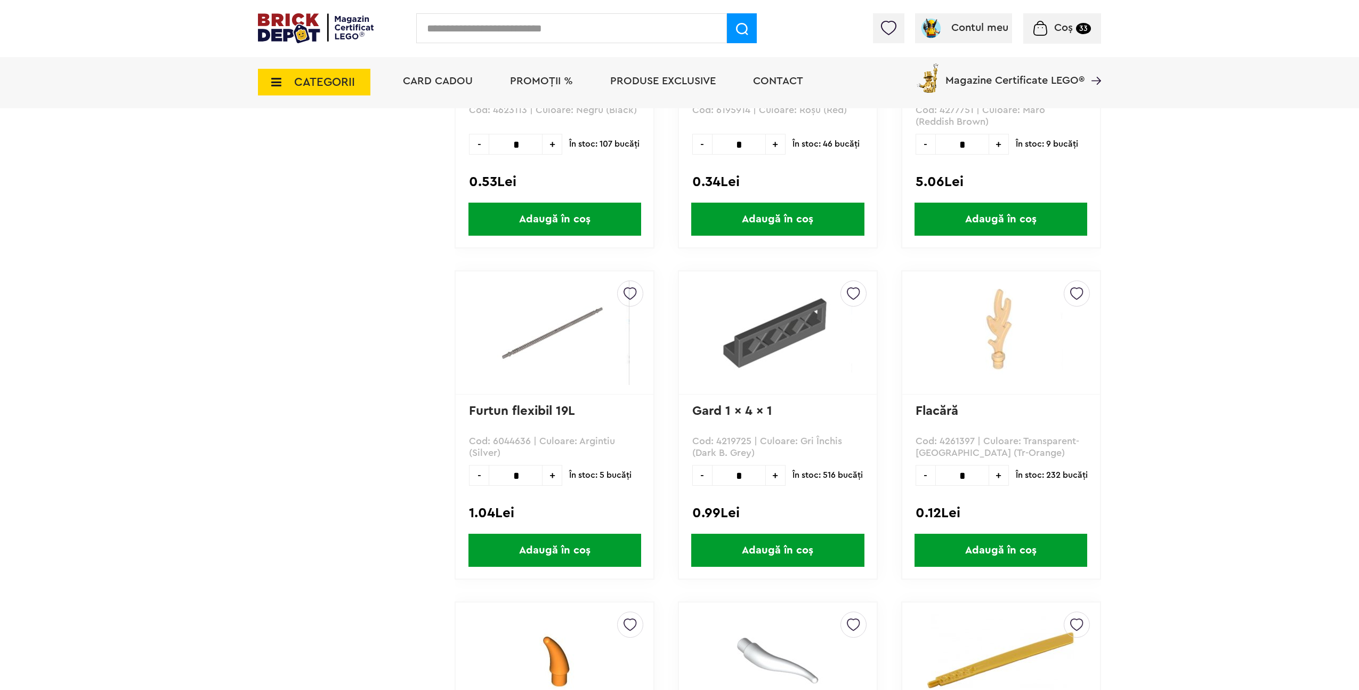
click at [775, 475] on span "+" at bounding box center [776, 475] width 20 height 21
type input "*"
click at [802, 539] on span "Adaugă în coș" at bounding box center [777, 549] width 173 height 33
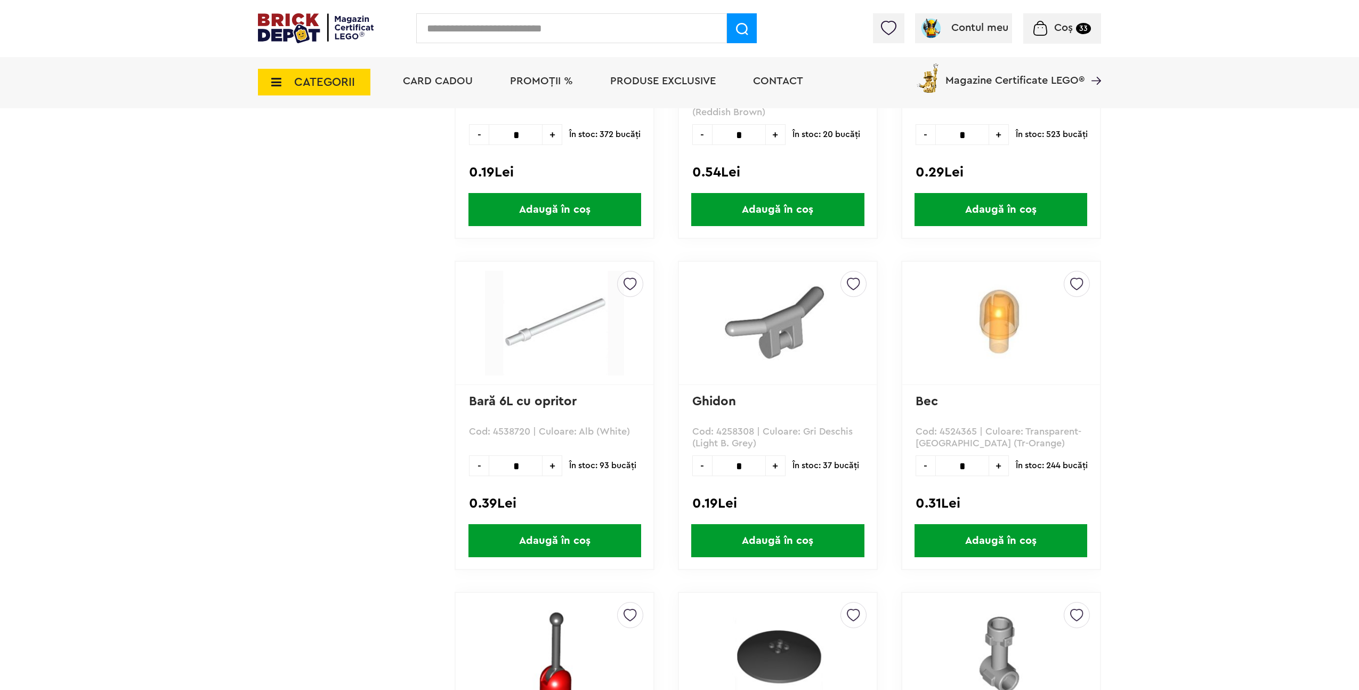
scroll to position [50097, 0]
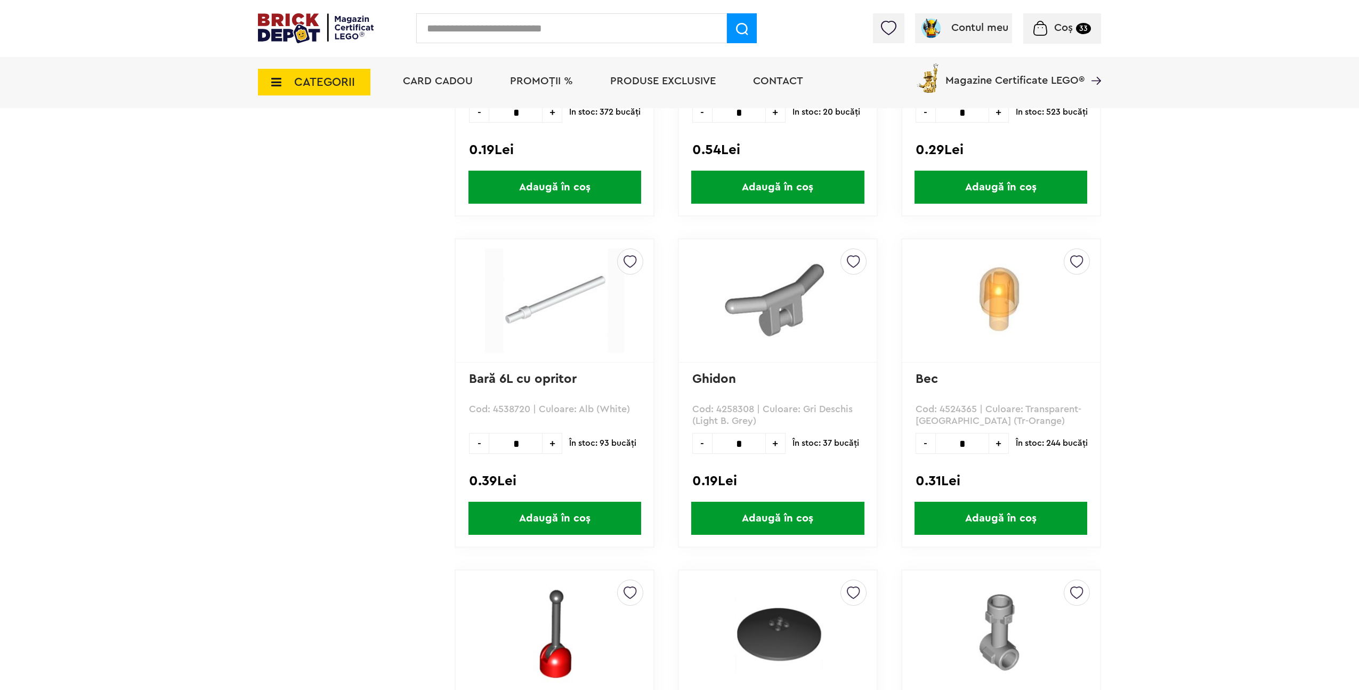
click at [782, 445] on span "+" at bounding box center [776, 443] width 20 height 21
type input "*"
click at [805, 516] on span "Adaugă în coș" at bounding box center [777, 517] width 173 height 33
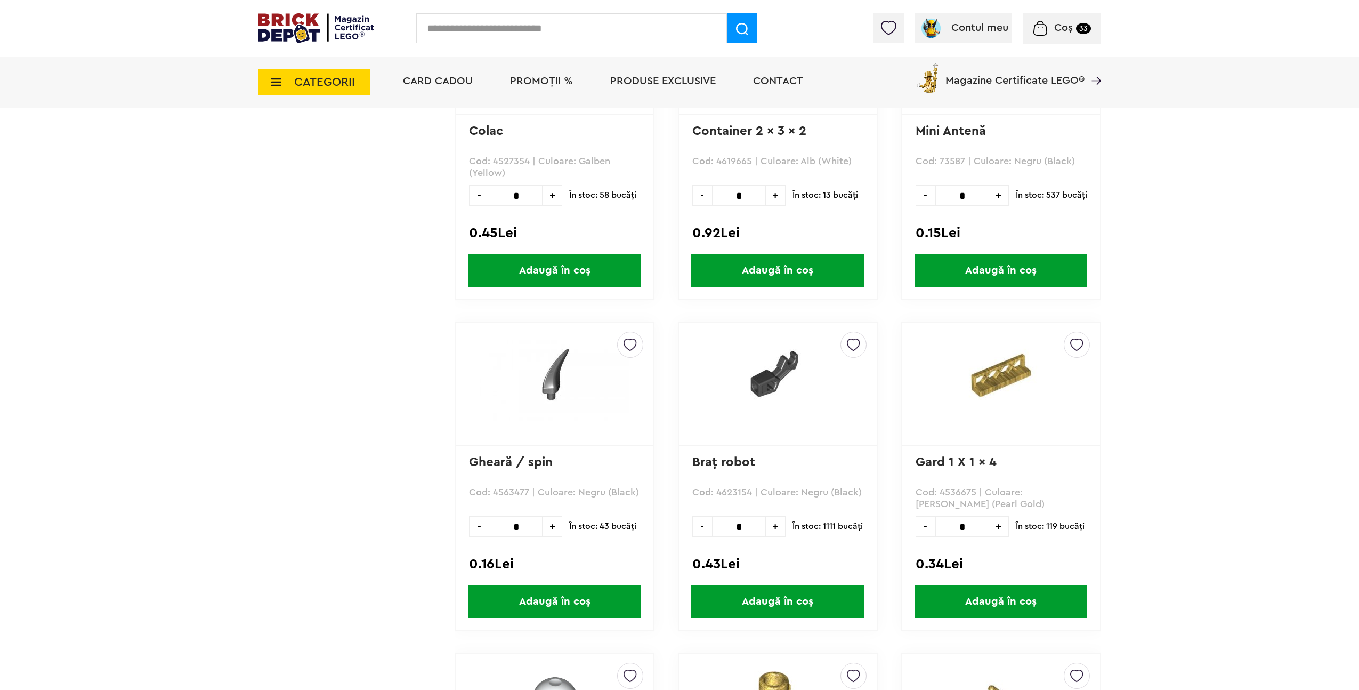
scroll to position [53658, 0]
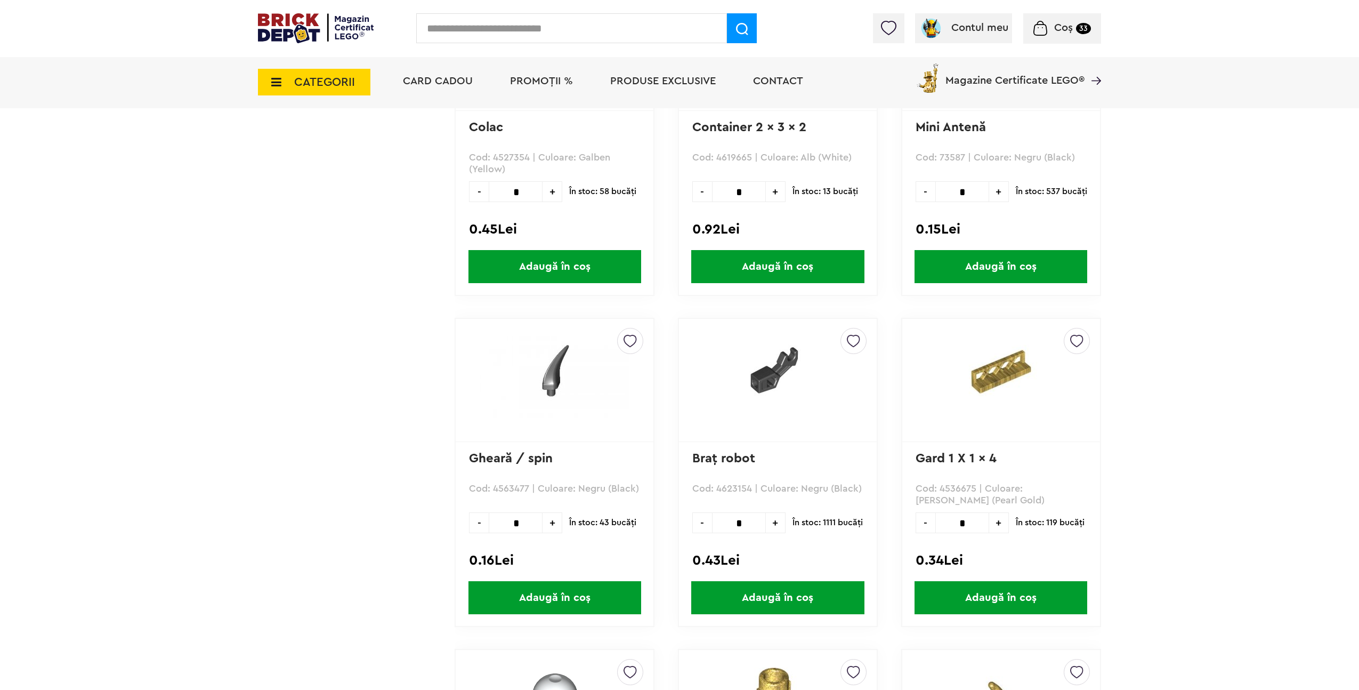
click at [557, 527] on span "+" at bounding box center [552, 522] width 20 height 21
click at [555, 526] on span "+" at bounding box center [552, 522] width 20 height 21
type input "*"
click at [581, 595] on span "Adaugă în coș" at bounding box center [554, 597] width 173 height 33
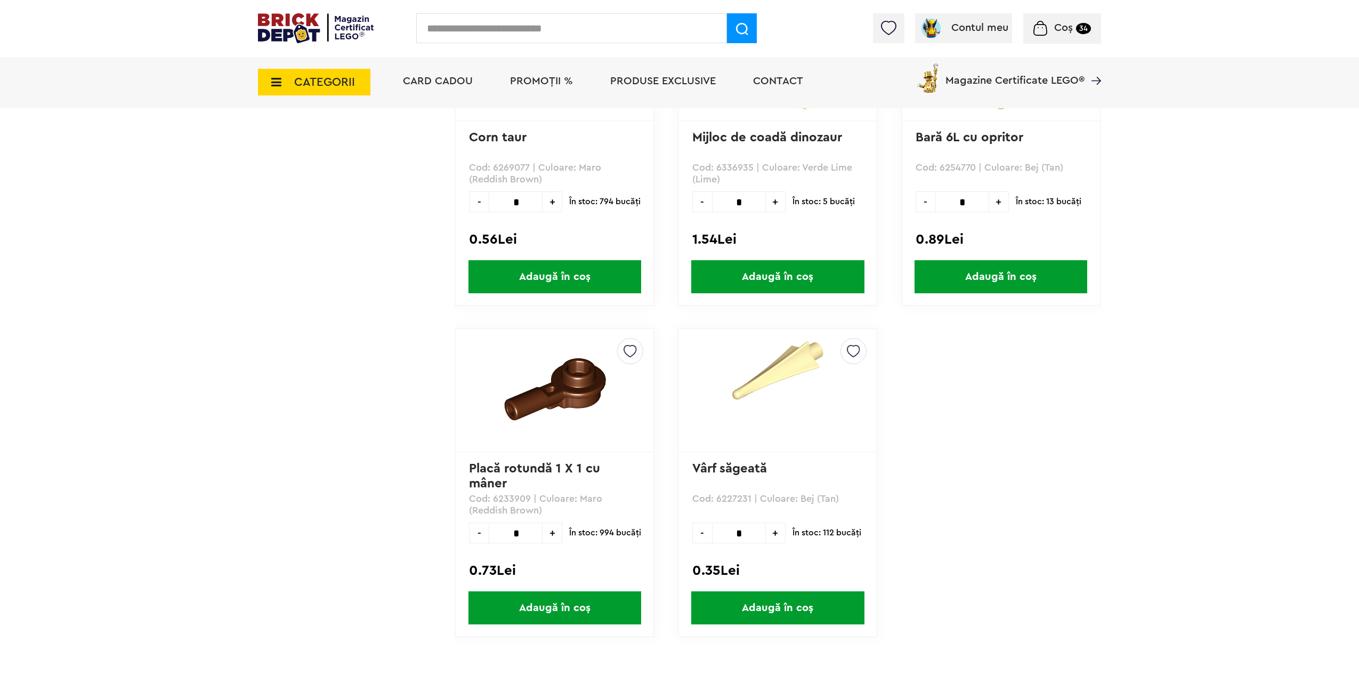
scroll to position [60922, 0]
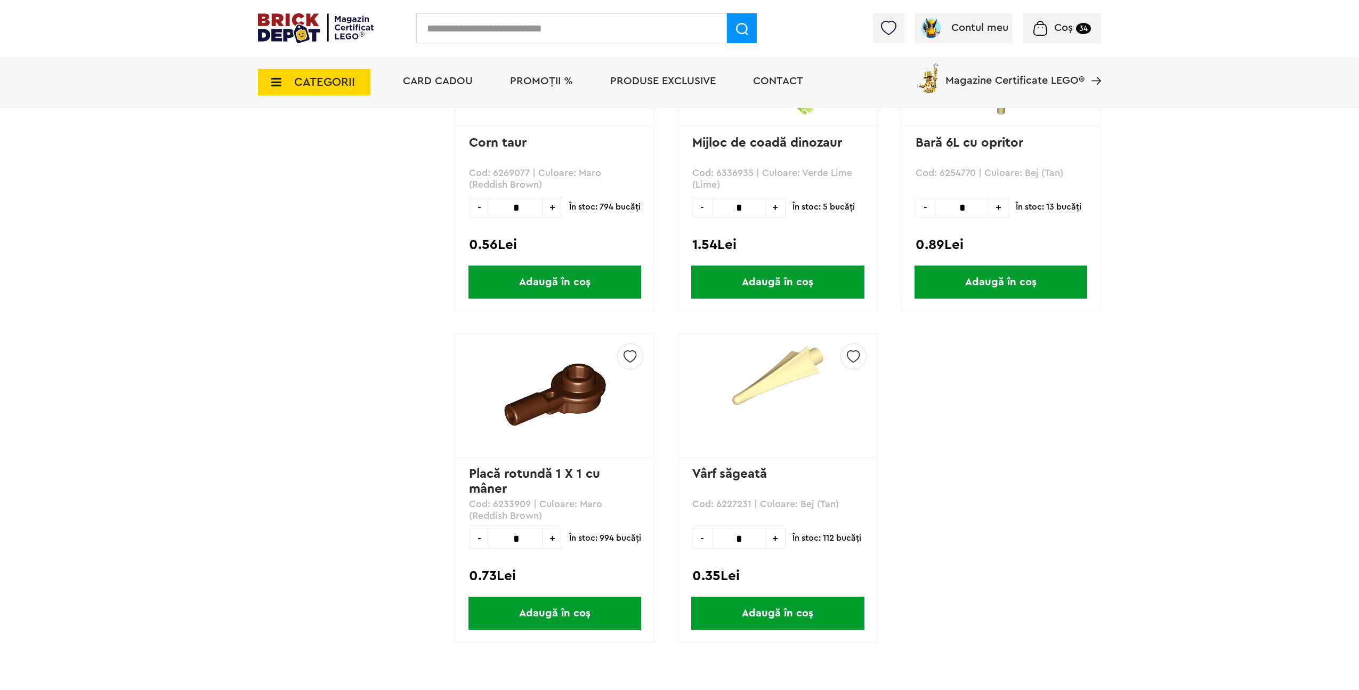
click at [318, 90] on span "CATEGORII" at bounding box center [314, 82] width 112 height 27
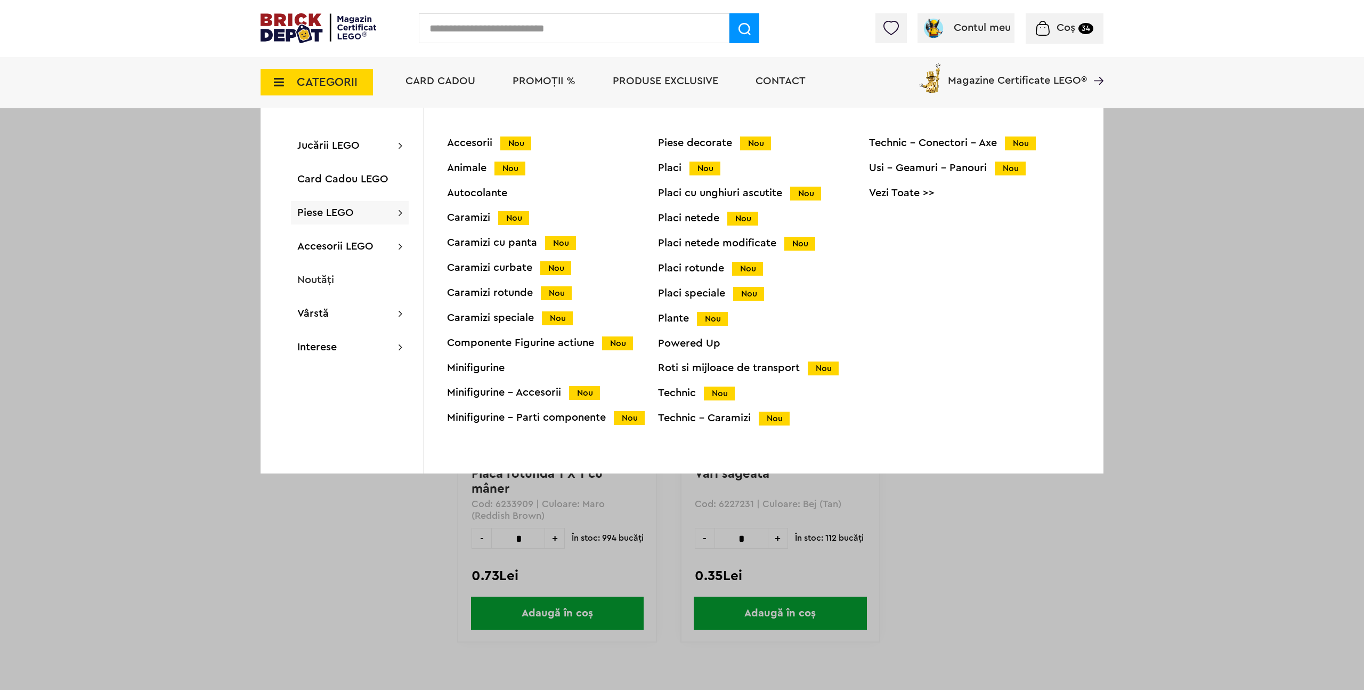
click at [887, 192] on link "Vezi Toate >>" at bounding box center [974, 193] width 211 height 11
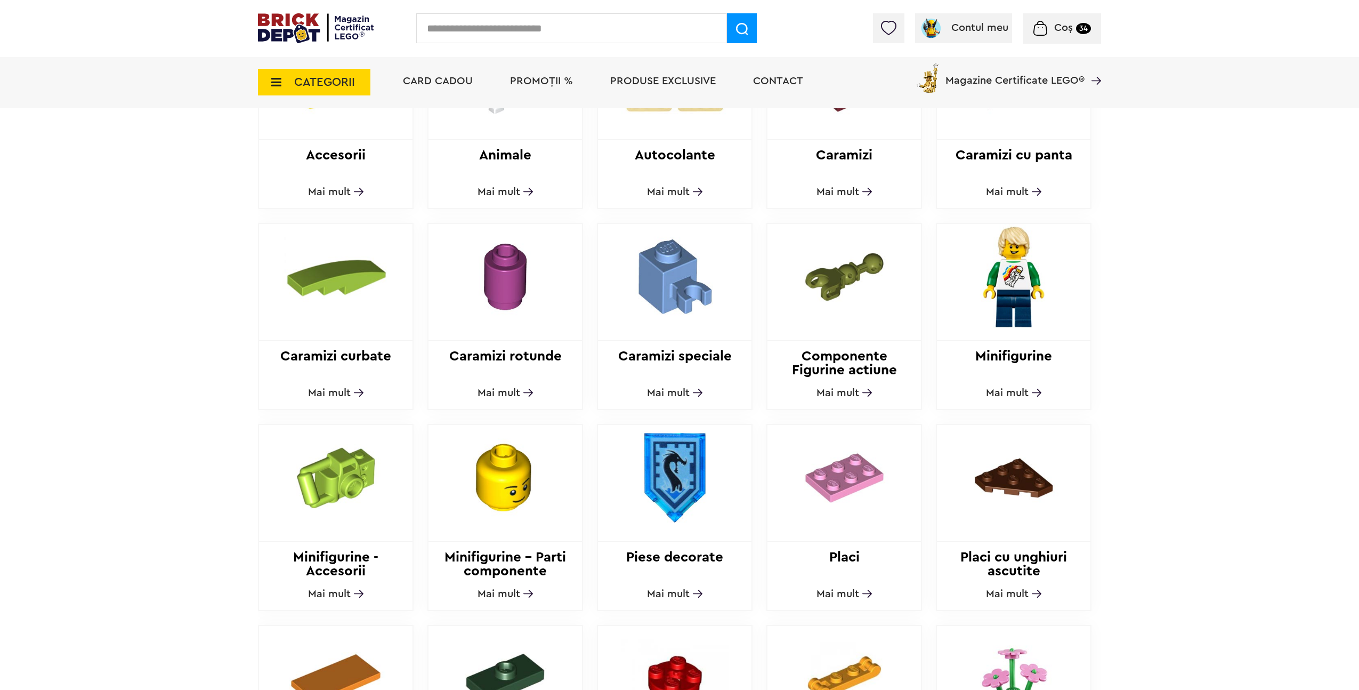
scroll to position [471, 0]
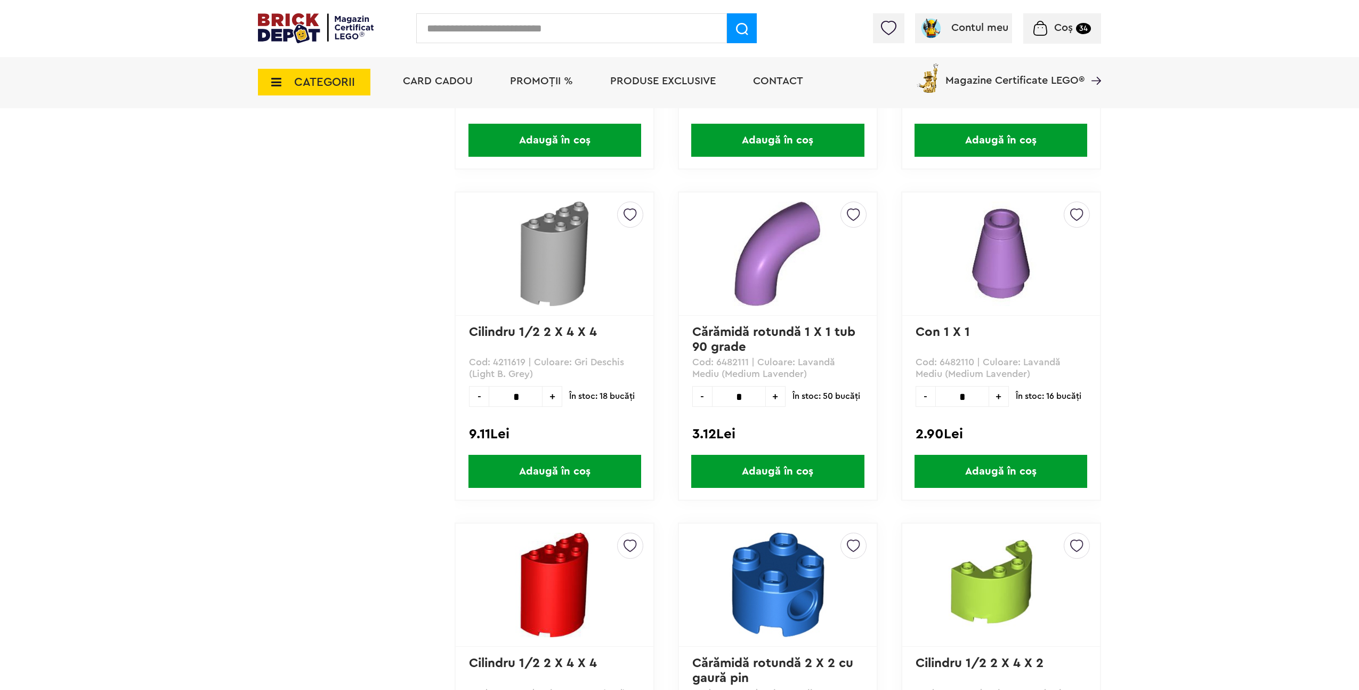
scroll to position [1801, 0]
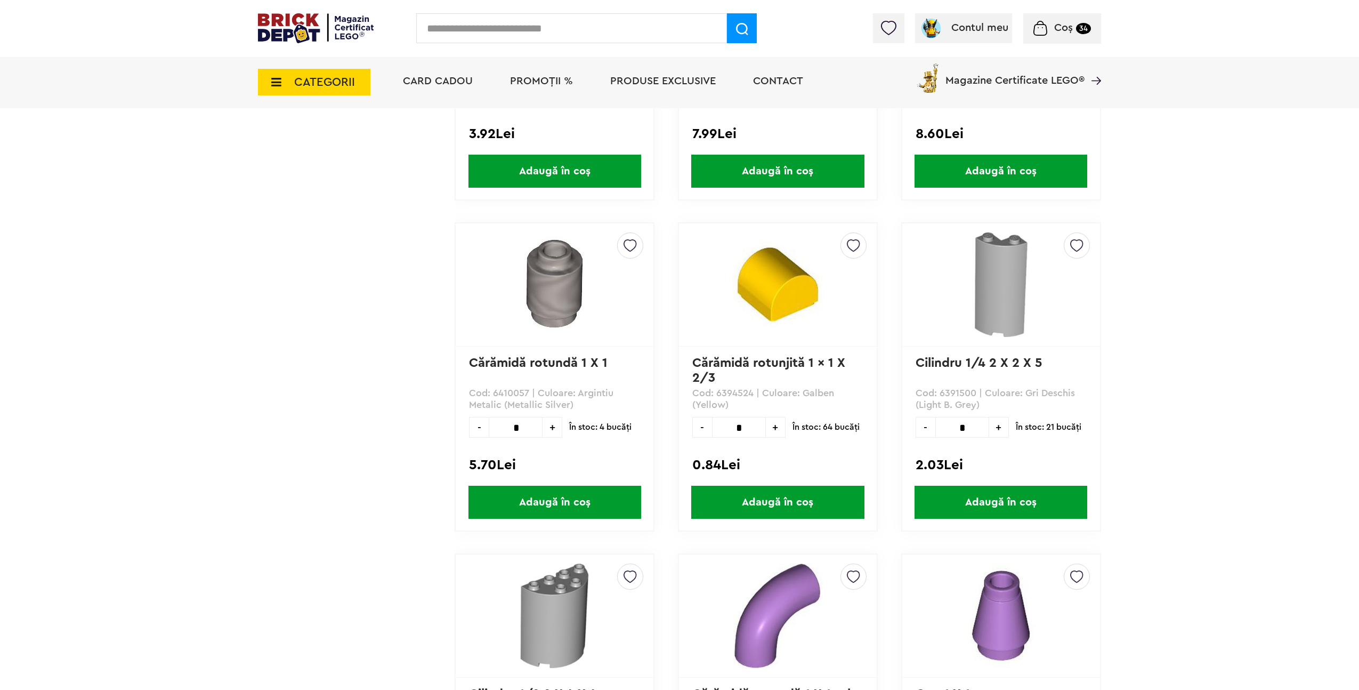
click at [500, 27] on input "text" at bounding box center [571, 28] width 311 height 30
type input "*****"
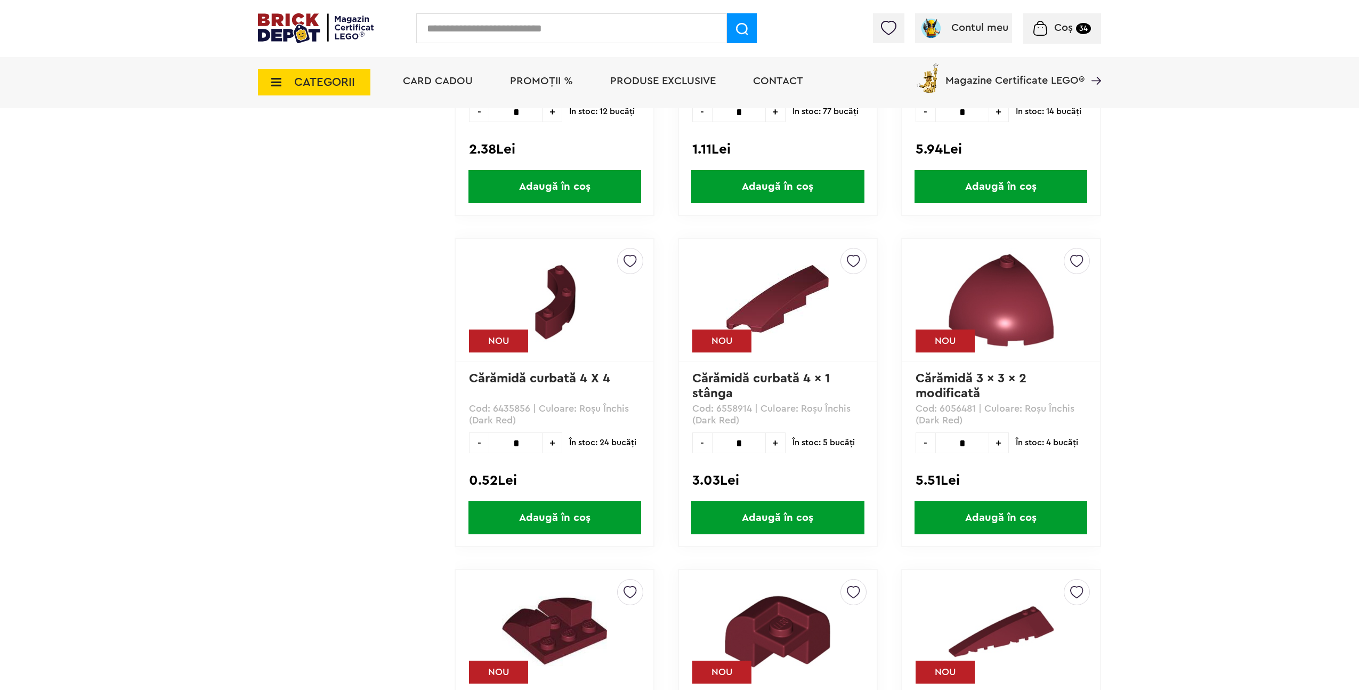
scroll to position [2433, 0]
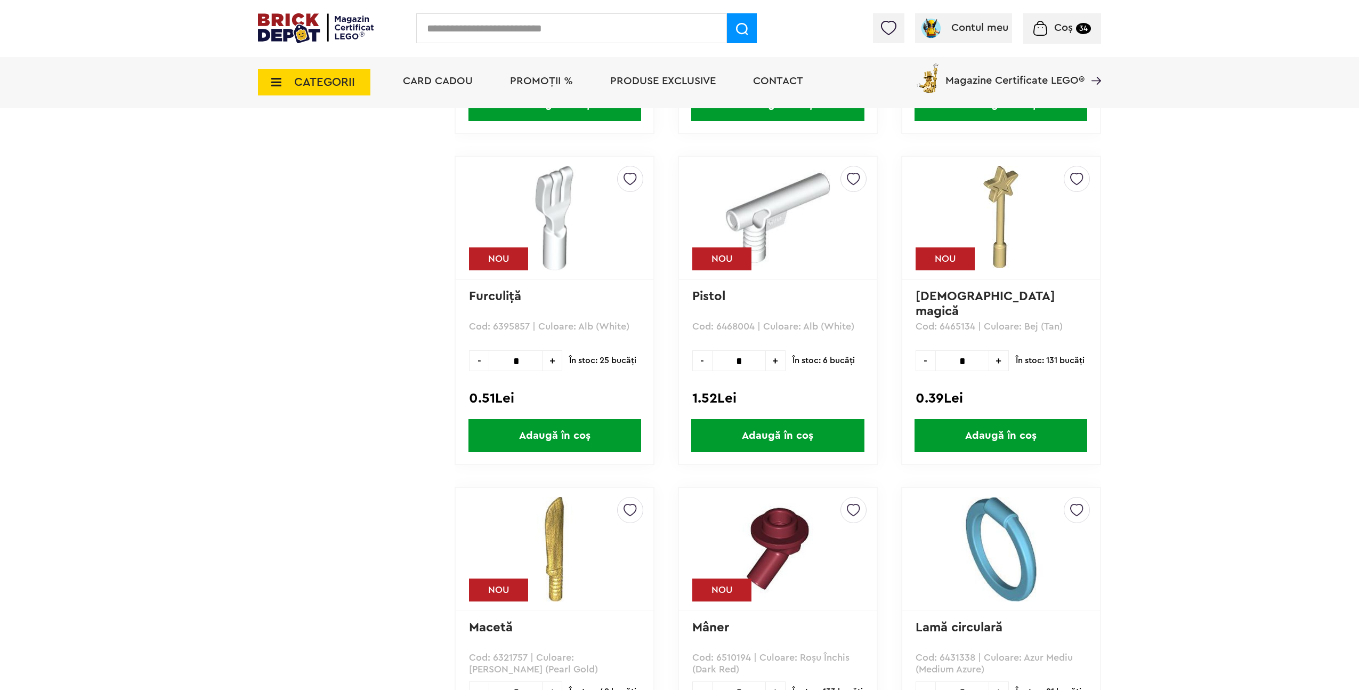
scroll to position [1863, 0]
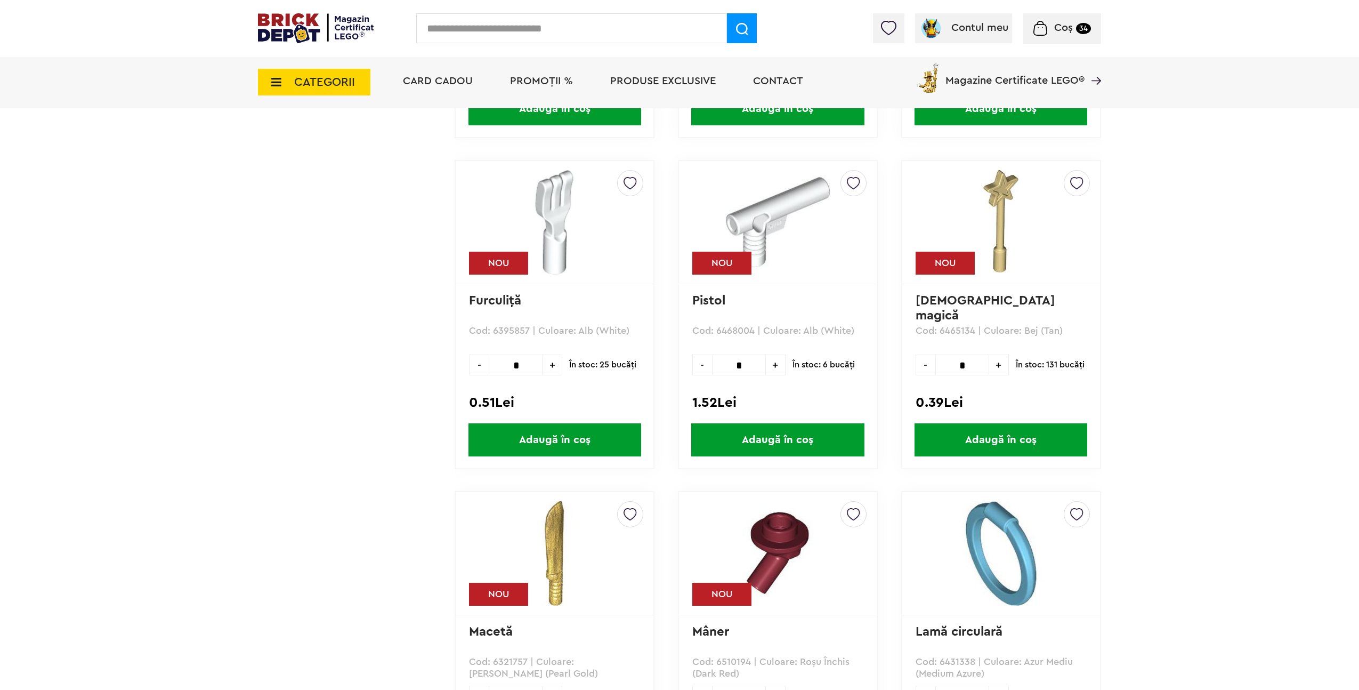
click at [1073, 447] on span "Adaugă în coș" at bounding box center [1000, 439] width 173 height 33
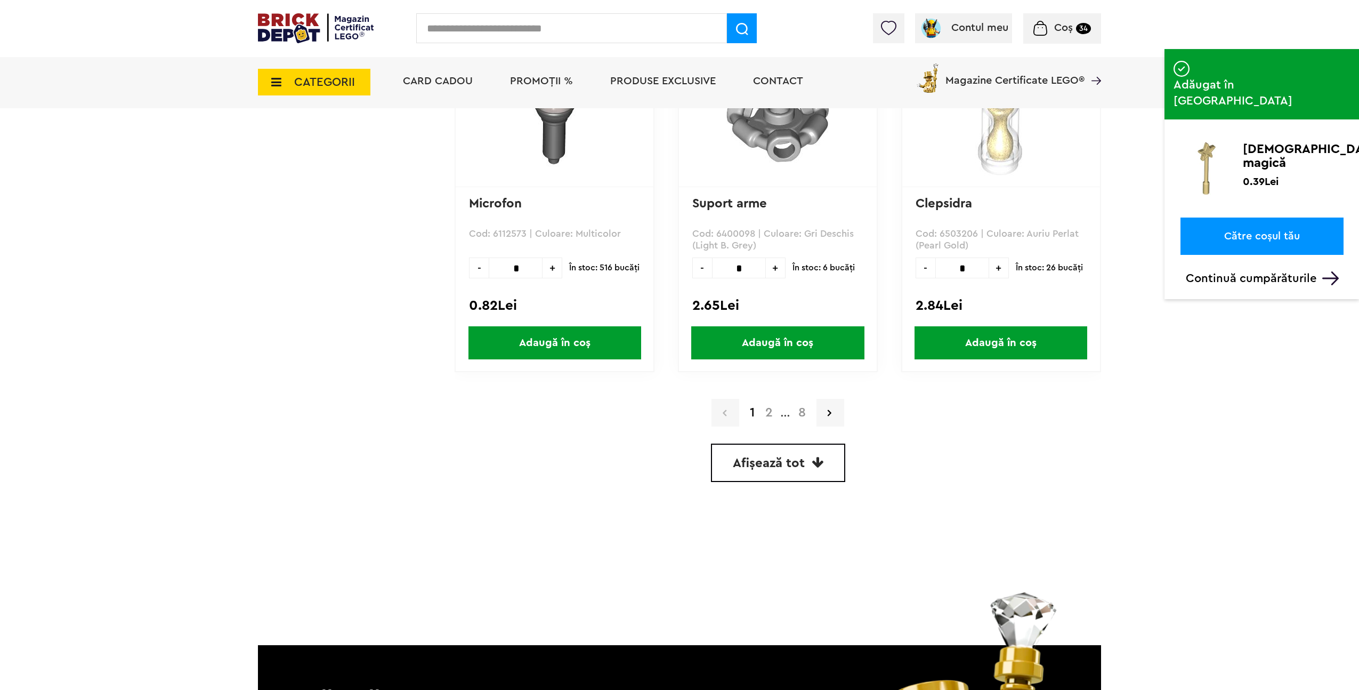
scroll to position [2956, 0]
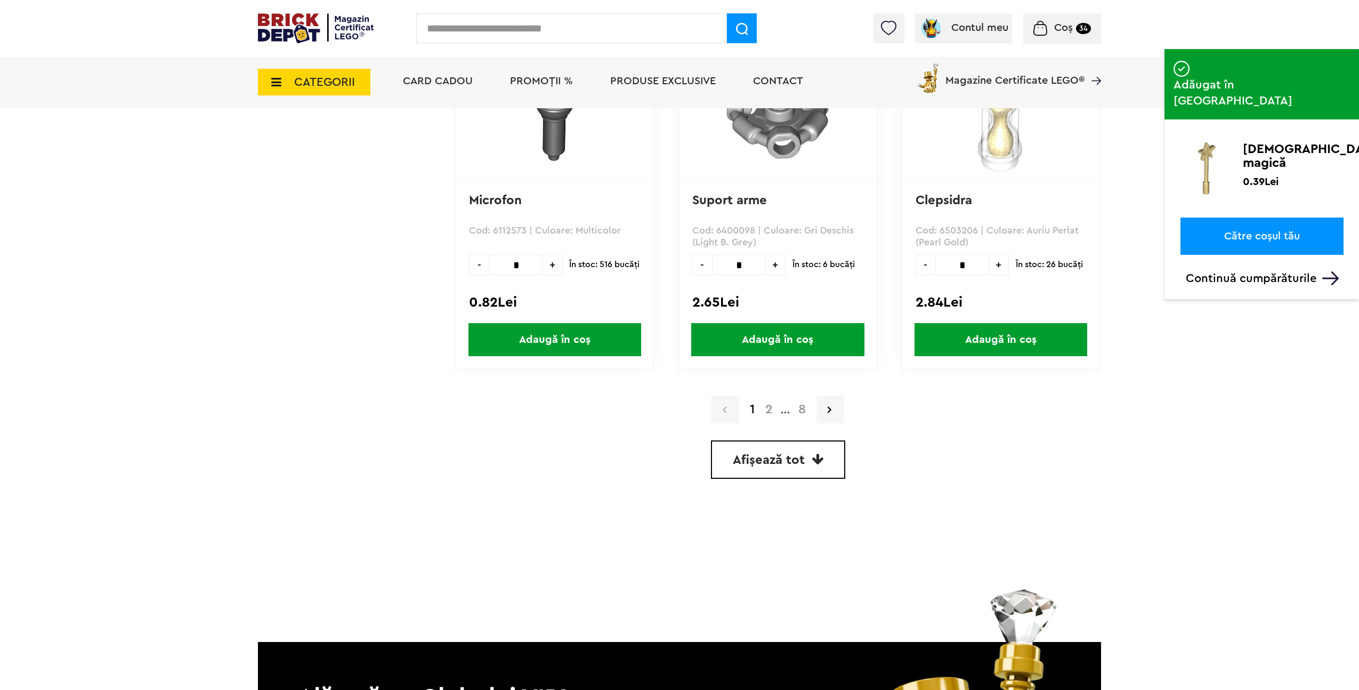
click at [793, 461] on span "Afișează tot" at bounding box center [769, 459] width 72 height 13
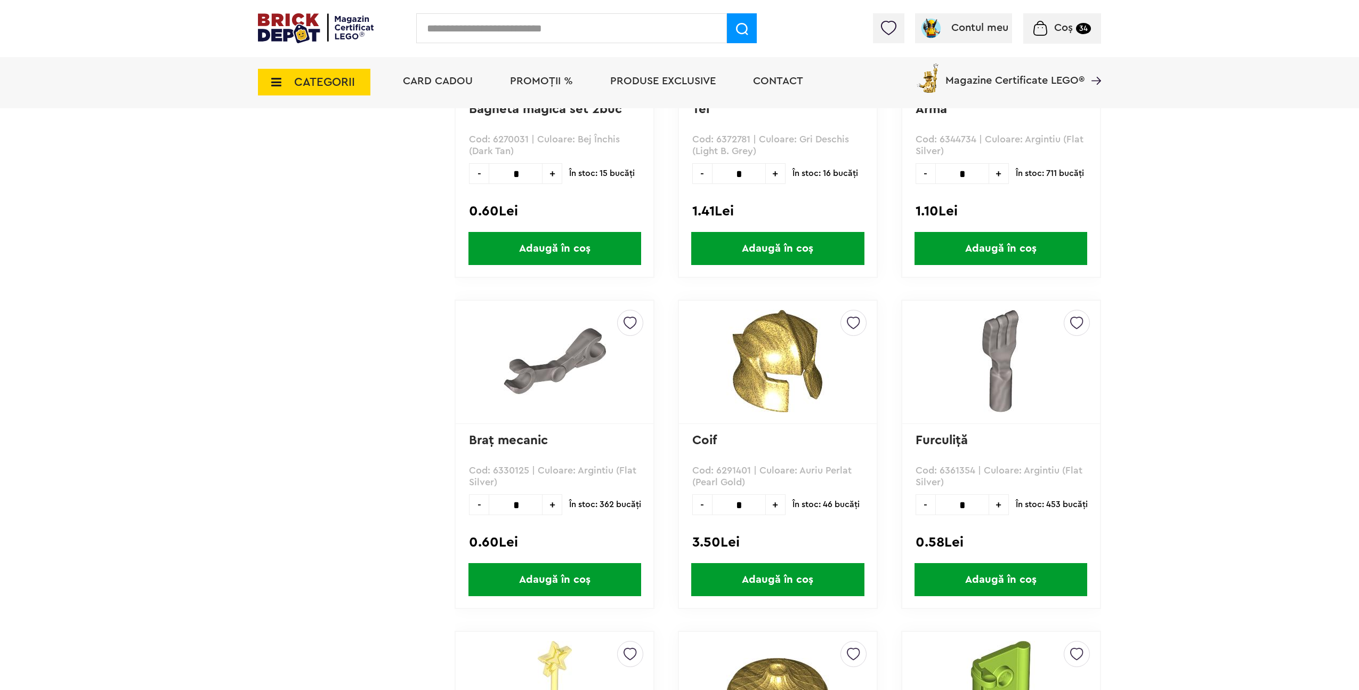
scroll to position [3439, 0]
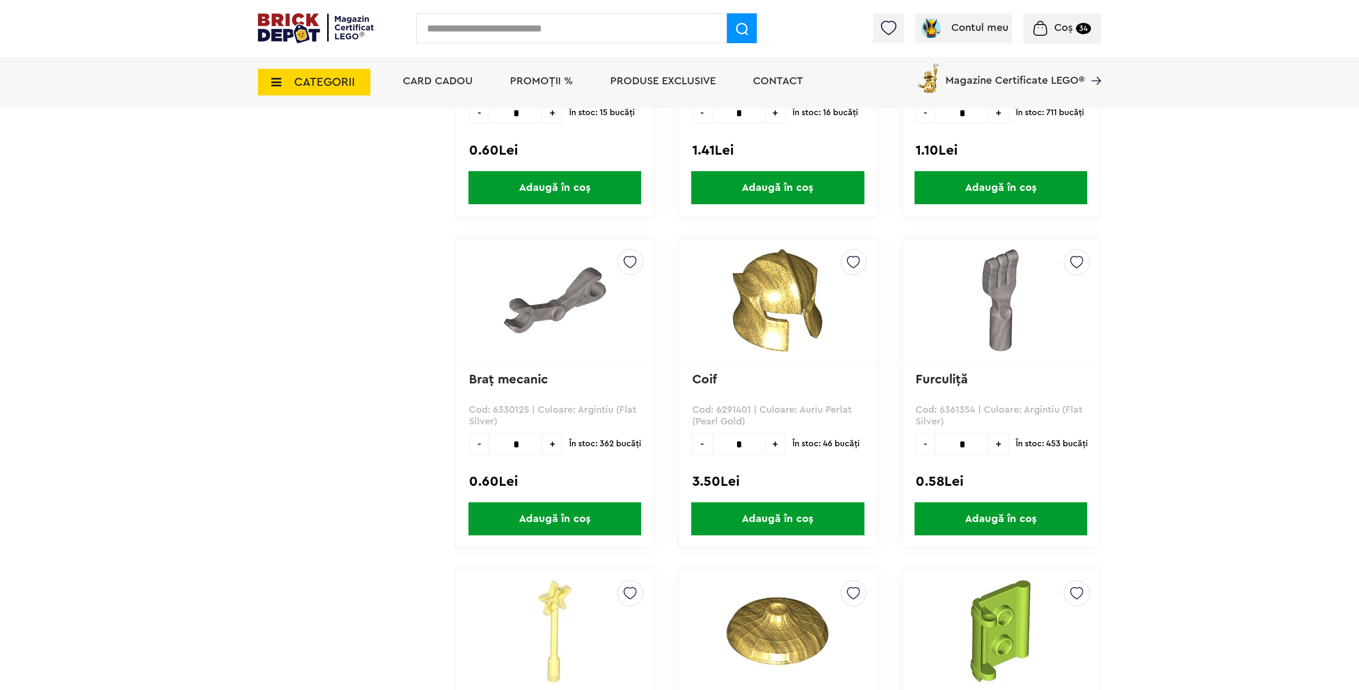
click at [778, 516] on span "Adaugă în coș" at bounding box center [777, 518] width 173 height 33
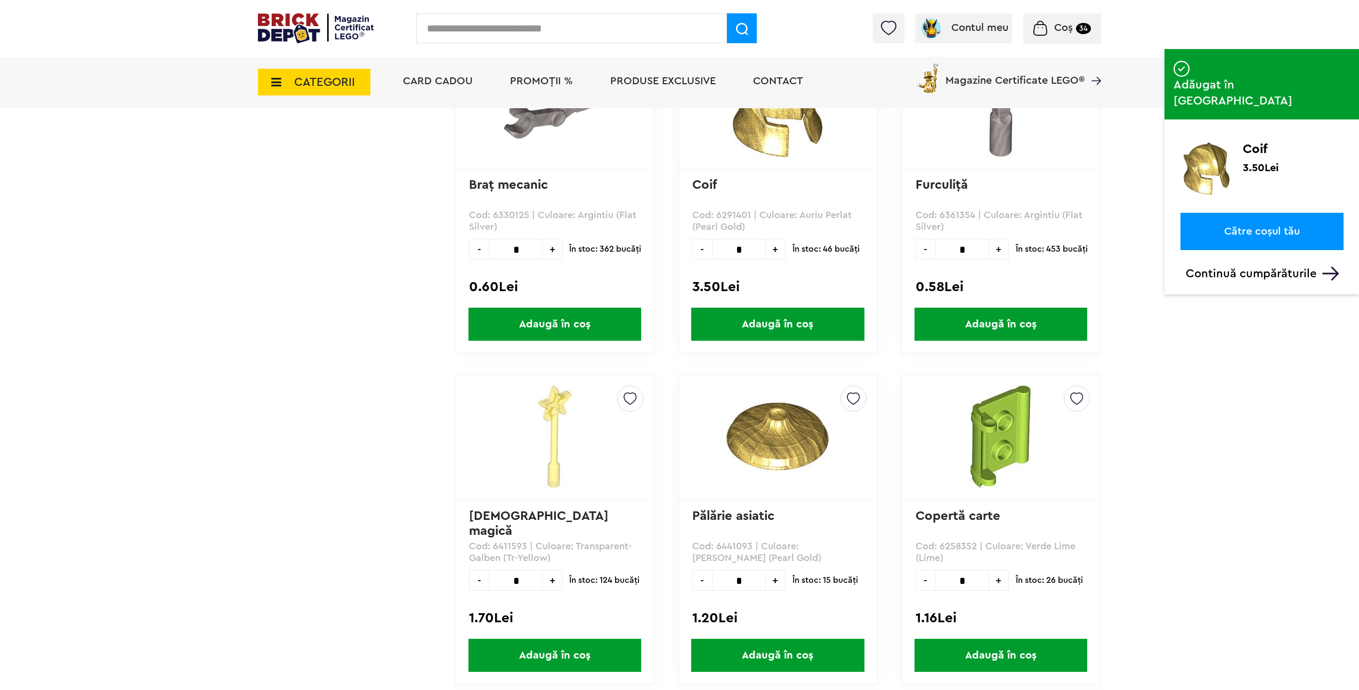
scroll to position [3646, 0]
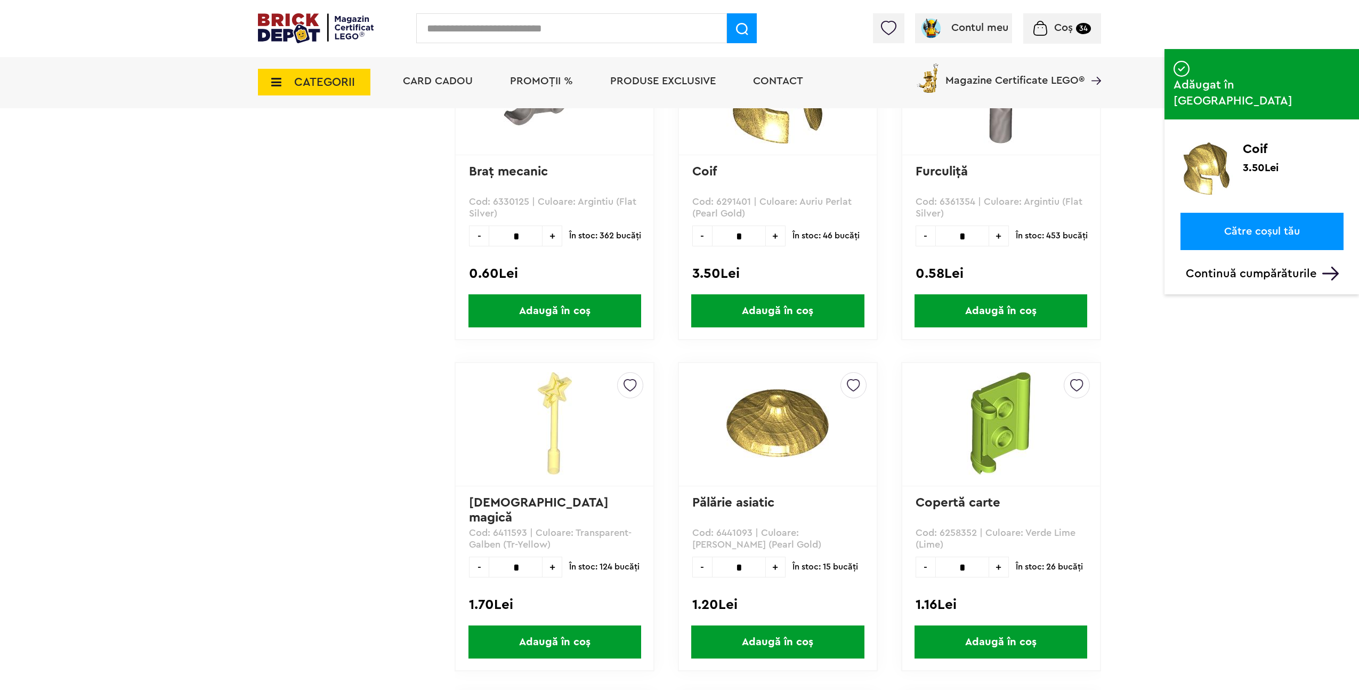
click at [806, 638] on span "Adaugă în coș" at bounding box center [777, 641] width 173 height 33
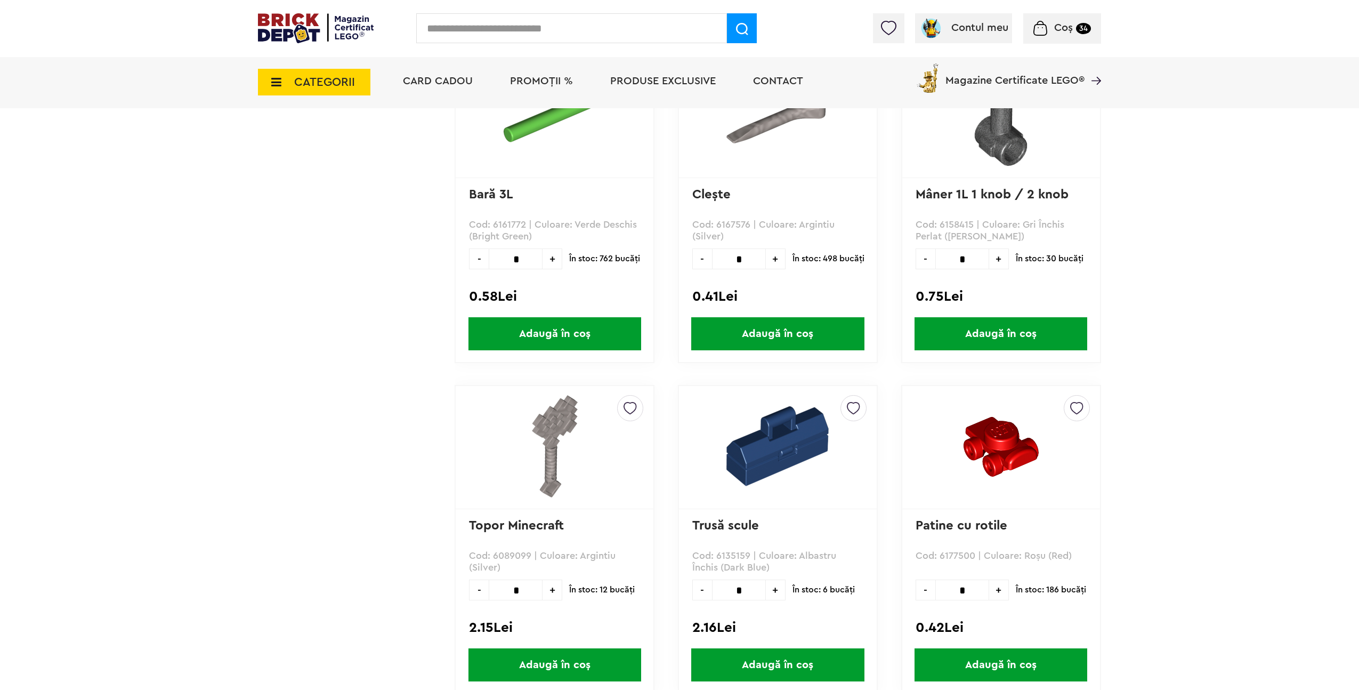
scroll to position [9008, 0]
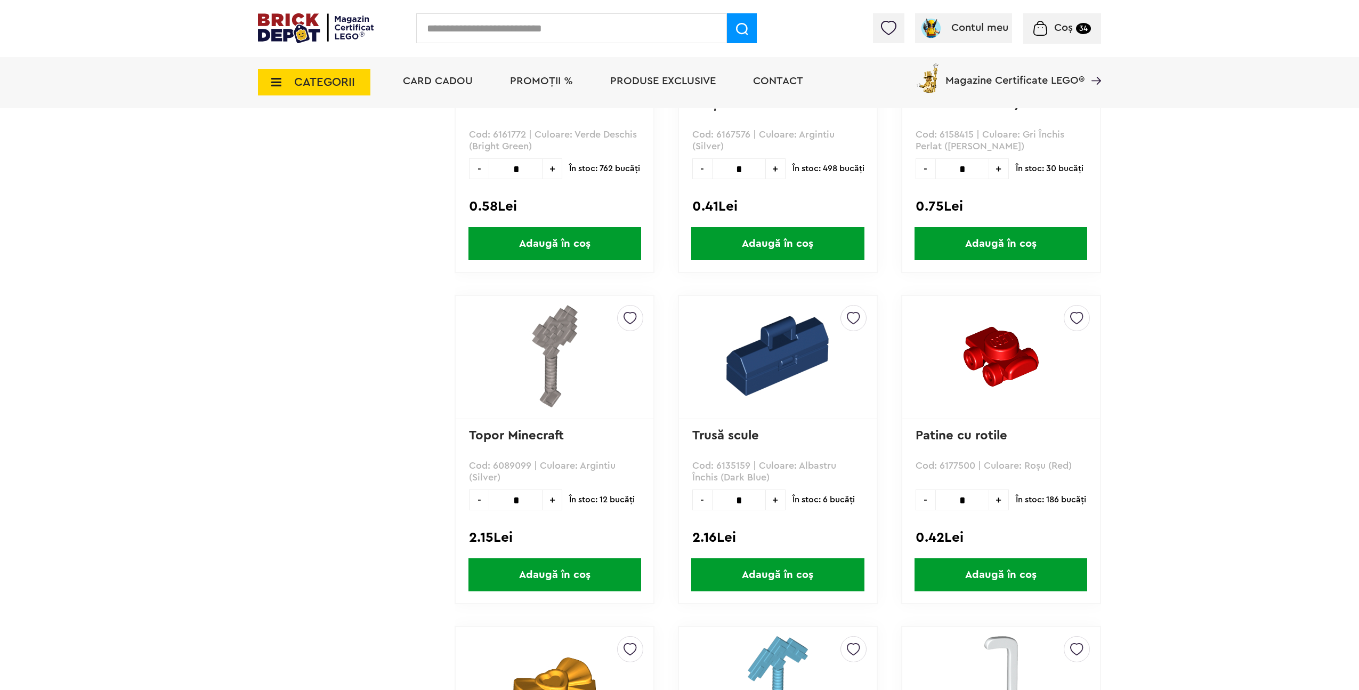
click at [551, 571] on span "Adaugă în coș" at bounding box center [554, 574] width 173 height 33
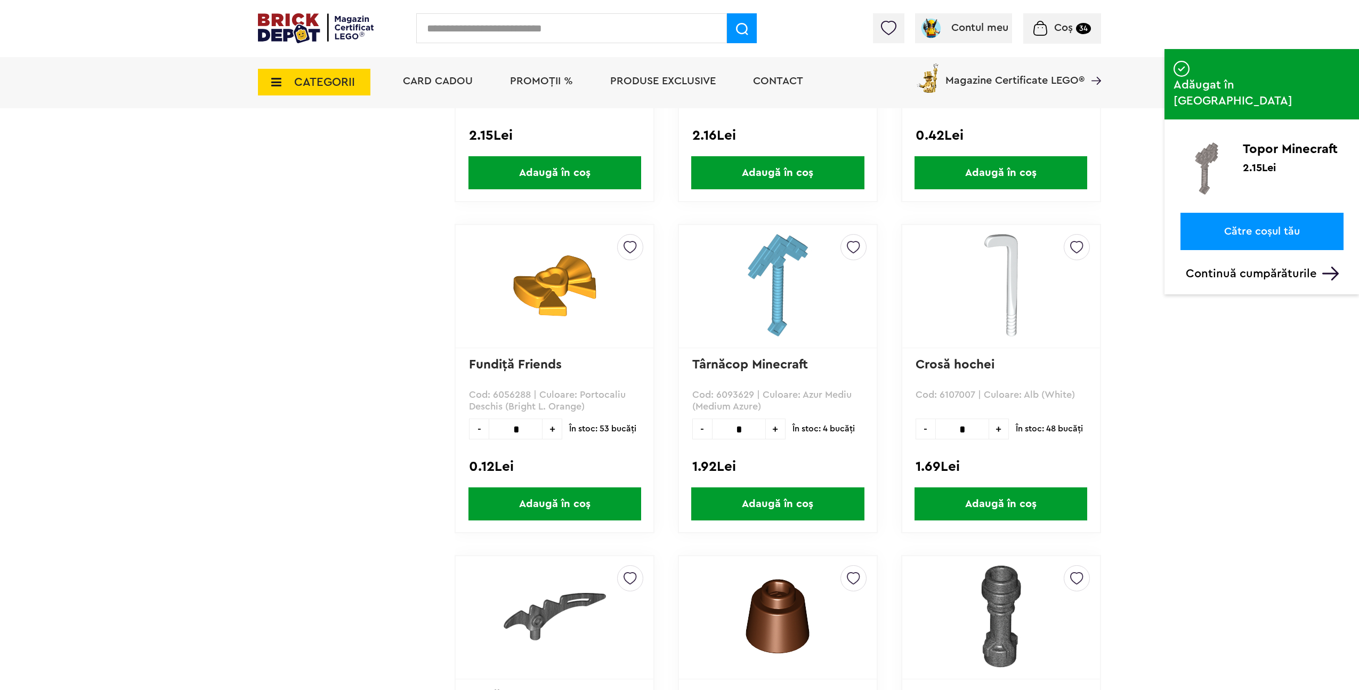
scroll to position [9423, 0]
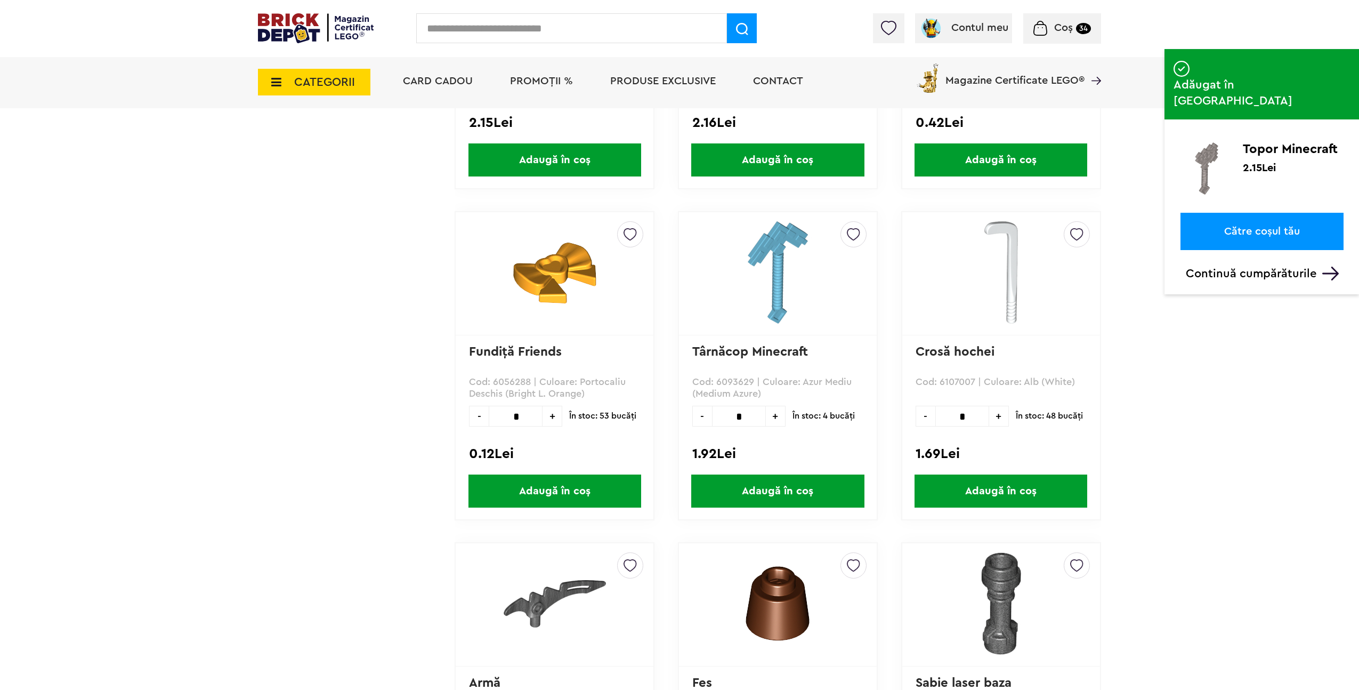
click at [810, 493] on span "Adaugă în coș" at bounding box center [777, 490] width 173 height 33
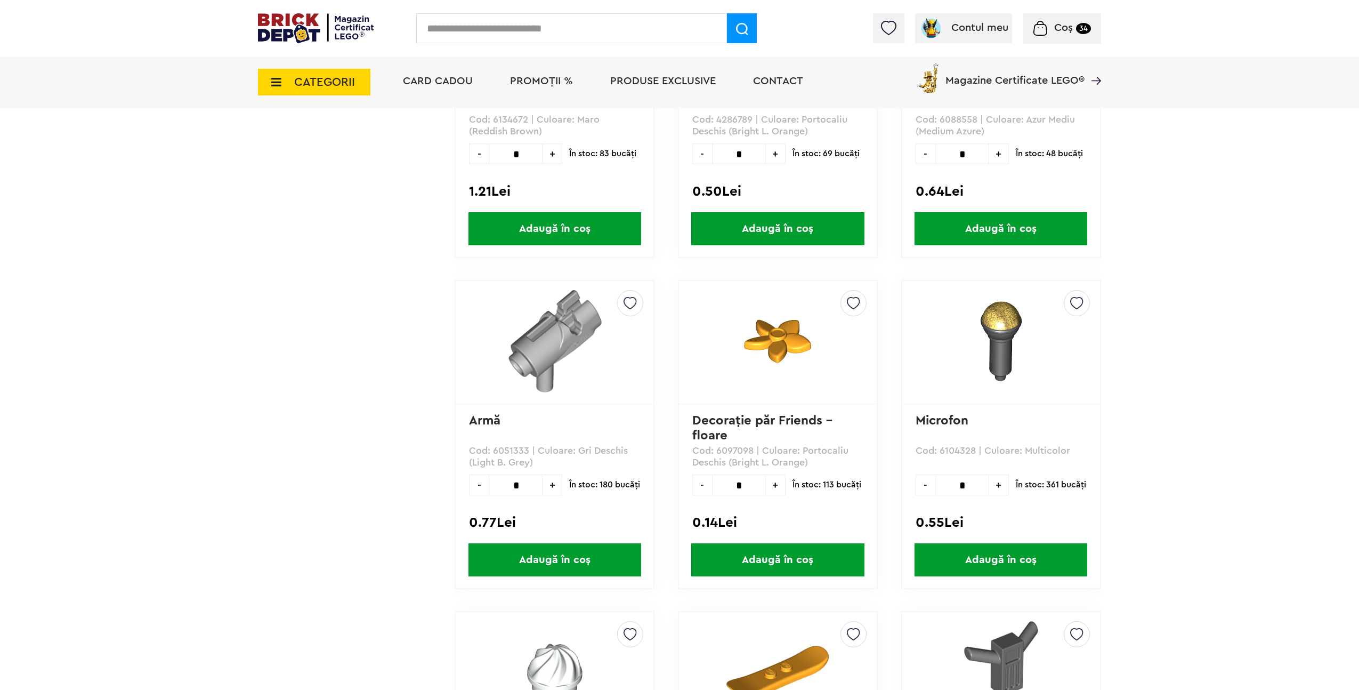
scroll to position [12361, 0]
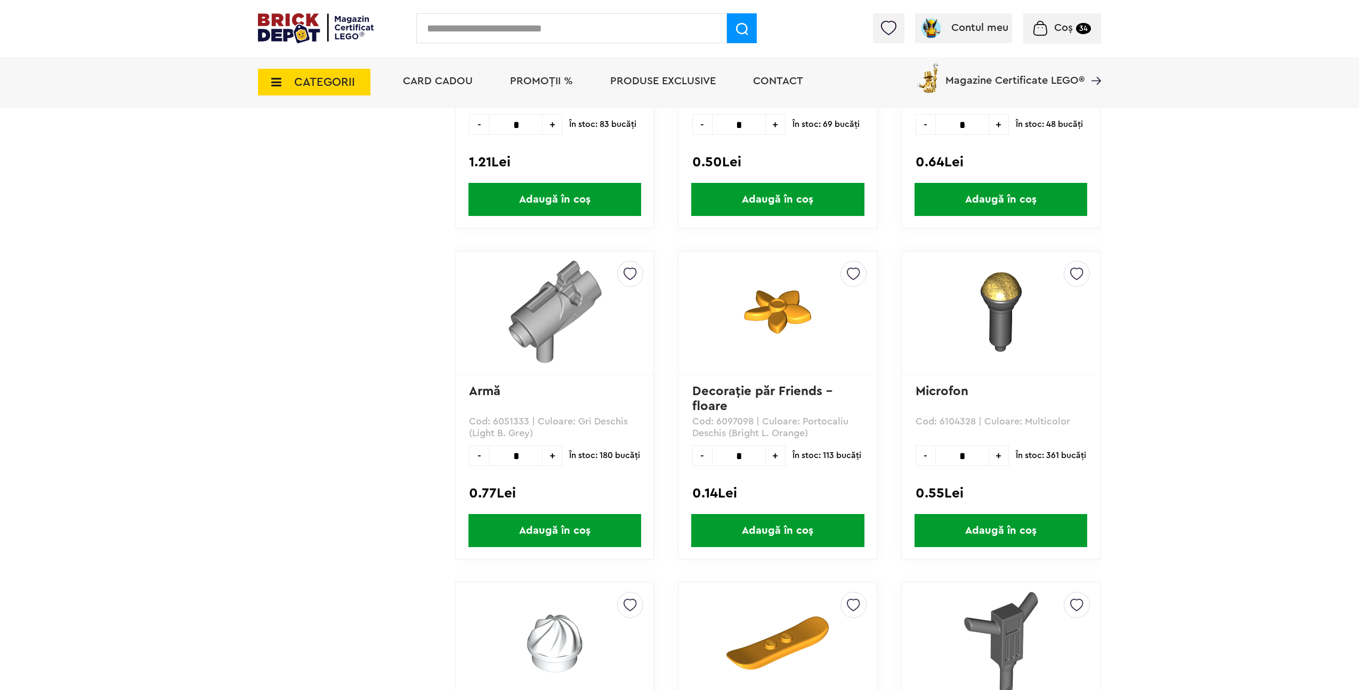
click at [536, 525] on span "Adaugă în coș" at bounding box center [554, 530] width 173 height 33
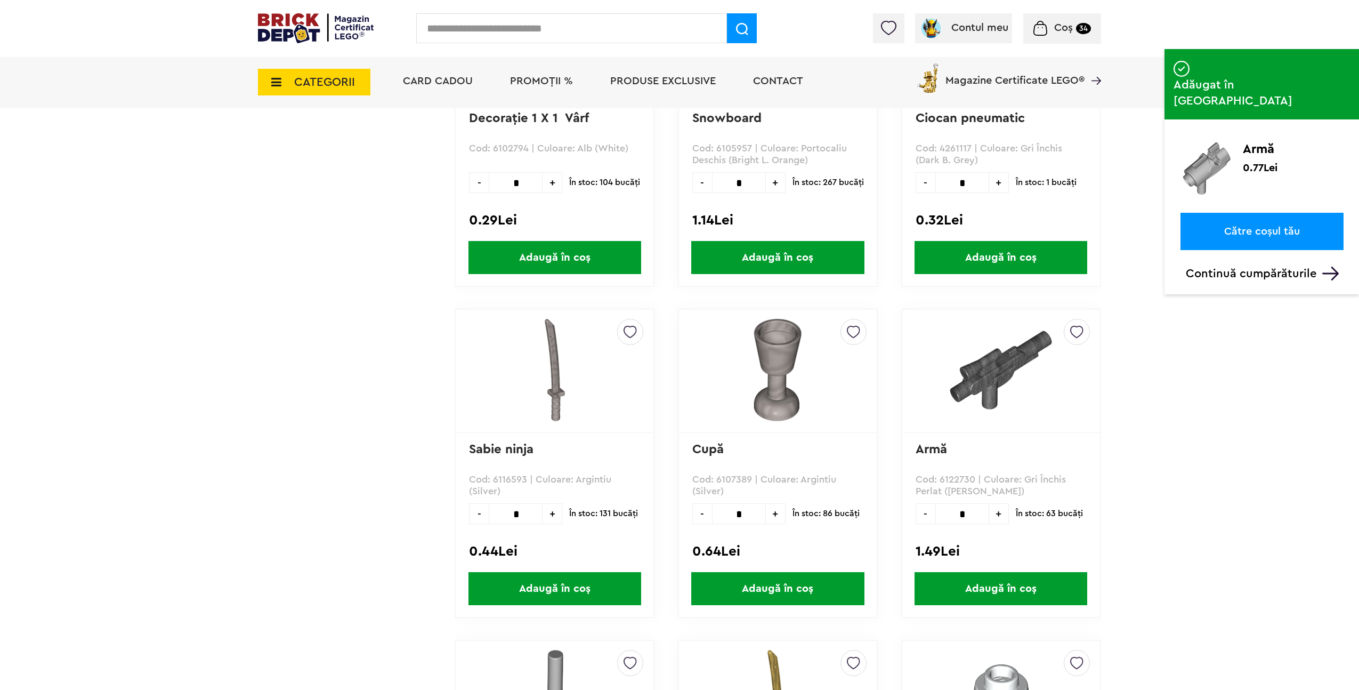
scroll to position [12967, 0]
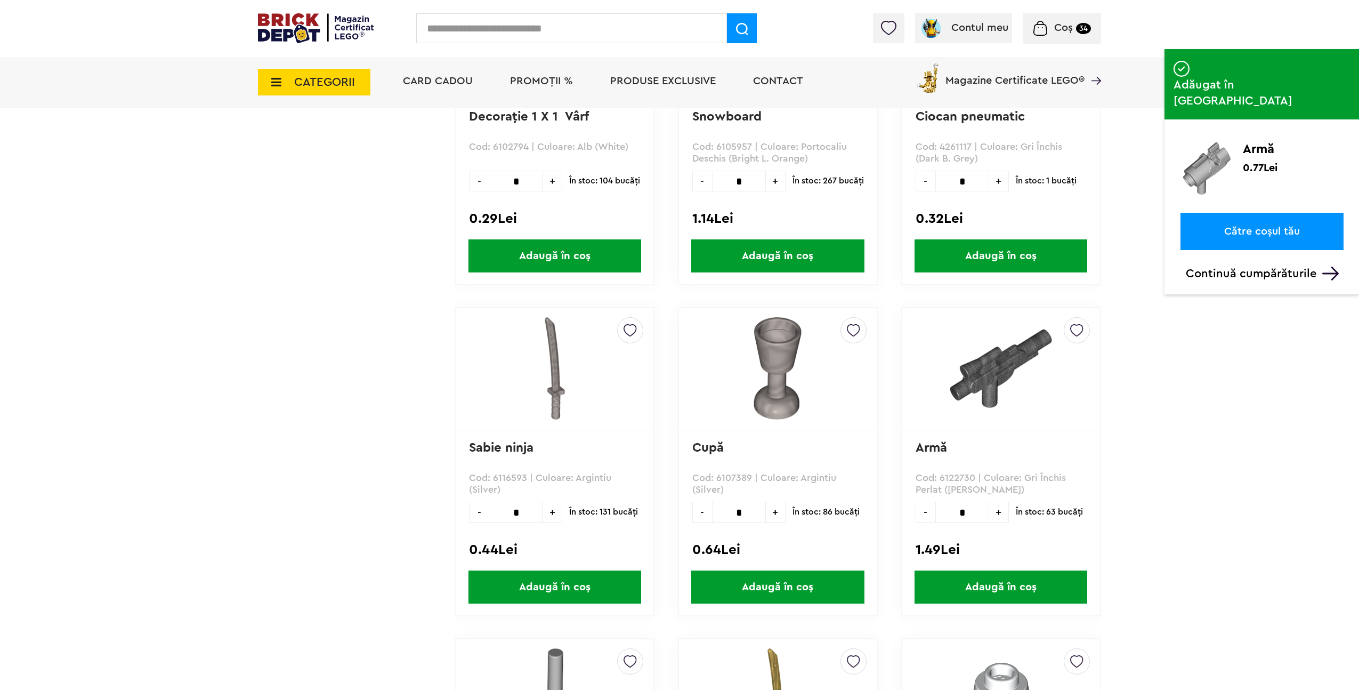
click at [1040, 592] on span "Adaugă în coș" at bounding box center [1000, 586] width 173 height 33
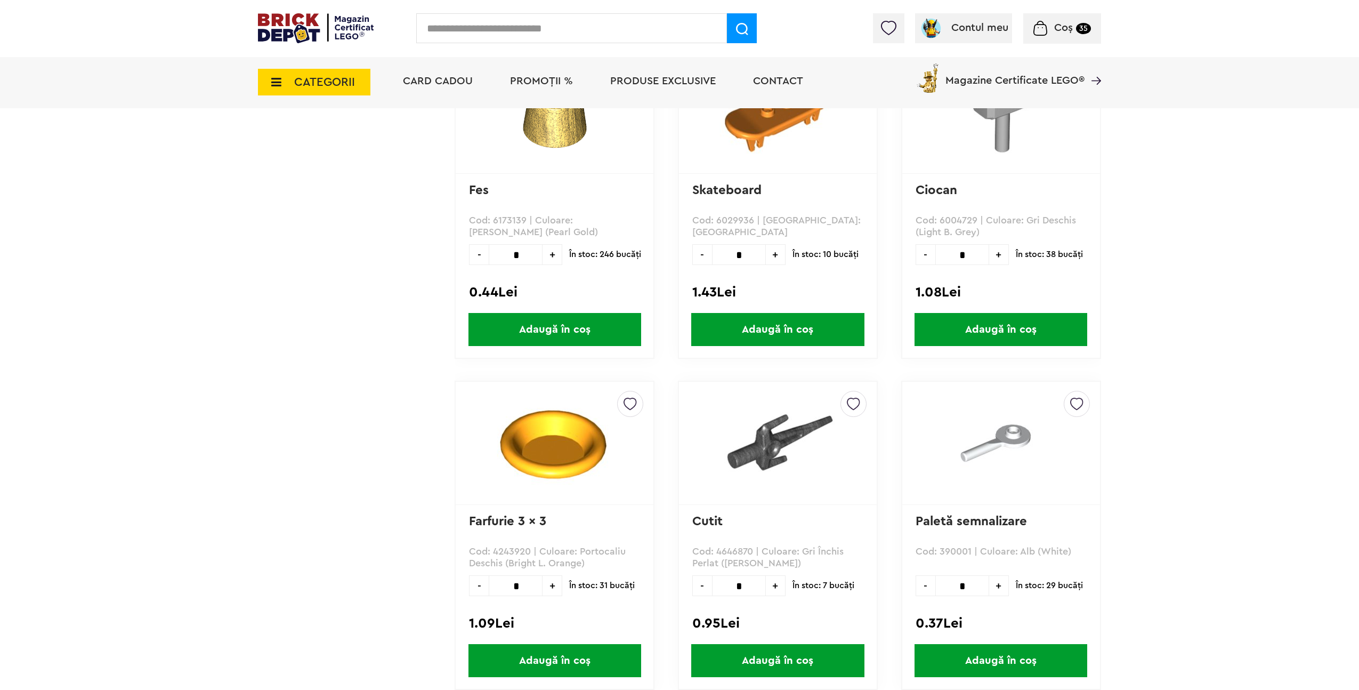
scroll to position [17239, 0]
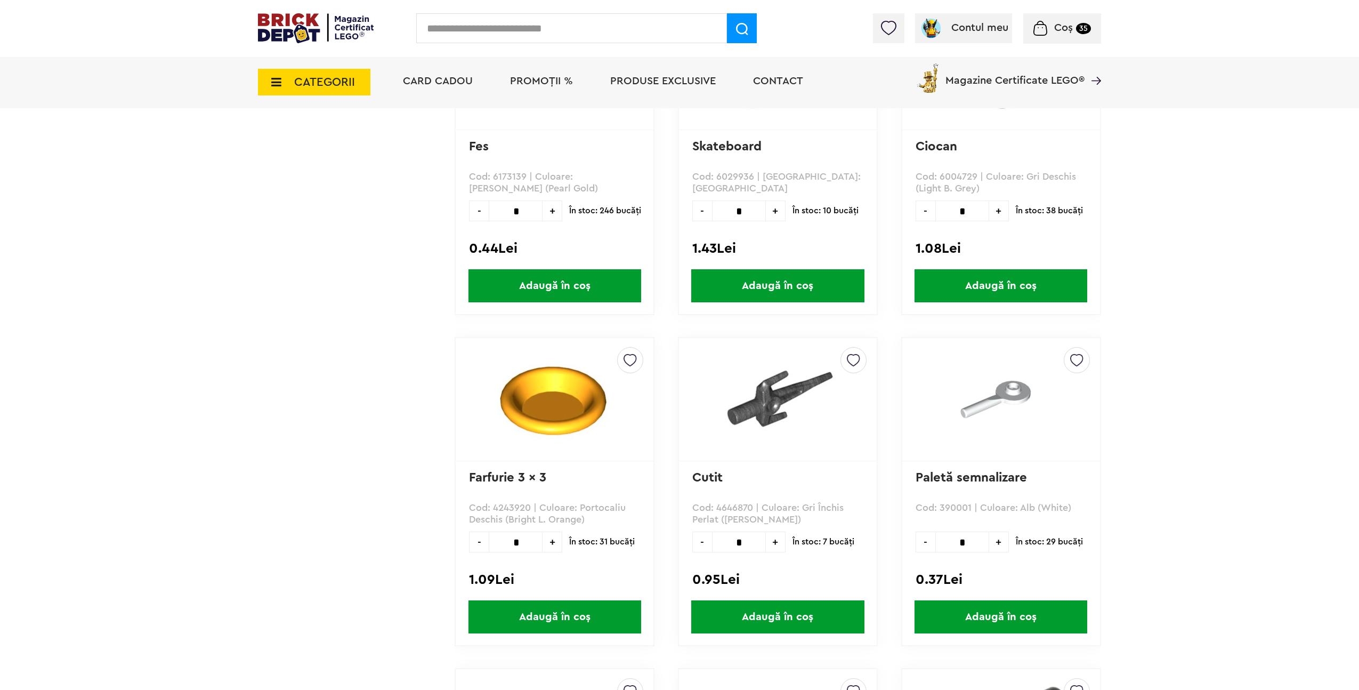
click at [824, 625] on span "Adaugă în coș" at bounding box center [777, 616] width 173 height 33
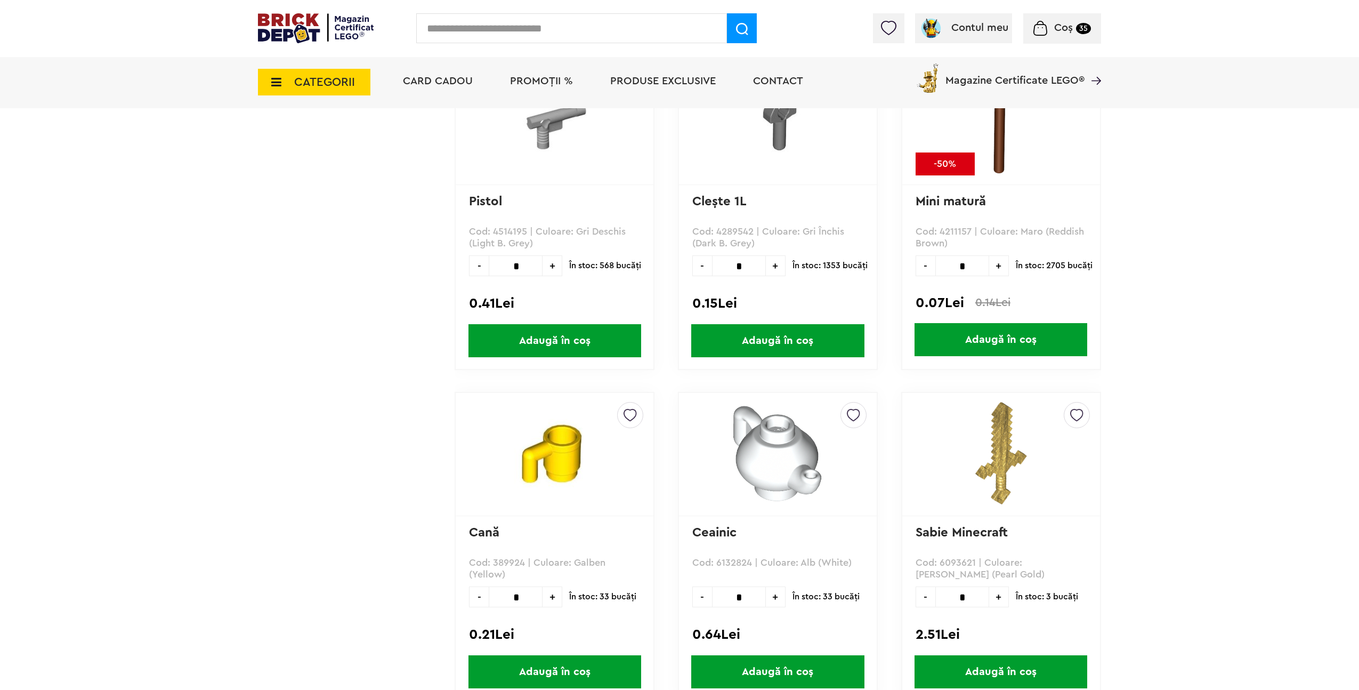
scroll to position [20031, 0]
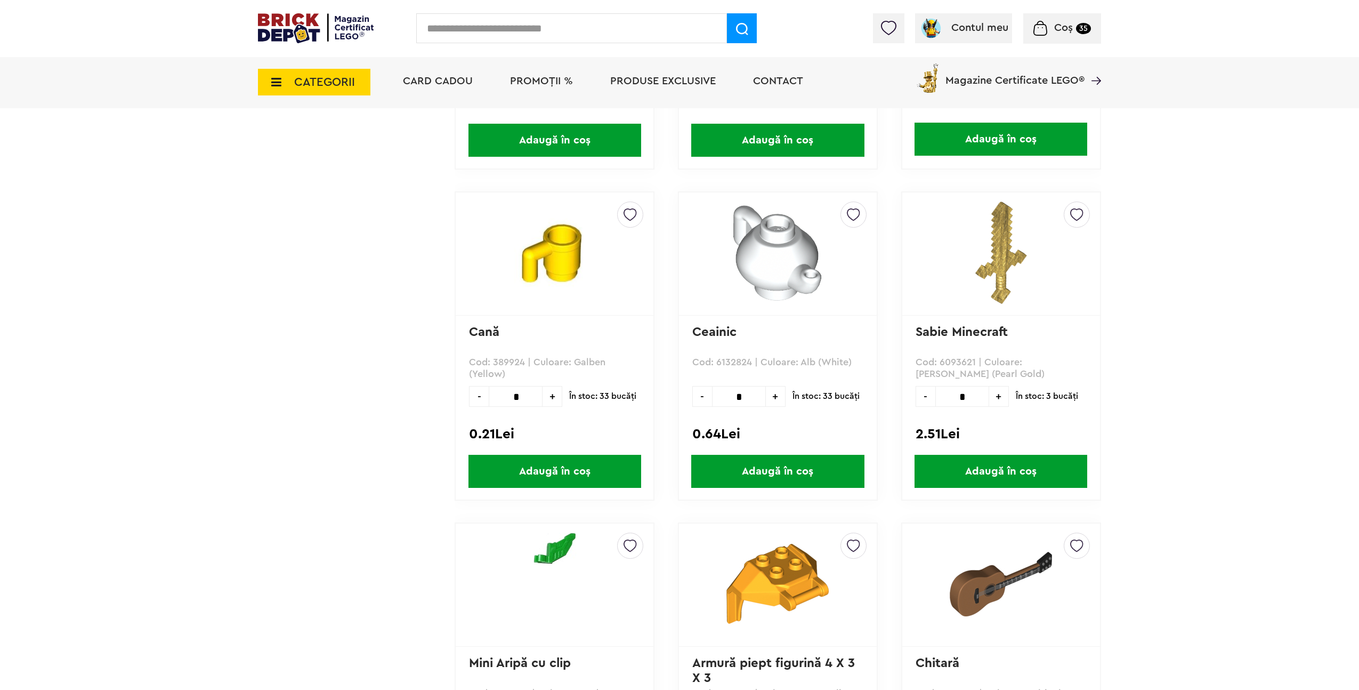
click at [1060, 466] on span "Adaugă în coș" at bounding box center [1000, 471] width 173 height 33
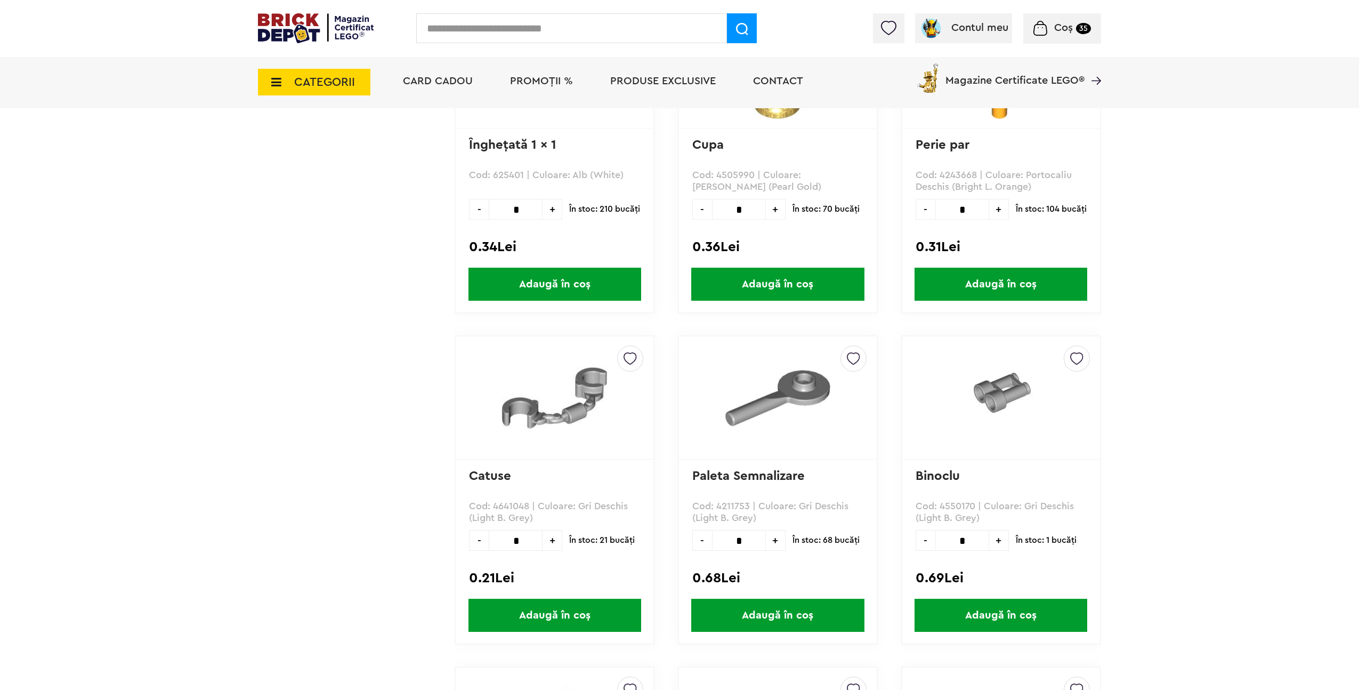
scroll to position [18027, 0]
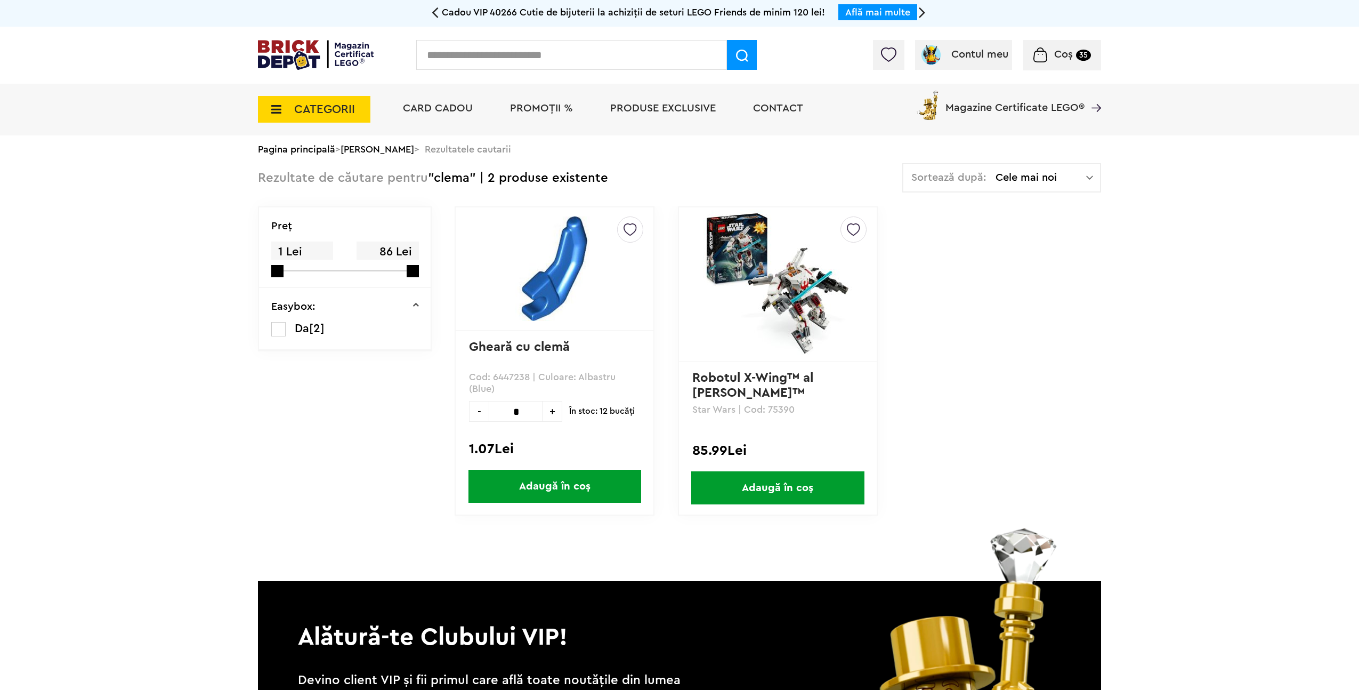
click at [420, 47] on input "text" at bounding box center [571, 55] width 311 height 30
type input "*****"
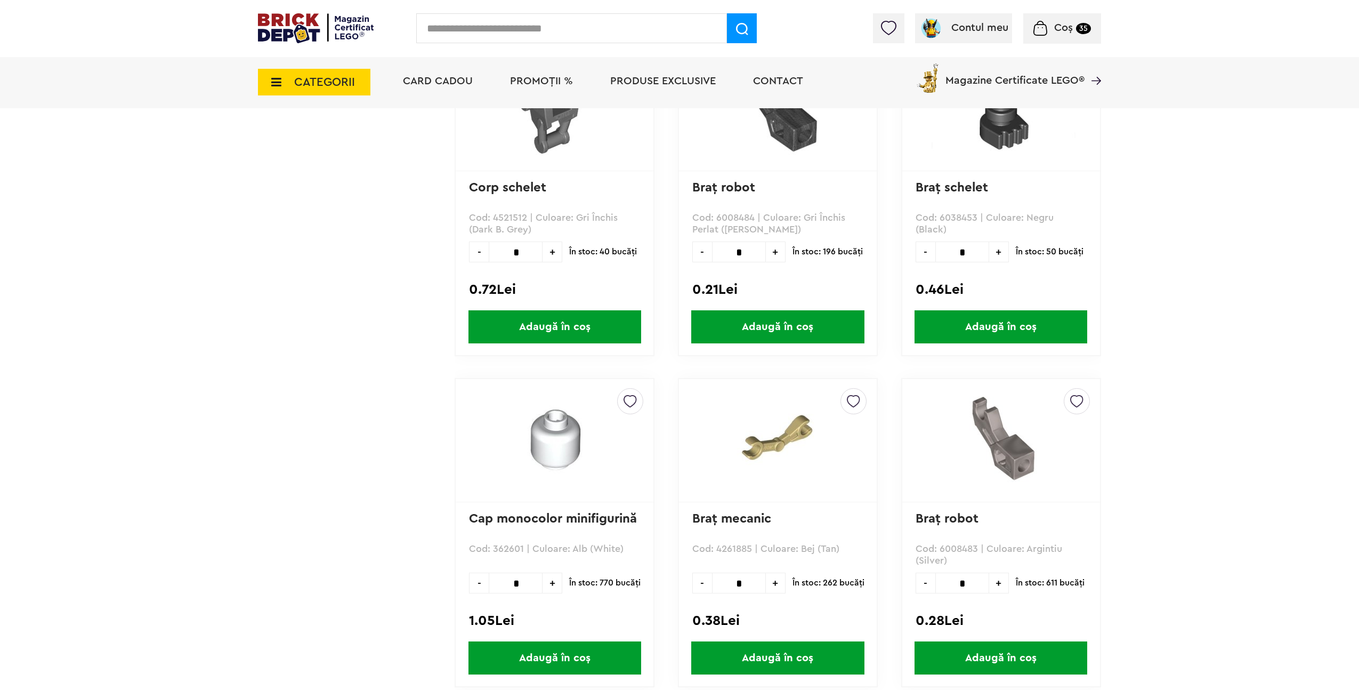
scroll to position [2897, 0]
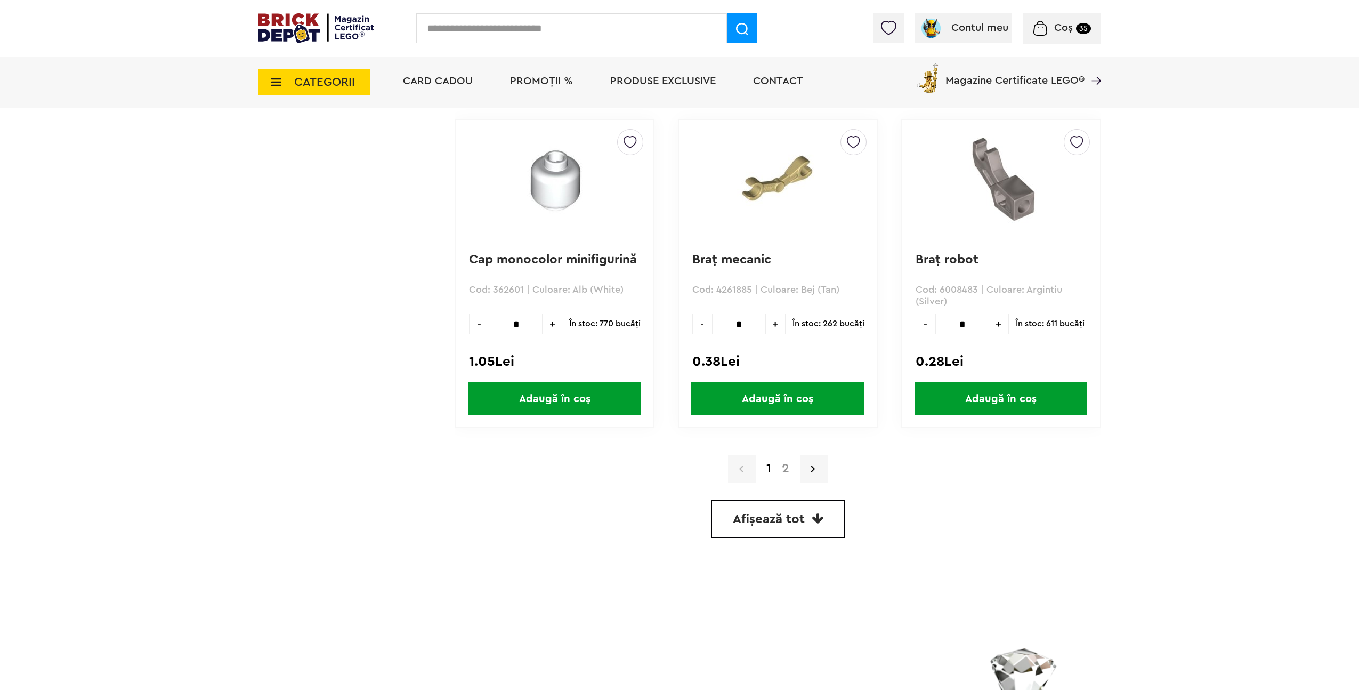
click at [828, 516] on link "Afișează tot" at bounding box center [778, 518] width 134 height 38
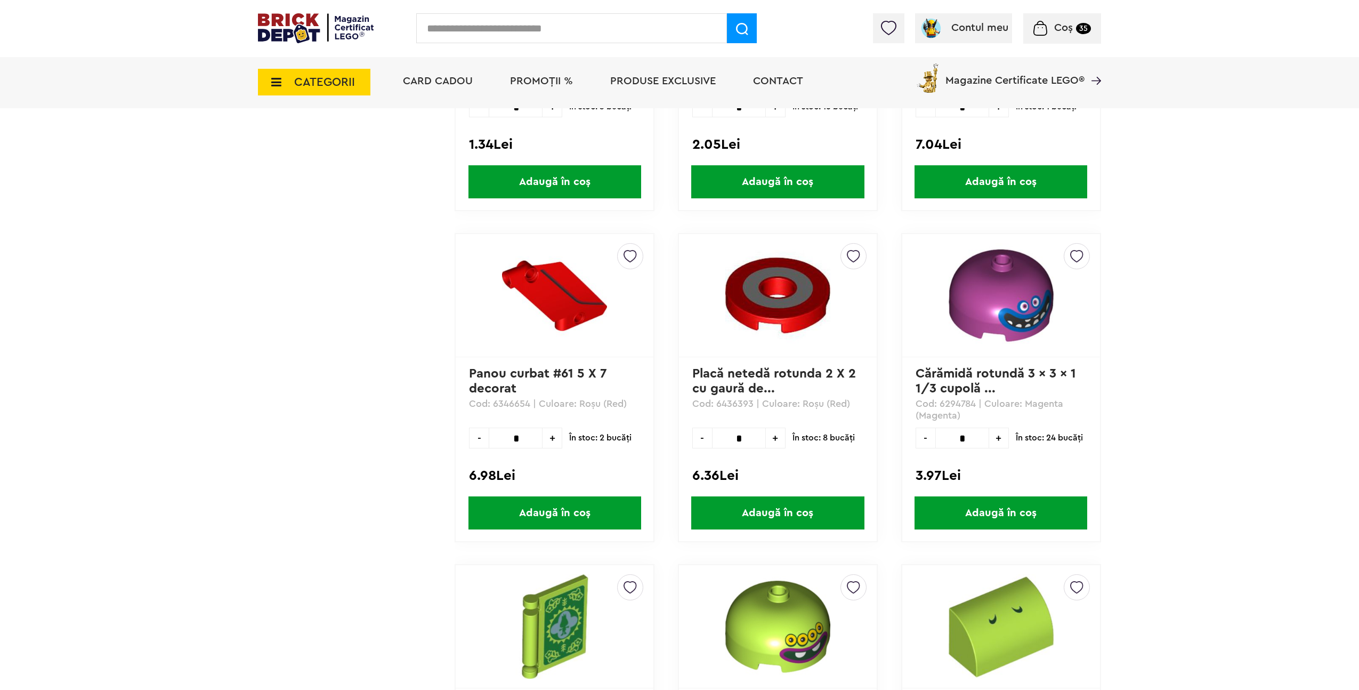
scroll to position [1464, 0]
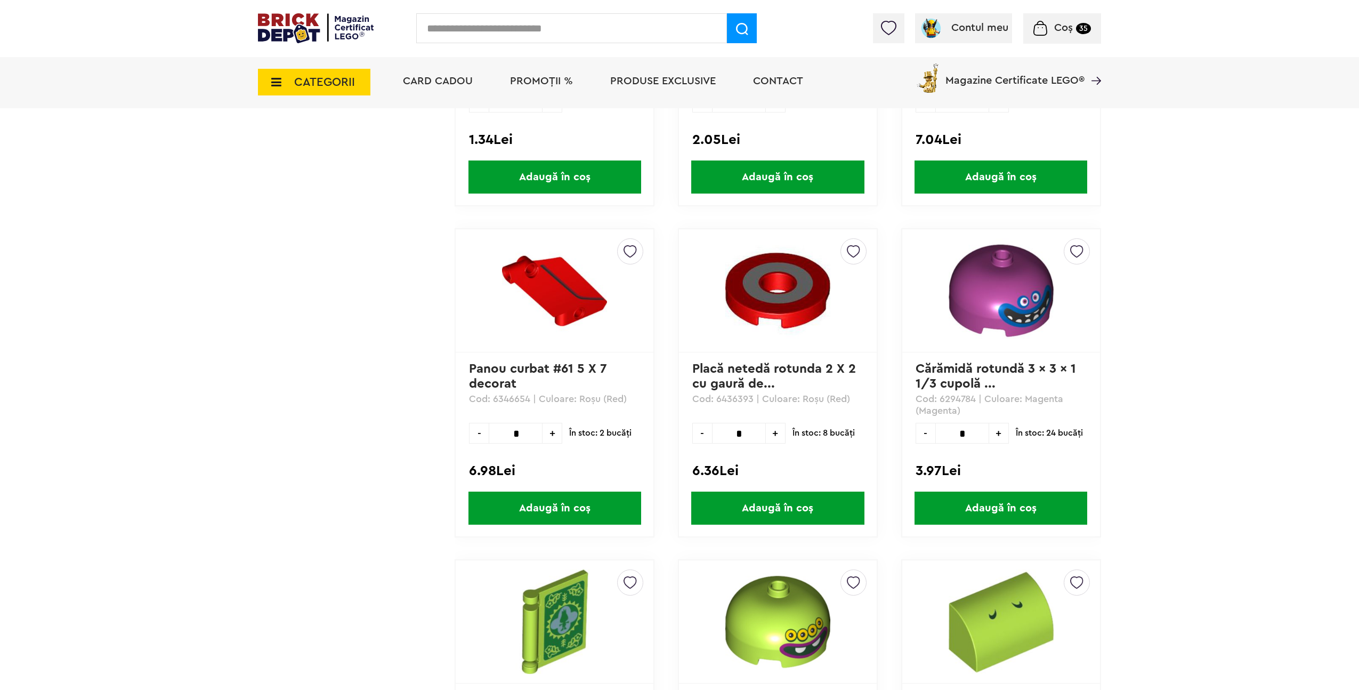
click at [1077, 31] on small "35" at bounding box center [1083, 28] width 15 height 11
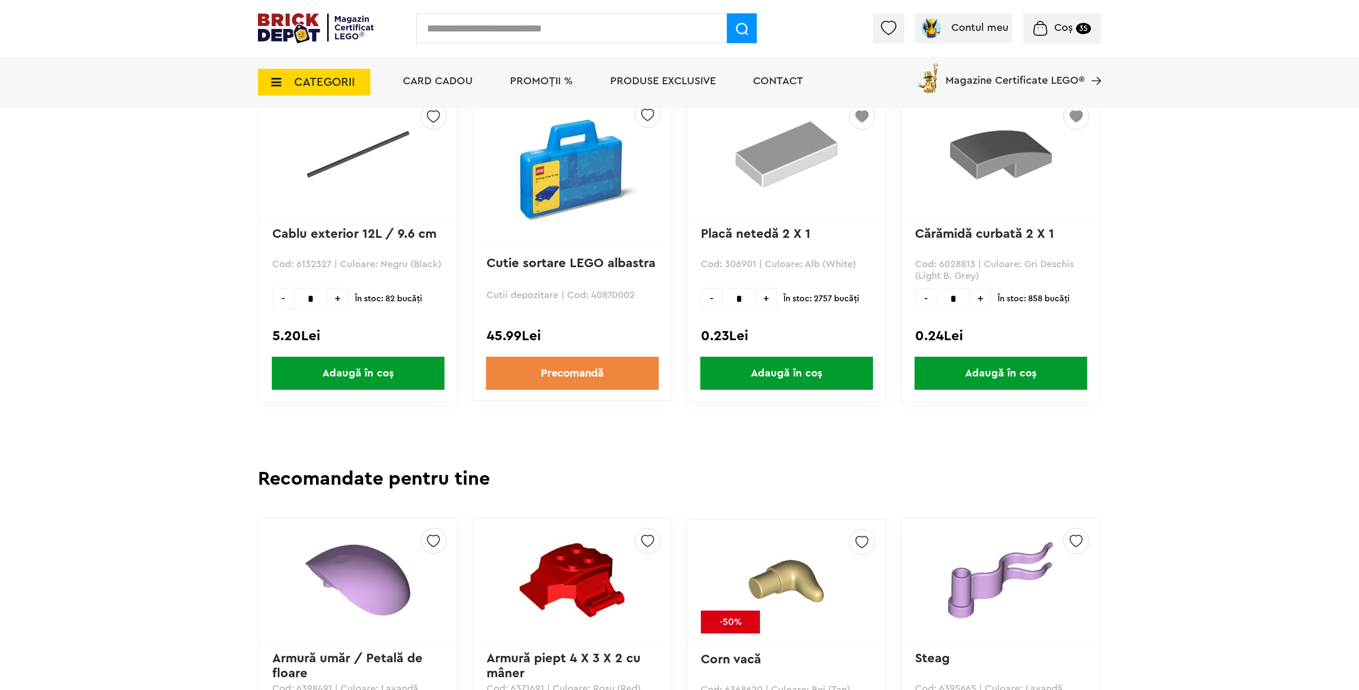
scroll to position [1038, 0]
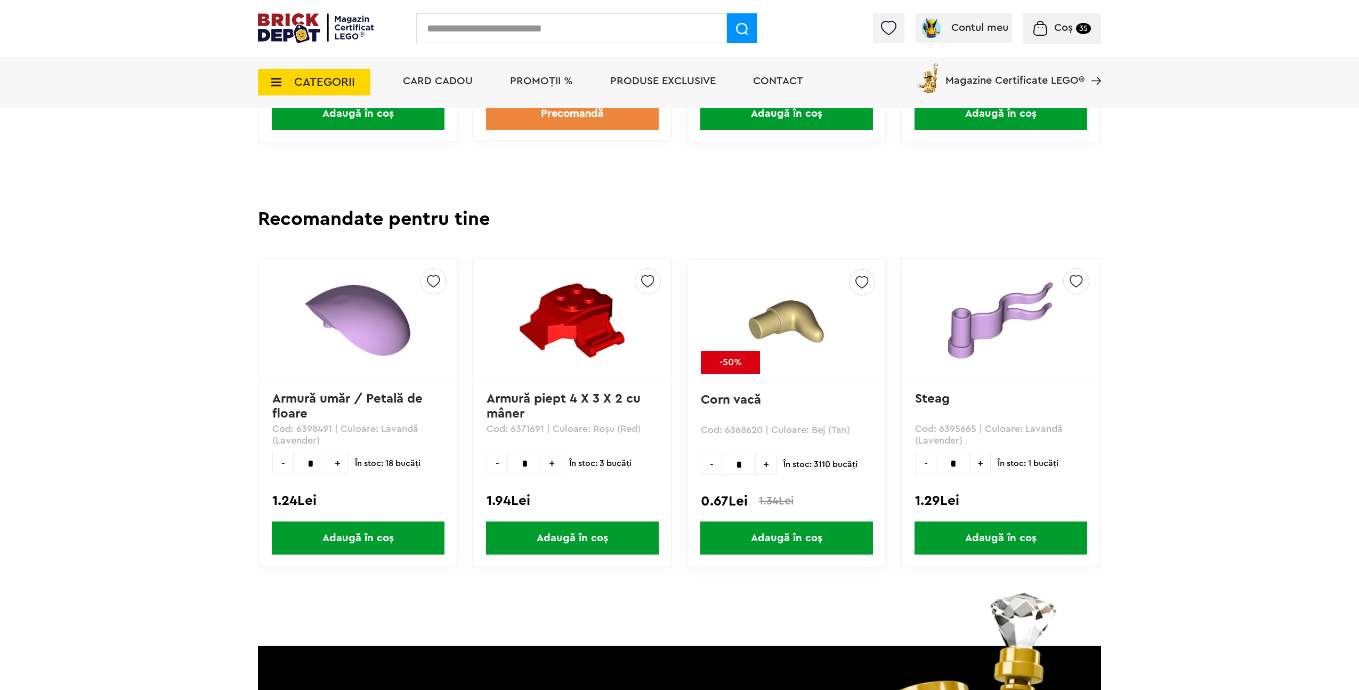
drag, startPoint x: 731, startPoint y: 602, endPoint x: 787, endPoint y: 603, distance: 56.0
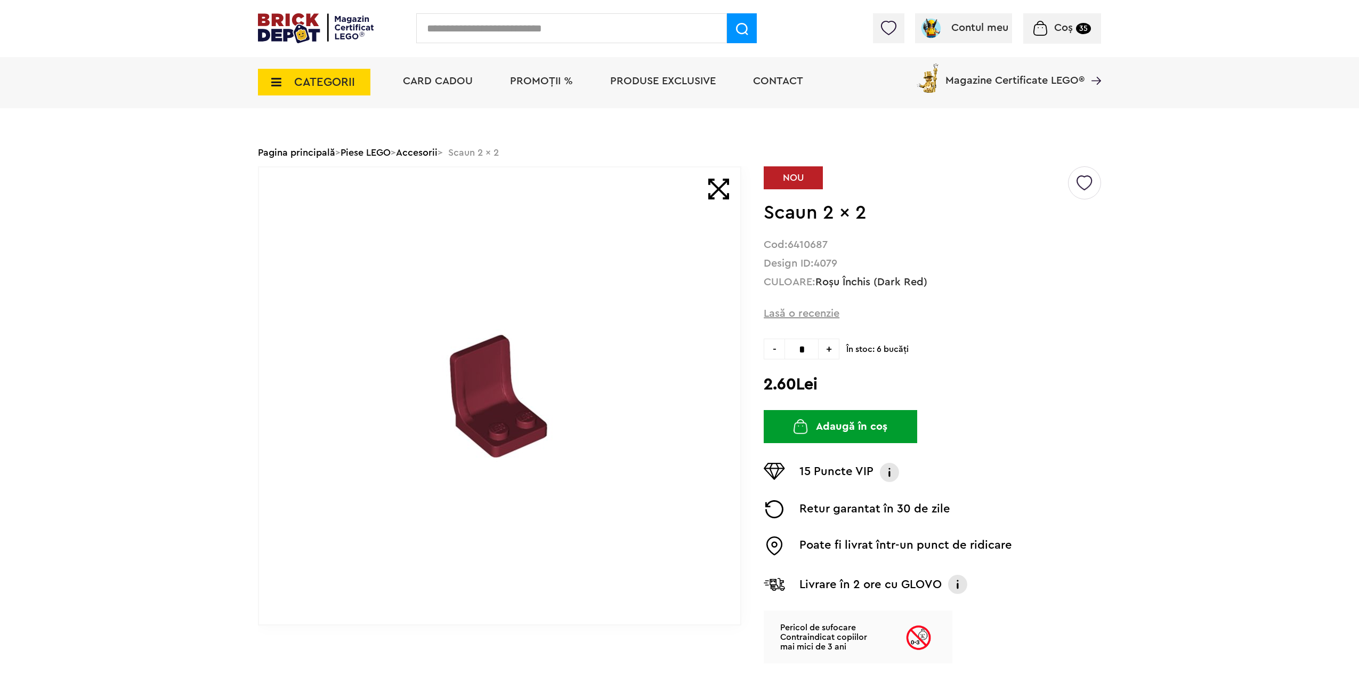
scroll to position [0, 0]
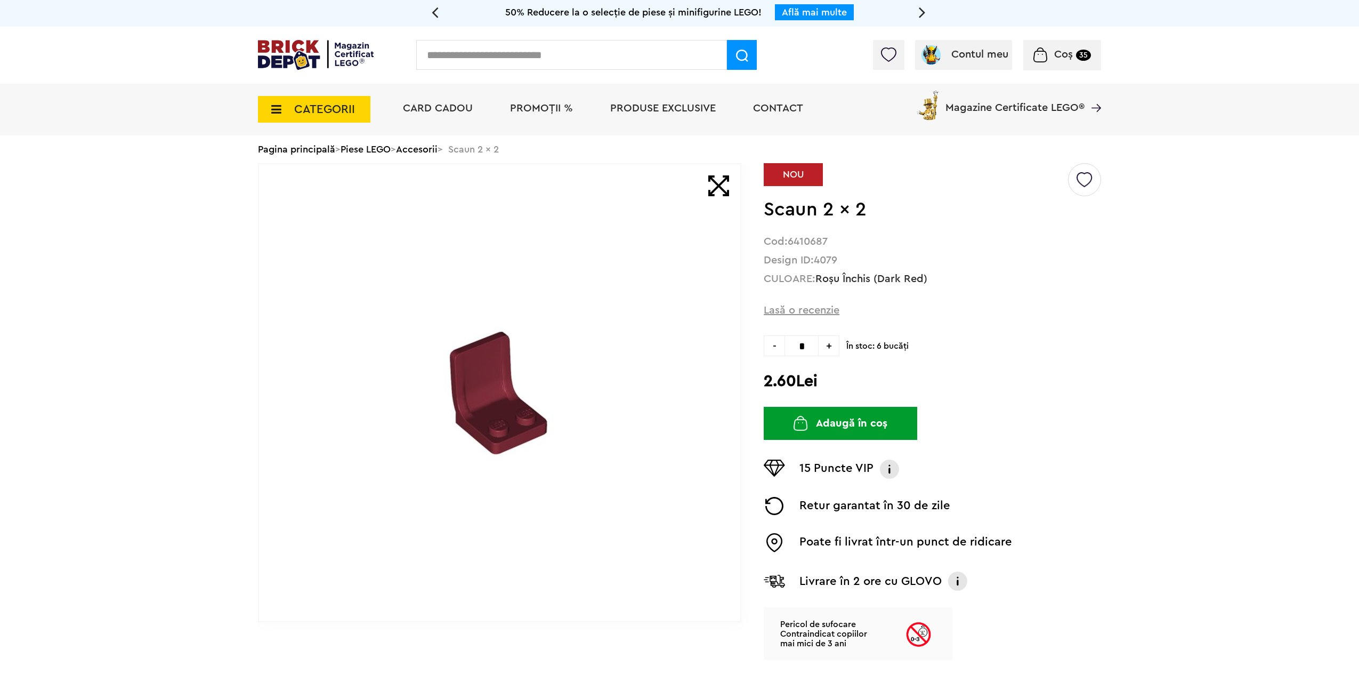
click at [526, 58] on input "text" at bounding box center [571, 55] width 311 height 30
type input "*****"
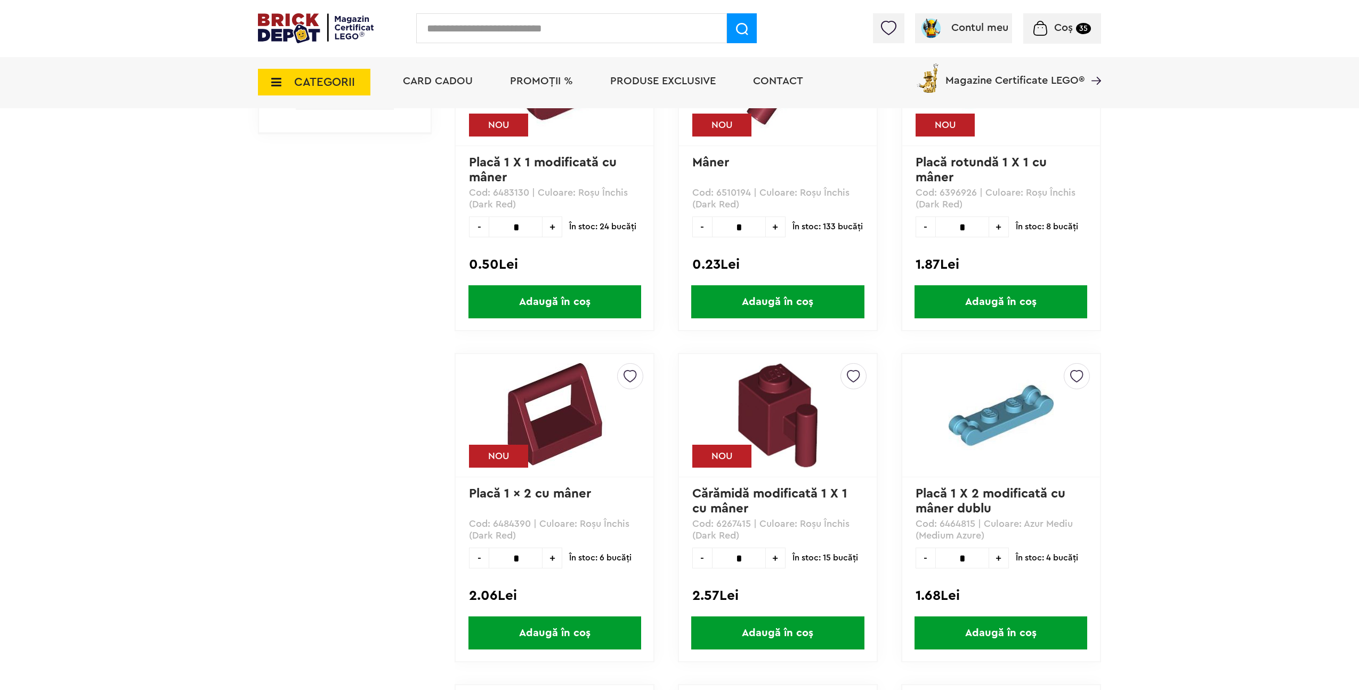
scroll to position [1599, 0]
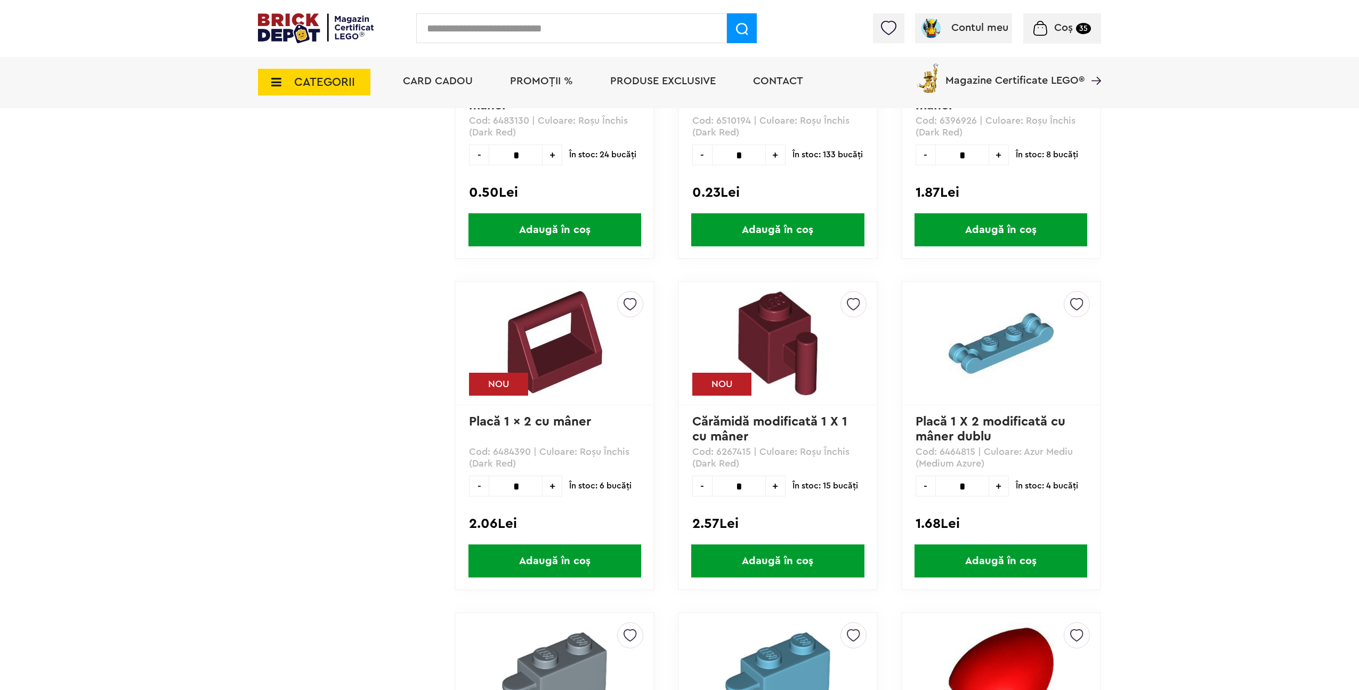
click at [575, 365] on img at bounding box center [555, 342] width 102 height 102
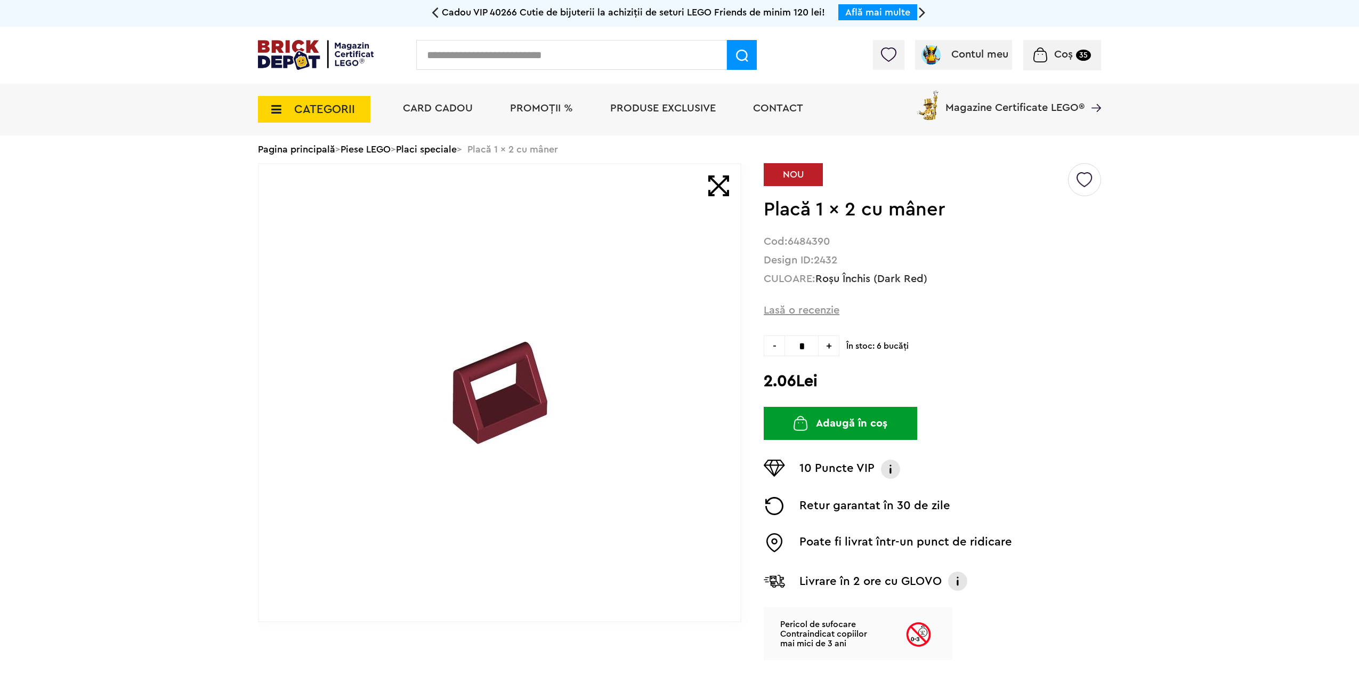
click at [457, 151] on link "Placi speciale" at bounding box center [426, 149] width 61 height 10
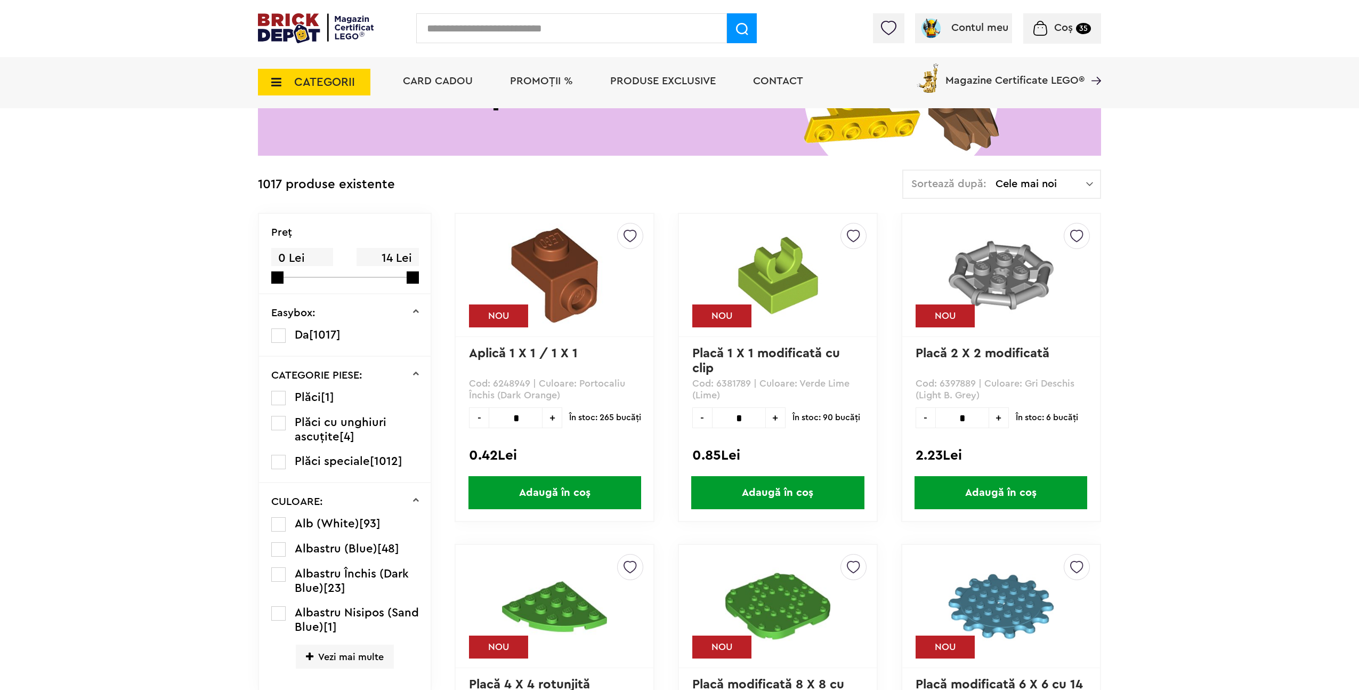
scroll to position [444, 0]
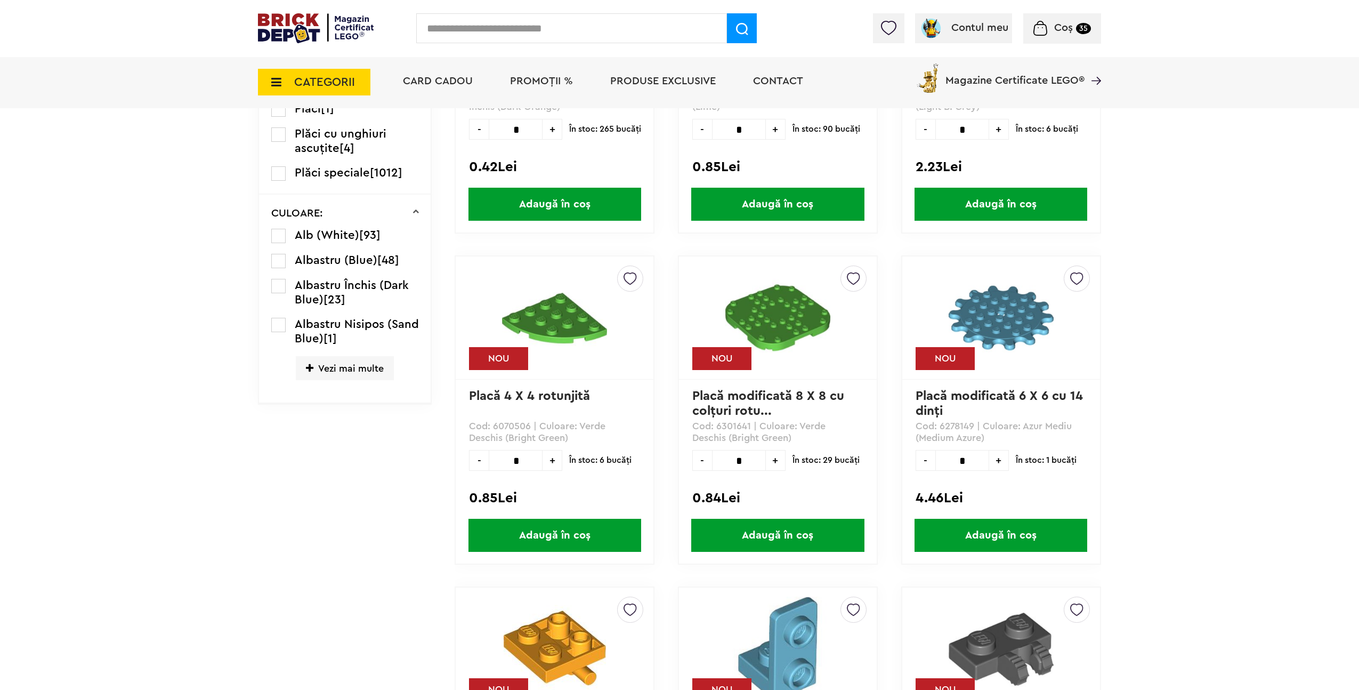
click at [323, 368] on span "Vezi mai multe" at bounding box center [345, 368] width 98 height 24
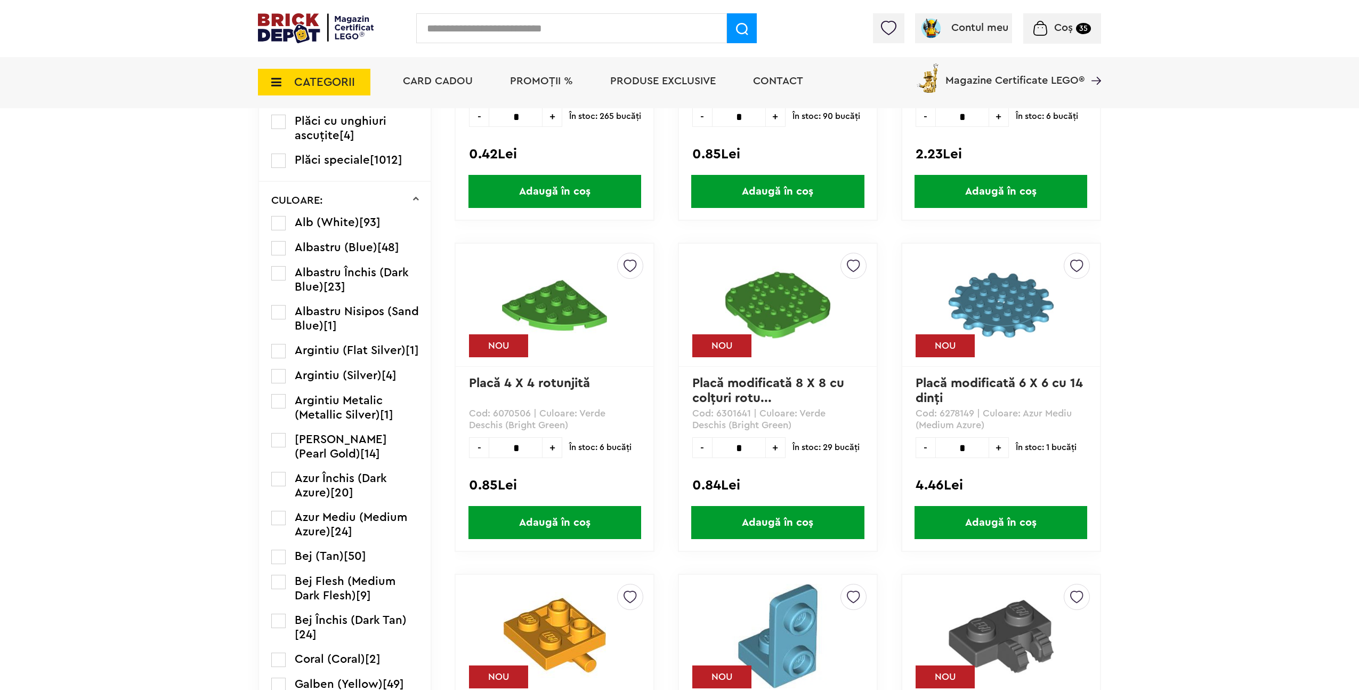
scroll to position [527, 0]
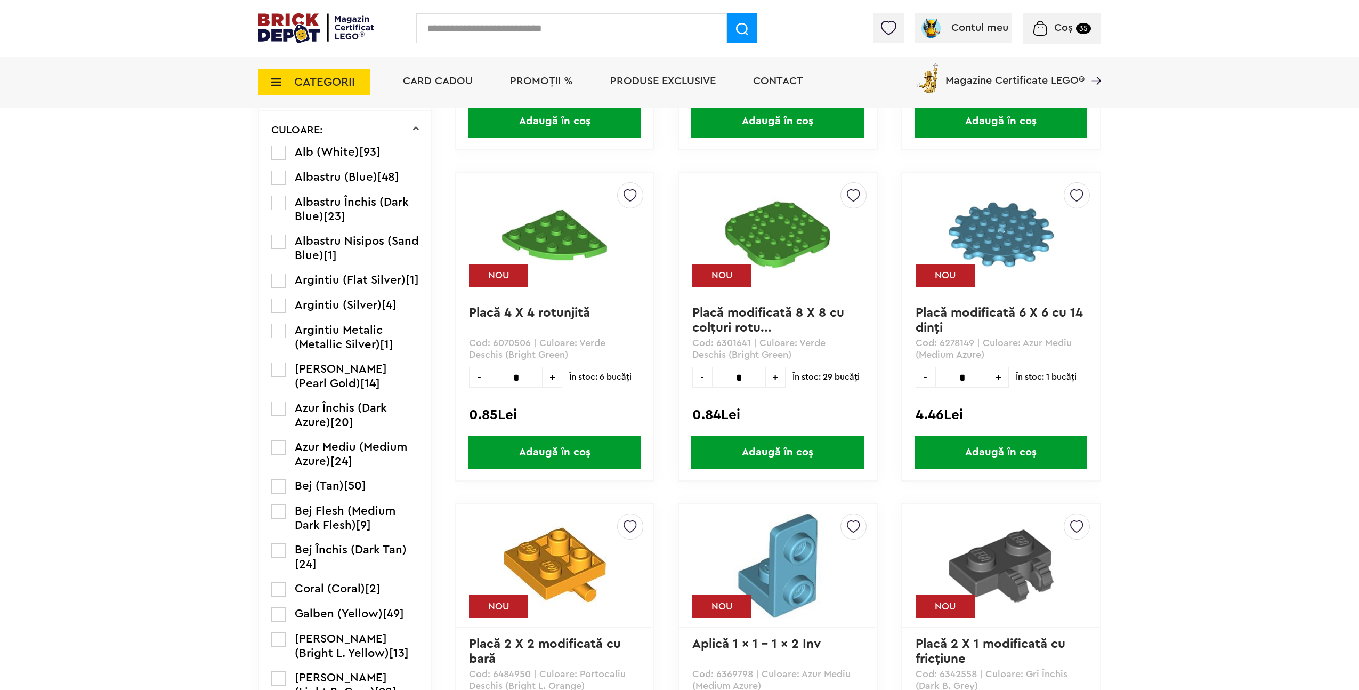
click at [280, 493] on label at bounding box center [278, 486] width 14 height 14
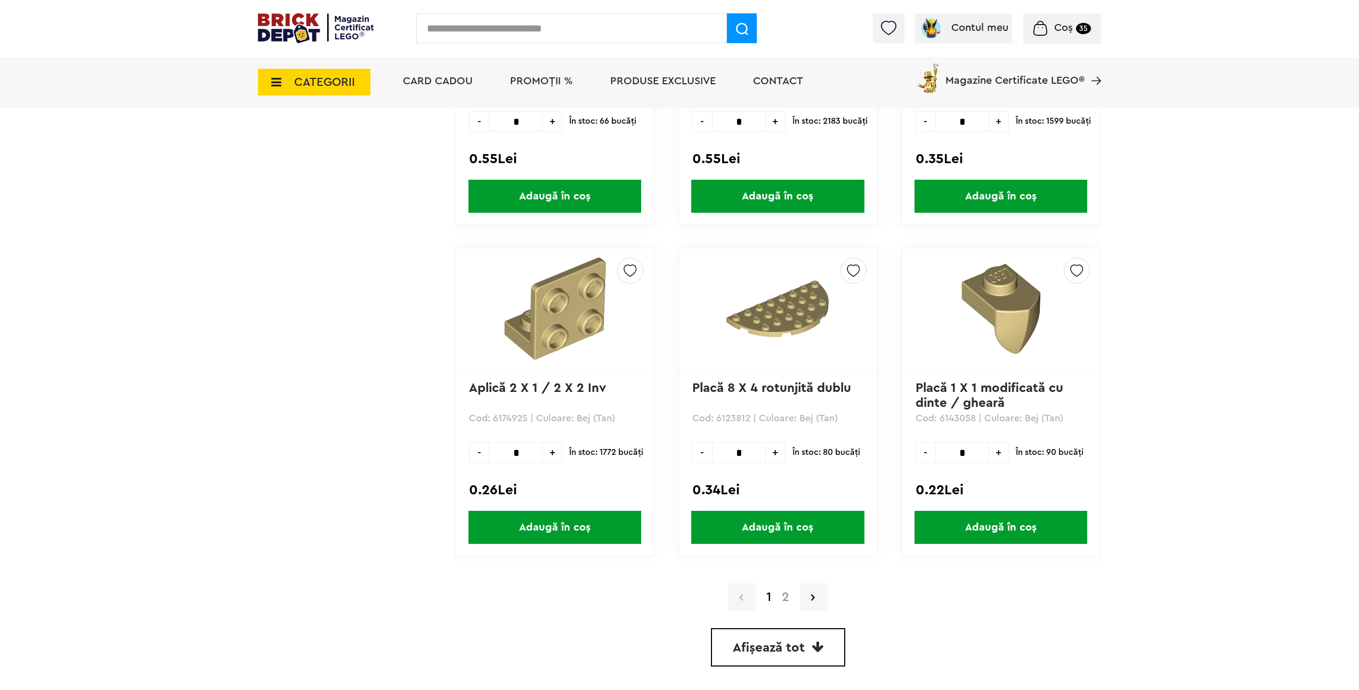
scroll to position [2841, 0]
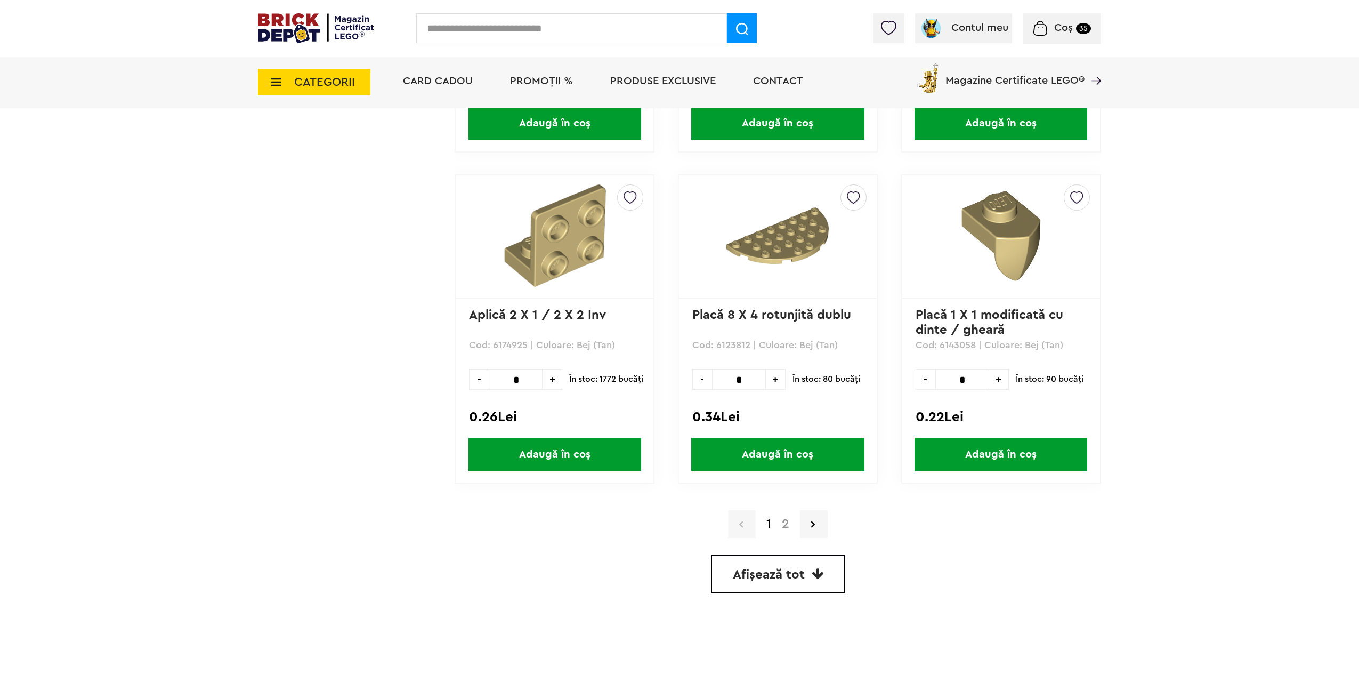
click at [803, 573] on span "Afișează tot" at bounding box center [769, 574] width 72 height 13
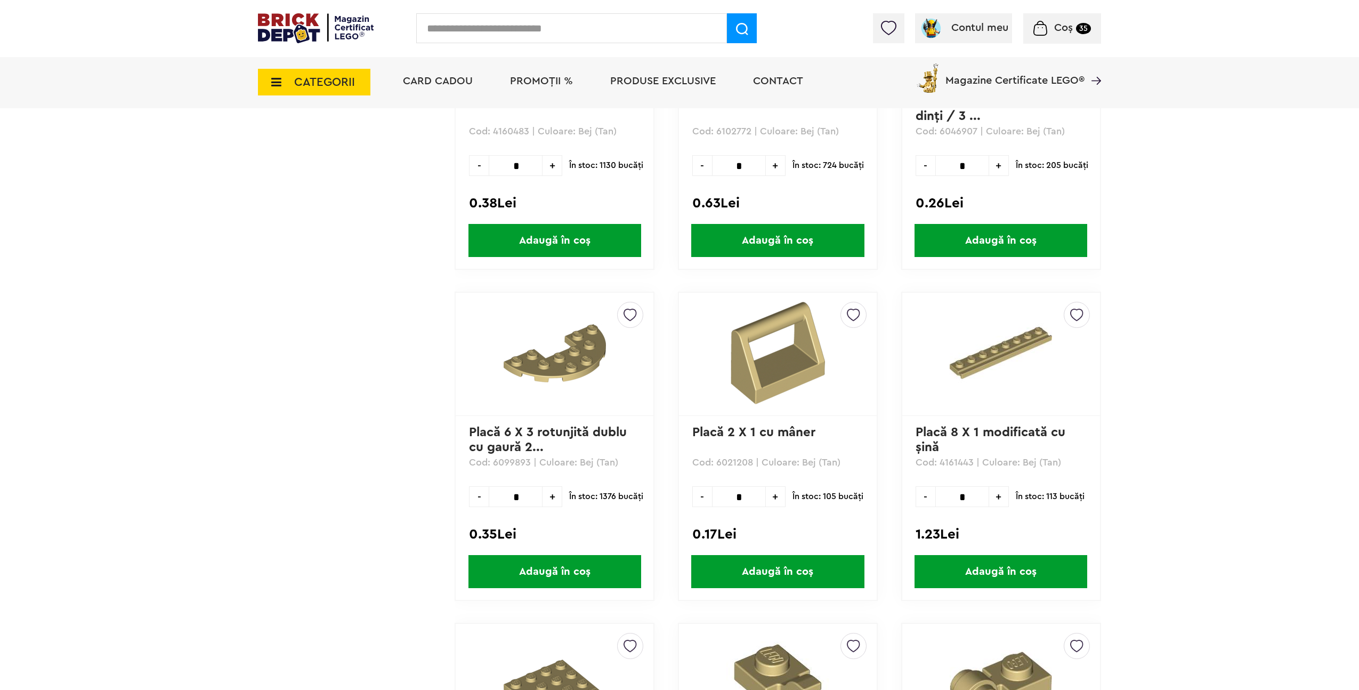
scroll to position [3396, 0]
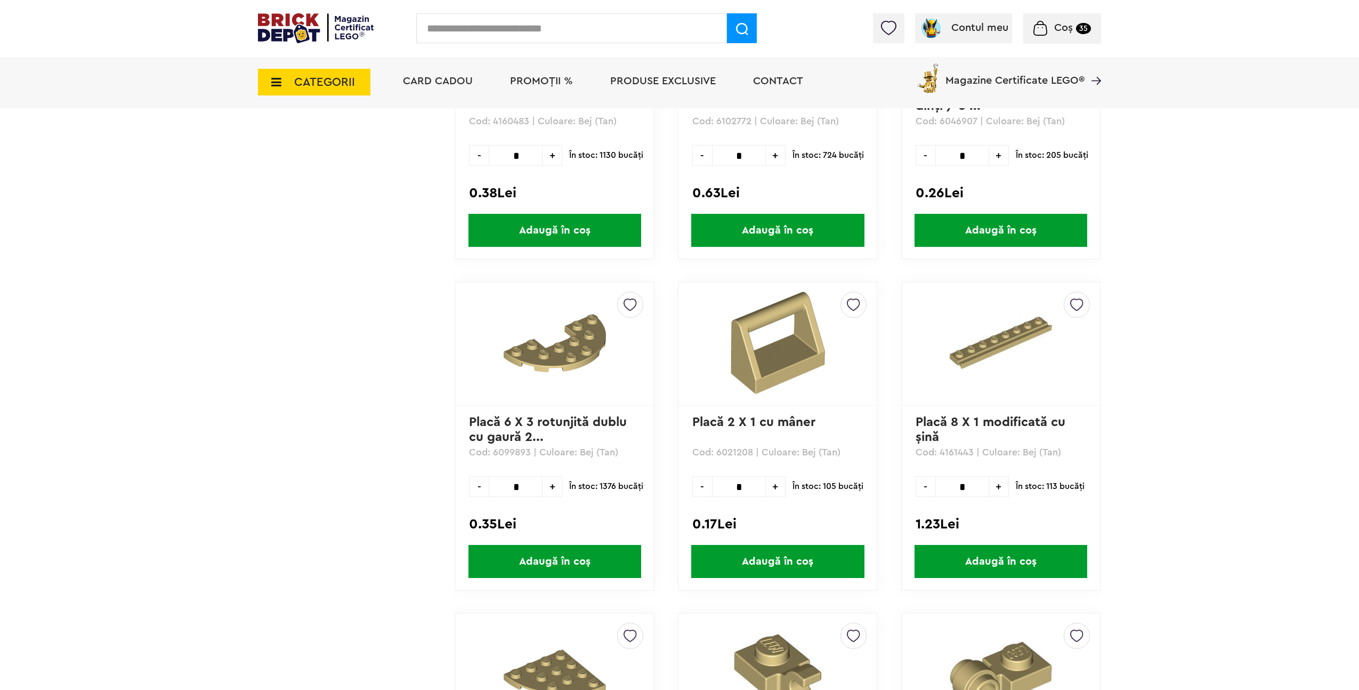
click at [777, 488] on span "+" at bounding box center [776, 486] width 20 height 21
type input "*"
click at [797, 555] on span "Adaugă în coș" at bounding box center [777, 561] width 173 height 33
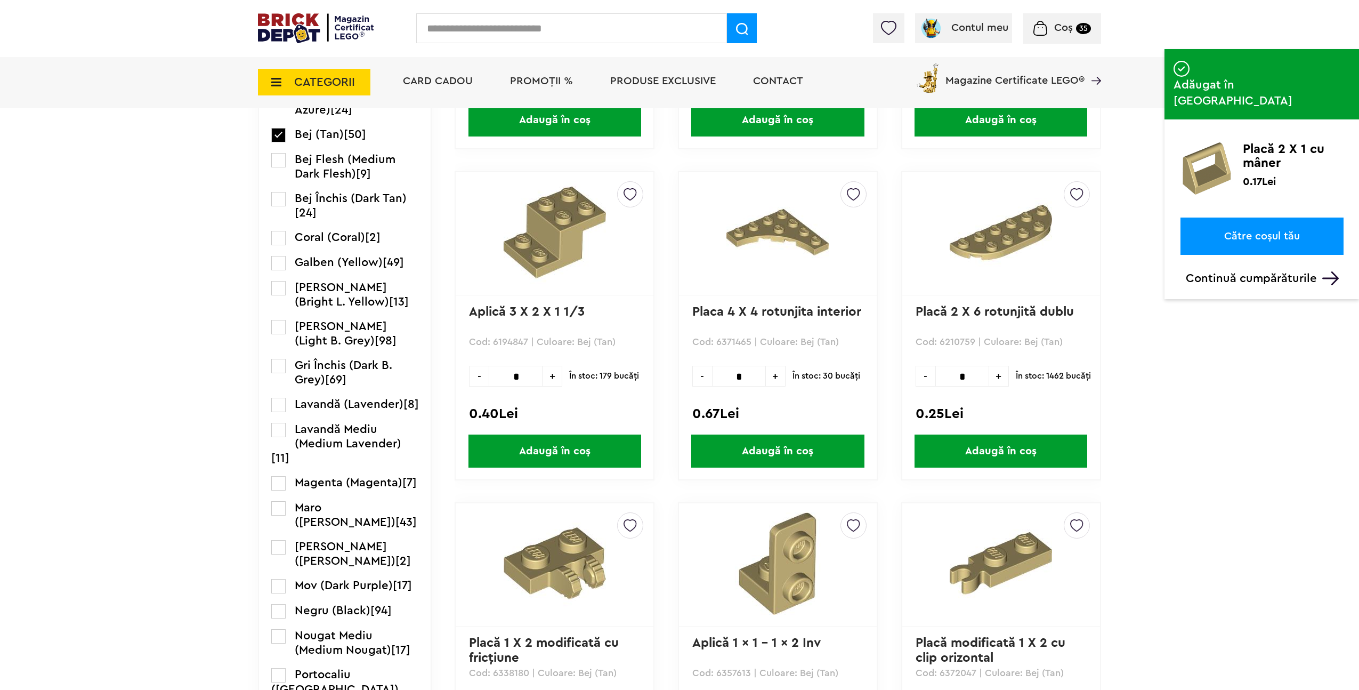
scroll to position [825, 0]
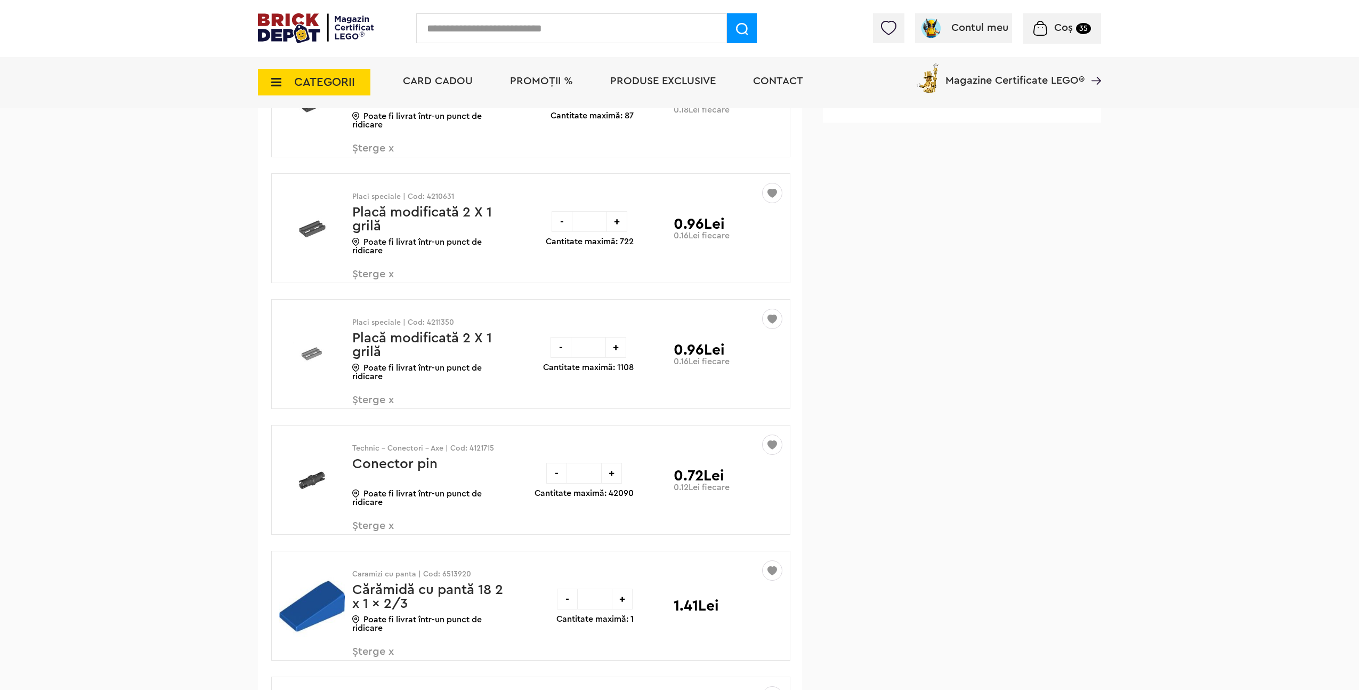
scroll to position [1016, 0]
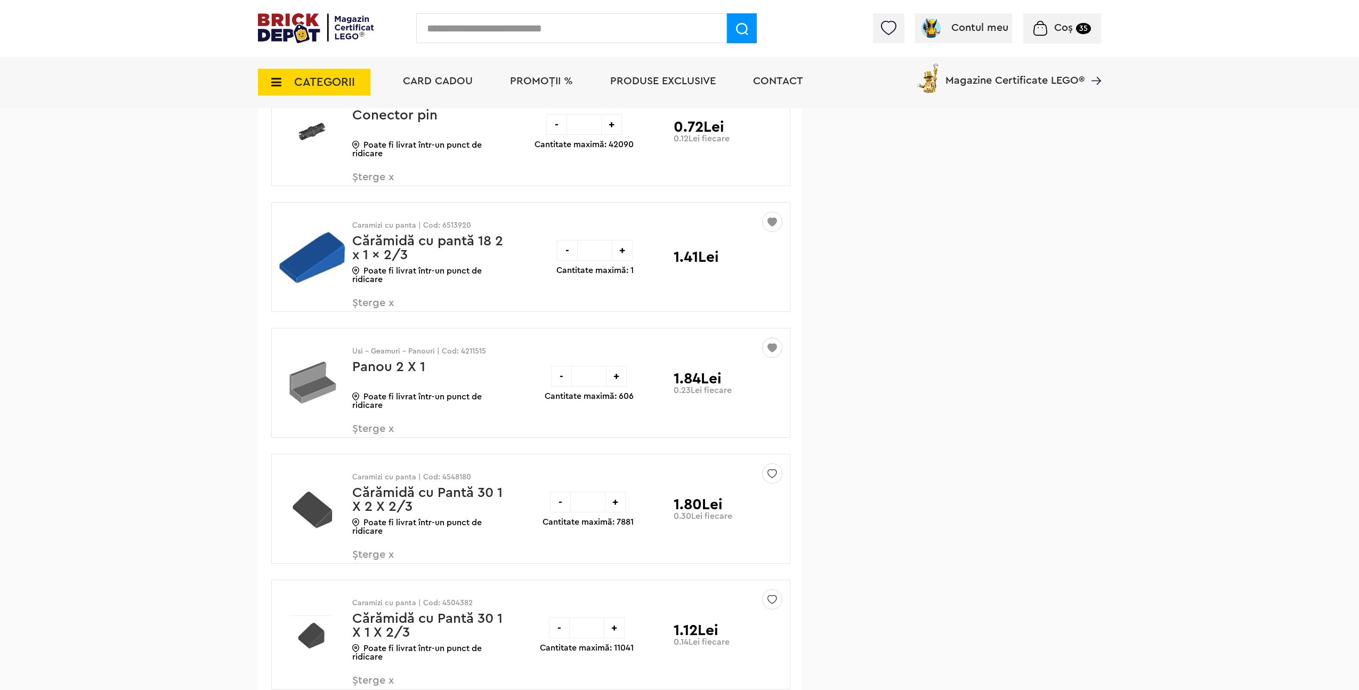
drag, startPoint x: 593, startPoint y: 379, endPoint x: 579, endPoint y: 377, distance: 14.0
click at [579, 377] on input "*" at bounding box center [589, 376] width 34 height 21
type input "*"
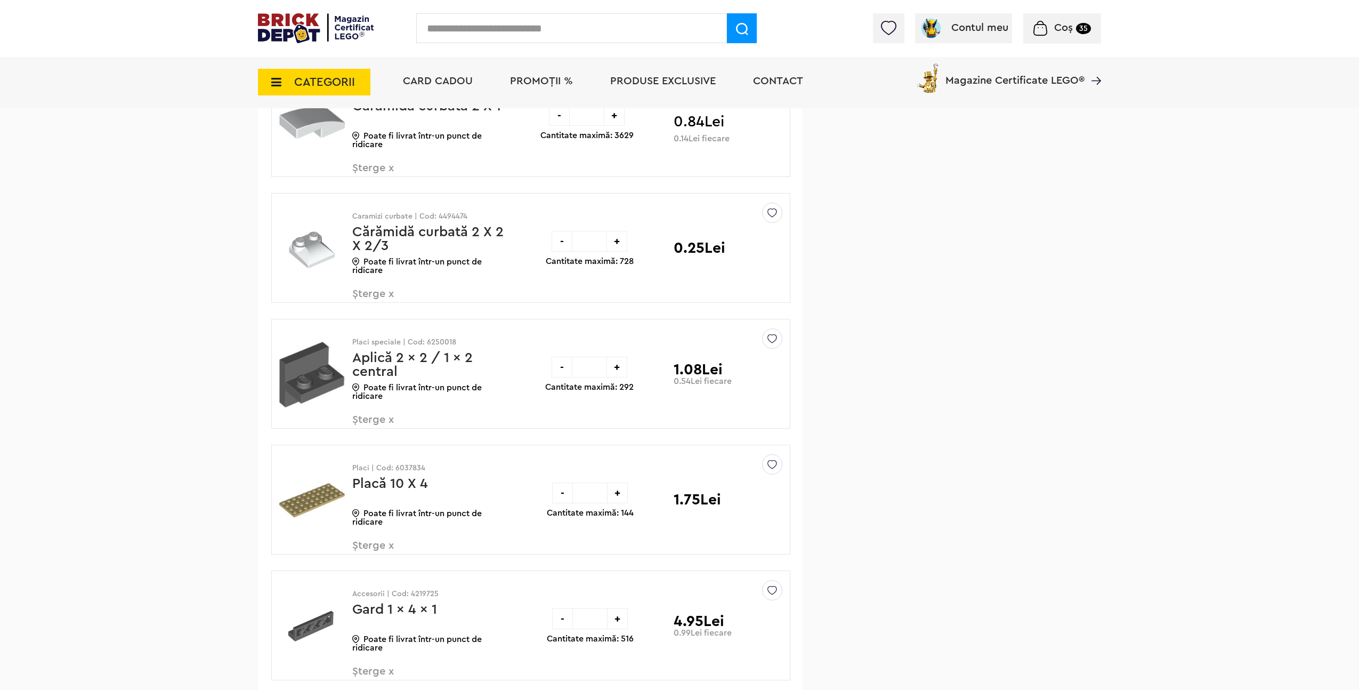
scroll to position [7315, 0]
click at [375, 545] on span "Șterge x" at bounding box center [414, 549] width 125 height 23
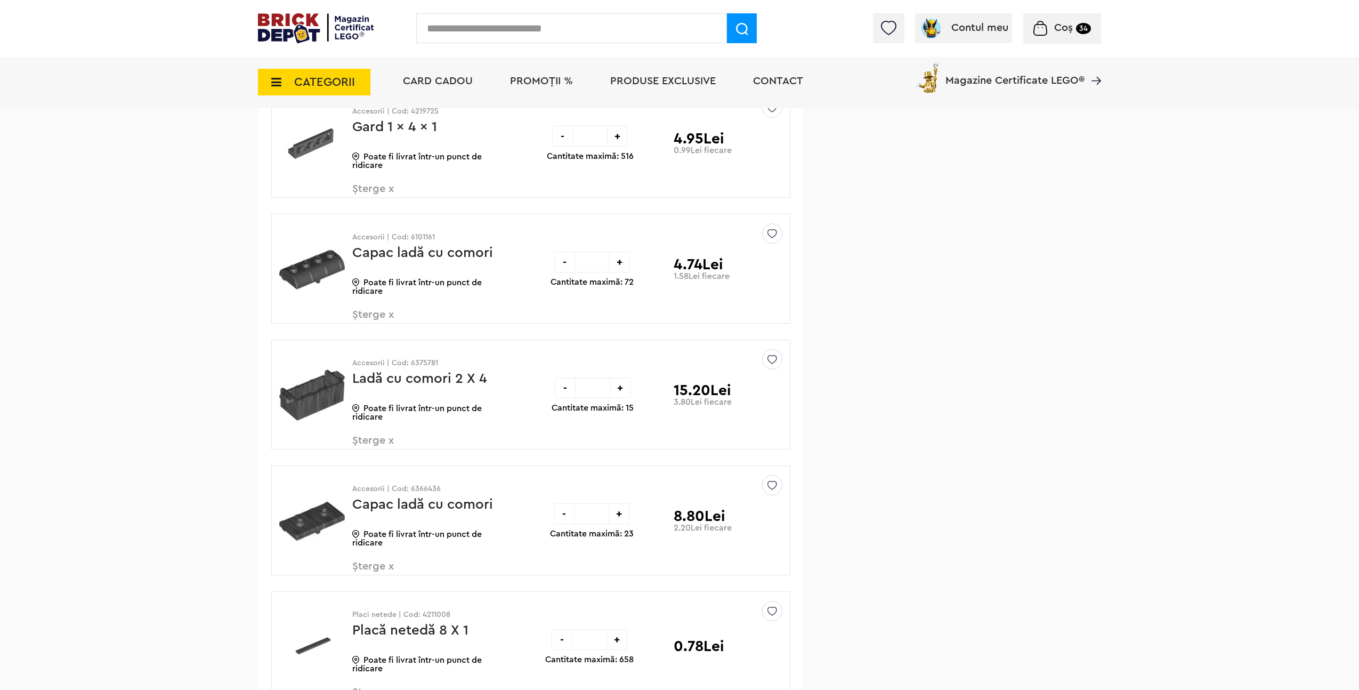
scroll to position [7666, 0]
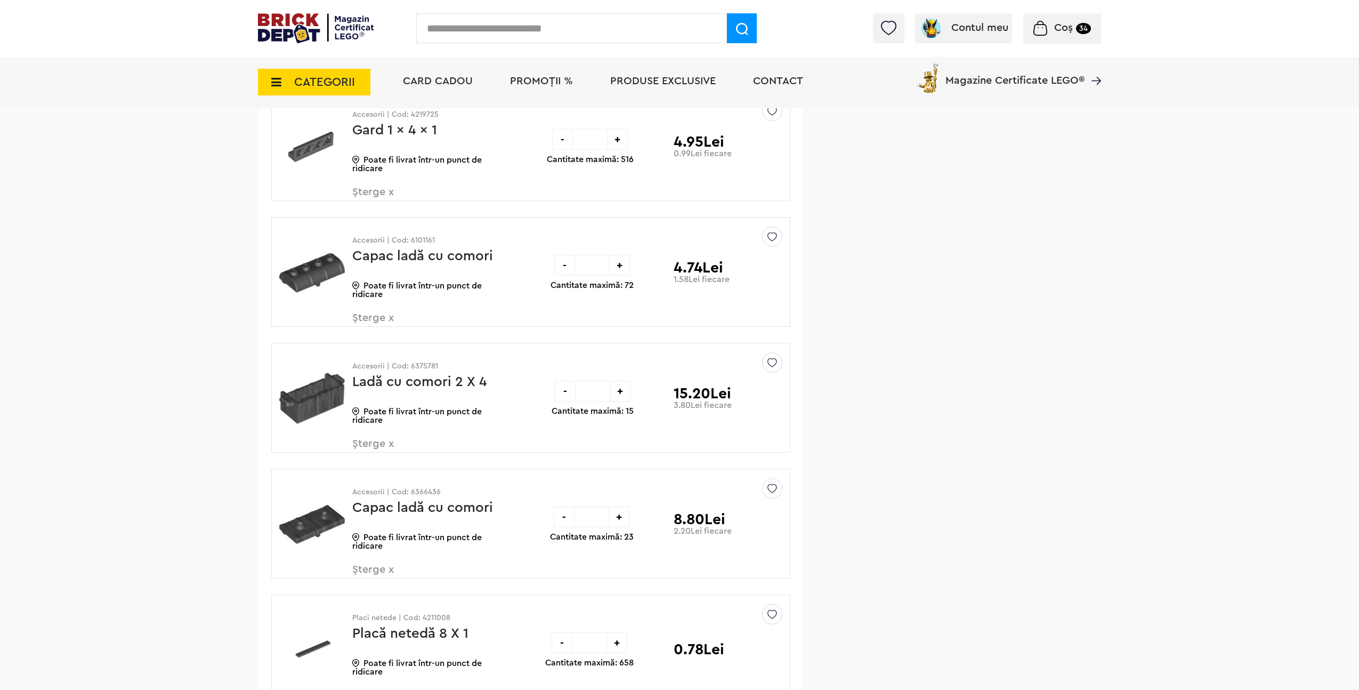
click at [370, 317] on span "Șterge x" at bounding box center [414, 323] width 125 height 23
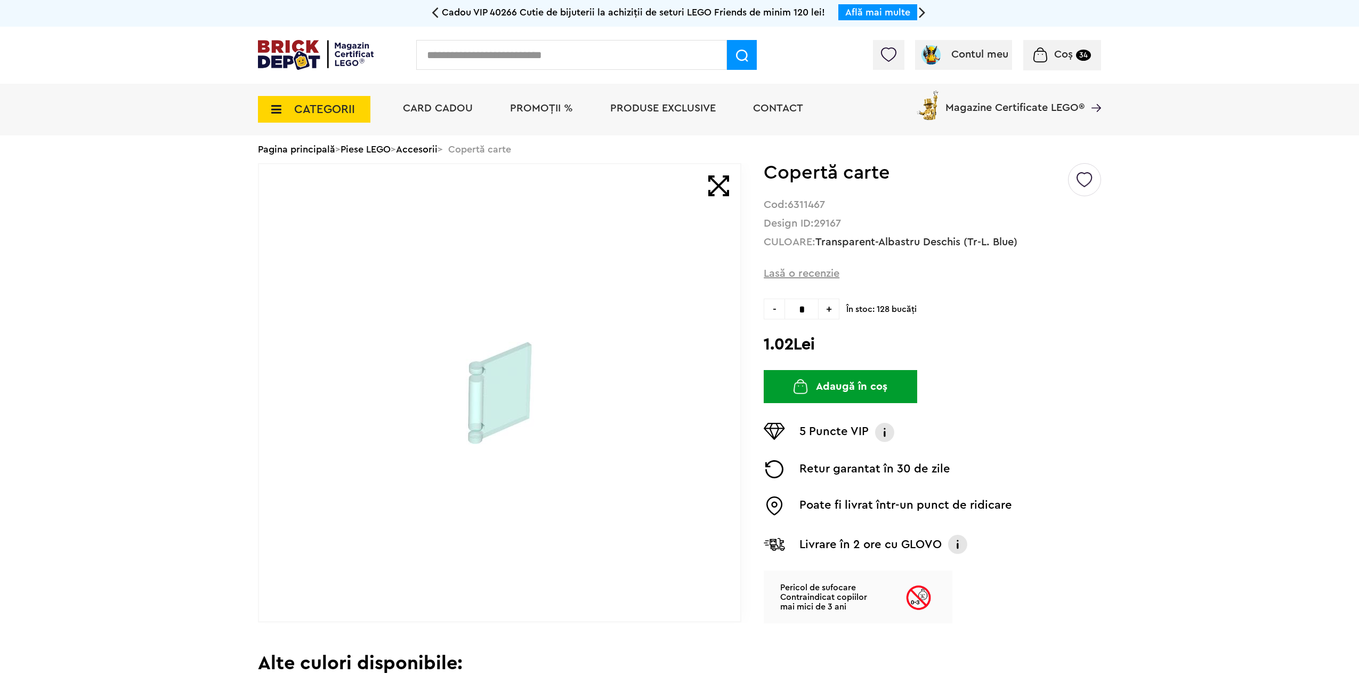
click at [433, 150] on link "Accesorii" at bounding box center [417, 149] width 42 height 10
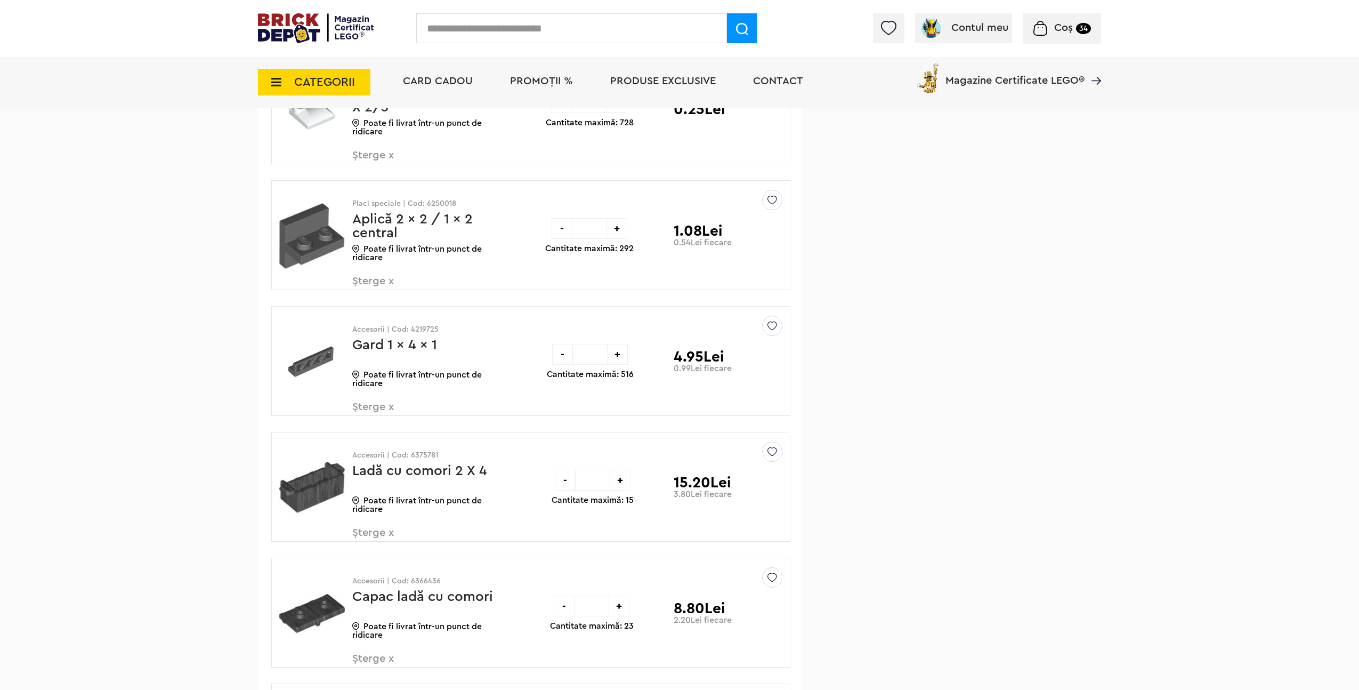
scroll to position [10218, 0]
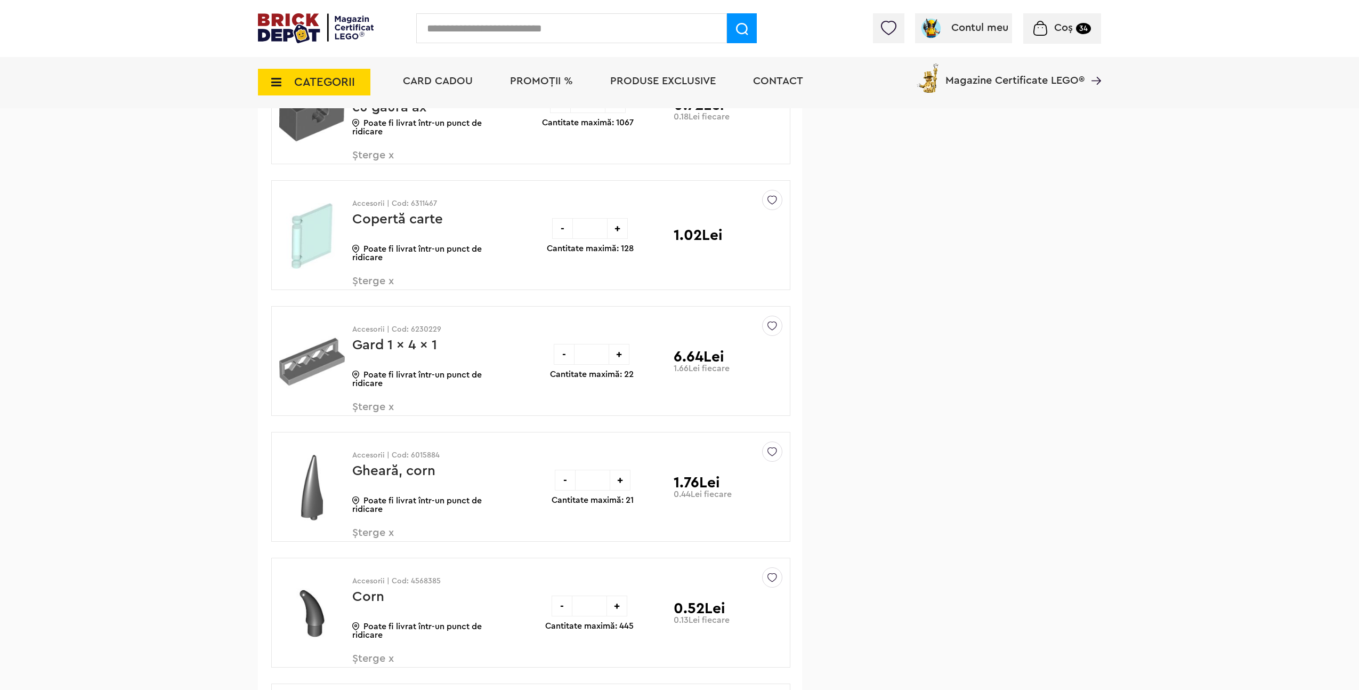
click at [381, 406] on span "Șterge x" at bounding box center [414, 412] width 125 height 23
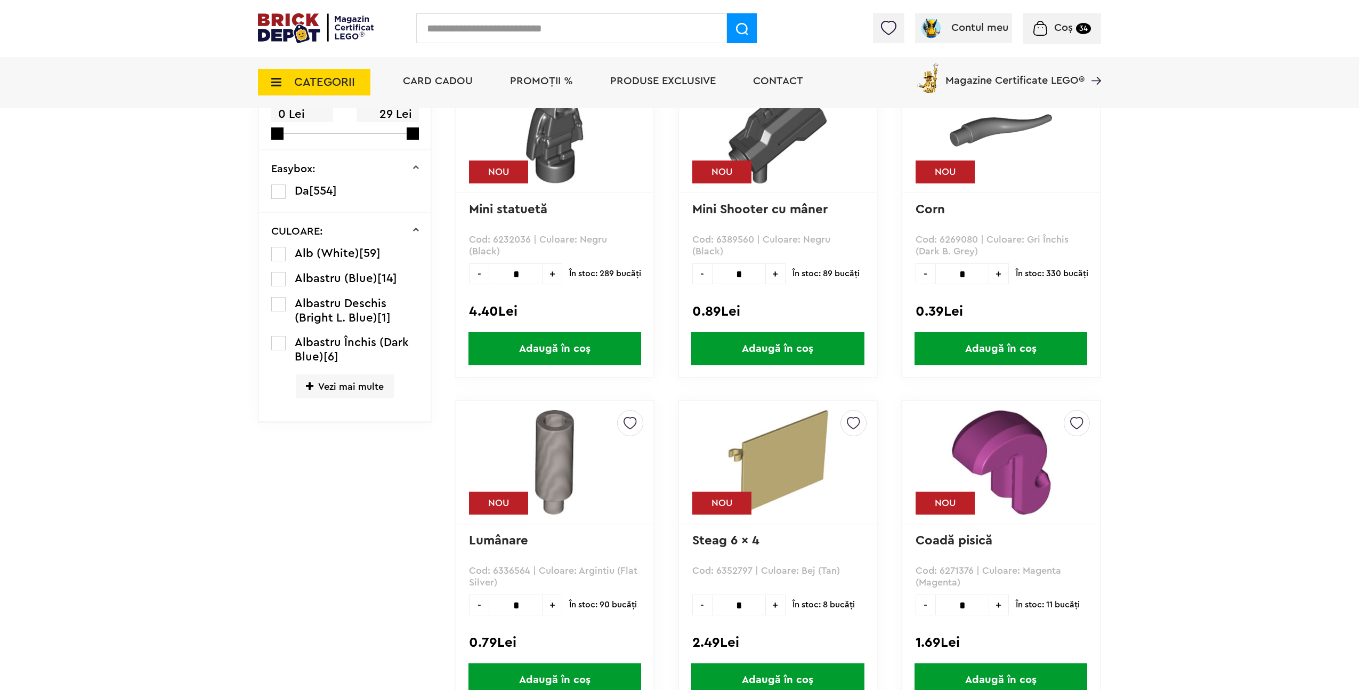
scroll to position [301, 0]
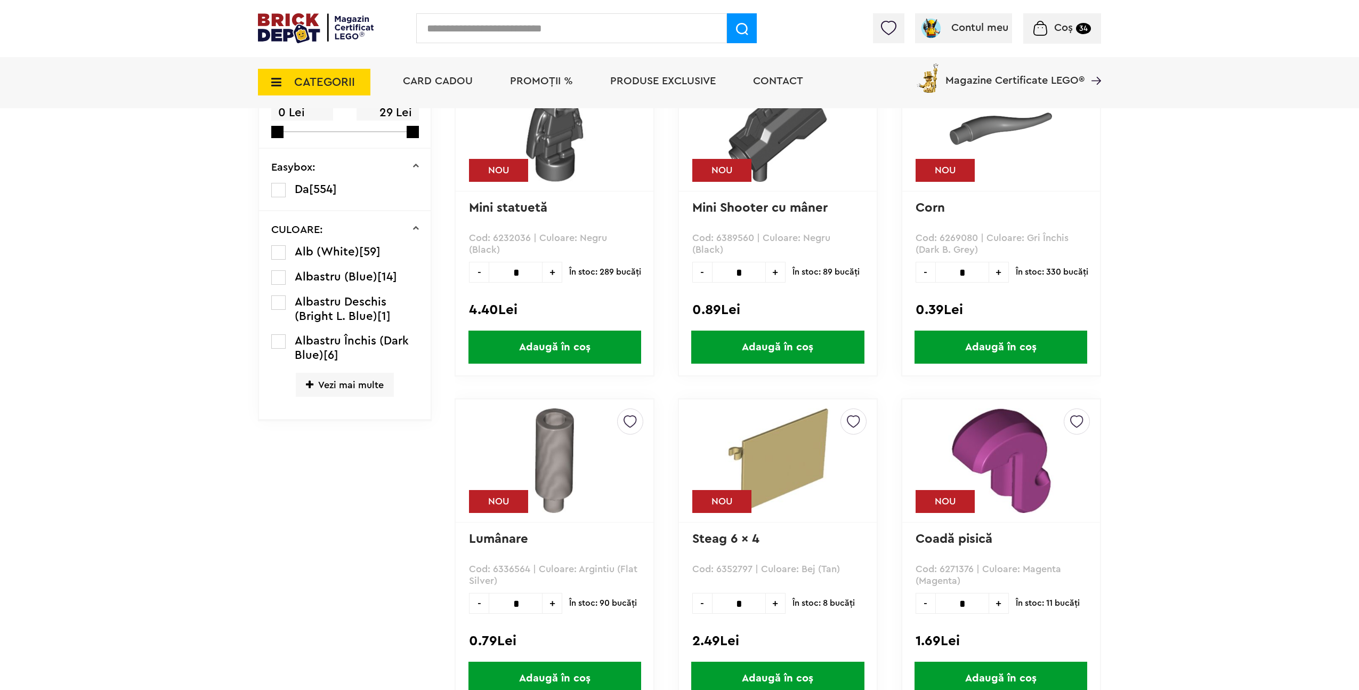
click at [348, 391] on span "Vezi mai multe" at bounding box center [345, 384] width 98 height 24
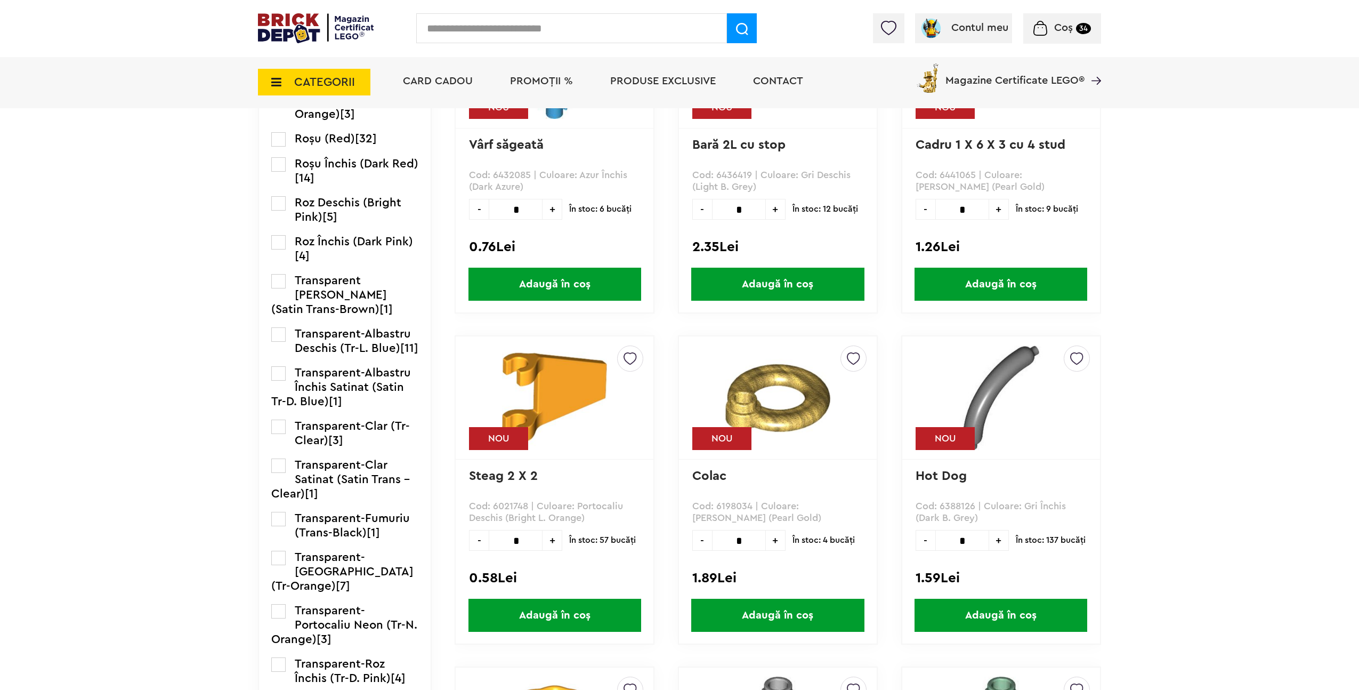
scroll to position [1711, 0]
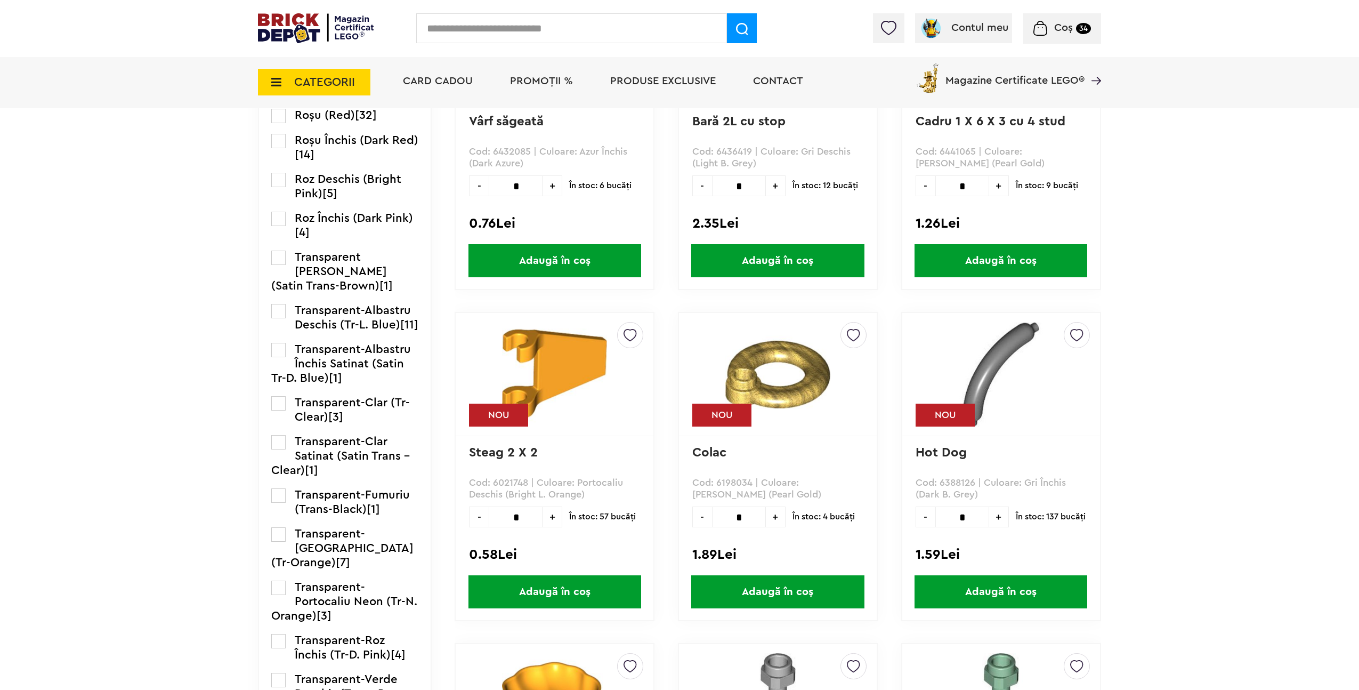
click at [279, 357] on label at bounding box center [278, 350] width 14 height 14
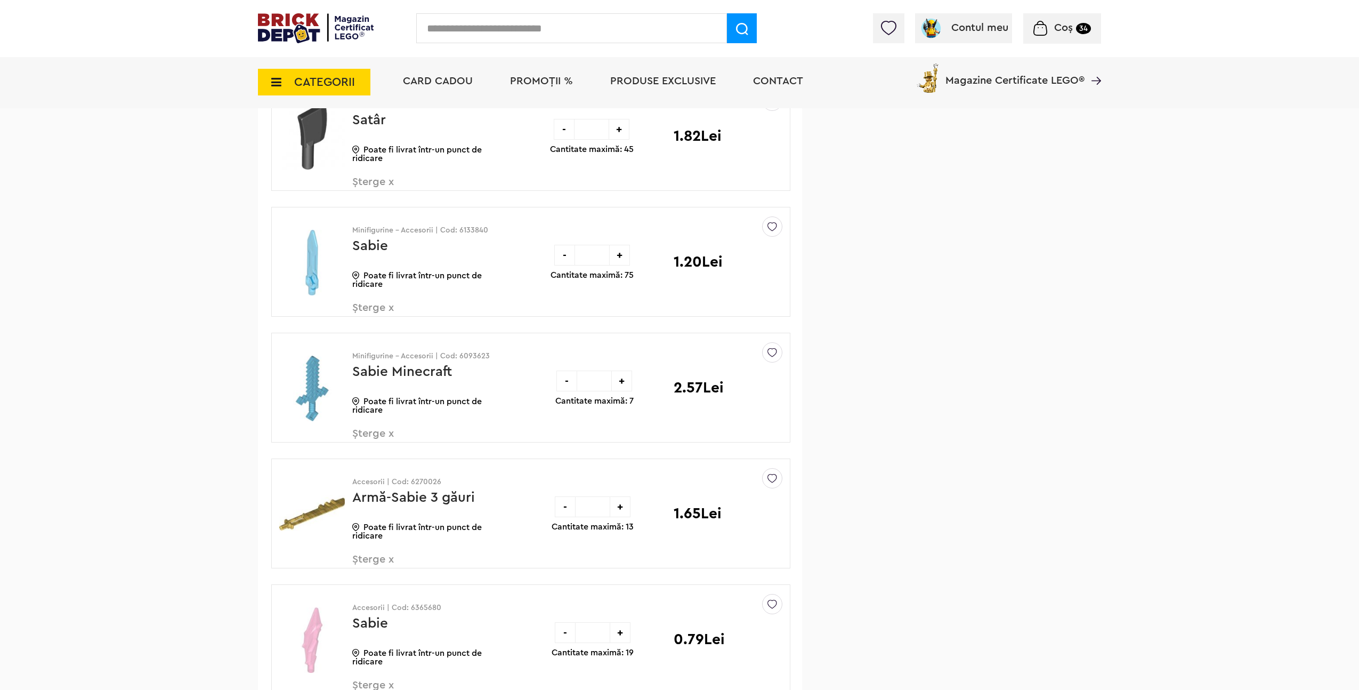
scroll to position [6021, 0]
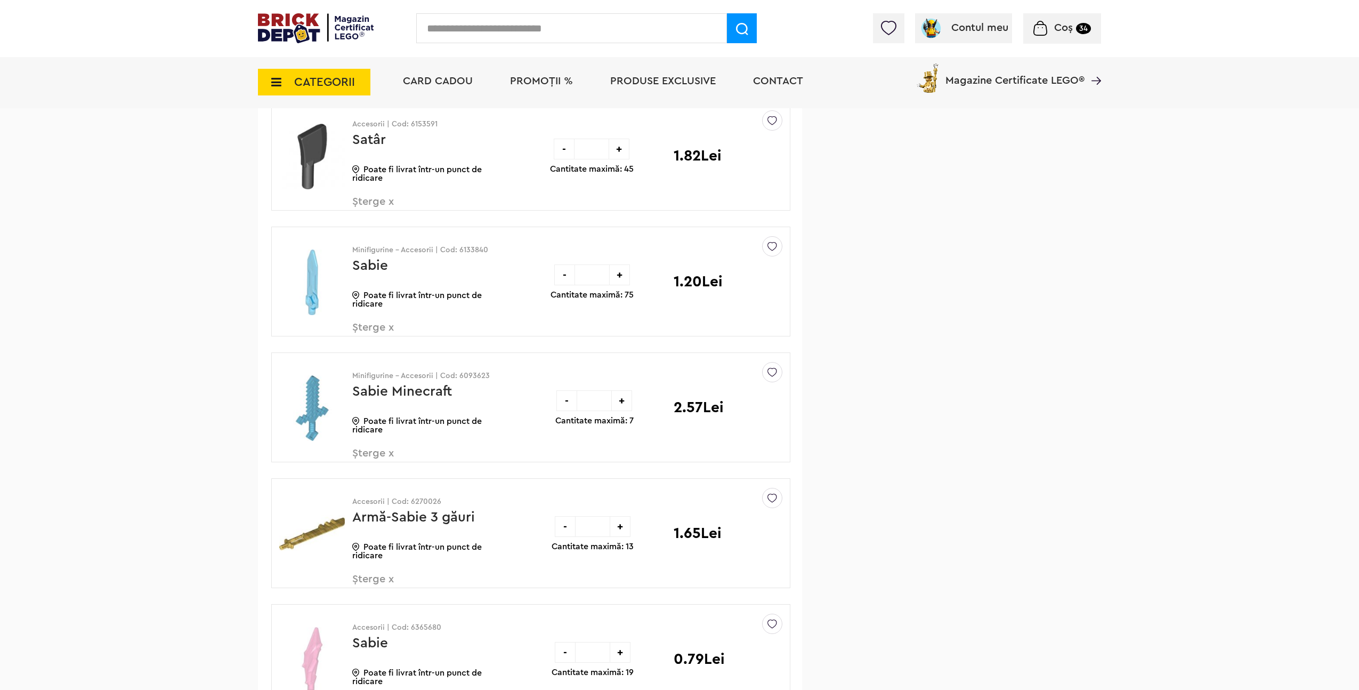
click at [372, 451] on span "Șterge x" at bounding box center [414, 459] width 125 height 23
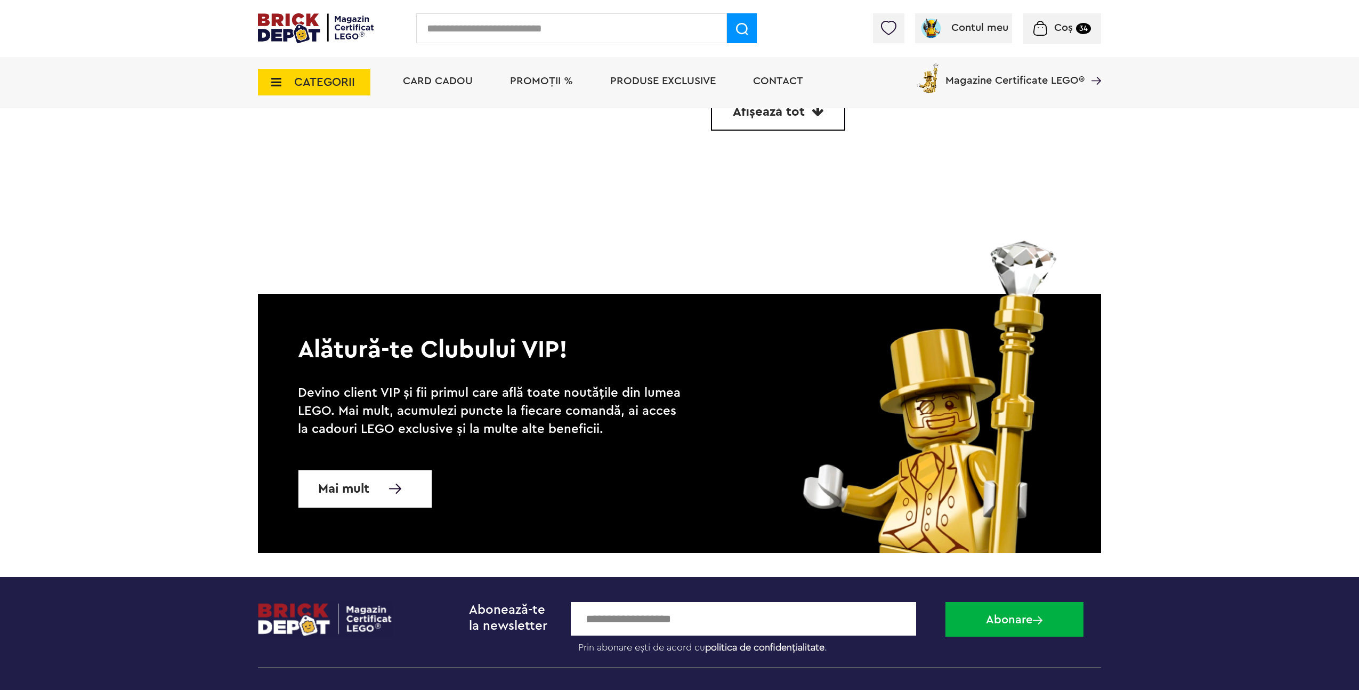
scroll to position [2967, 0]
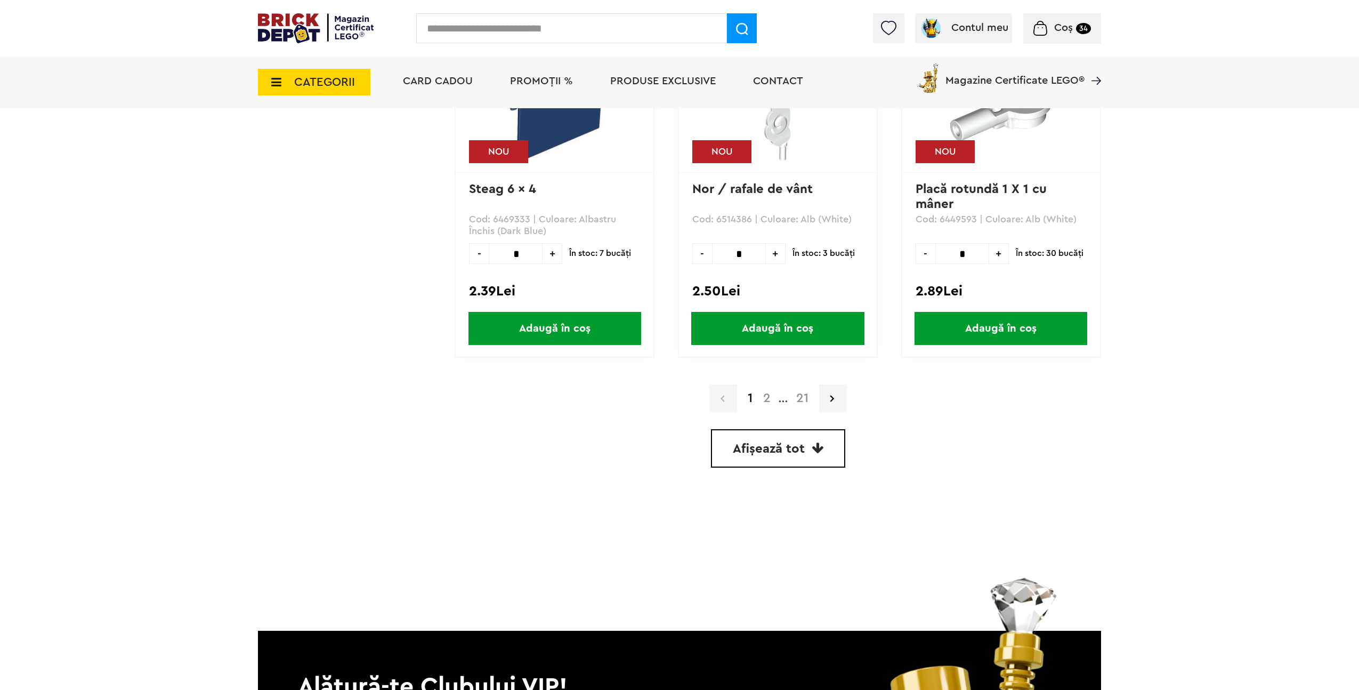
click at [767, 447] on span "Afișează tot" at bounding box center [769, 448] width 72 height 13
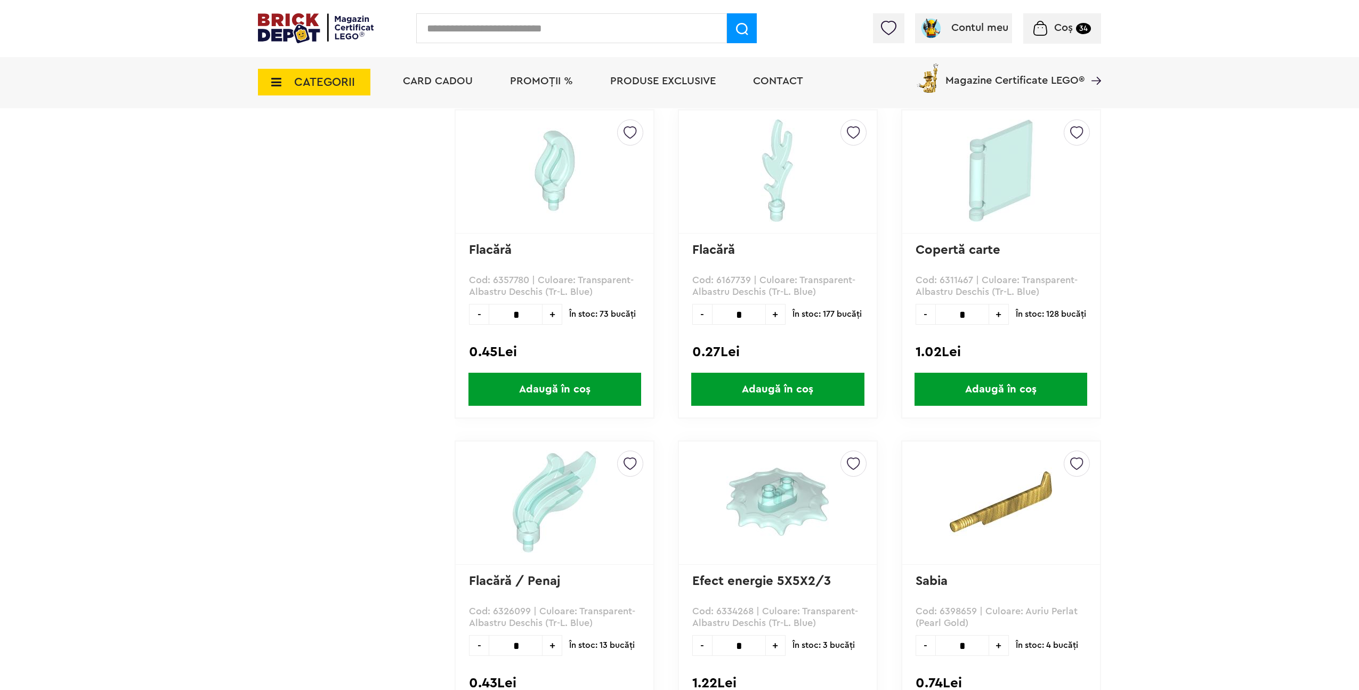
scroll to position [19837, 0]
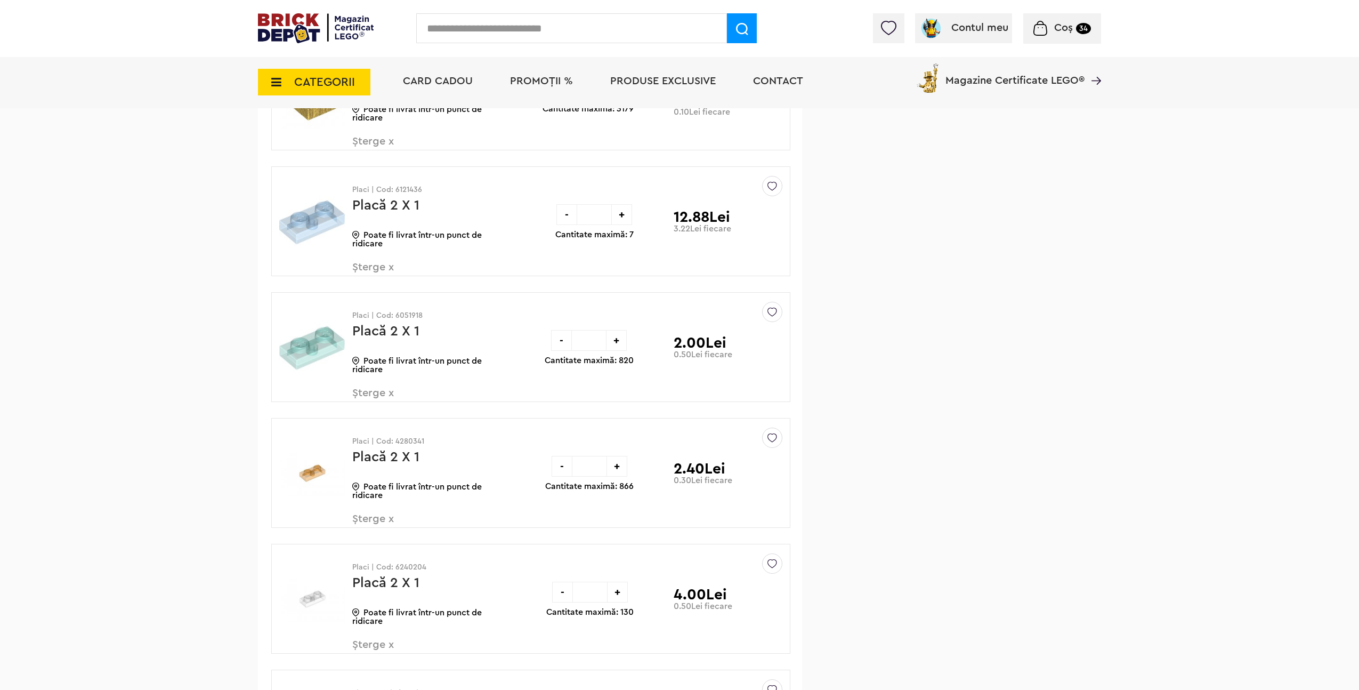
scroll to position [2158, 0]
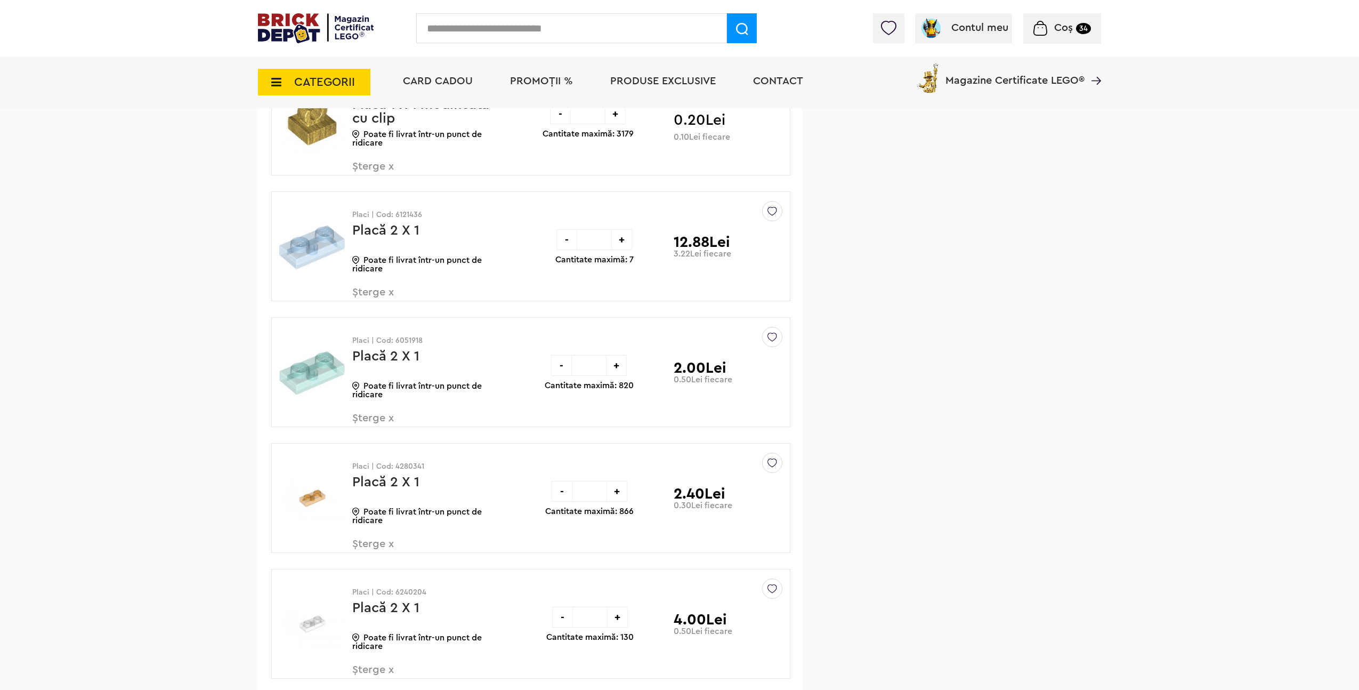
click at [375, 290] on span "Șterge x" at bounding box center [414, 298] width 125 height 23
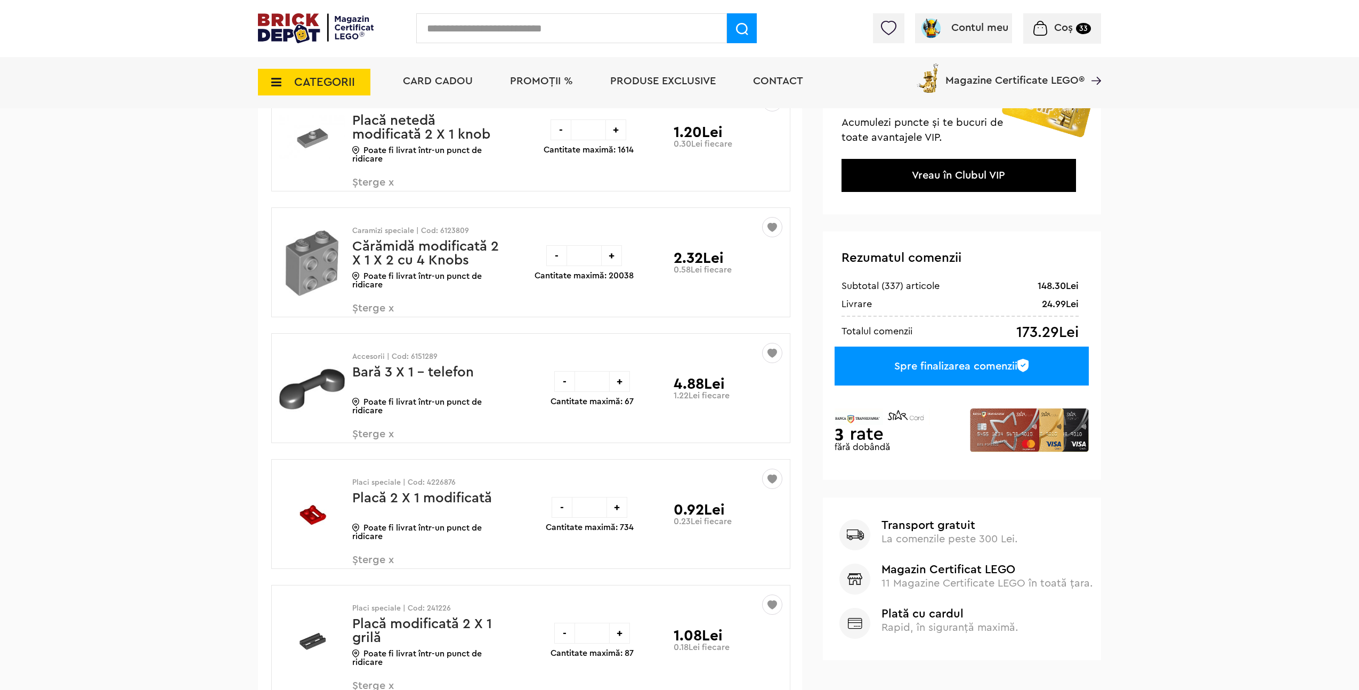
scroll to position [128, 0]
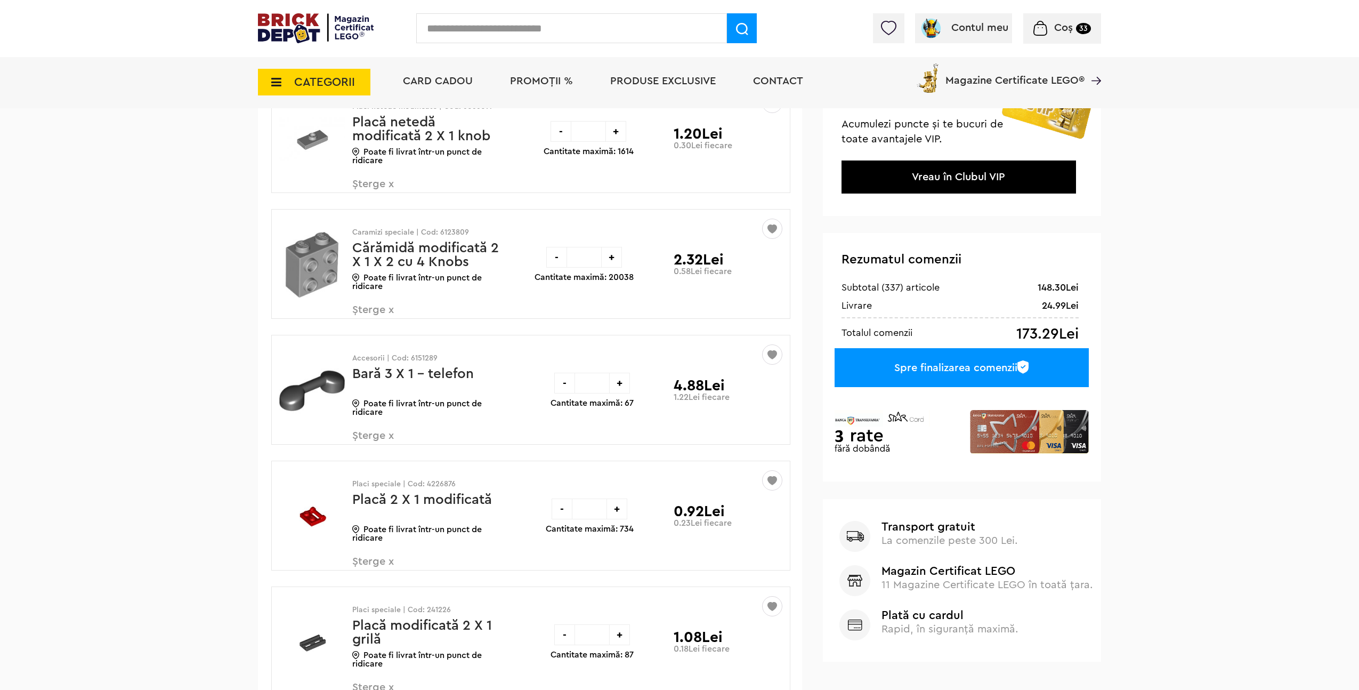
click at [931, 363] on div "Spre finalizarea comenzii" at bounding box center [961, 367] width 254 height 39
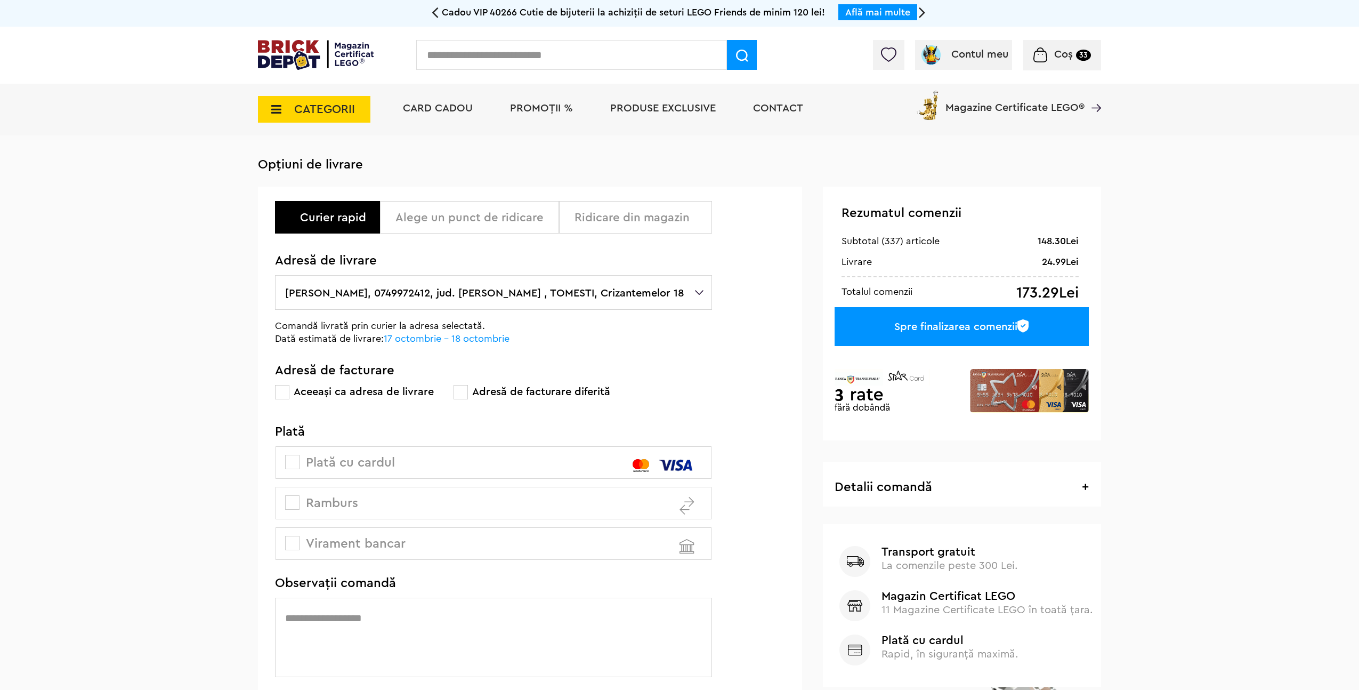
click at [468, 220] on div "Alege un punct de ridicare" at bounding box center [473, 217] width 156 height 13
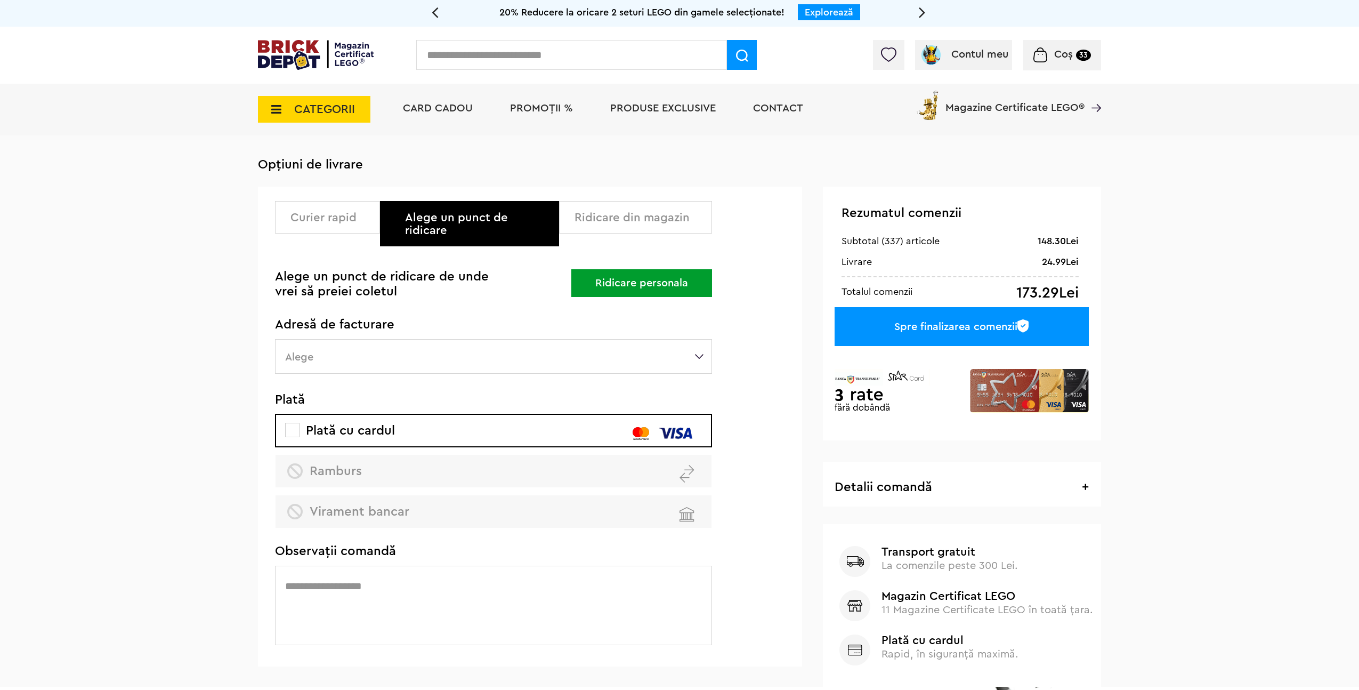
click at [637, 277] on button "Ridicare personala" at bounding box center [641, 283] width 141 height 28
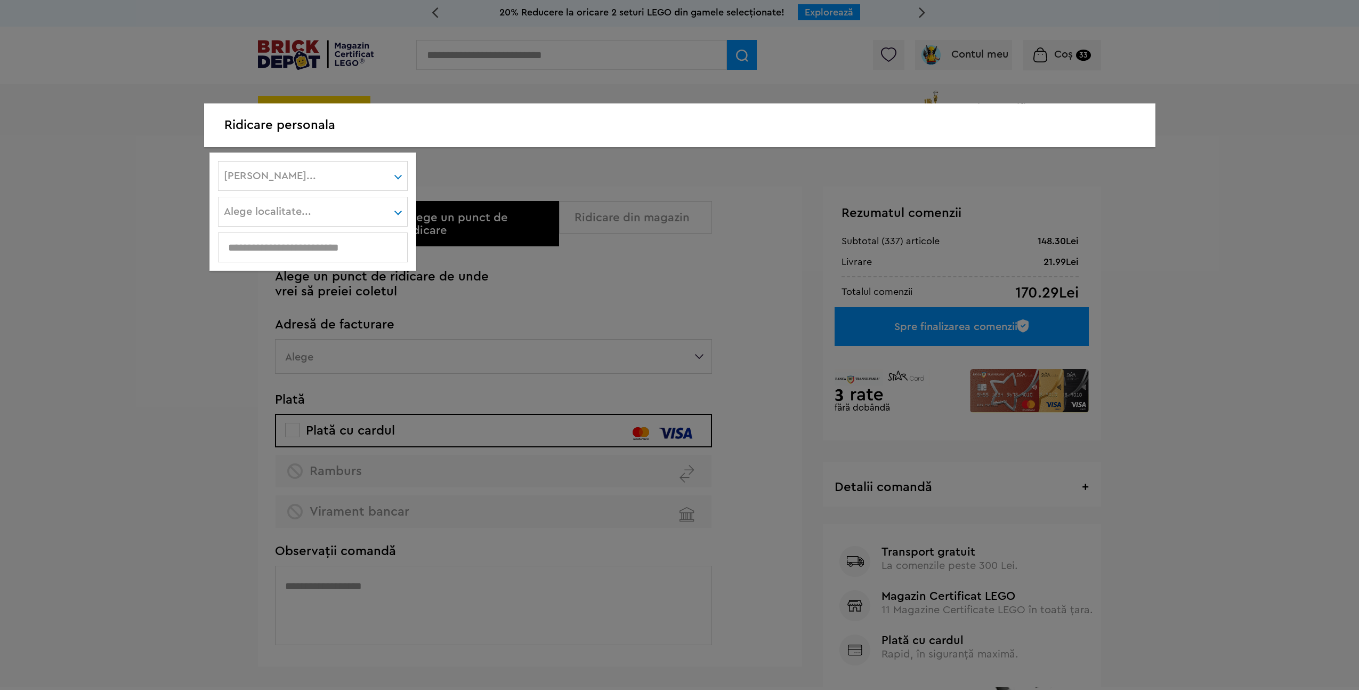
click at [293, 183] on div "Alege judet..." at bounding box center [313, 176] width 190 height 30
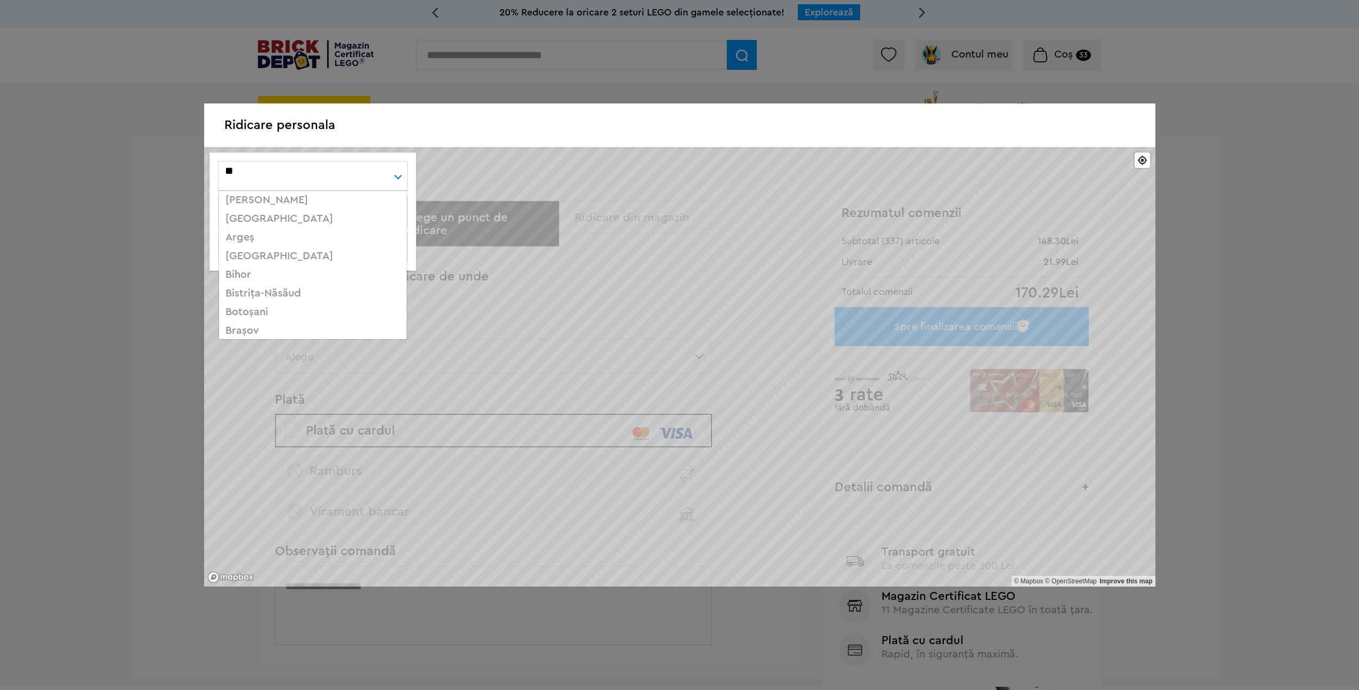
type input "***"
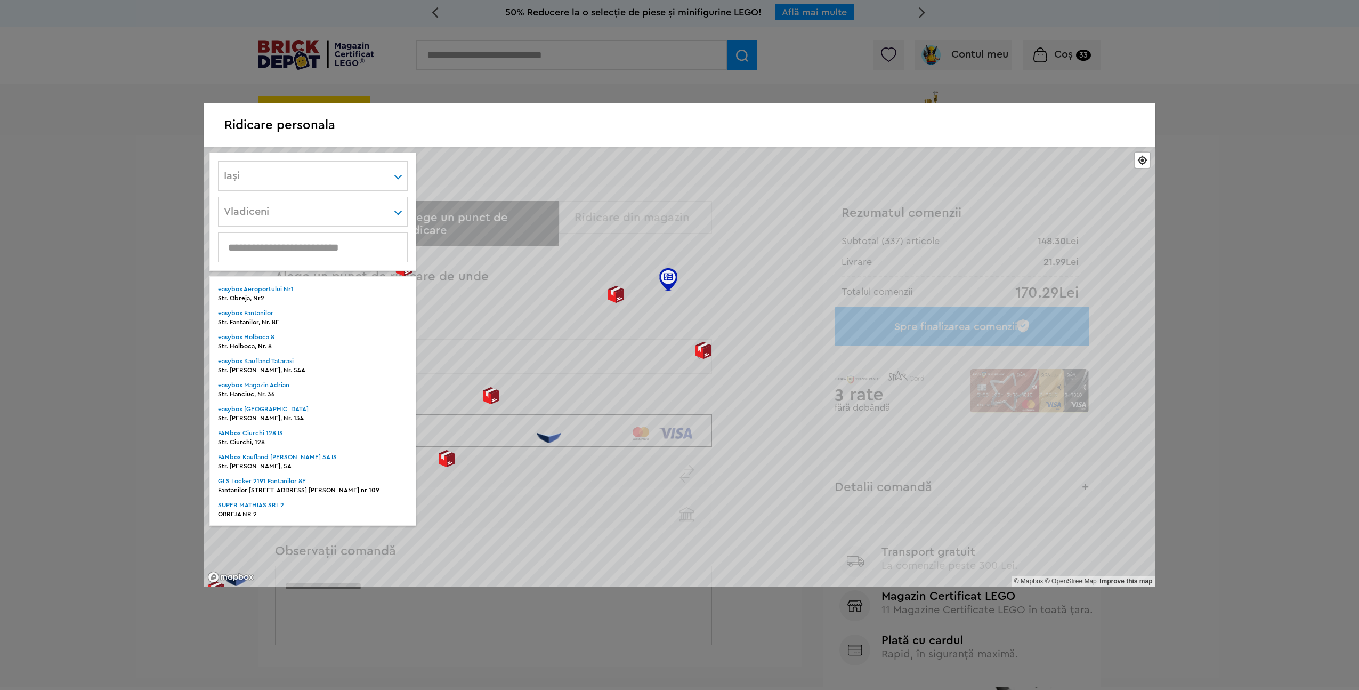
click at [615, 296] on div at bounding box center [616, 294] width 17 height 17
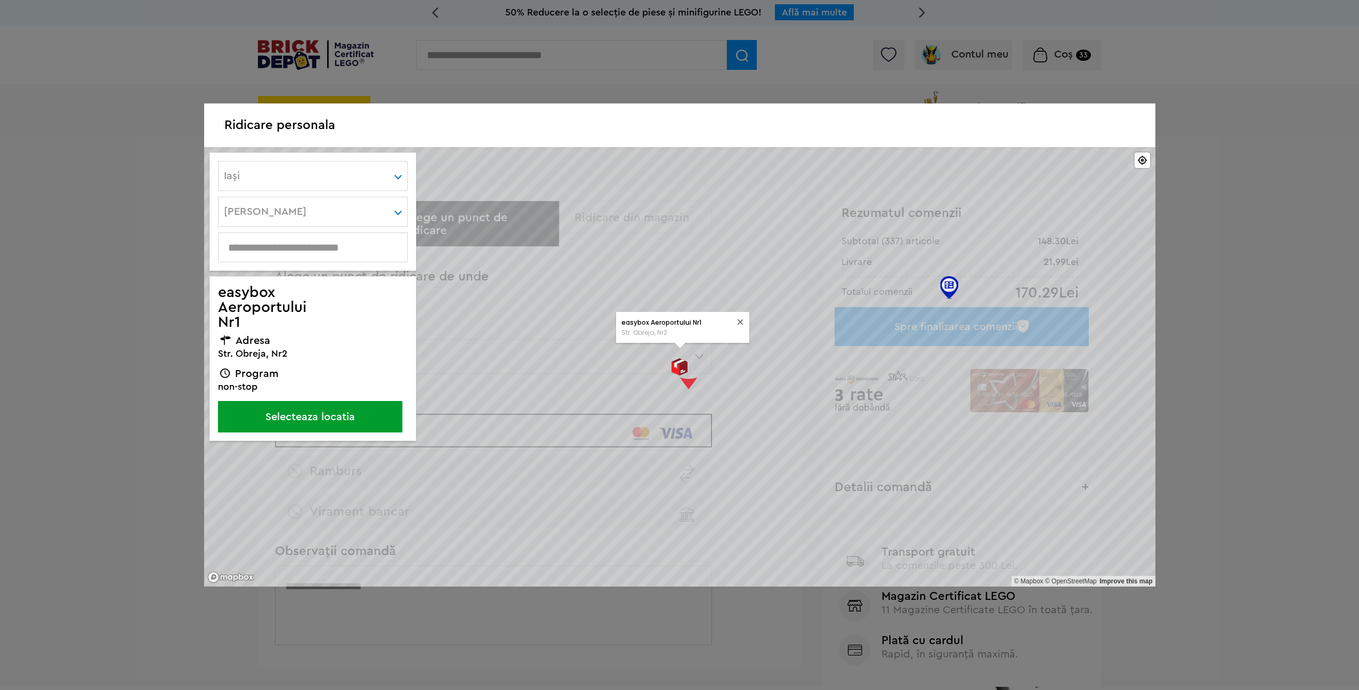
click at [352, 415] on button "Selecteaza locatia" at bounding box center [310, 416] width 184 height 31
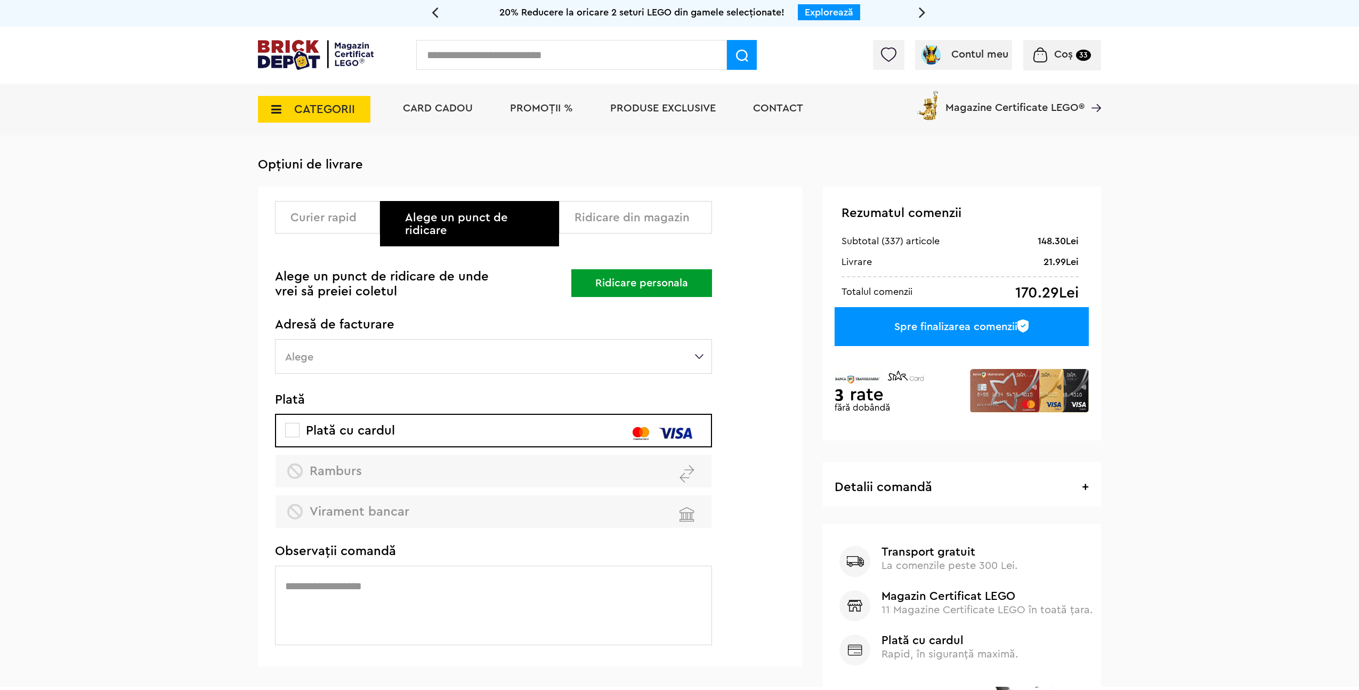
click at [415, 336] on div "Curier rapid Alege un punct de ridicare Ridicare din magazin Alege un punct de …" at bounding box center [493, 379] width 437 height 356
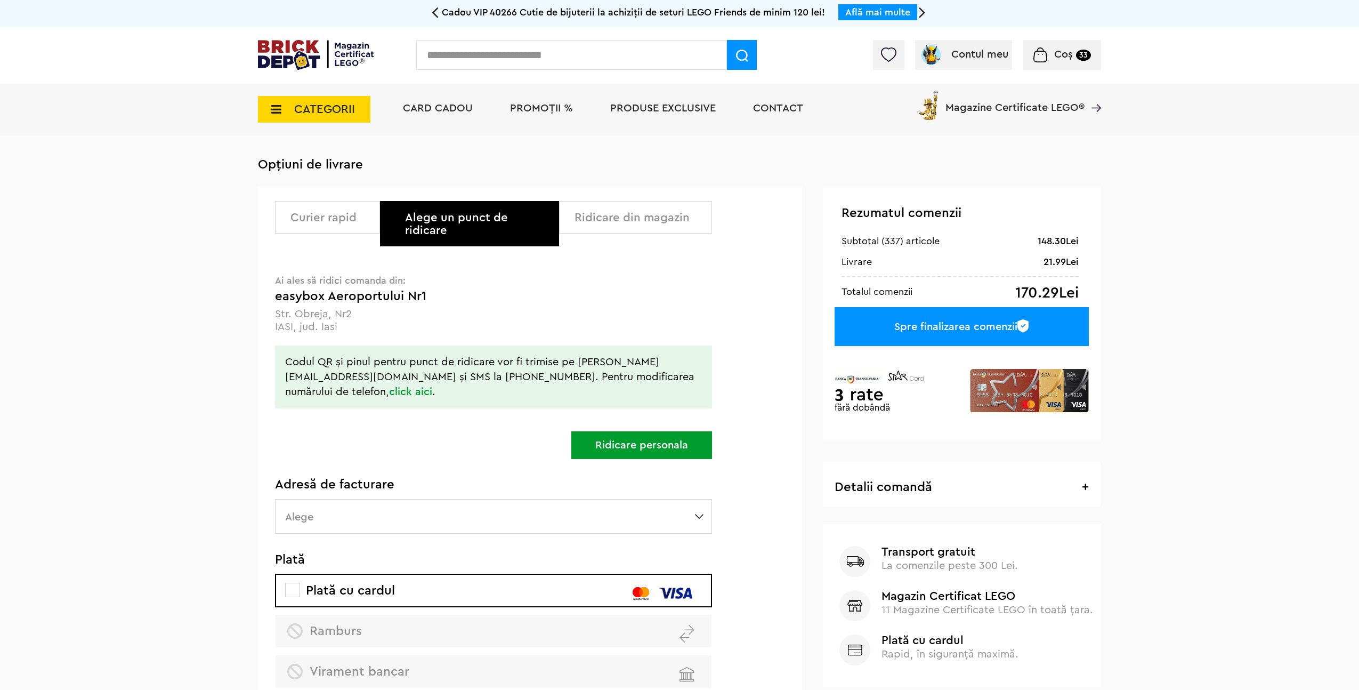
click at [403, 509] on label "Alege" at bounding box center [493, 516] width 437 height 35
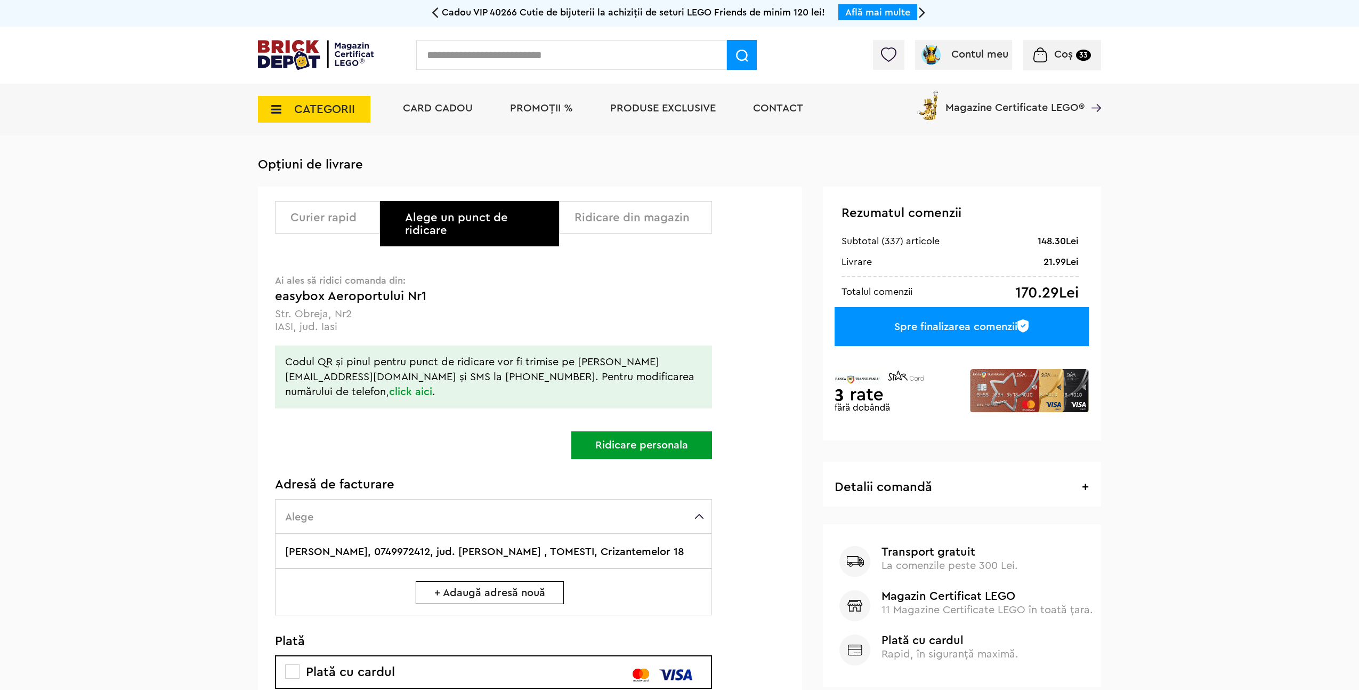
click at [413, 539] on label "Alexandru Alexandru Pintrijel, 0749972412, jud. Iasi , TOMESTI, Crizantemelor 18" at bounding box center [493, 550] width 437 height 35
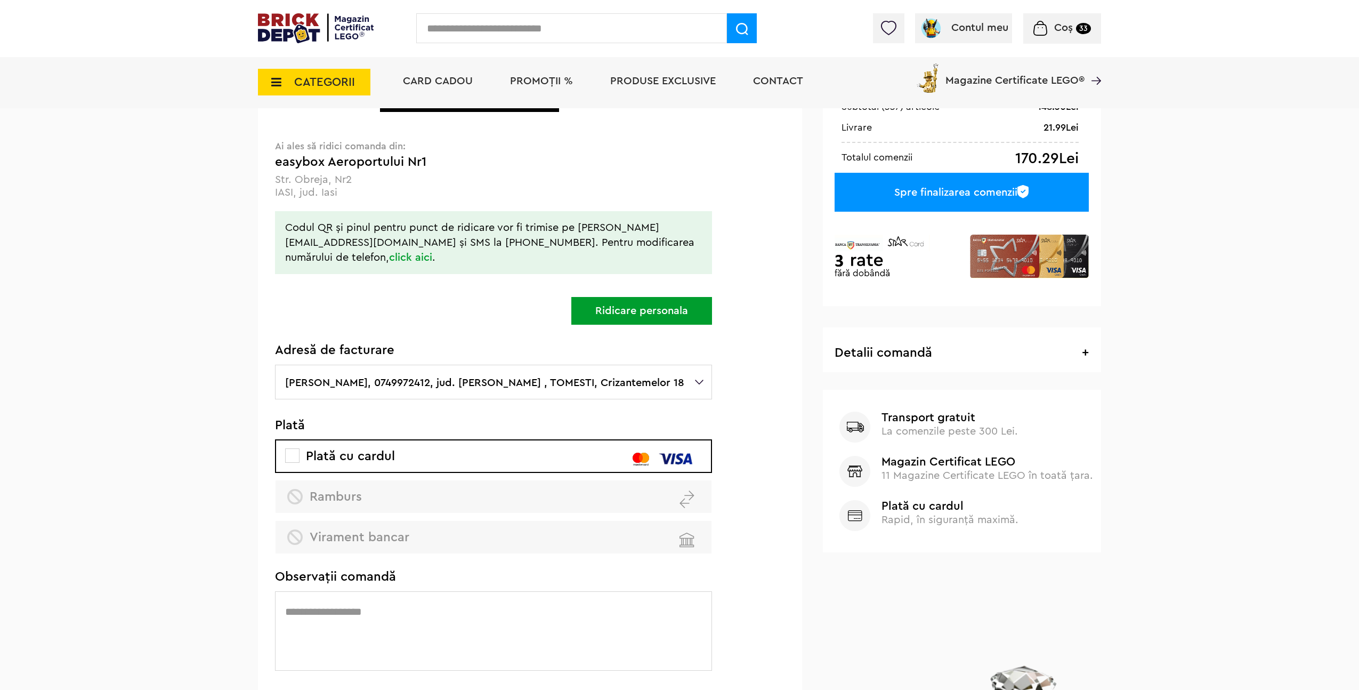
scroll to position [151, 0]
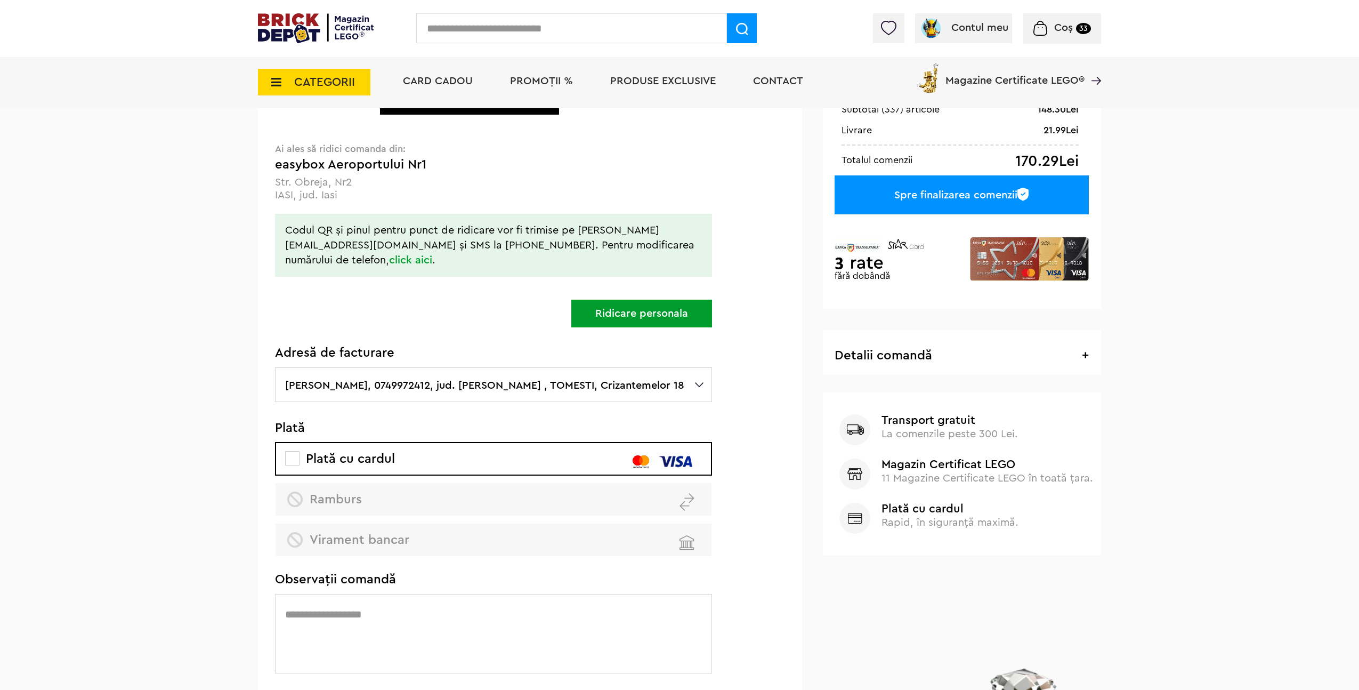
click at [933, 200] on div "Spre finalizarea comenzii" at bounding box center [961, 194] width 254 height 39
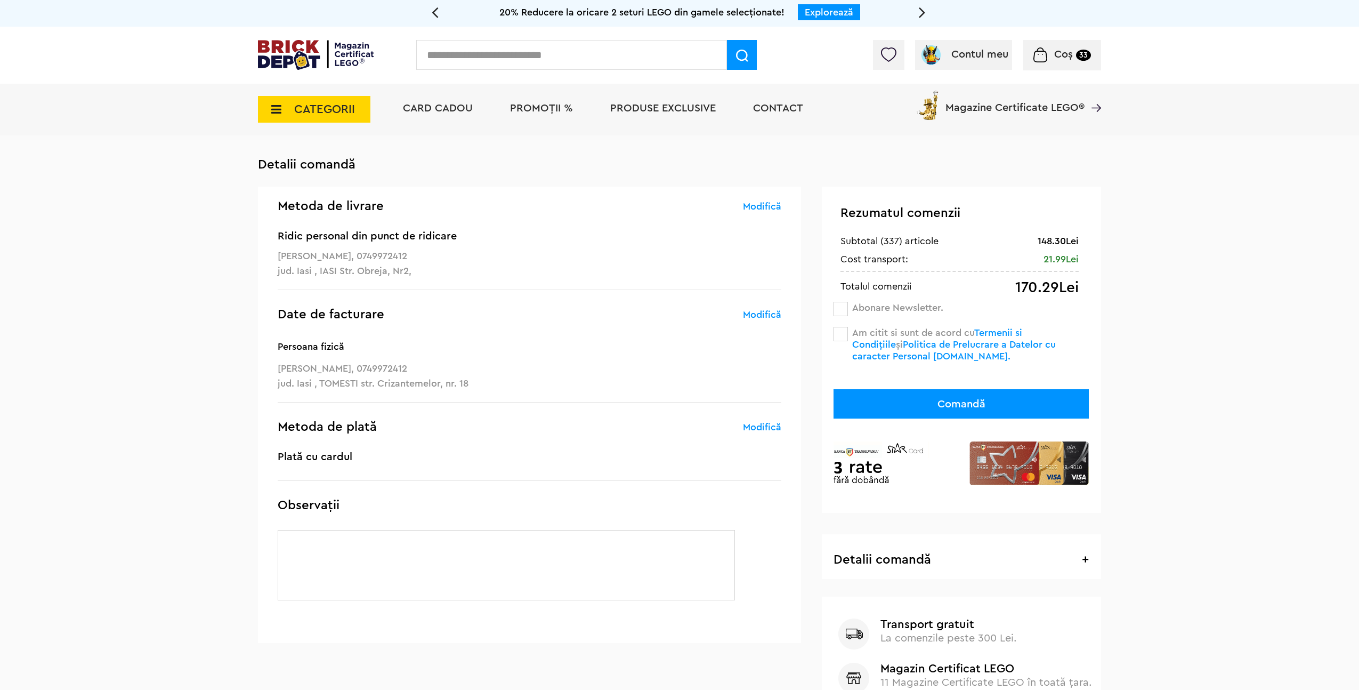
click at [837, 332] on span at bounding box center [840, 334] width 14 height 14
click at [927, 402] on button "Comandă" at bounding box center [960, 403] width 255 height 29
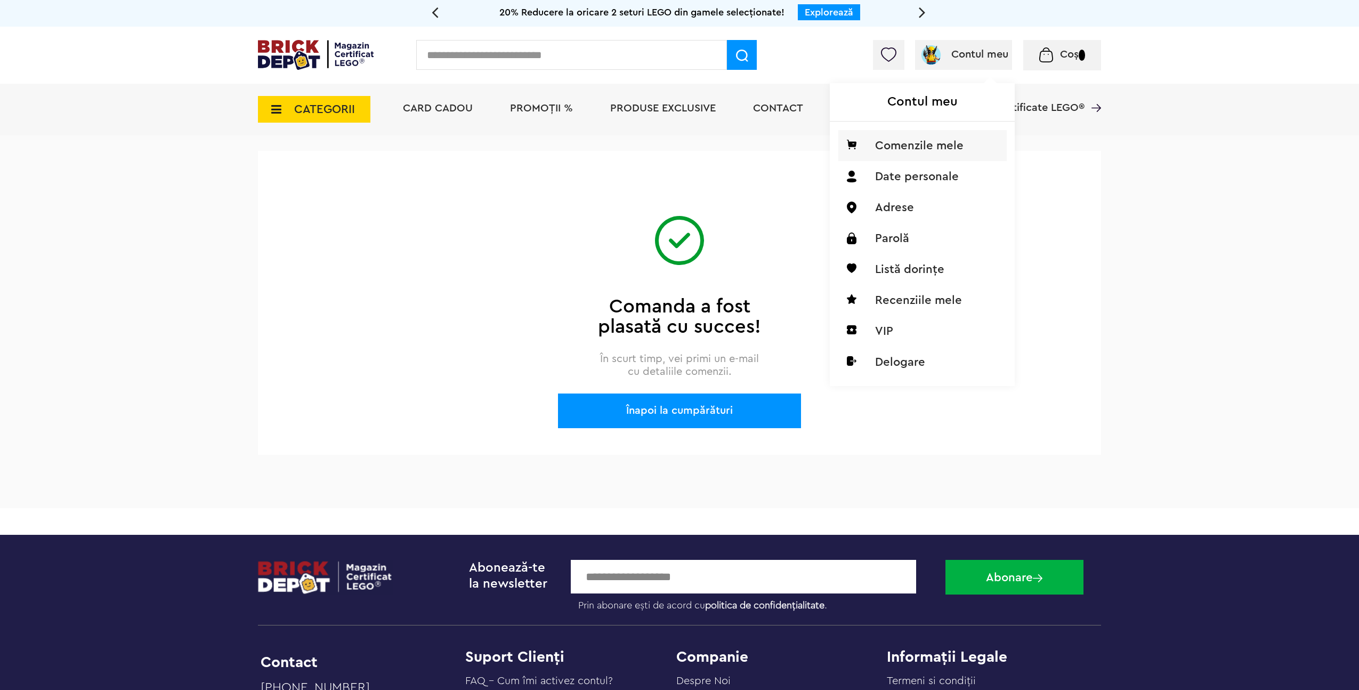
click at [924, 140] on li "Comenzile mele" at bounding box center [922, 145] width 168 height 31
